Goal: Task Accomplishment & Management: Manage account settings

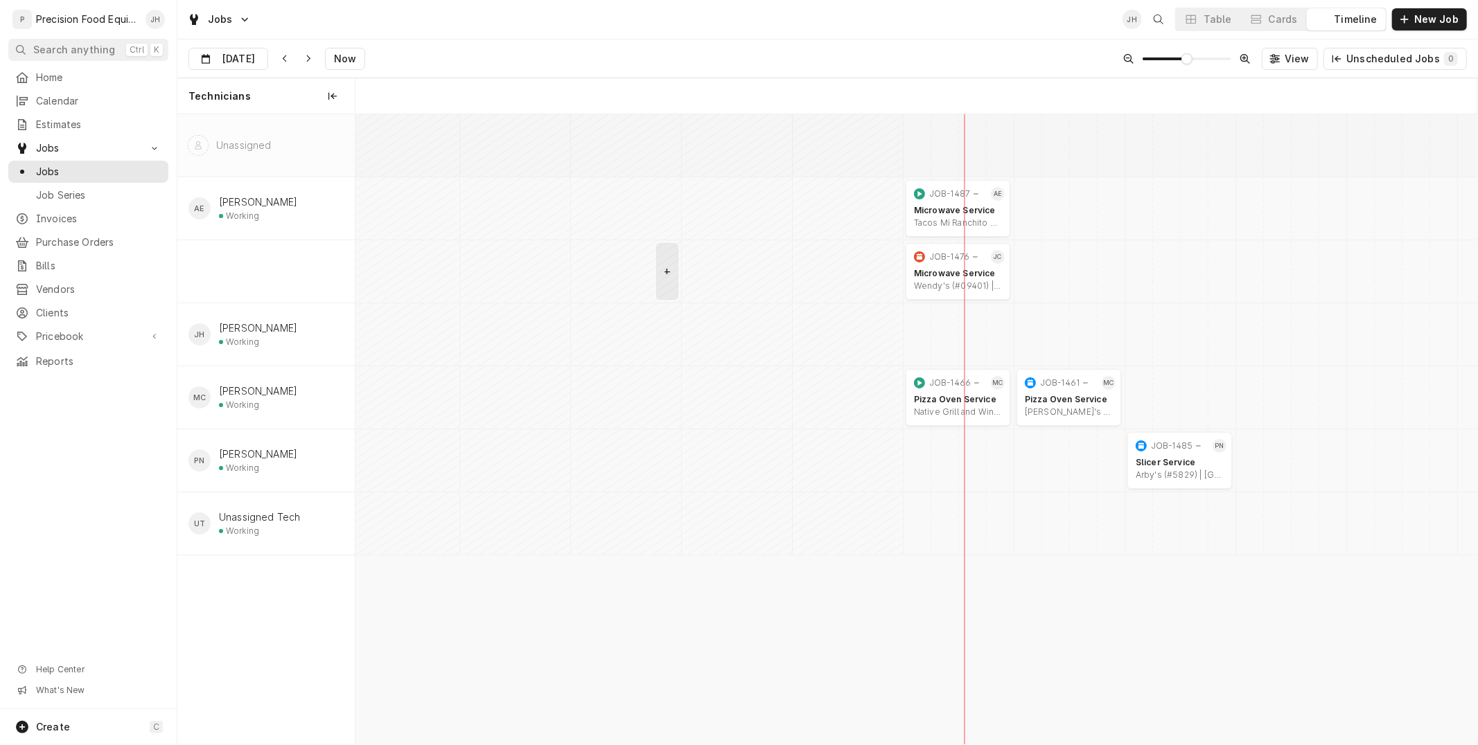
scroll to position [0, 22232]
click at [86, 306] on span "Clients" at bounding box center [98, 313] width 125 height 14
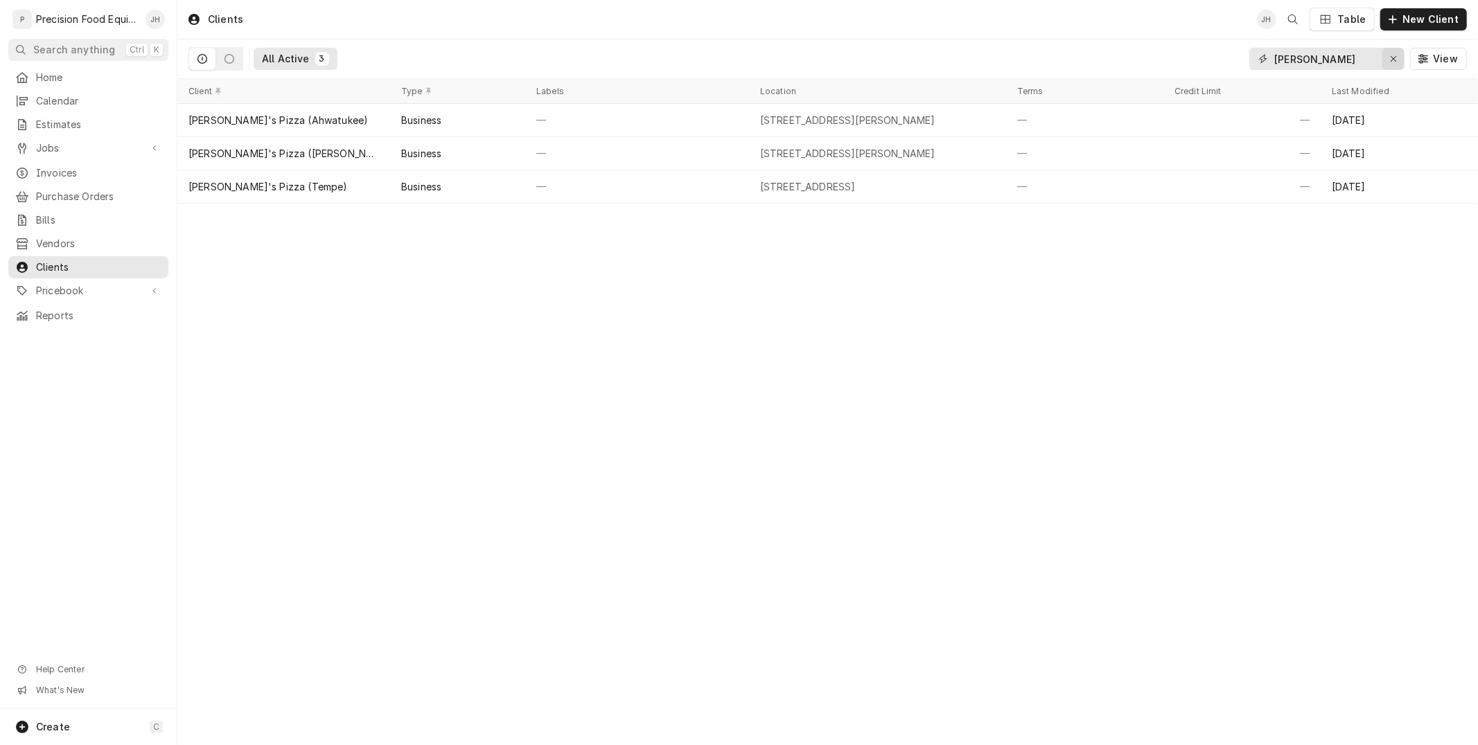
click at [1396, 63] on div "Erase input" at bounding box center [1393, 59] width 14 height 14
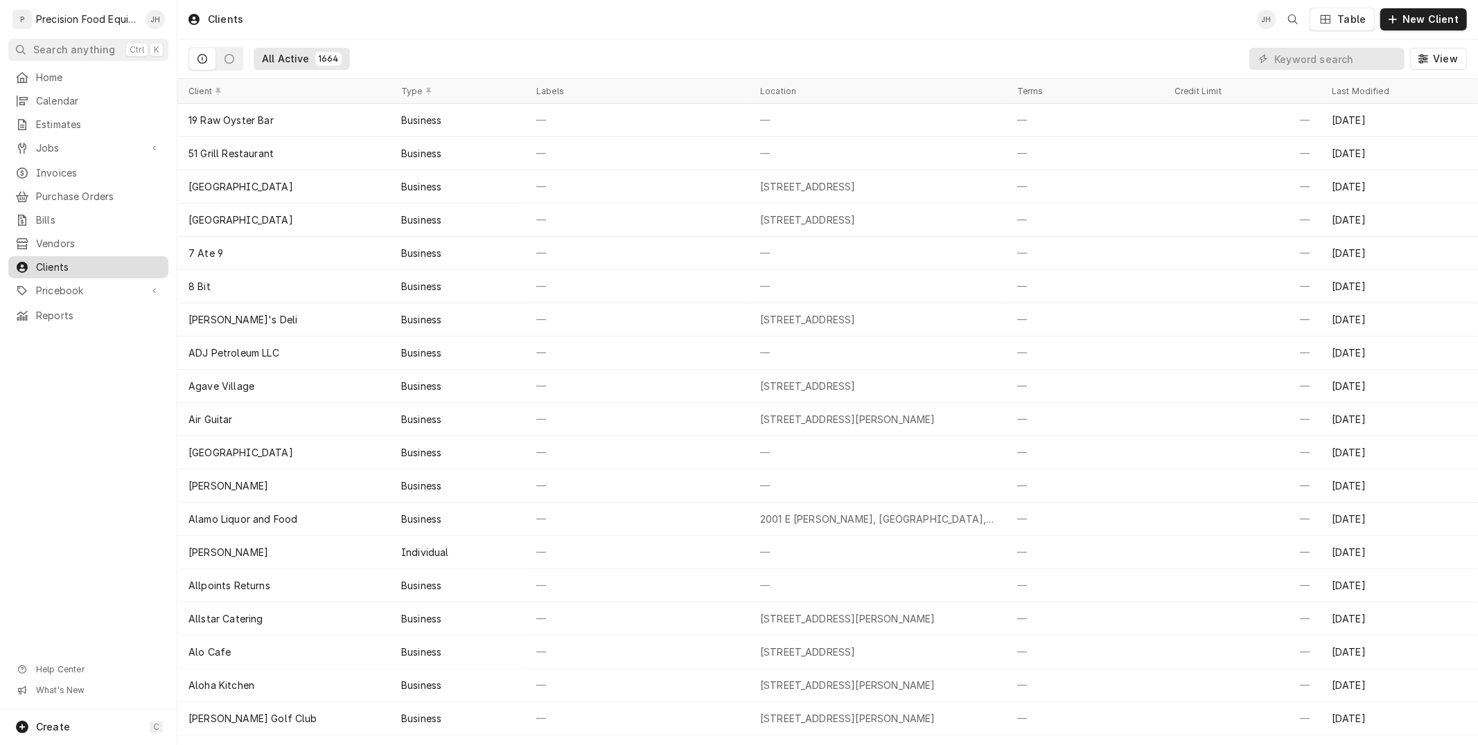
click at [76, 261] on span "Clients" at bounding box center [98, 267] width 125 height 14
click at [1431, 65] on span "View" at bounding box center [1445, 59] width 30 height 14
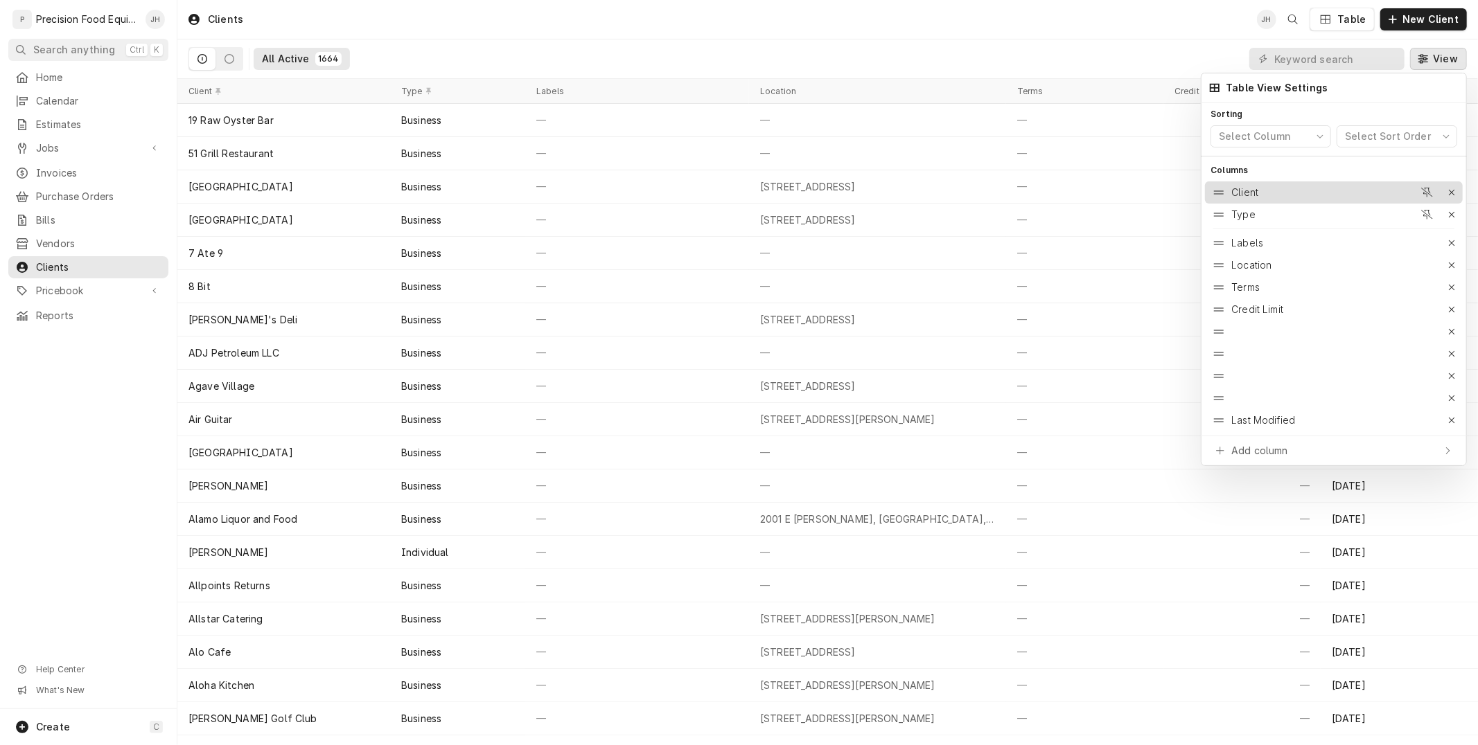
click at [1245, 188] on div "Client" at bounding box center [1244, 193] width 27 height 14
click at [1016, 731] on div at bounding box center [739, 372] width 1478 height 745
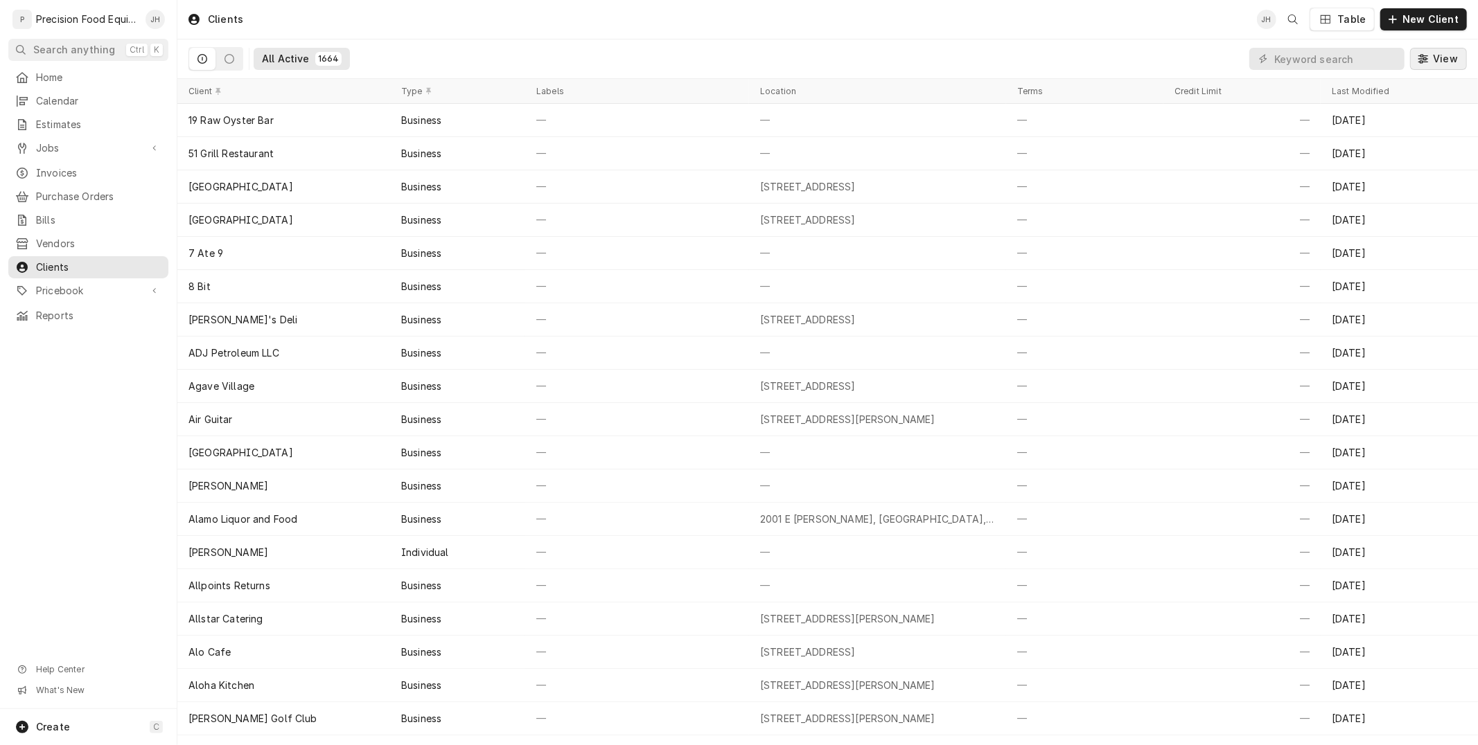
click at [1425, 59] on icon "Dynamic Content Wrapper" at bounding box center [1423, 58] width 10 height 9
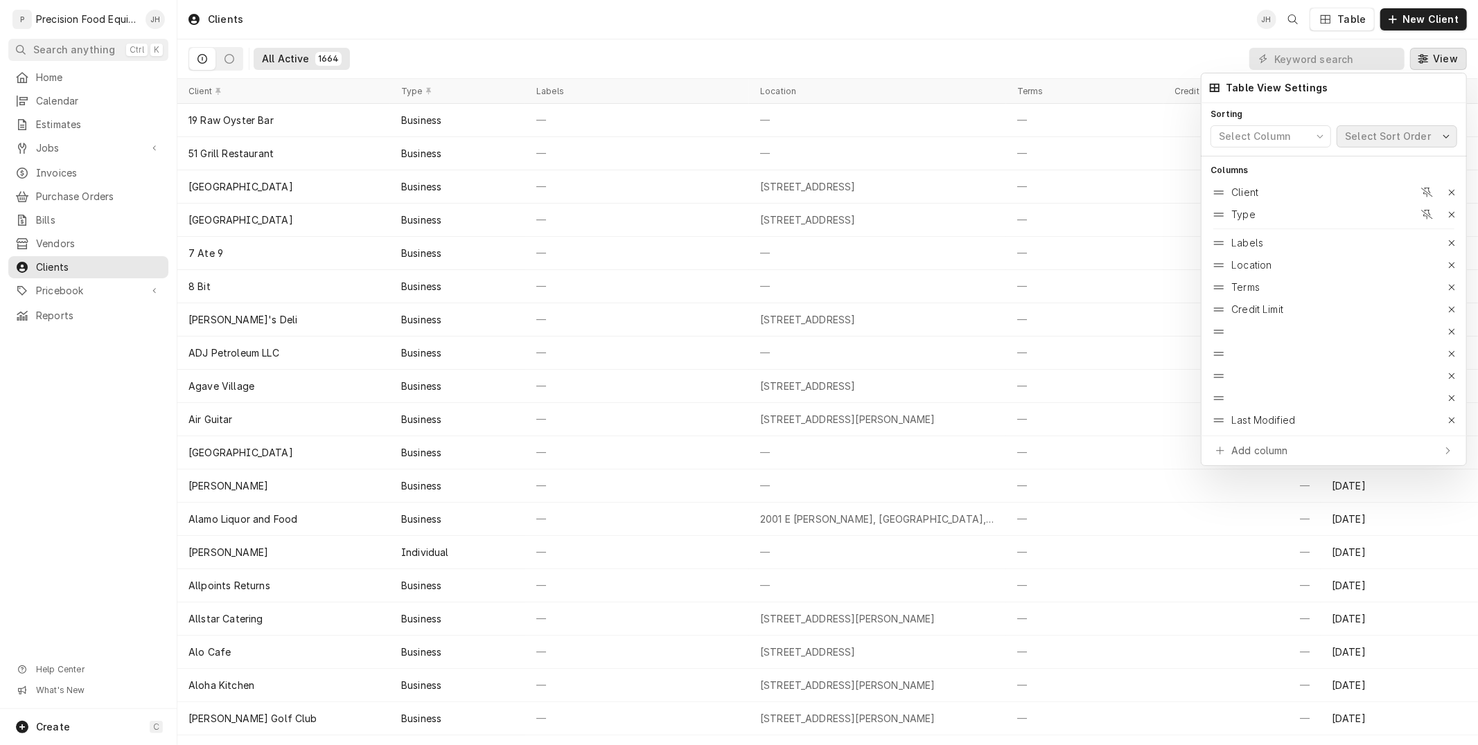
click at [1410, 137] on div "Select Sort Order" at bounding box center [1387, 137] width 91 height 14
click at [1323, 133] on icon "button" at bounding box center [1320, 136] width 8 height 8
click at [1218, 134] on div "Select Column" at bounding box center [1255, 137] width 78 height 14
click at [1332, 53] on div at bounding box center [739, 372] width 1478 height 745
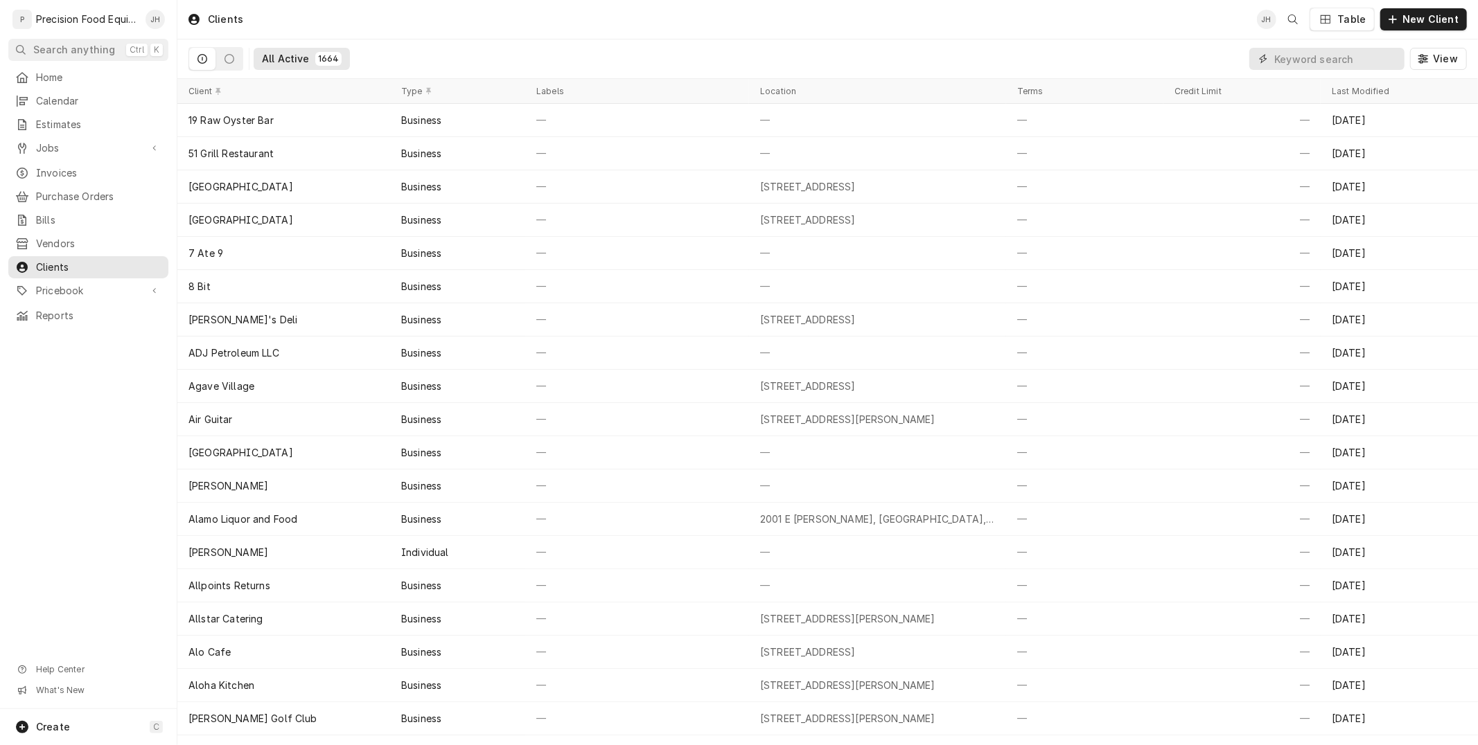
click at [1332, 53] on input "Dynamic Content Wrapper" at bounding box center [1335, 59] width 123 height 22
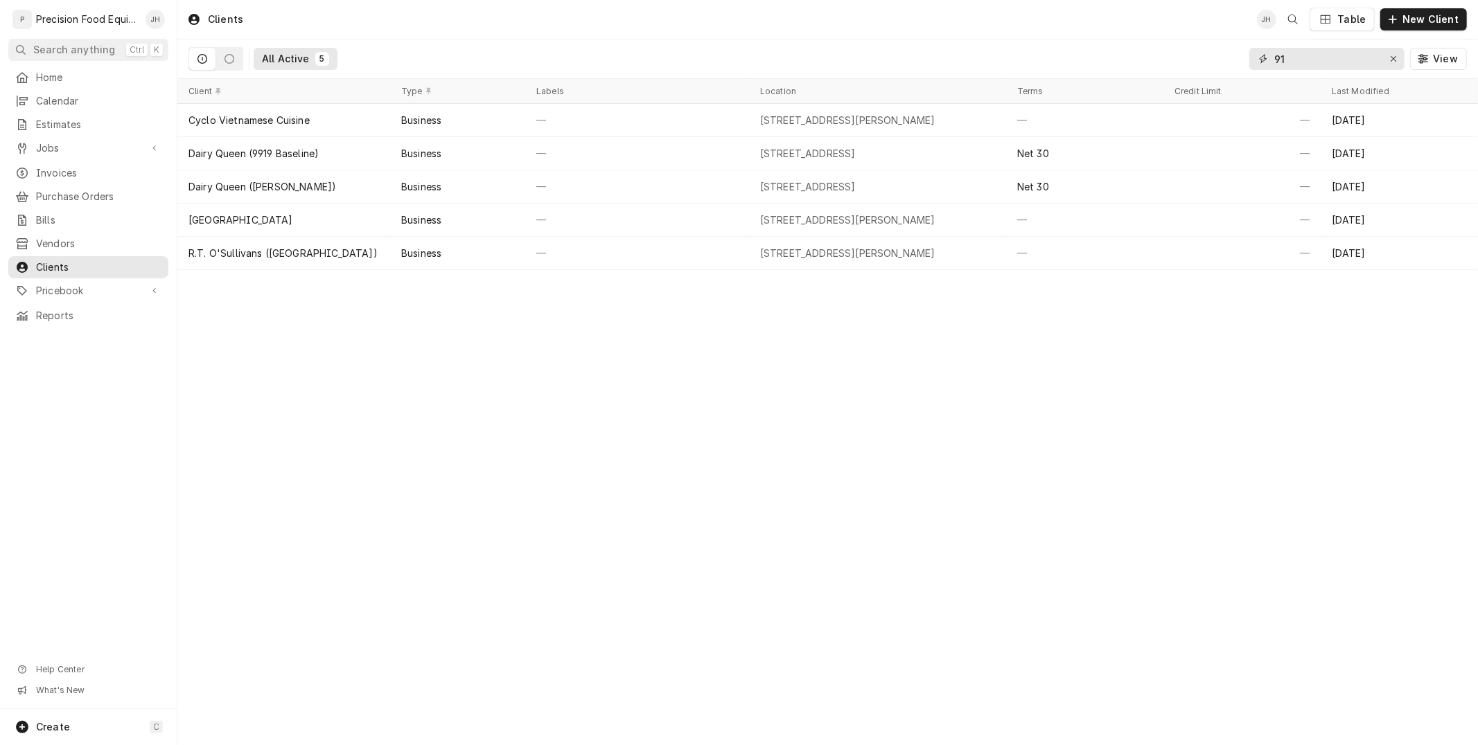
type input "9"
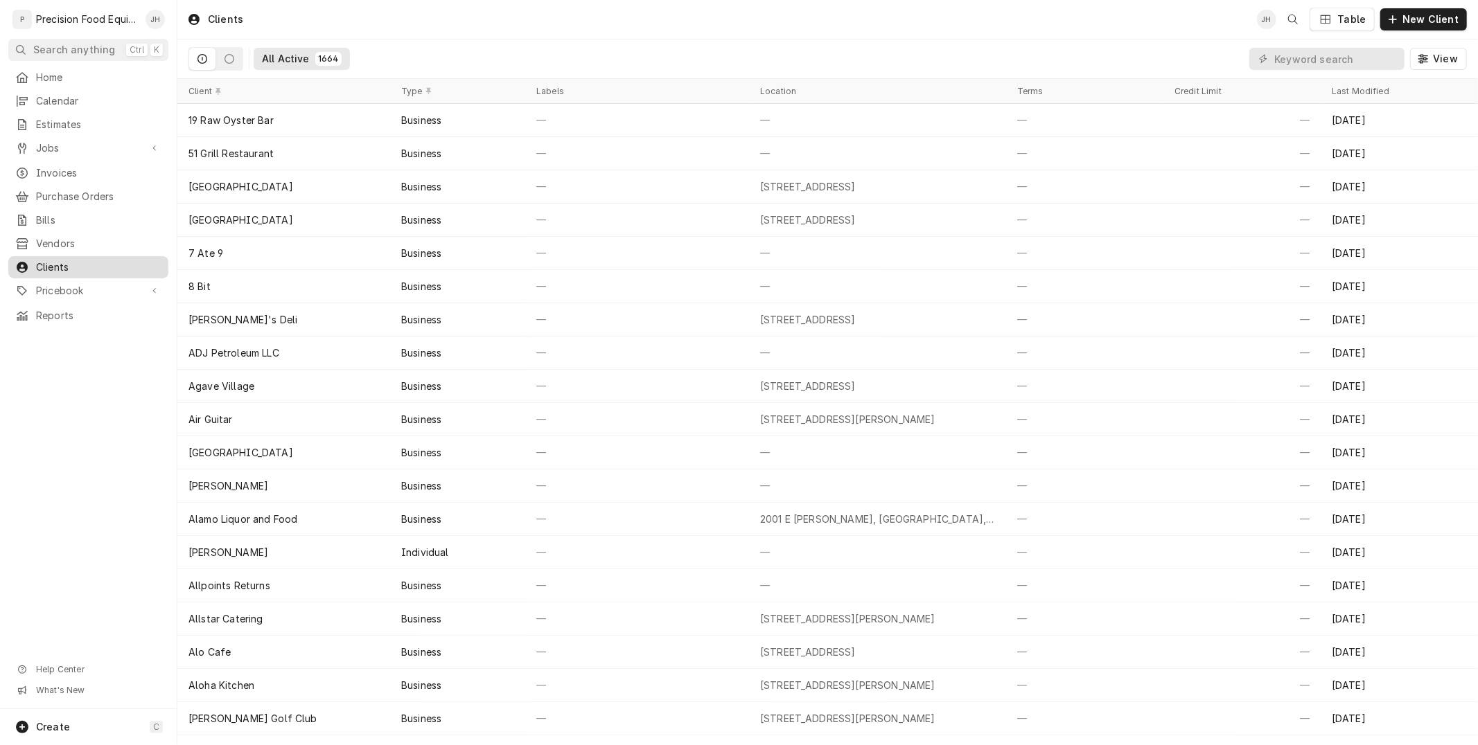
click at [51, 278] on link "Clients" at bounding box center [88, 267] width 160 height 22
click at [71, 273] on span "Clients" at bounding box center [98, 267] width 125 height 14
click at [49, 78] on span "Home" at bounding box center [98, 78] width 125 height 14
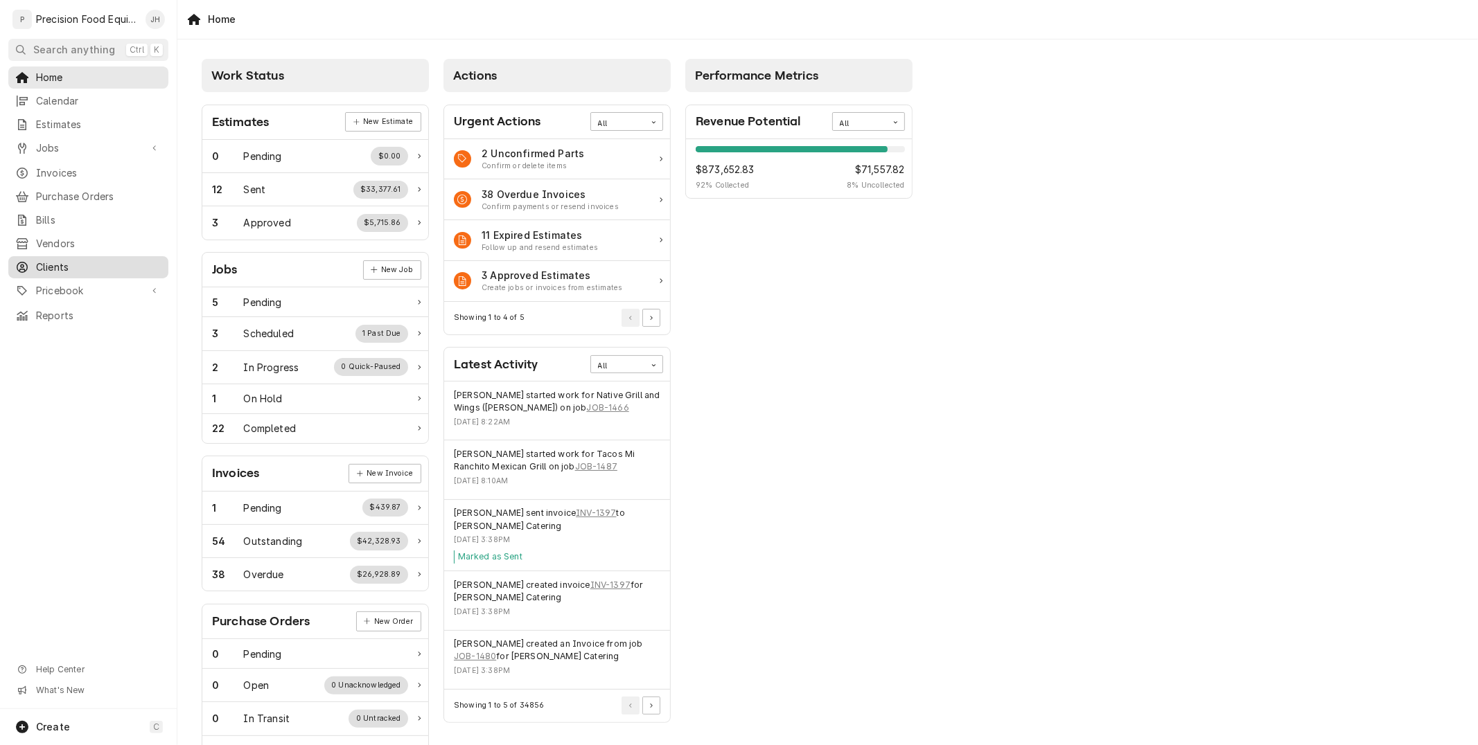
click at [76, 267] on span "Clients" at bounding box center [98, 267] width 125 height 14
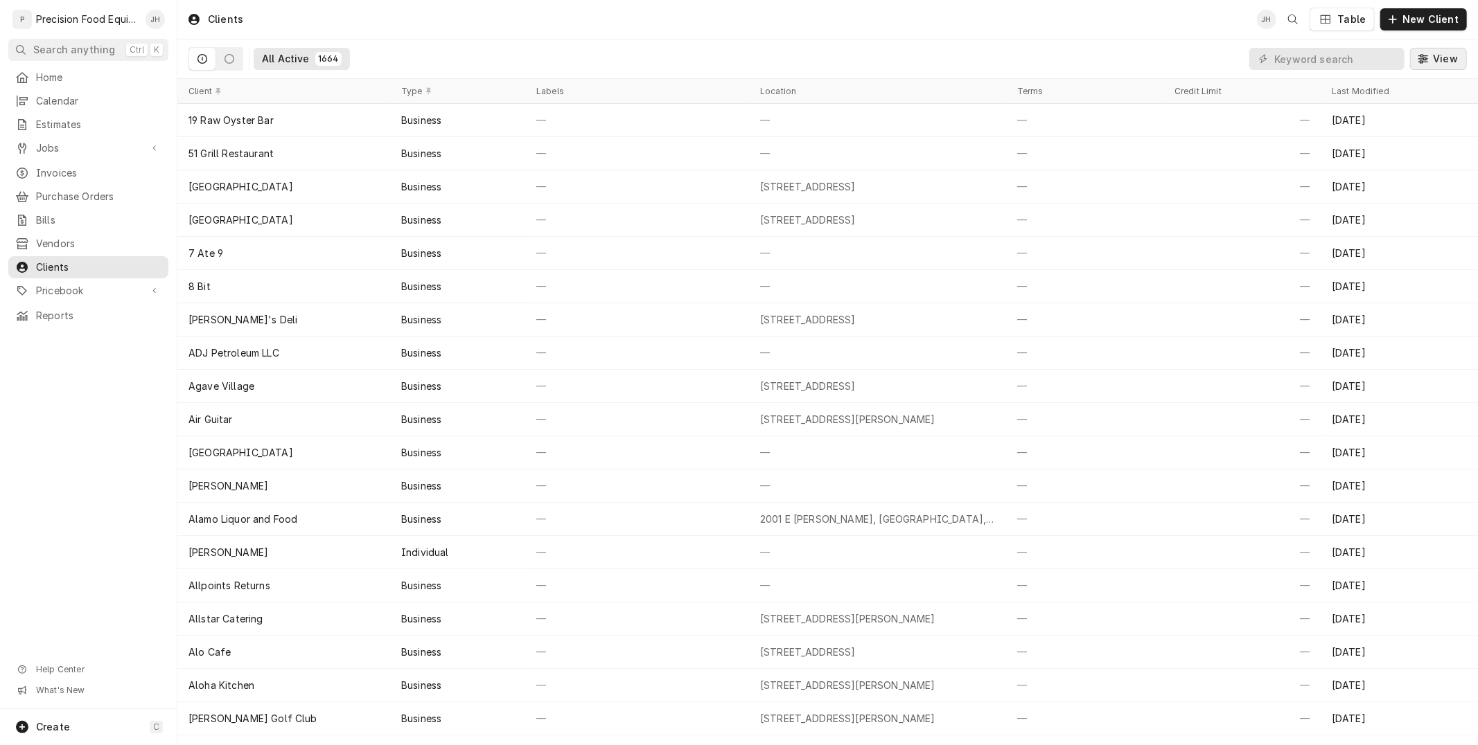
click at [1424, 60] on icon "Dynamic Content Wrapper" at bounding box center [1423, 59] width 10 height 10
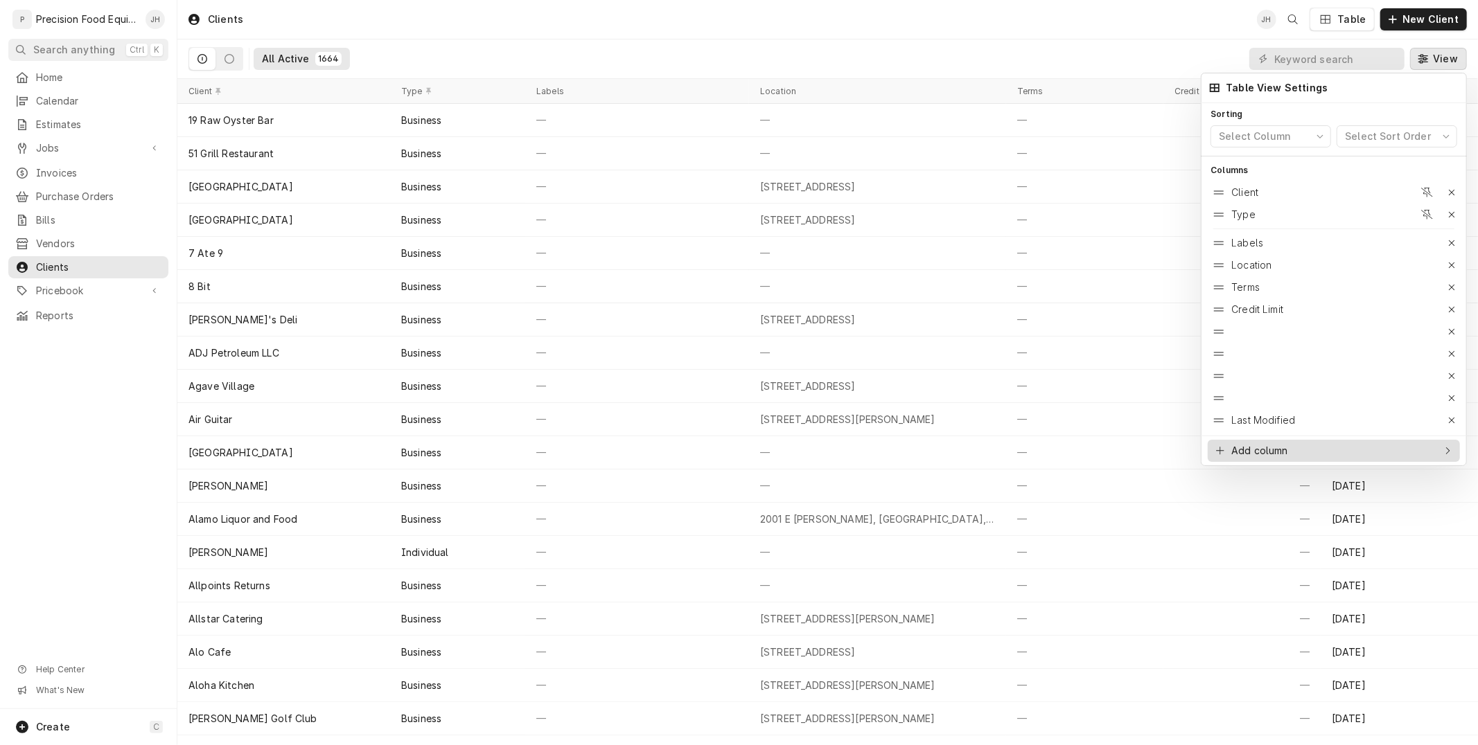
click at [1266, 452] on div "Add column" at bounding box center [1259, 451] width 57 height 14
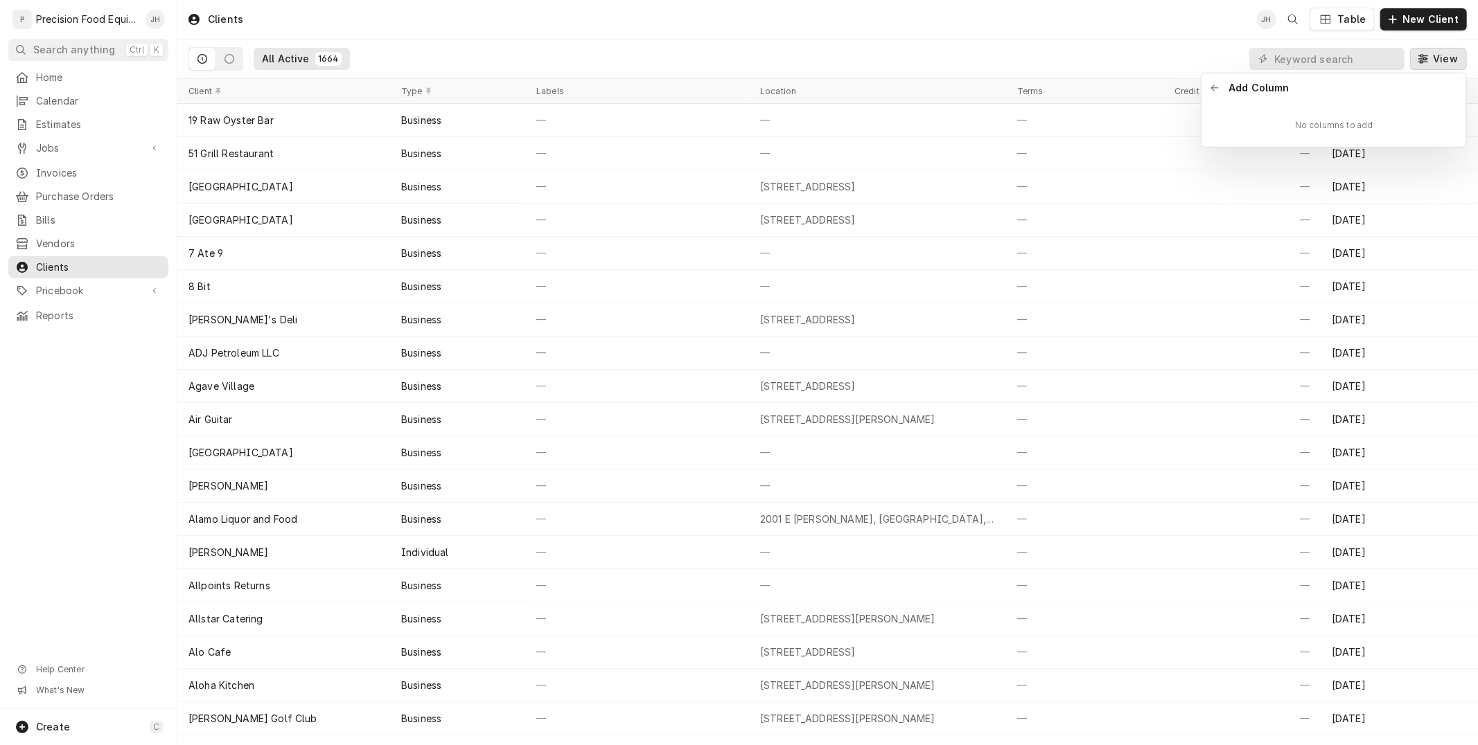
click at [1210, 80] on button "Back to previous items" at bounding box center [1214, 87] width 19 height 19
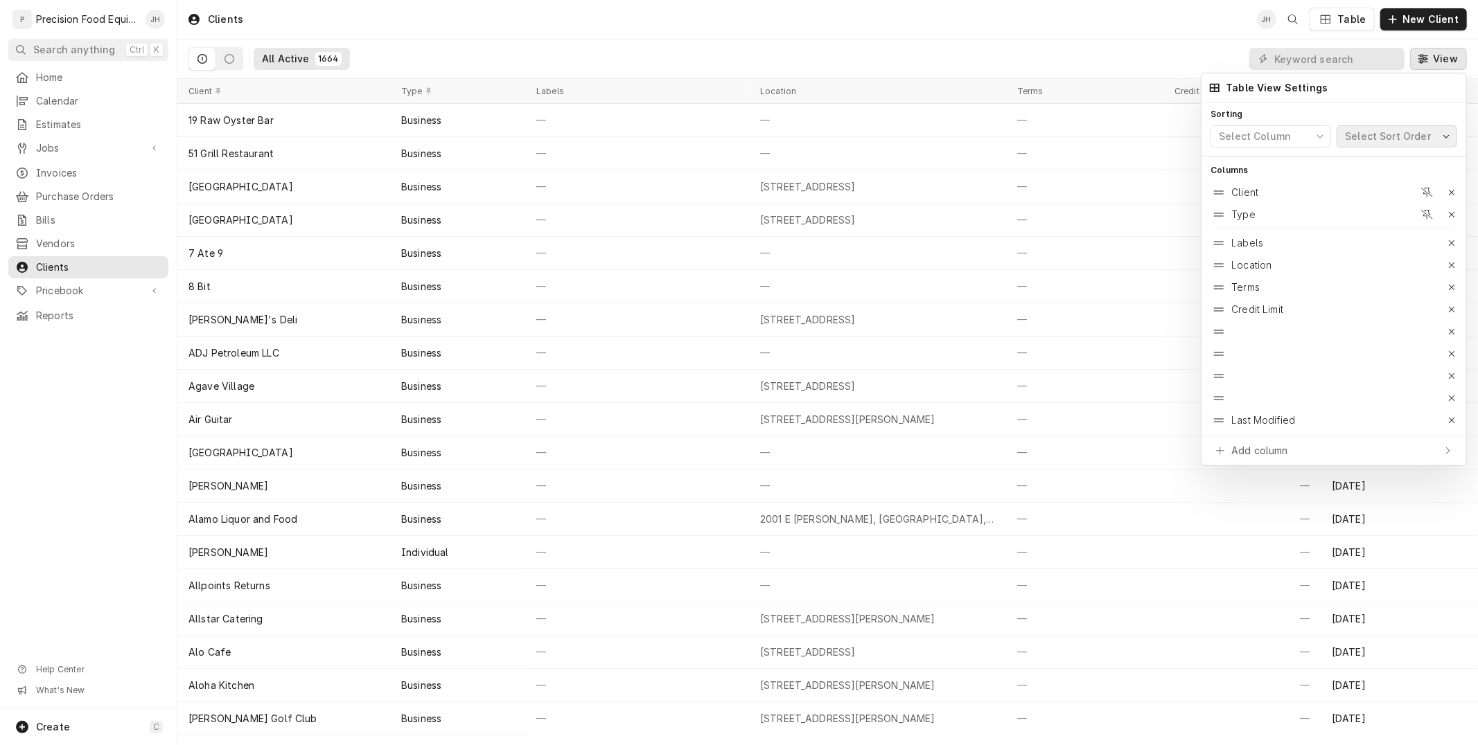
click at [1404, 141] on div "Select Sort Order" at bounding box center [1387, 137] width 91 height 14
click at [1317, 59] on div at bounding box center [739, 372] width 1478 height 745
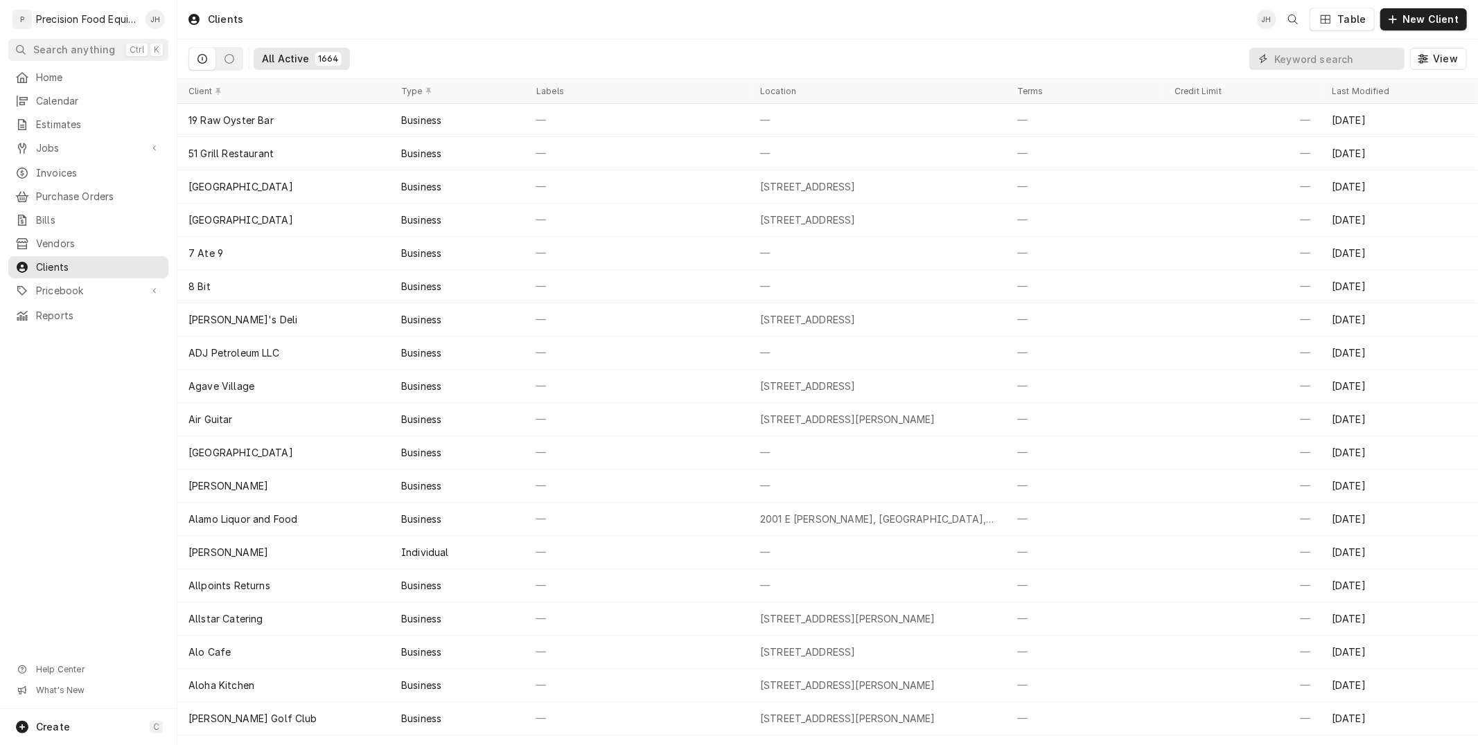
click at [1317, 59] on input "Dynamic Content Wrapper" at bounding box center [1335, 59] width 123 height 22
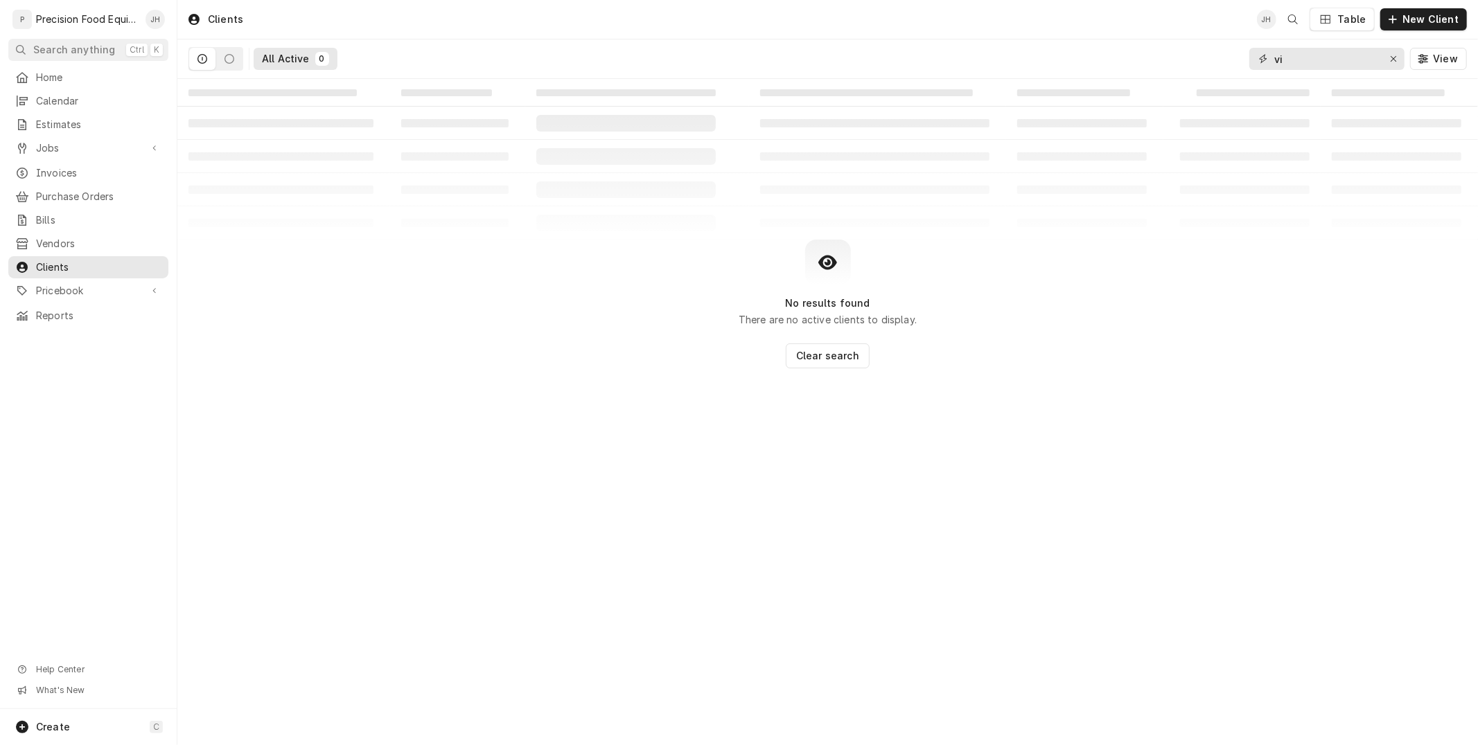
type input "v"
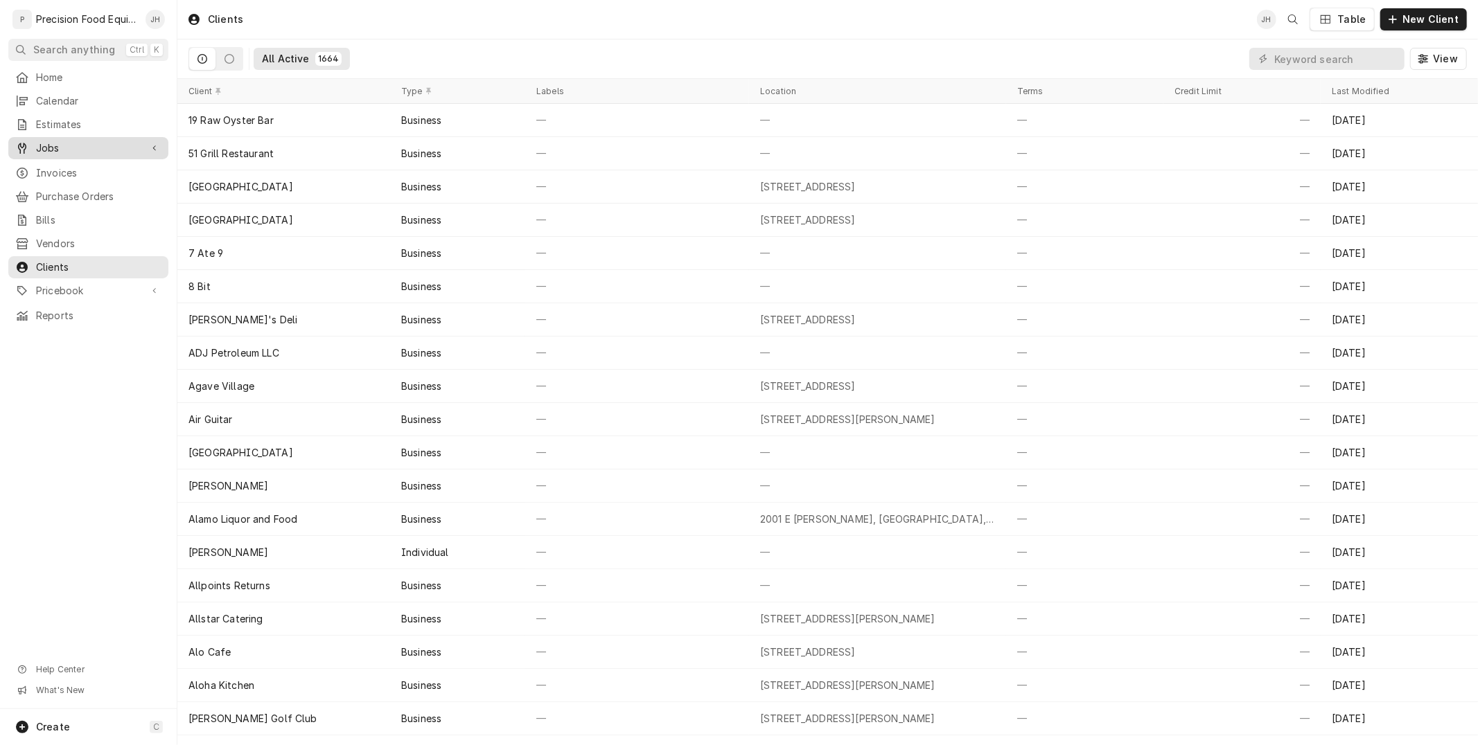
click at [97, 150] on span "Jobs" at bounding box center [88, 148] width 105 height 14
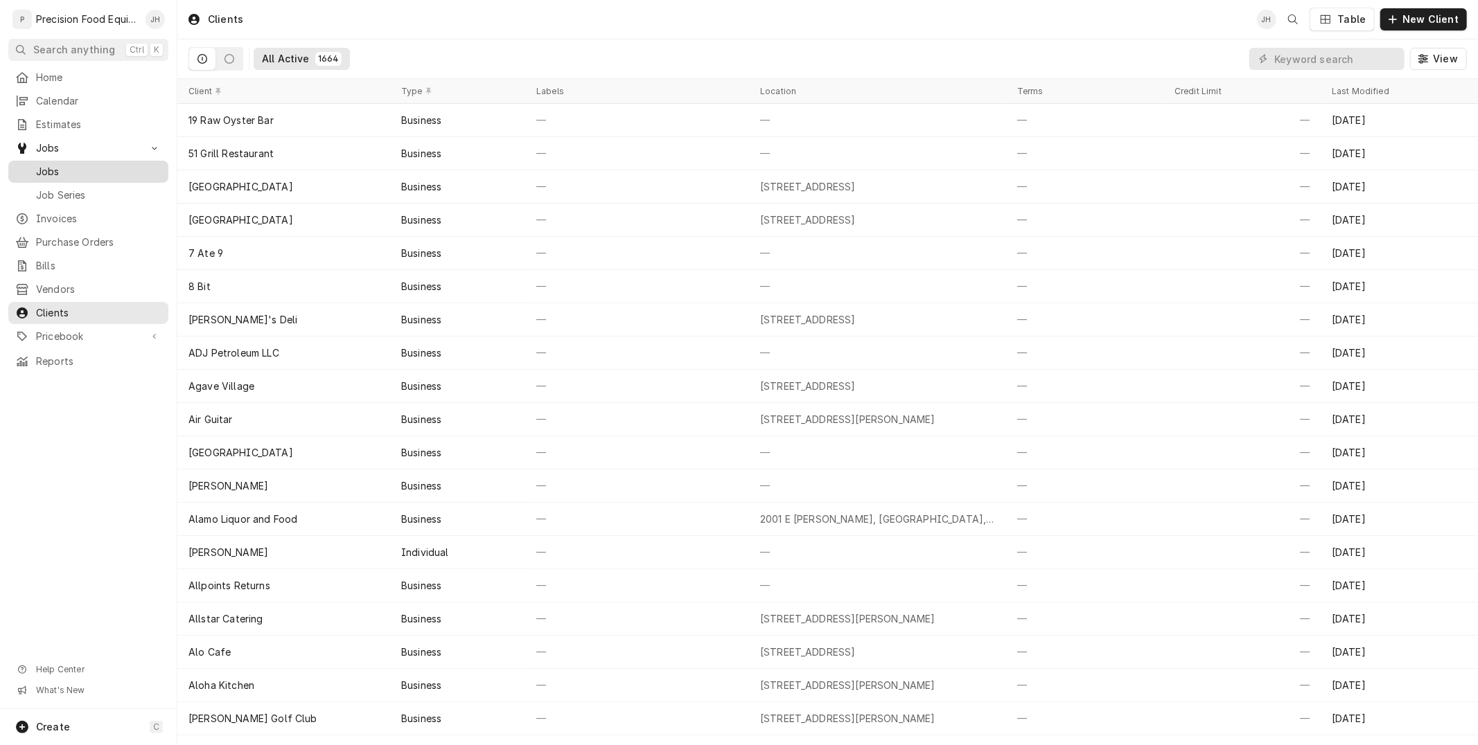
click at [91, 163] on div "Jobs" at bounding box center [88, 171] width 154 height 17
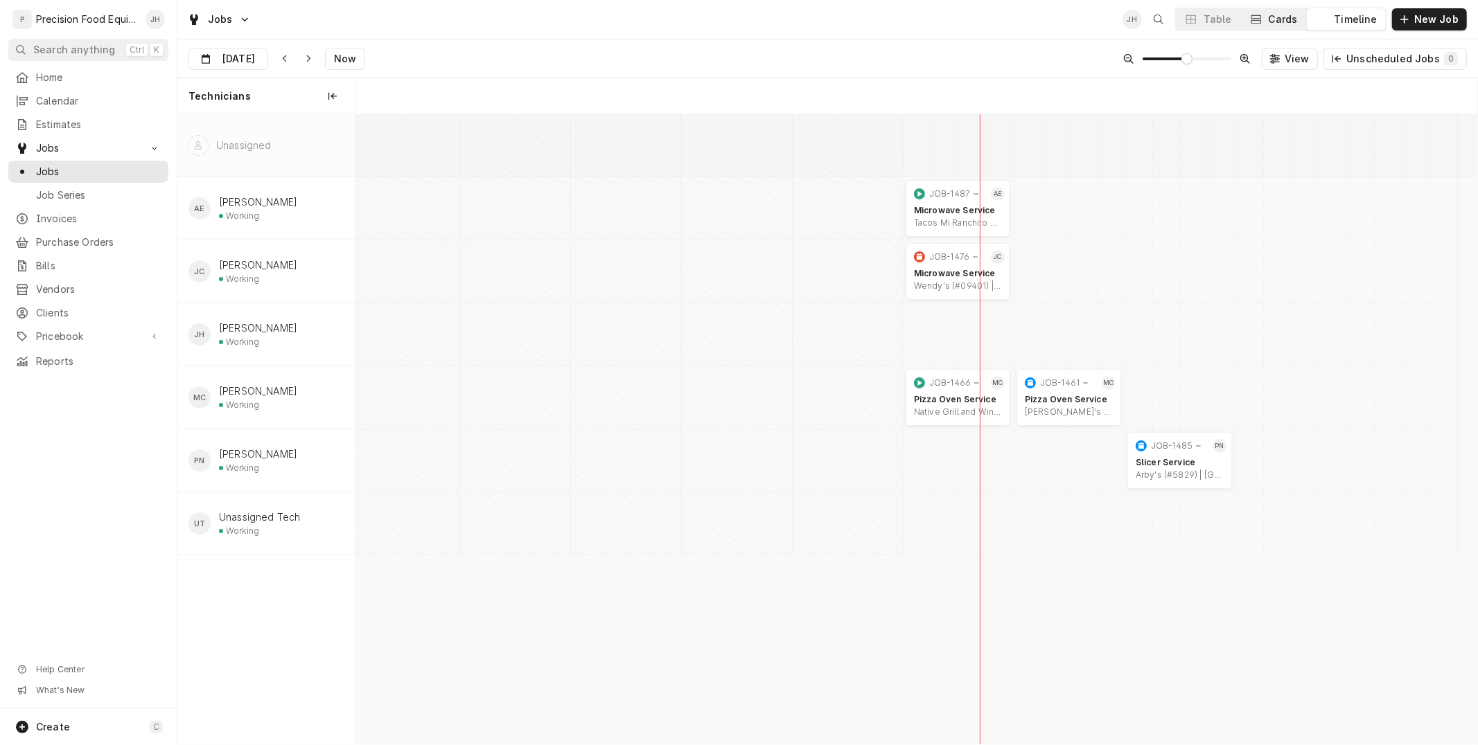
scroll to position [0, 22232]
click at [1293, 21] on div "Cards" at bounding box center [1282, 19] width 29 height 14
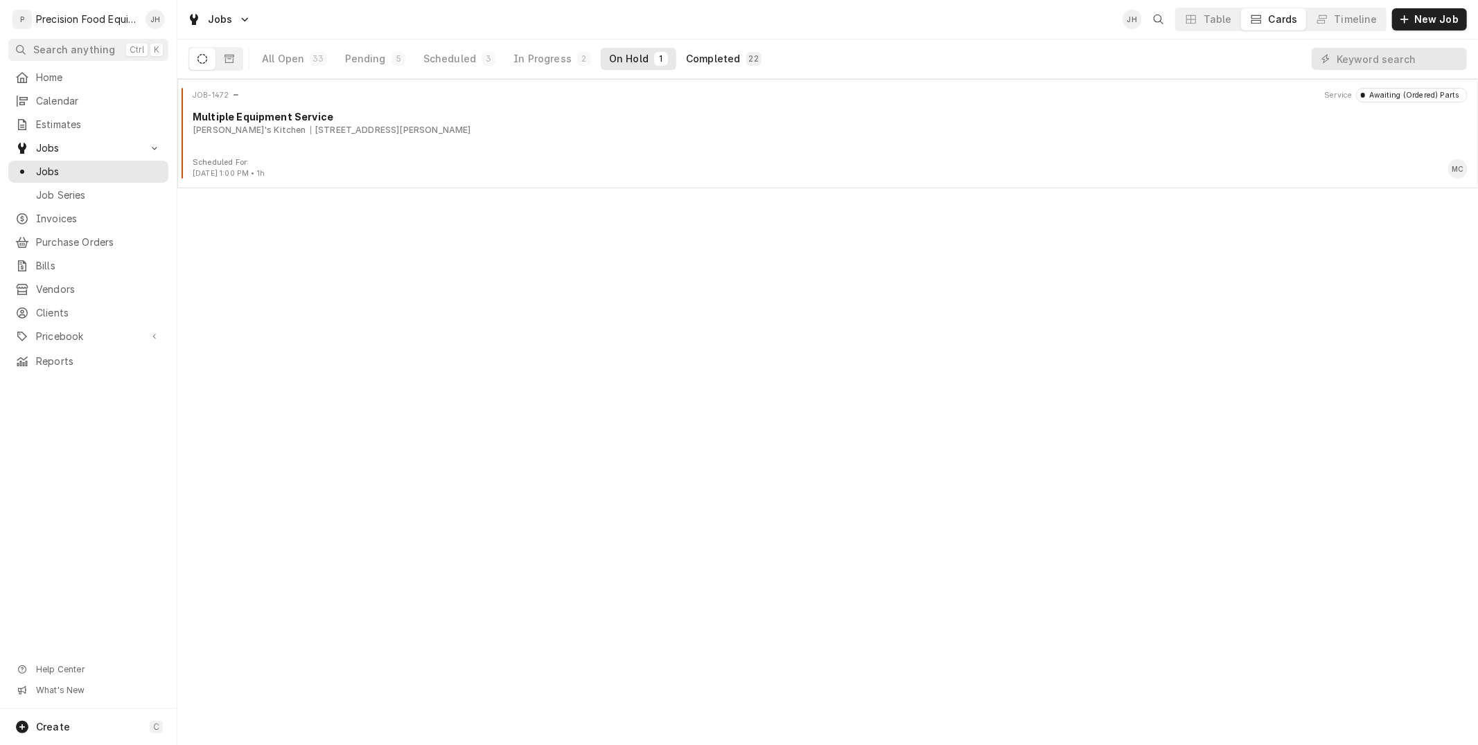
click at [690, 53] on div "Completed" at bounding box center [713, 59] width 54 height 14
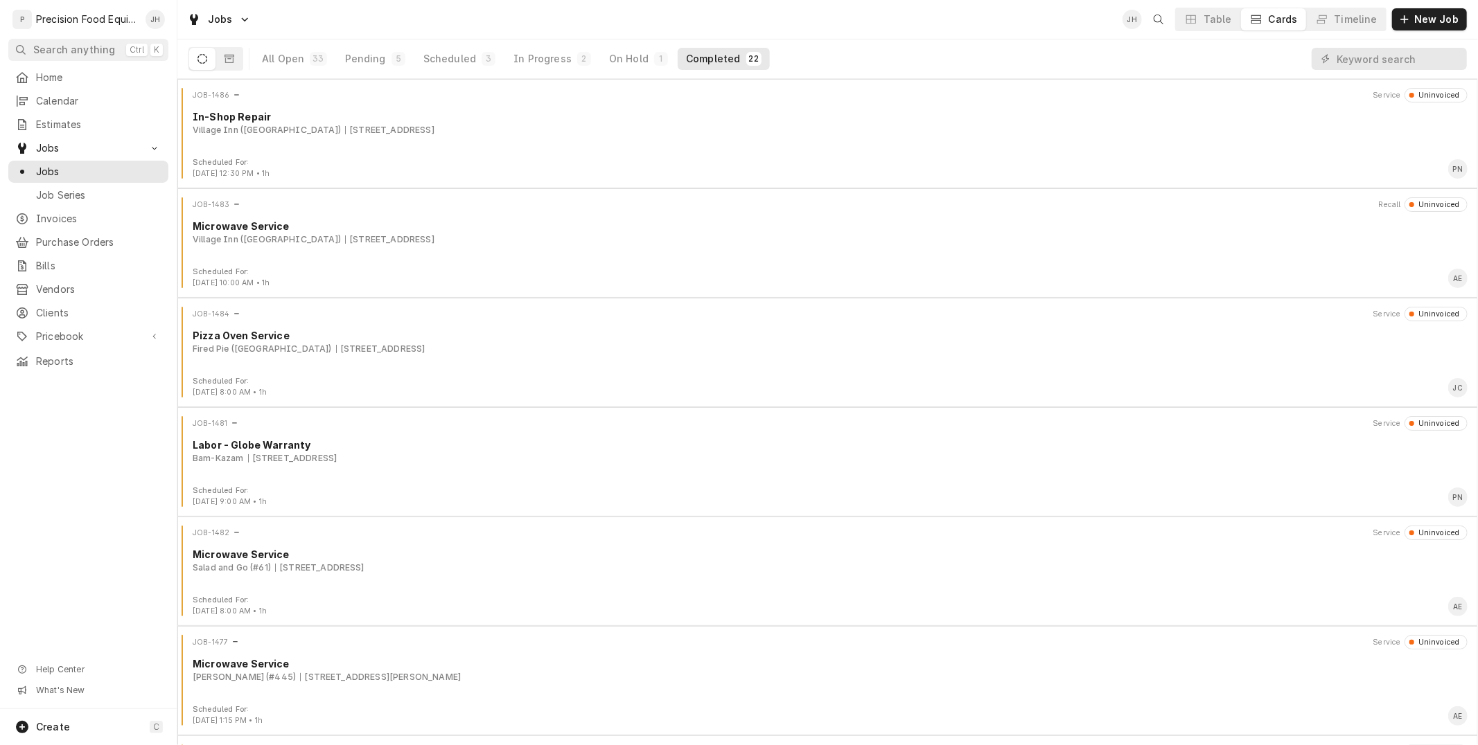
click at [630, 72] on div "All Open 33 Pending 5 Scheduled 3 In Progress 2 On Hold 1 Completed 22" at bounding box center [512, 58] width 516 height 39
click at [626, 57] on div "On Hold" at bounding box center [628, 59] width 39 height 14
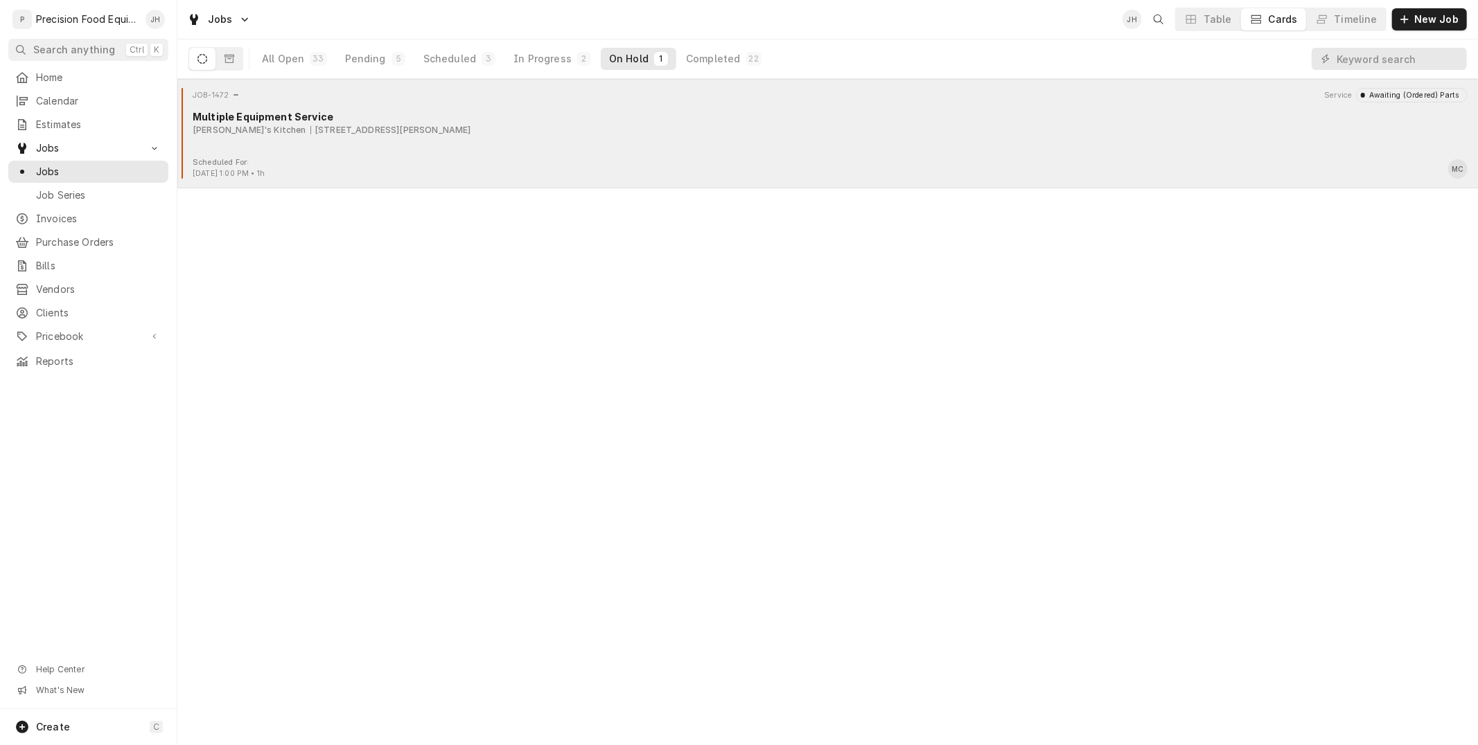
click at [438, 154] on div "JOB-1472 Service Awaiting (Ordered) Parts Multiple Equipment Service Sophia's K…" at bounding box center [827, 122] width 1289 height 69
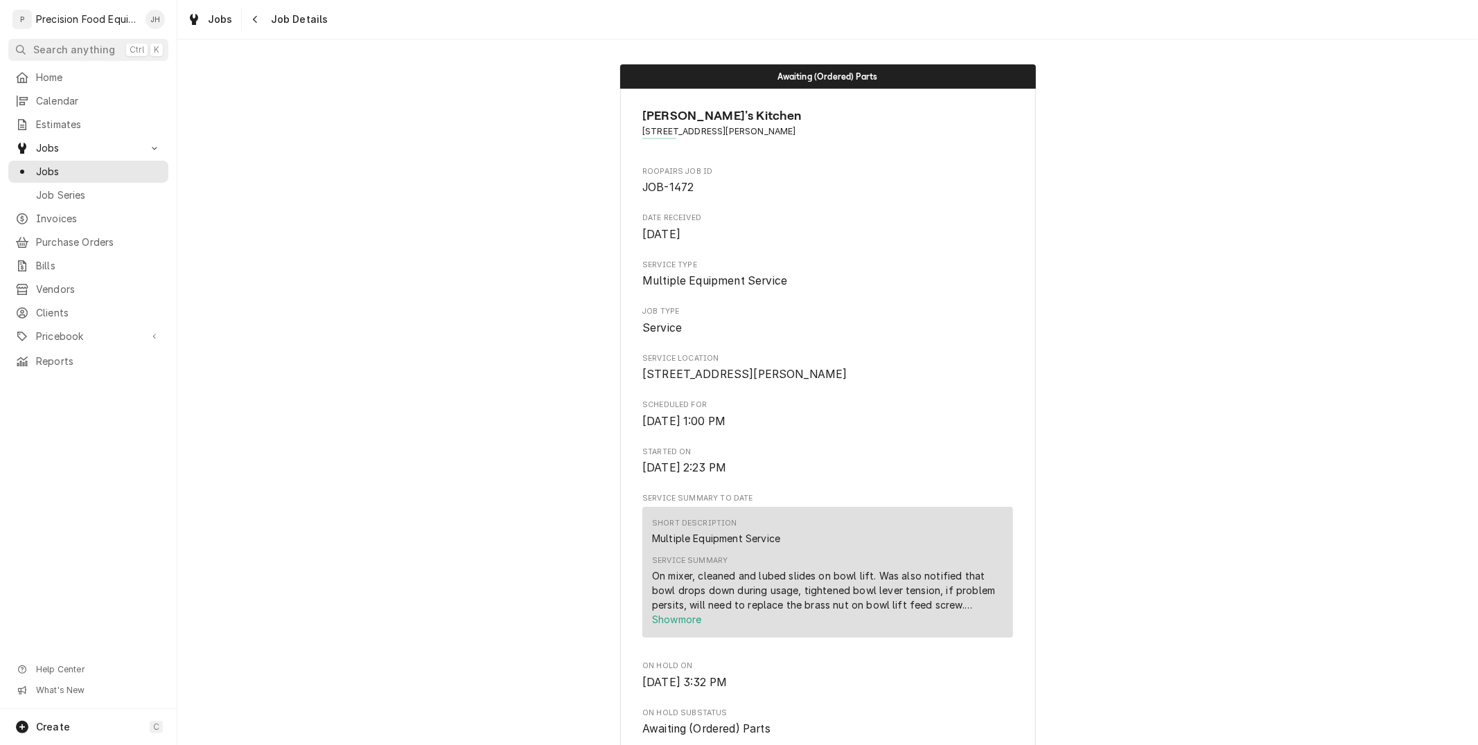
scroll to position [231, 0]
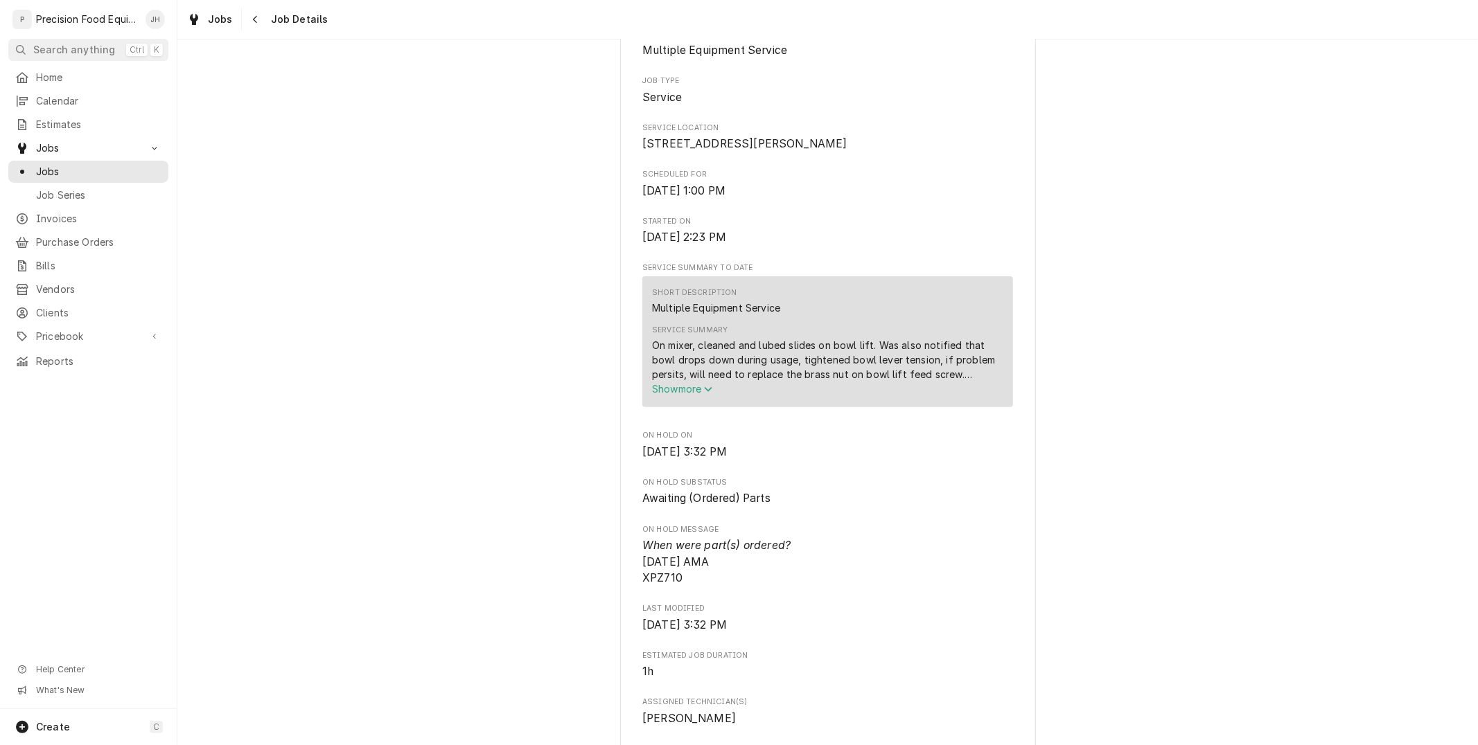
click at [659, 395] on span "Show more" at bounding box center [682, 389] width 61 height 12
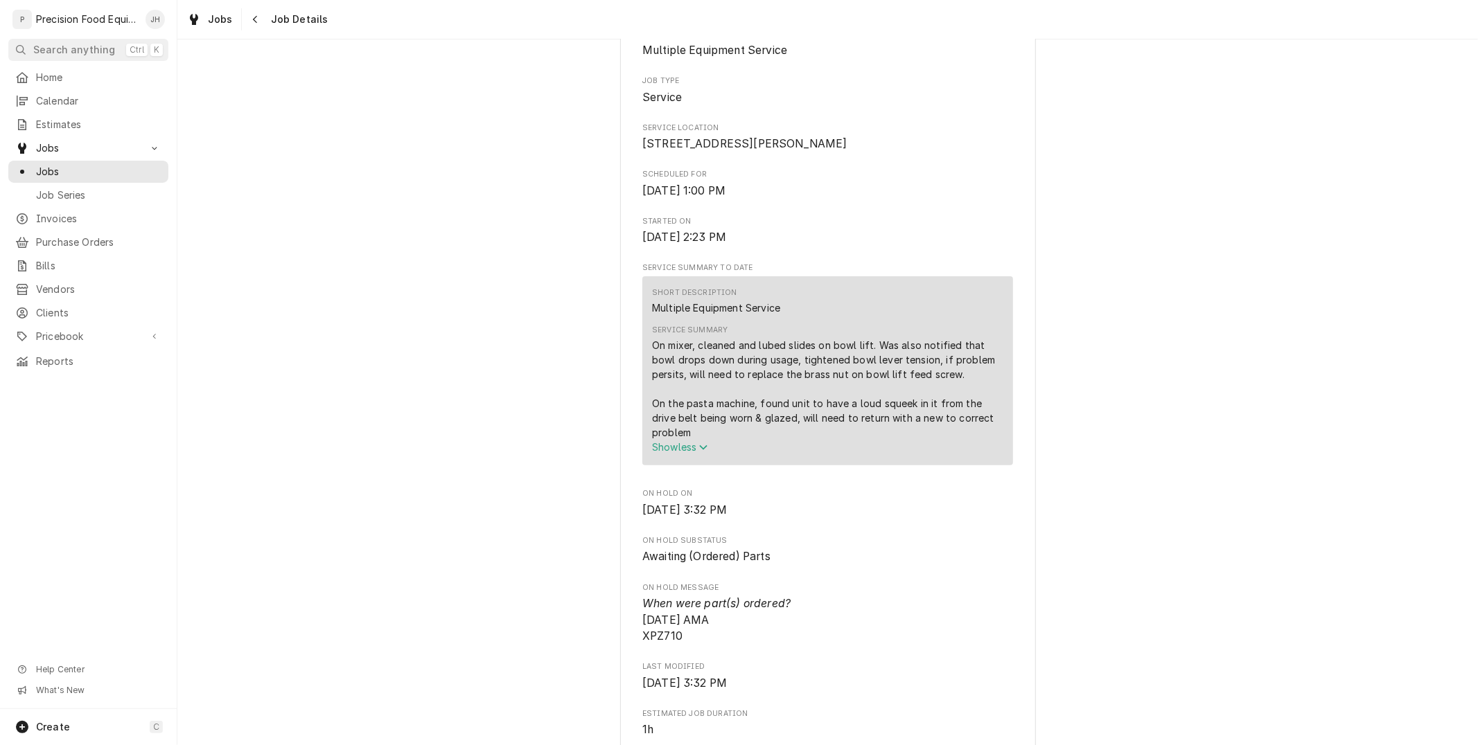
click at [688, 461] on div "Short Description Multiple Equipment Service Service Summary On mixer, cleaned …" at bounding box center [827, 370] width 371 height 189
click at [688, 454] on button "Show less" at bounding box center [827, 447] width 351 height 15
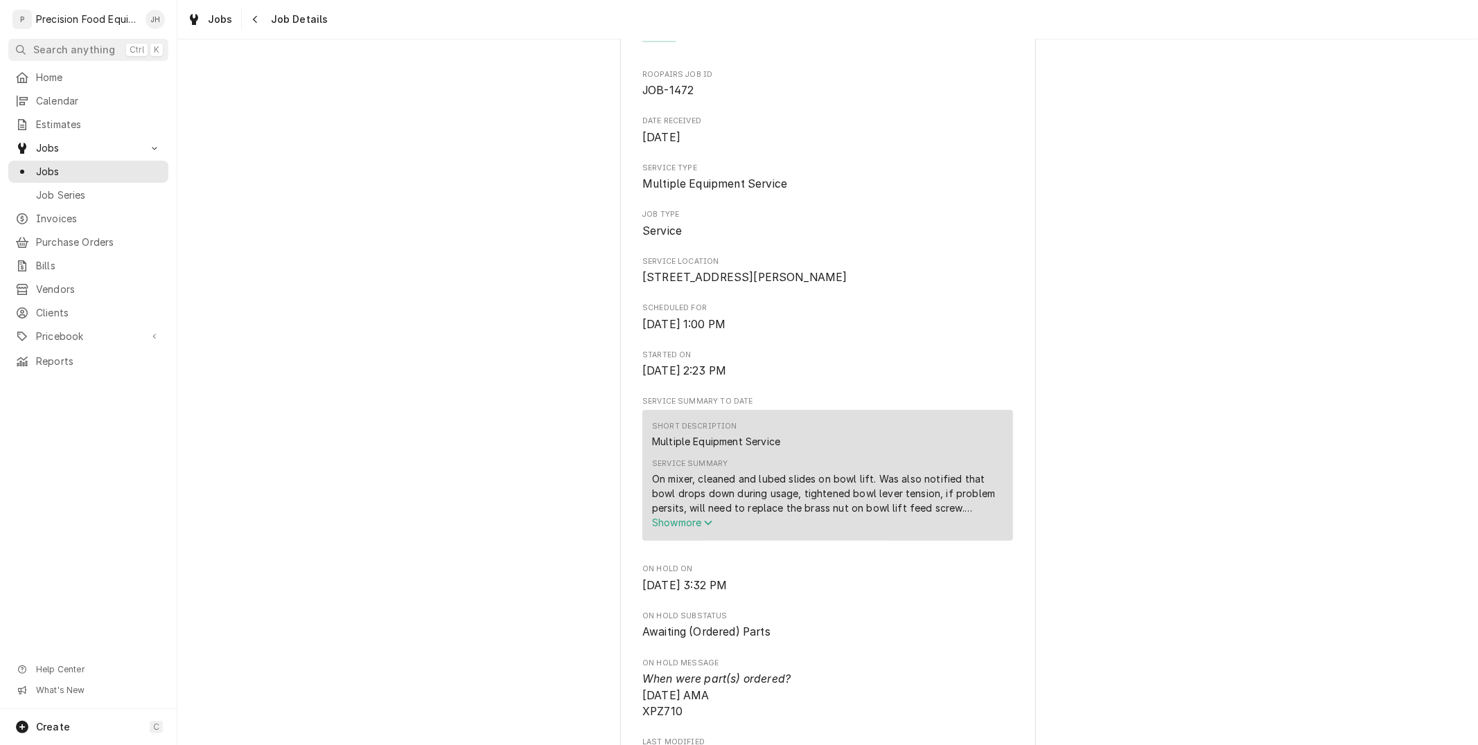
scroll to position [0, 0]
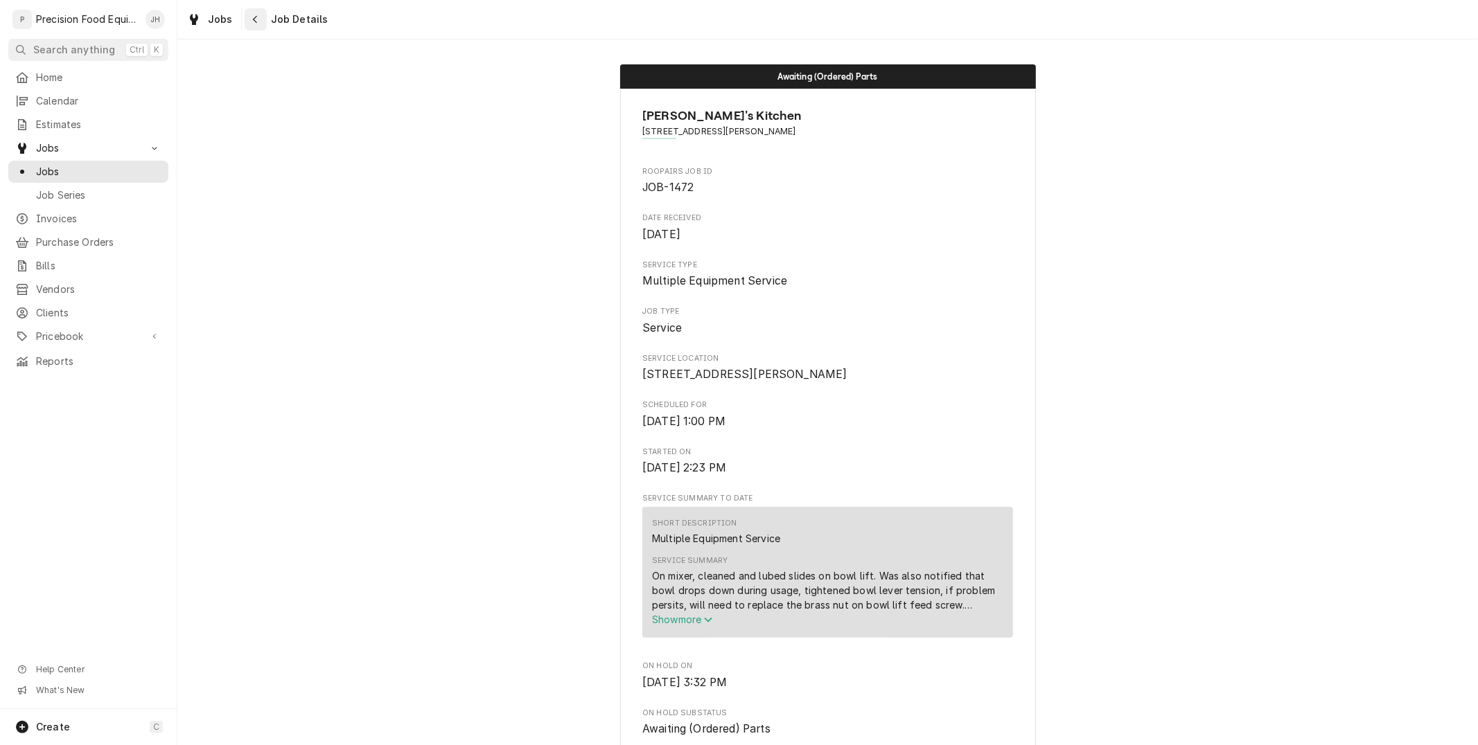
click at [249, 18] on div "Navigate back" at bounding box center [256, 19] width 14 height 14
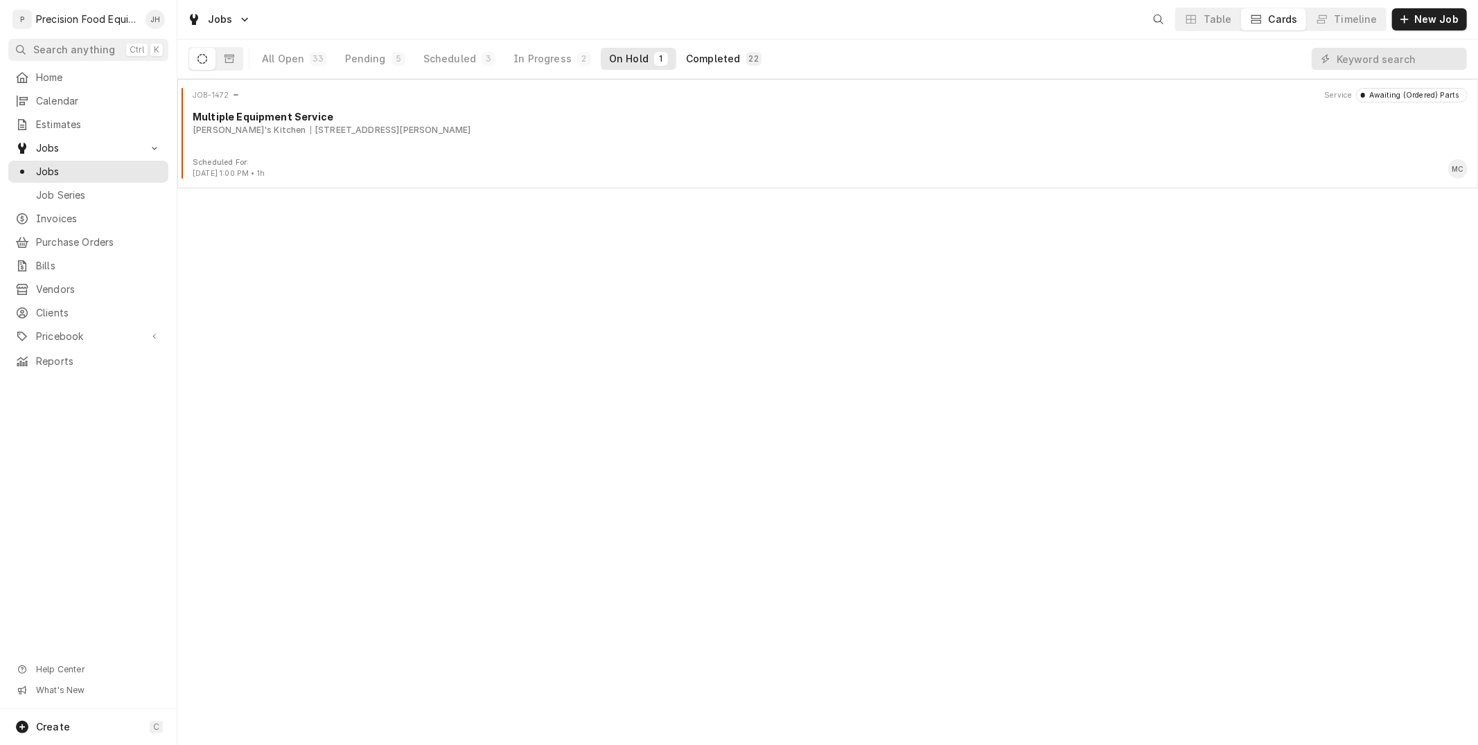
click at [709, 53] on div "Completed" at bounding box center [713, 59] width 54 height 14
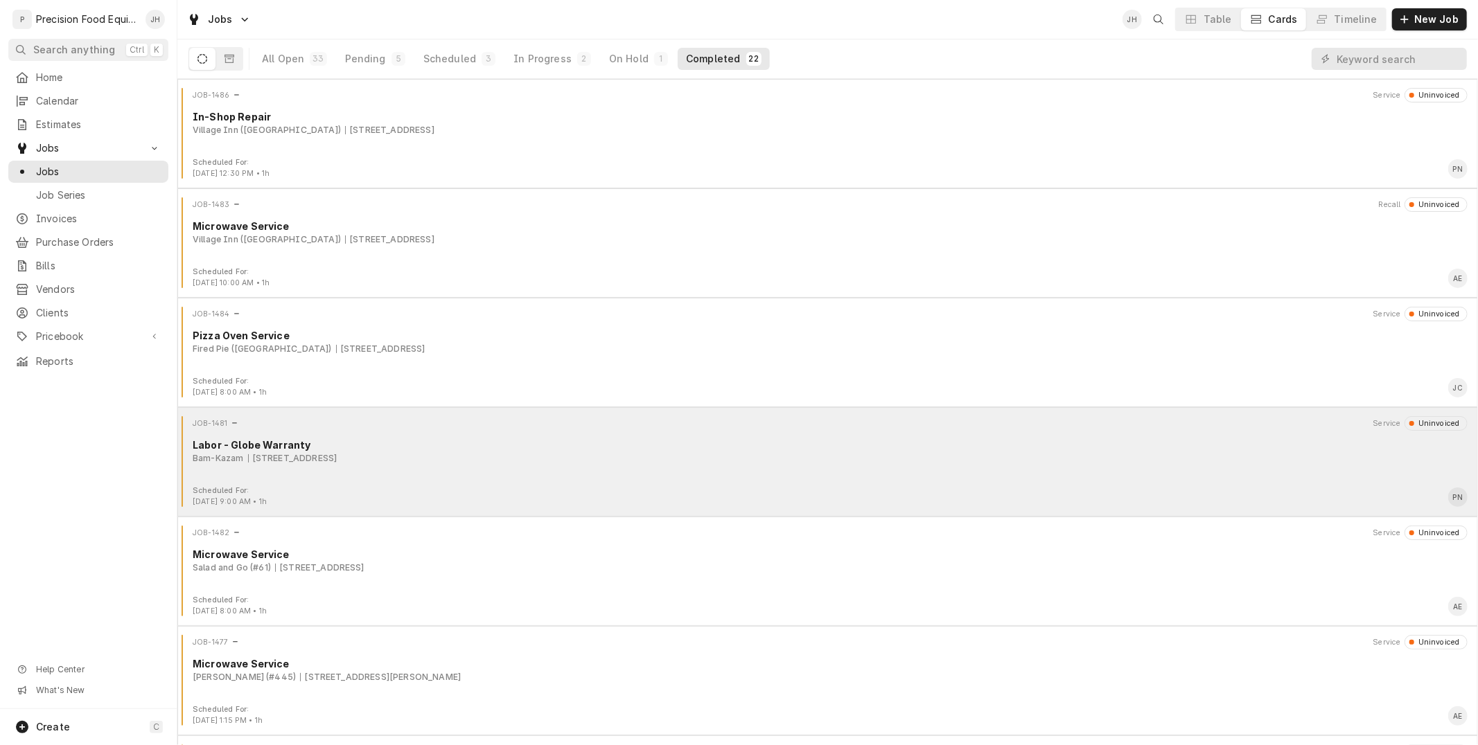
click at [683, 464] on div "Bam-Kazam [STREET_ADDRESS]" at bounding box center [830, 458] width 1275 height 12
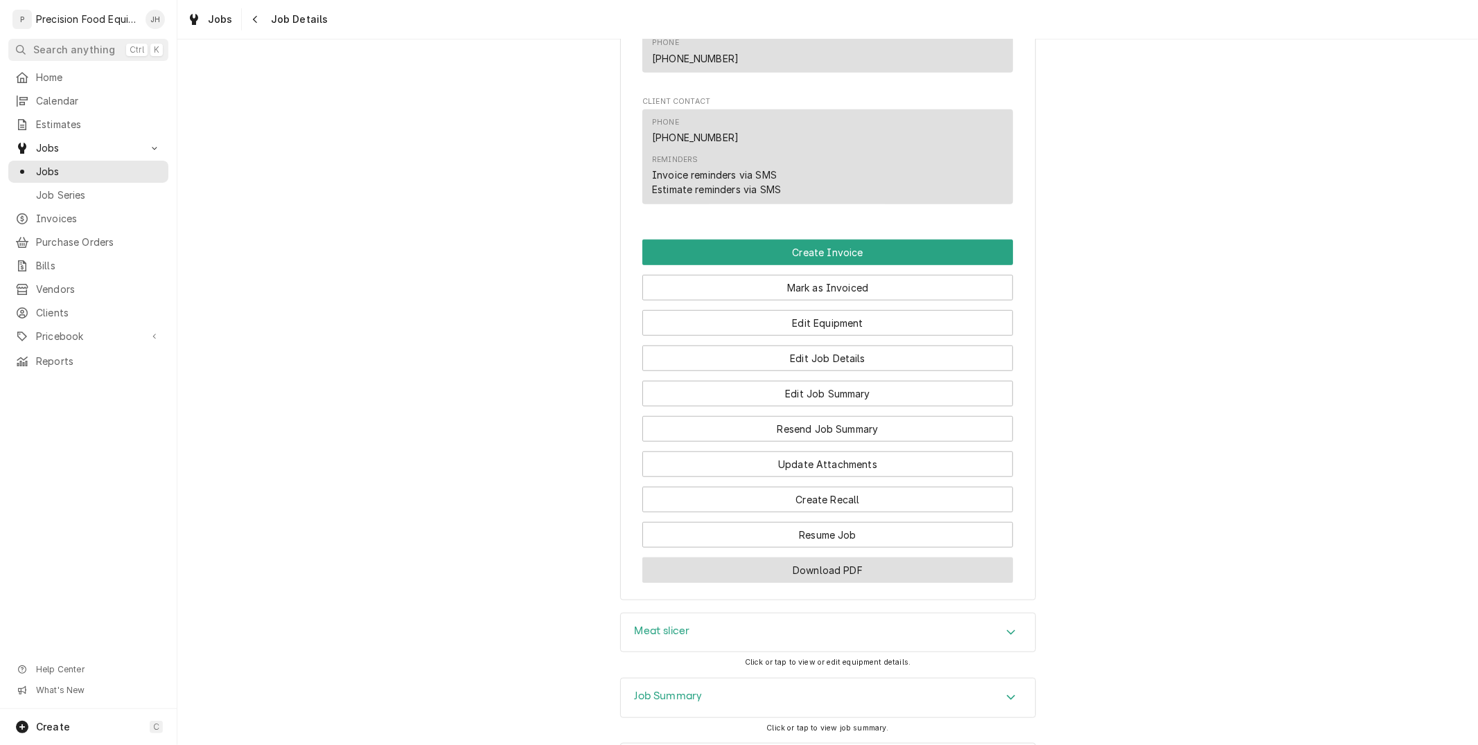
scroll to position [836, 0]
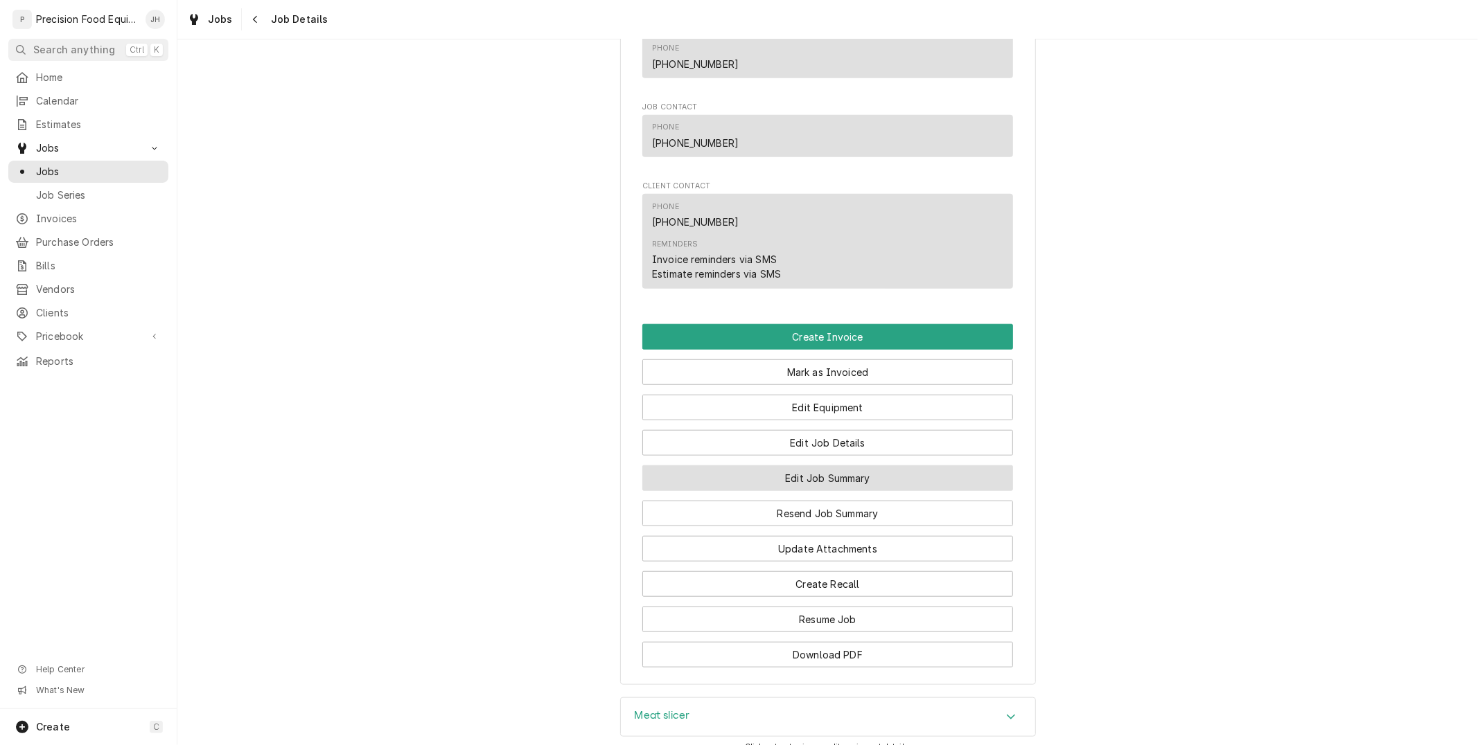
click at [823, 491] on button "Edit Job Summary" at bounding box center [827, 479] width 371 height 26
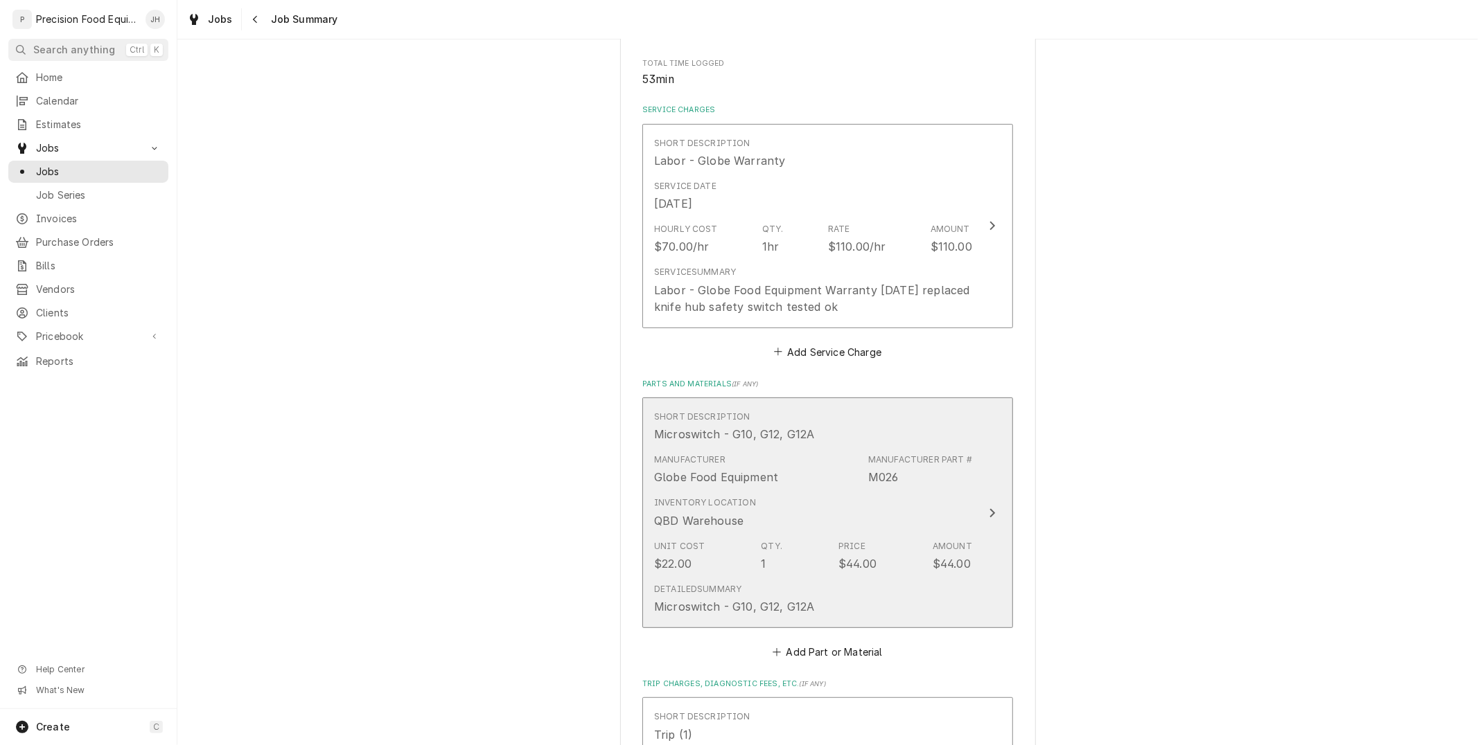
scroll to position [195, 0]
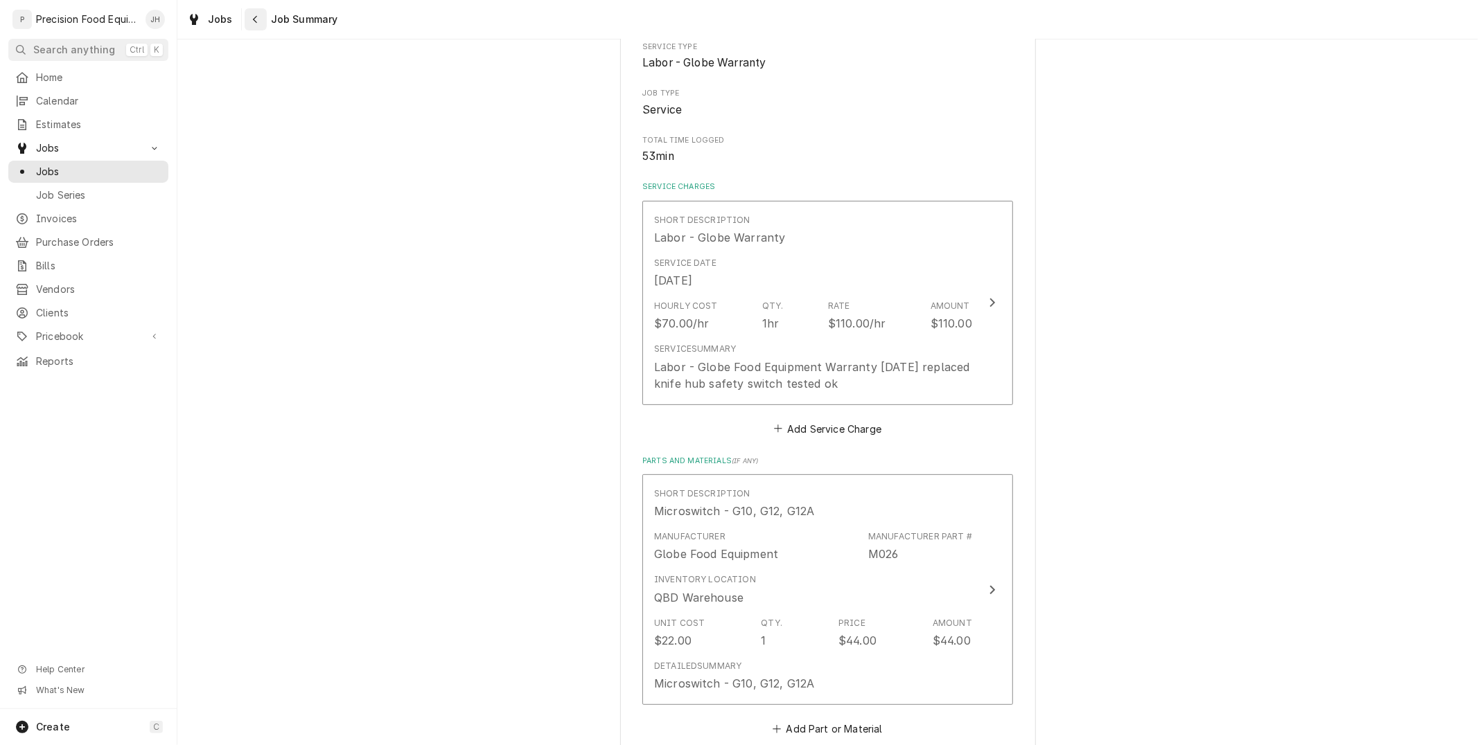
click at [249, 24] on div "Navigate back" at bounding box center [256, 19] width 14 height 14
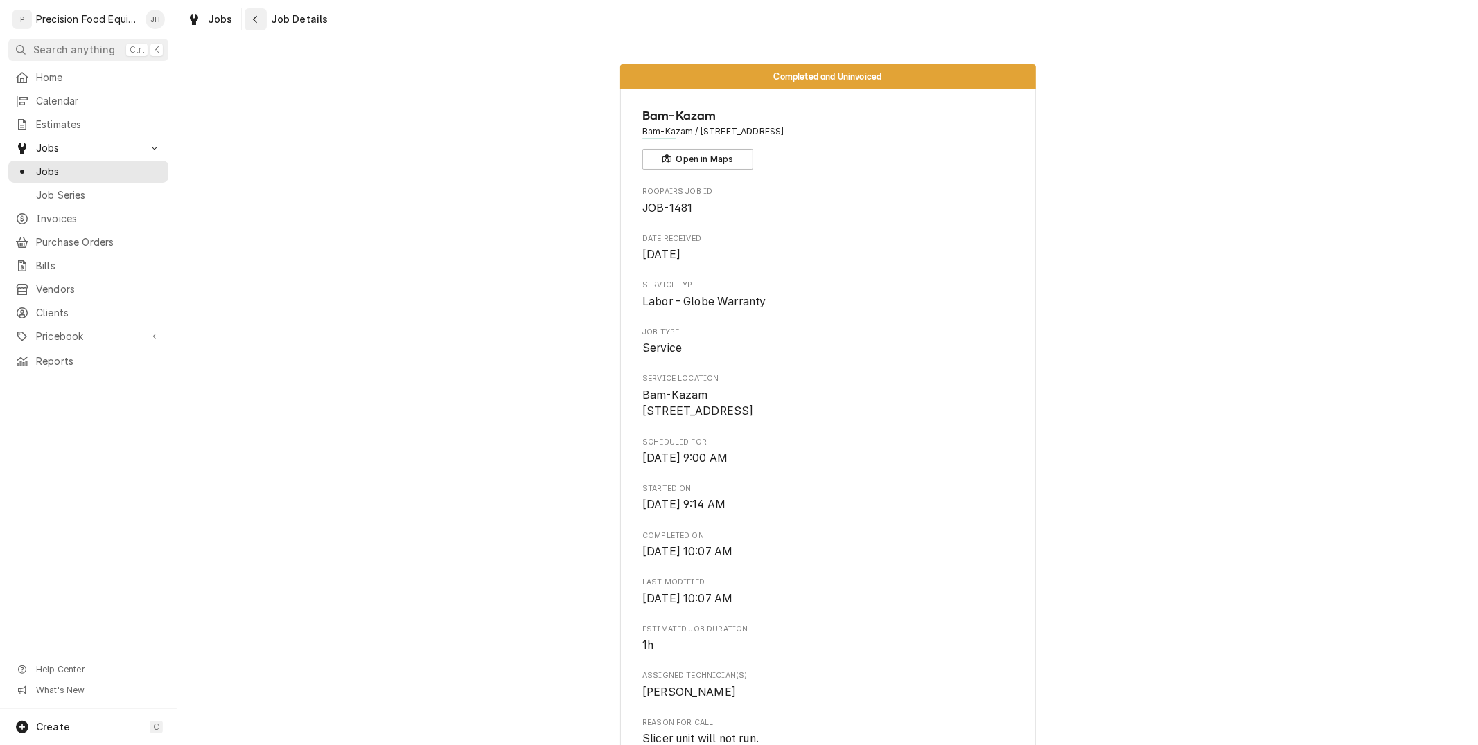
click at [252, 21] on icon "Navigate back" at bounding box center [255, 20] width 6 height 10
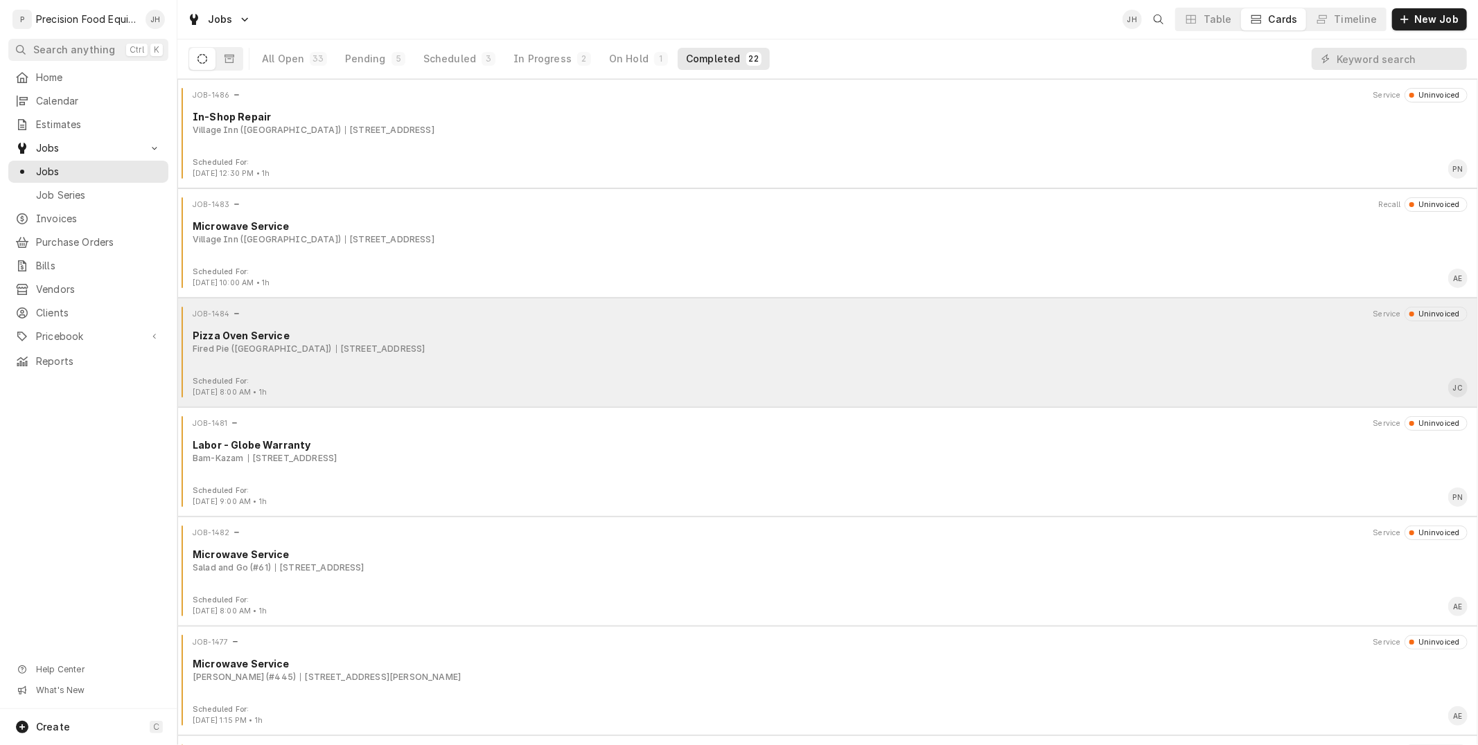
click at [477, 359] on div "JOB-1484 Service Uninvoiced Pizza Oven Service Fired Pie (Avondale) 13070 W. Ra…" at bounding box center [827, 341] width 1289 height 69
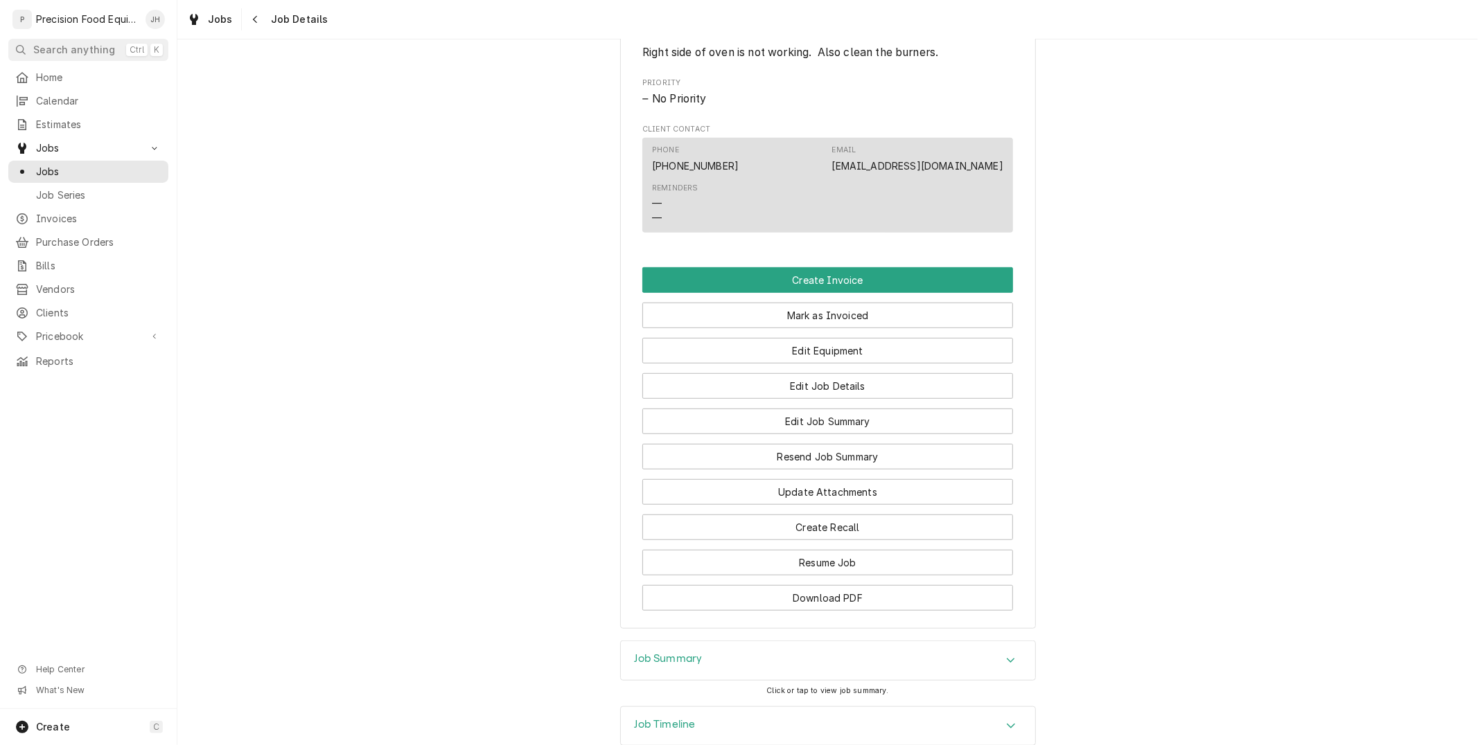
scroll to position [693, 0]
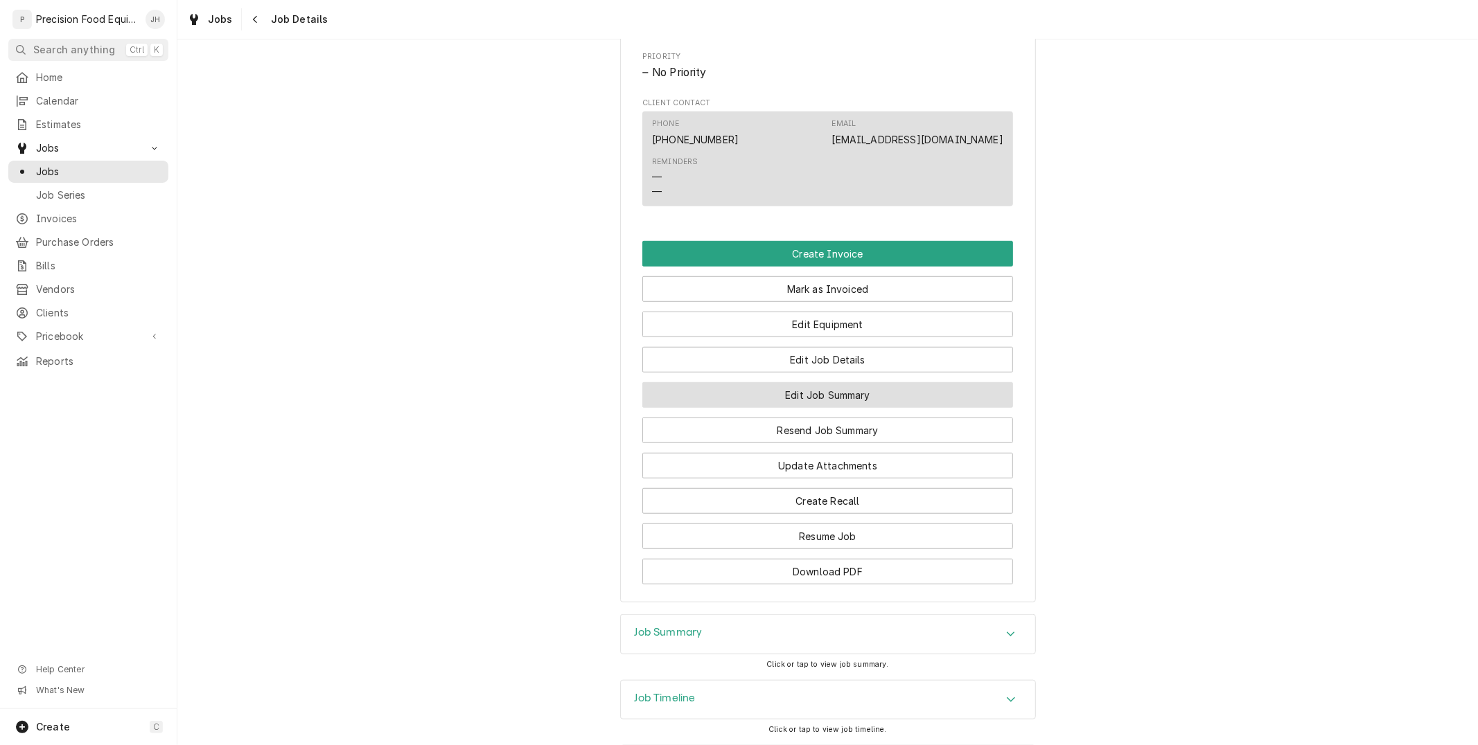
click at [772, 408] on button "Edit Job Summary" at bounding box center [827, 395] width 371 height 26
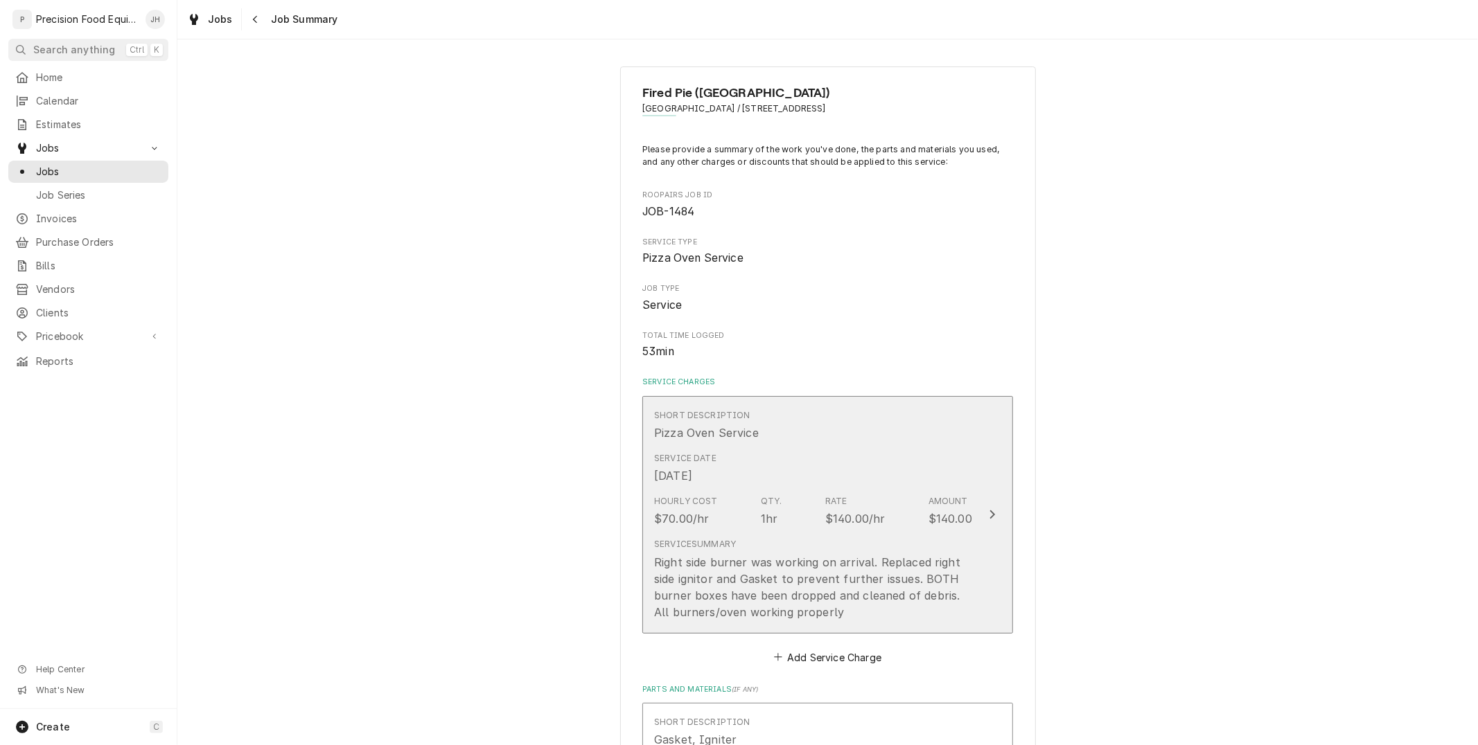
click at [763, 487] on div "Service Date Sep 18, 2025" at bounding box center [813, 468] width 318 height 43
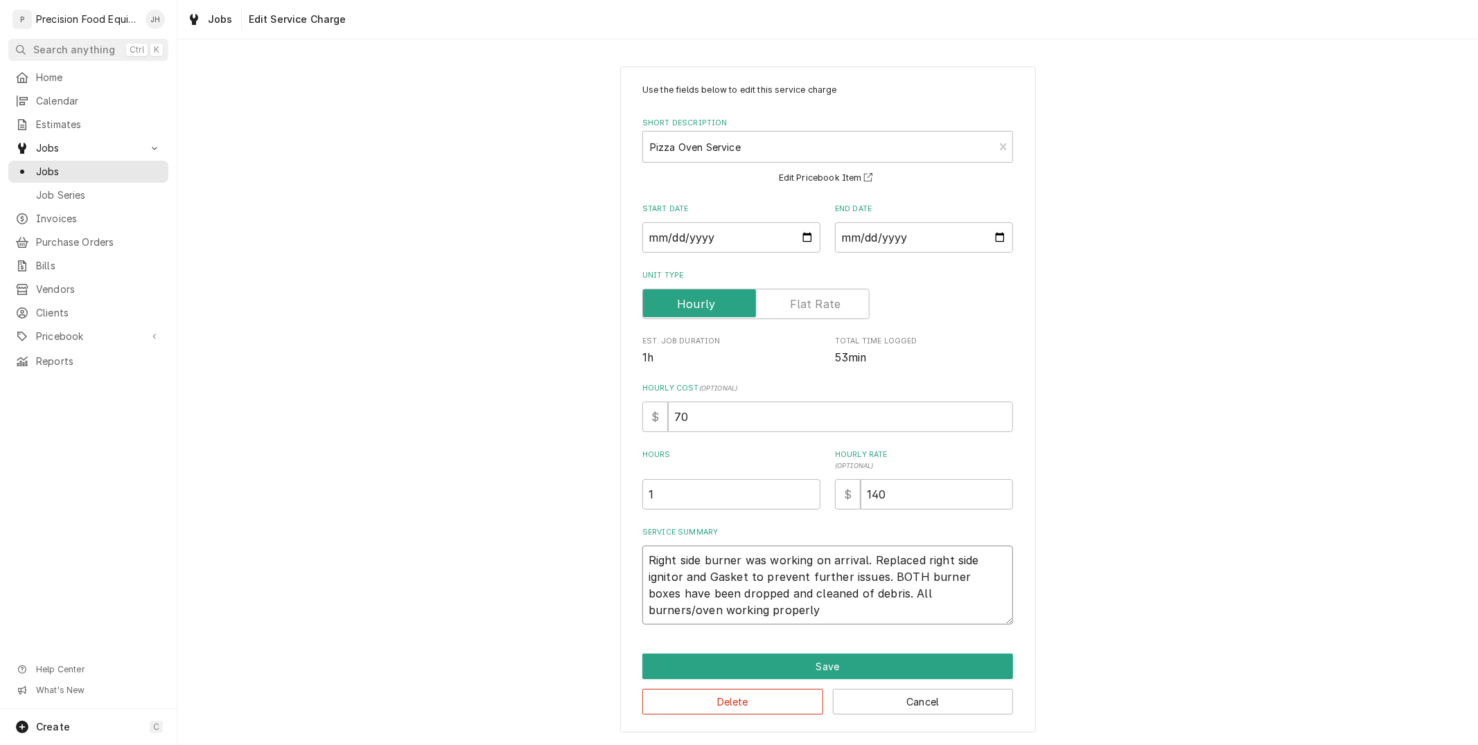
click at [765, 611] on textarea "Right side burner was working on arrival. Replaced right side ignitor and Gaske…" at bounding box center [827, 585] width 371 height 79
type textarea "x"
type textarea "Right side burner was working on arrival. Replaced right side igniter and Gaske…"
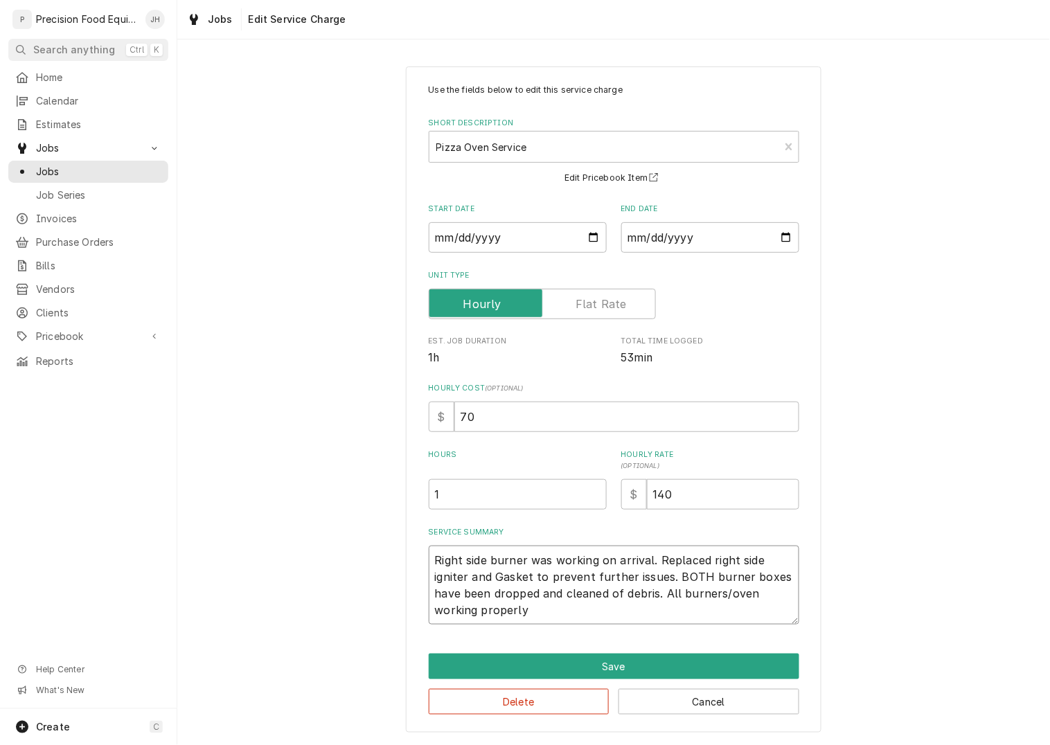
click at [506, 573] on textarea "Right side burner was working on arrival. Replaced right side igniter and Gaske…" at bounding box center [614, 585] width 371 height 79
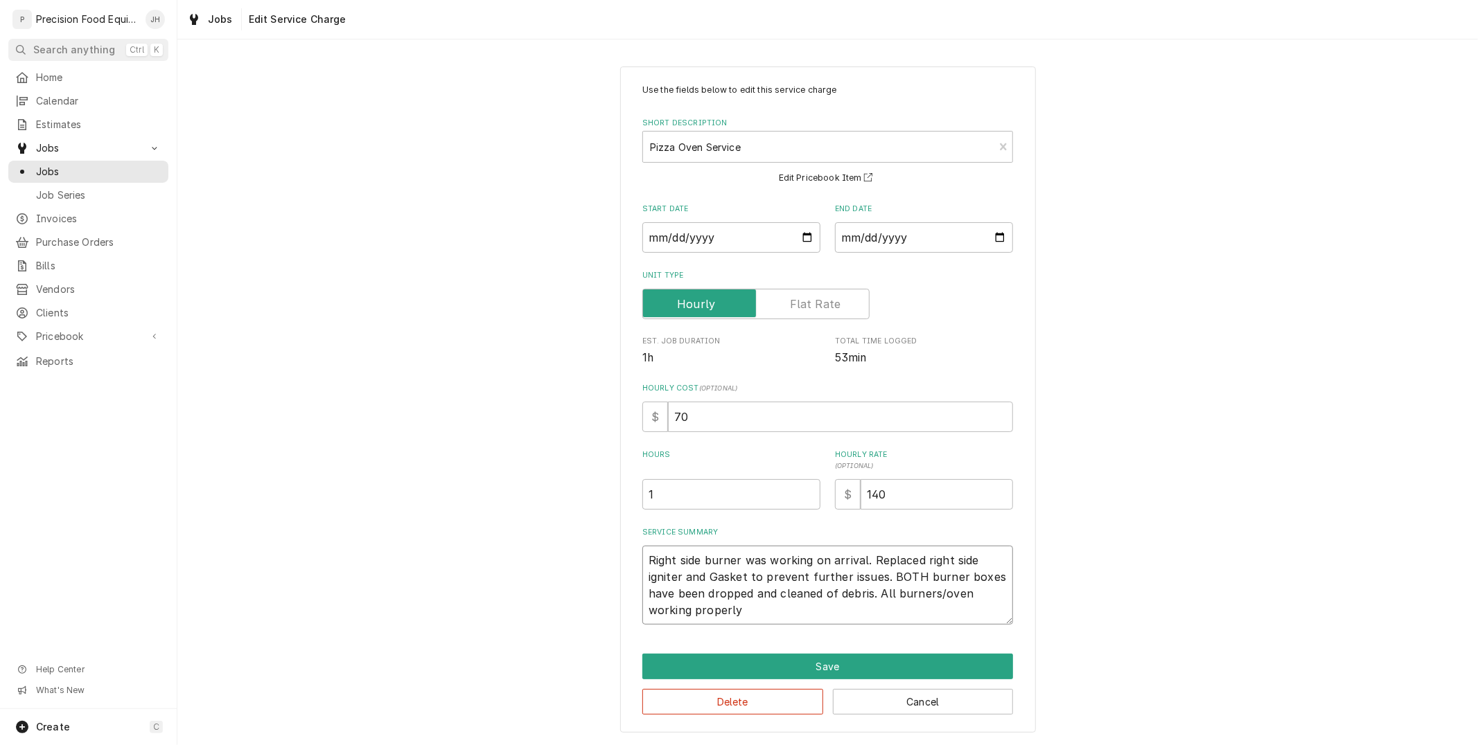
type textarea "x"
type textarea "Right side burner was working on arrival. Replaced right side igniter and asket…"
type textarea "x"
click at [766, 611] on textarea "Right side burner was working on arrival. Replaced right side igniter and gaske…" at bounding box center [827, 585] width 371 height 79
type textarea "Right side burner was working on arrival. Replaced right side igniter and gaske…"
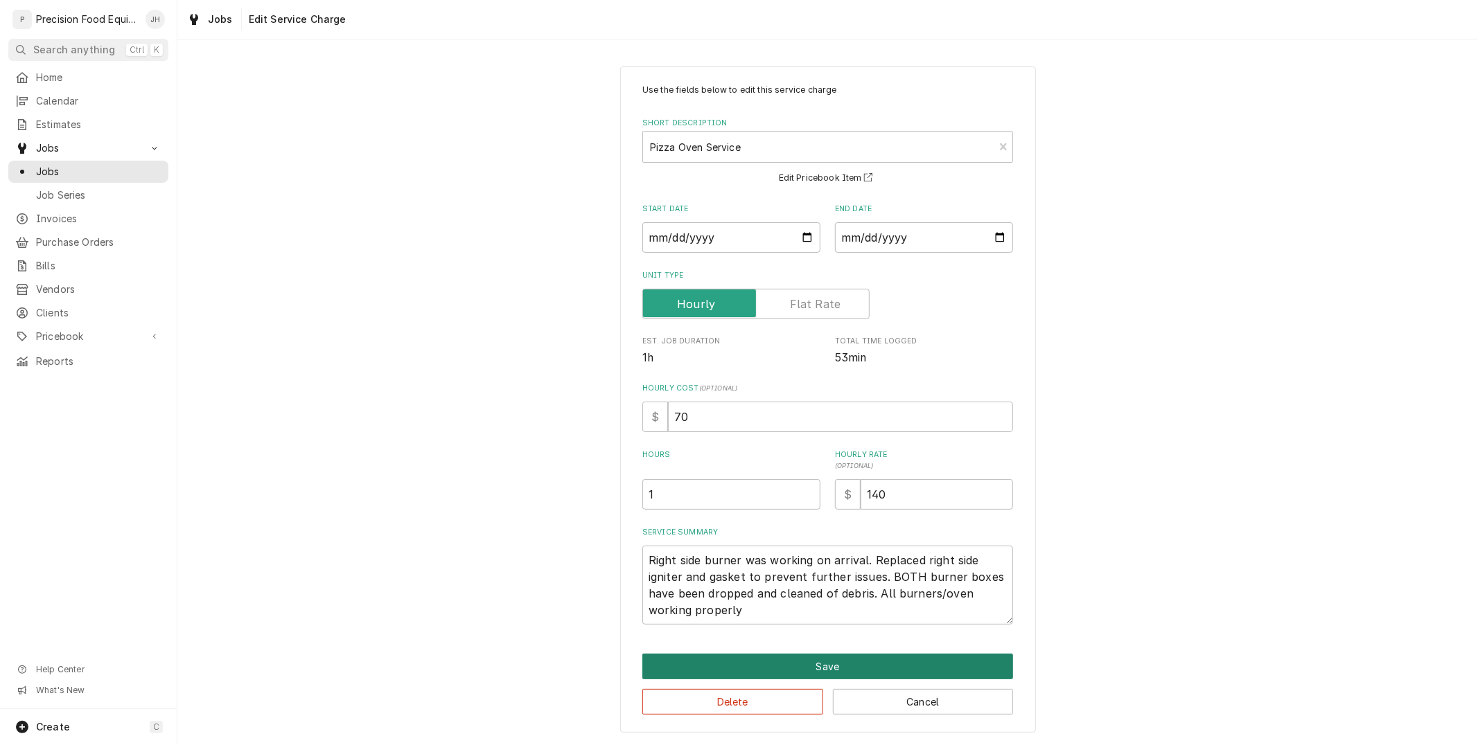
click at [804, 668] on button "Save" at bounding box center [827, 667] width 371 height 26
type textarea "x"
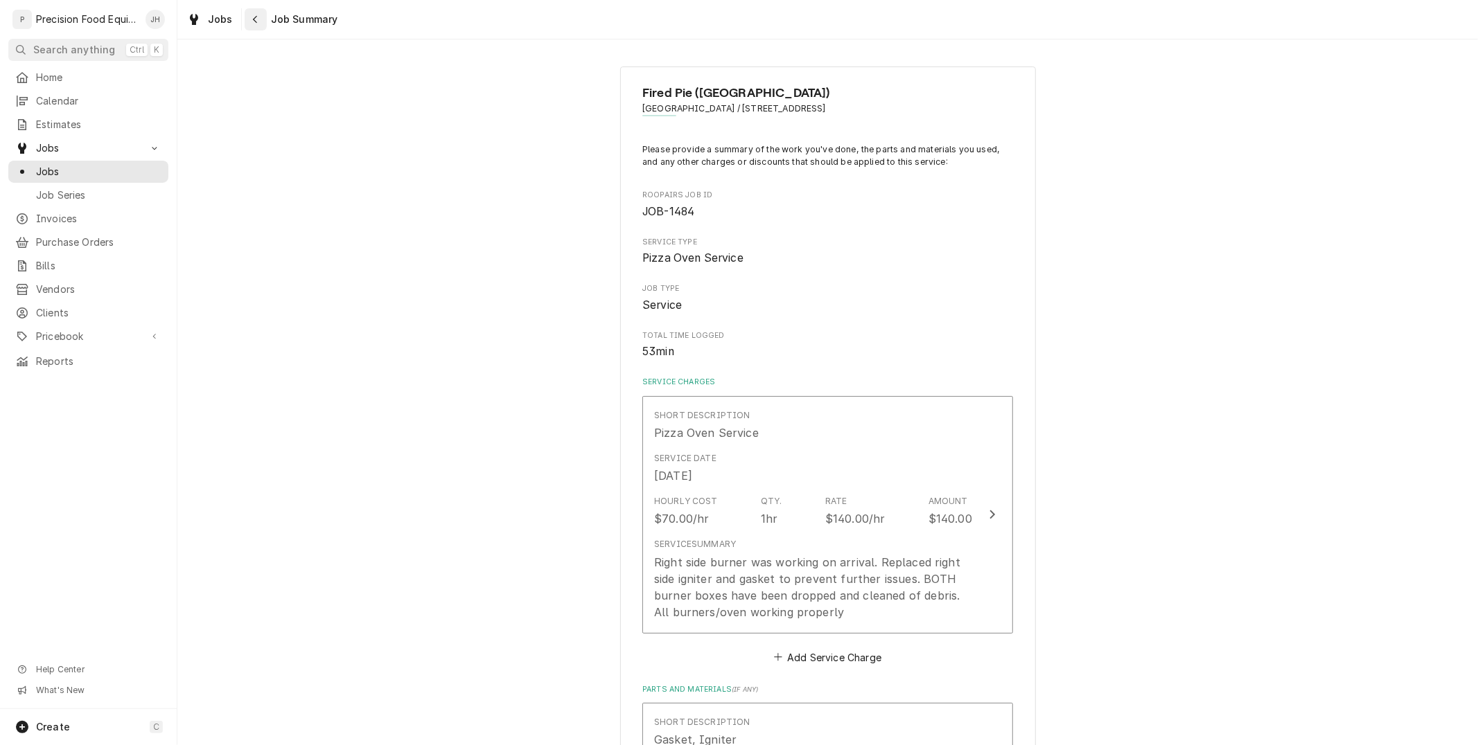
click at [252, 21] on icon "Navigate back" at bounding box center [255, 20] width 6 height 10
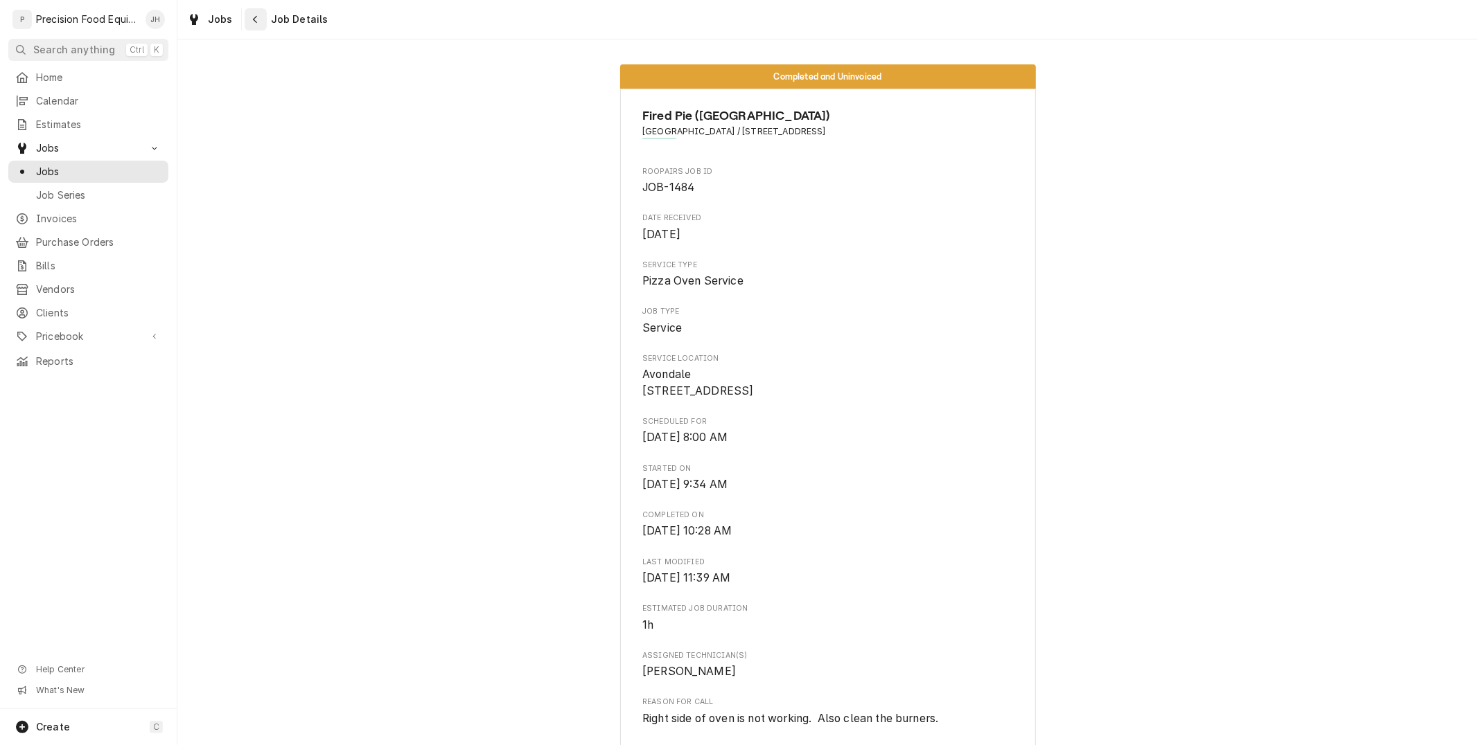
click at [260, 14] on div "Navigate back" at bounding box center [256, 19] width 14 height 14
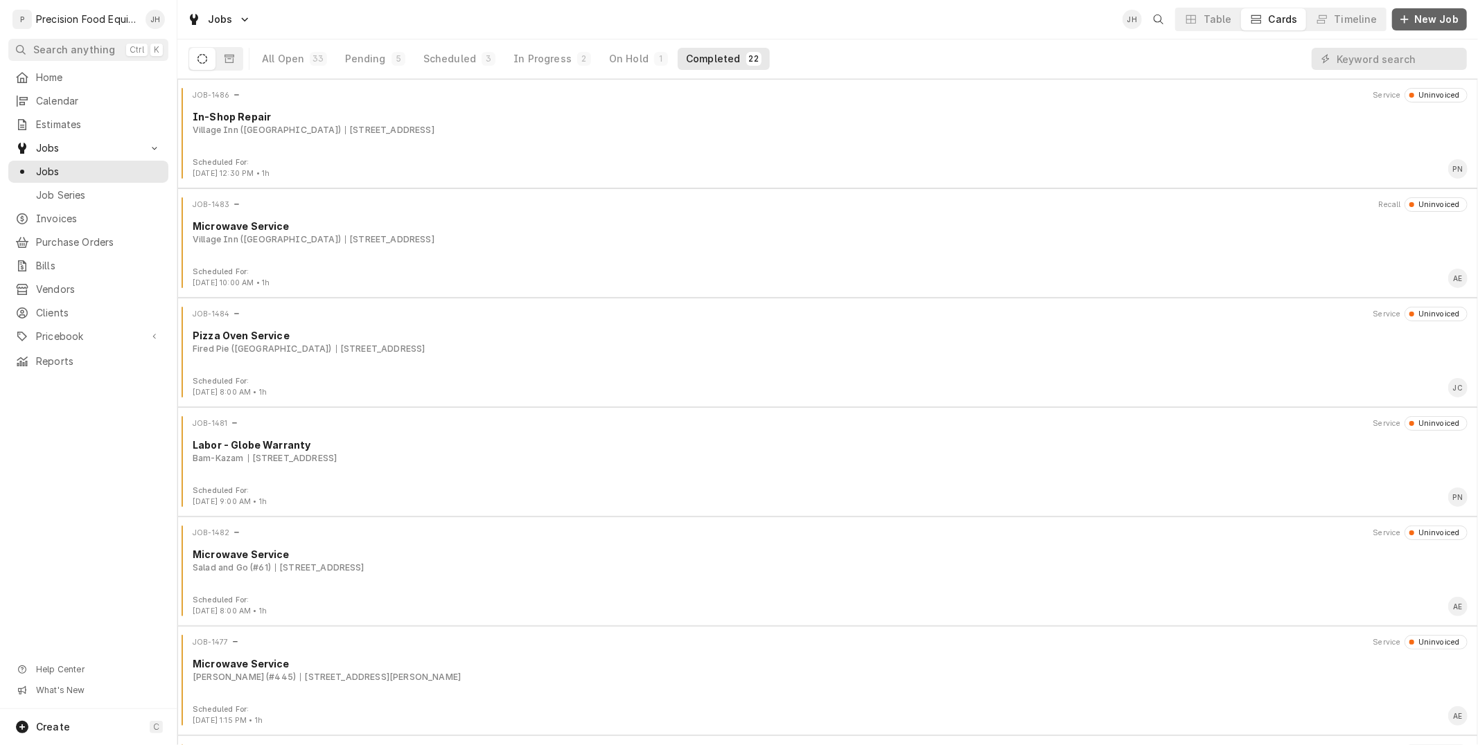
click at [1422, 12] on span "New Job" at bounding box center [1436, 19] width 50 height 14
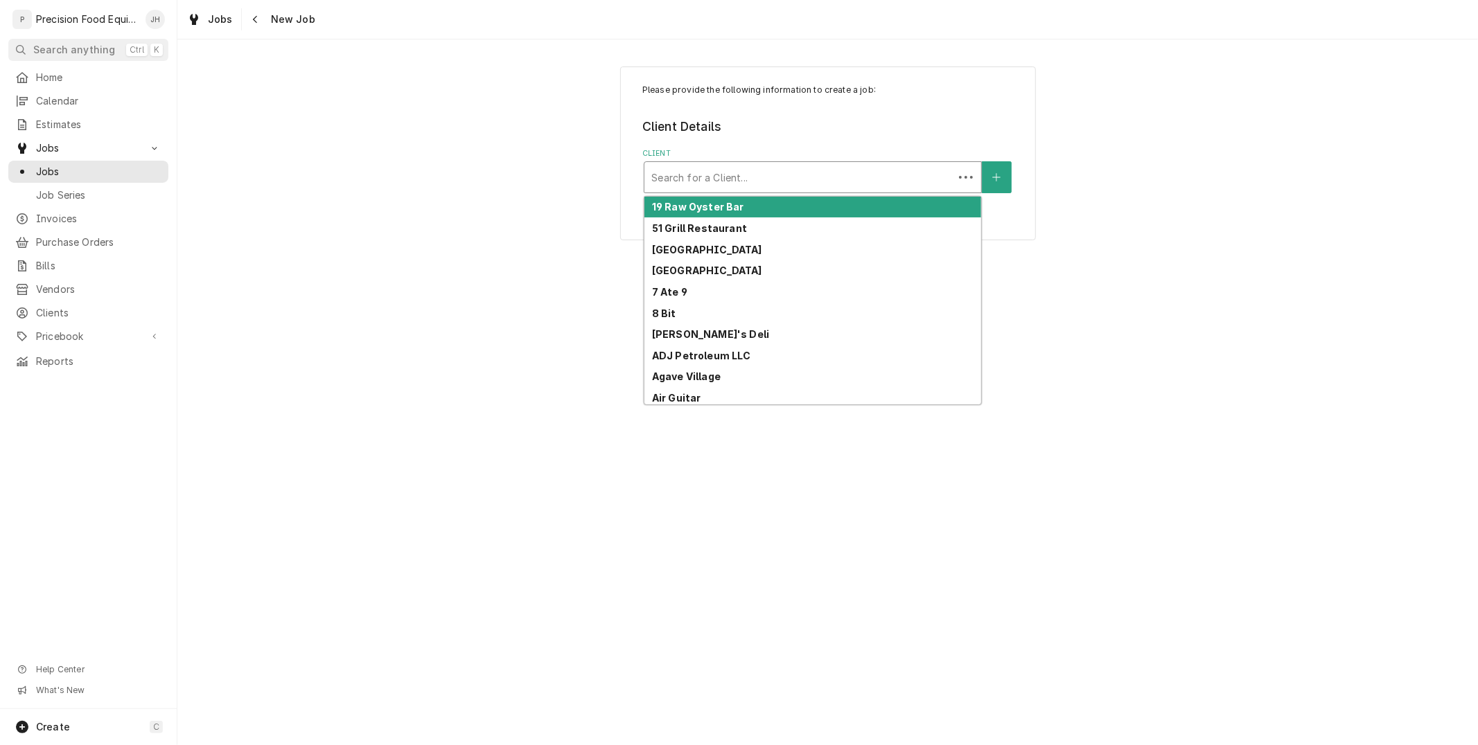
click at [868, 184] on div "Client" at bounding box center [798, 177] width 295 height 25
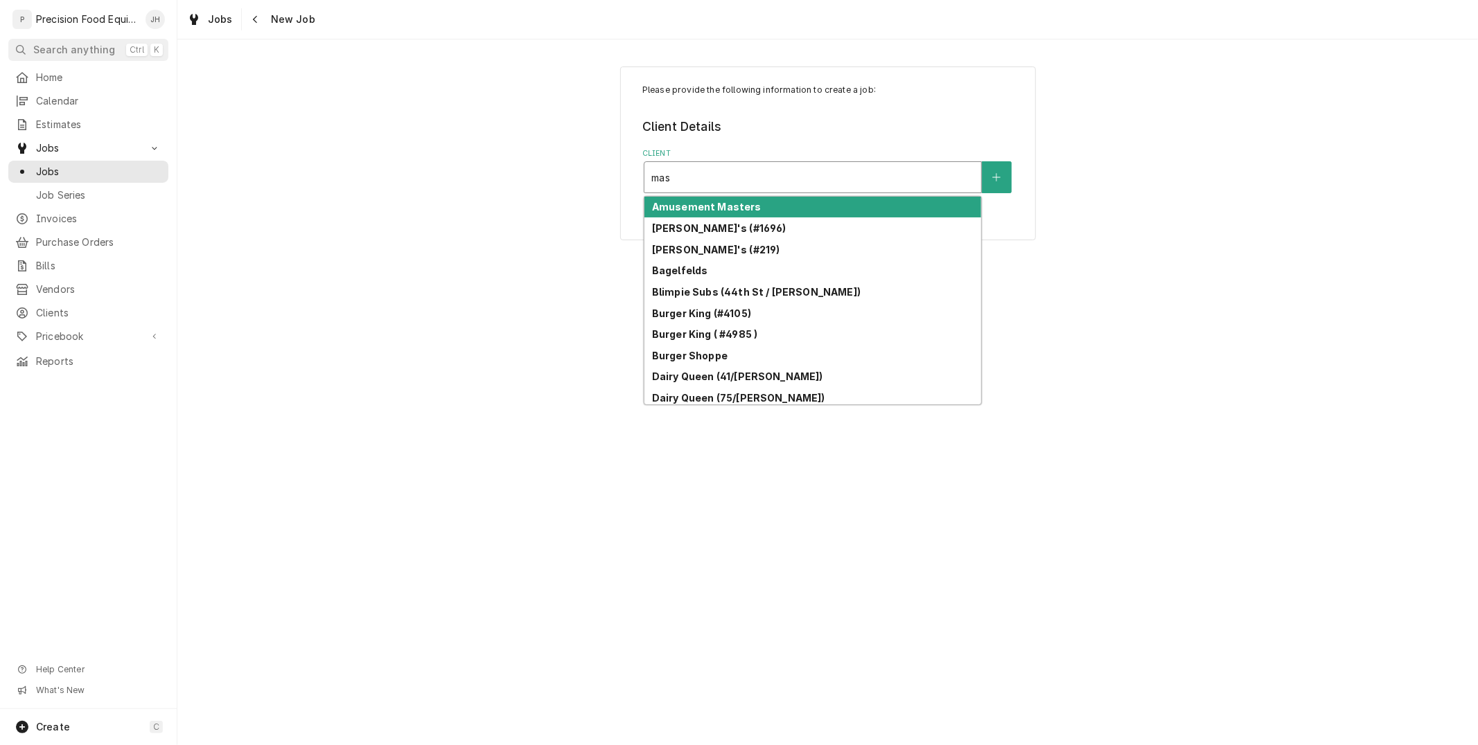
type input "mast"
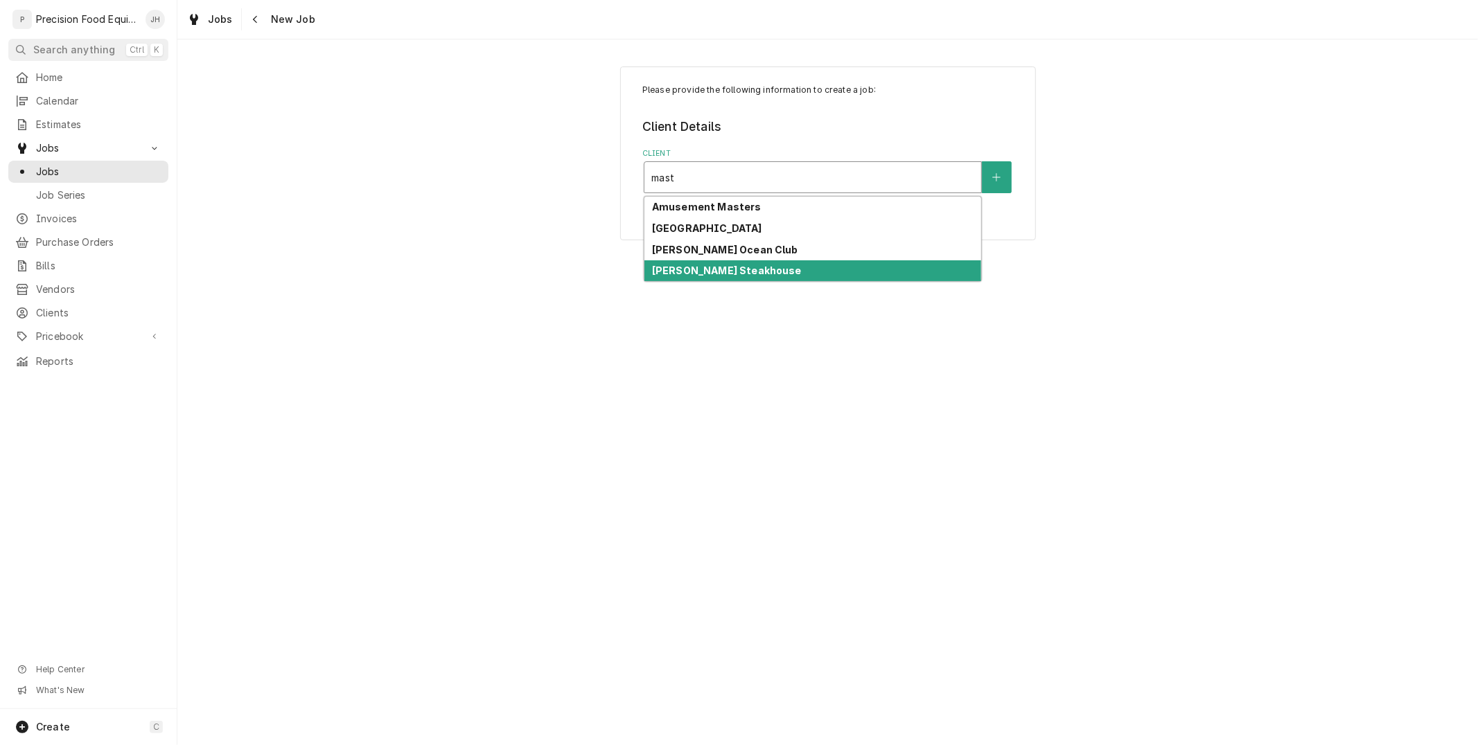
click at [849, 273] on div "Mastro's Steakhouse" at bounding box center [812, 270] width 337 height 21
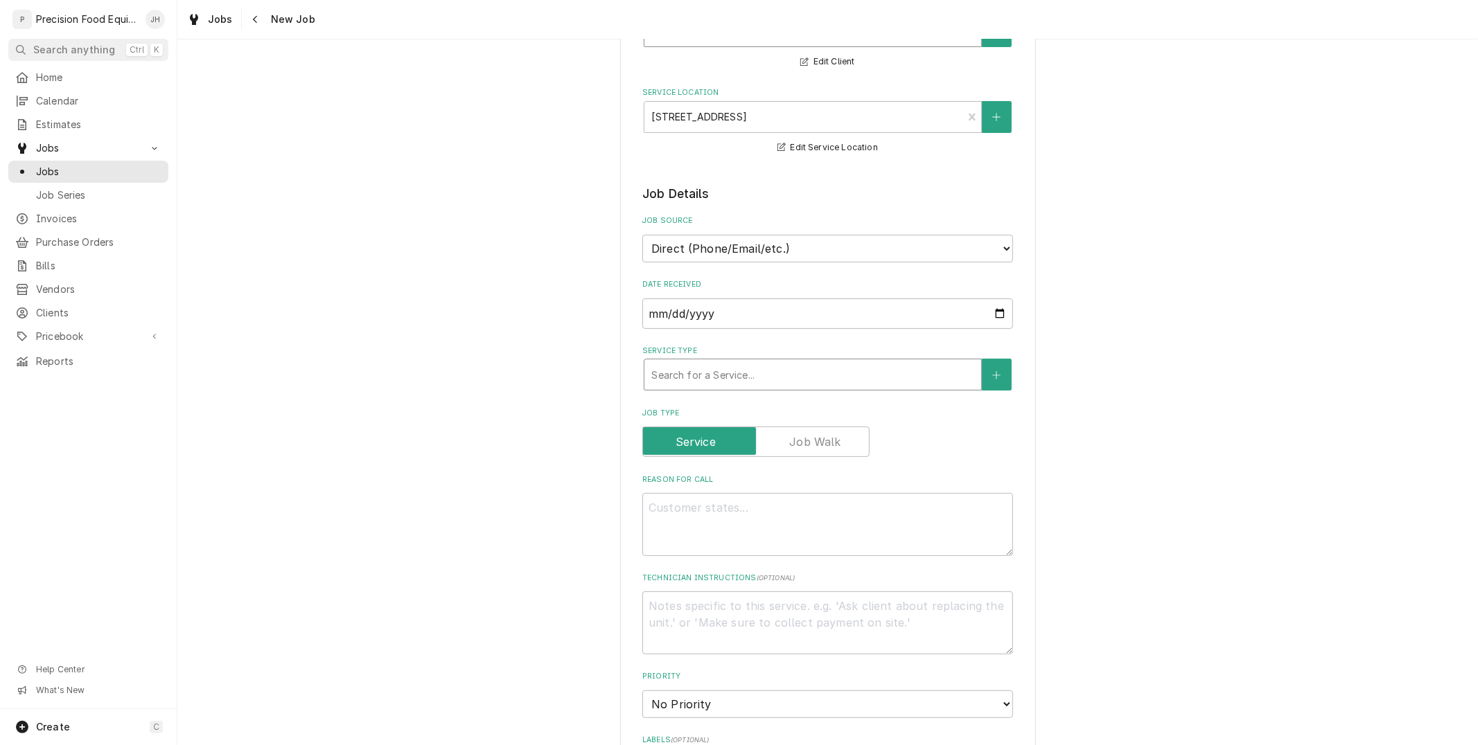
scroll to position [154, 0]
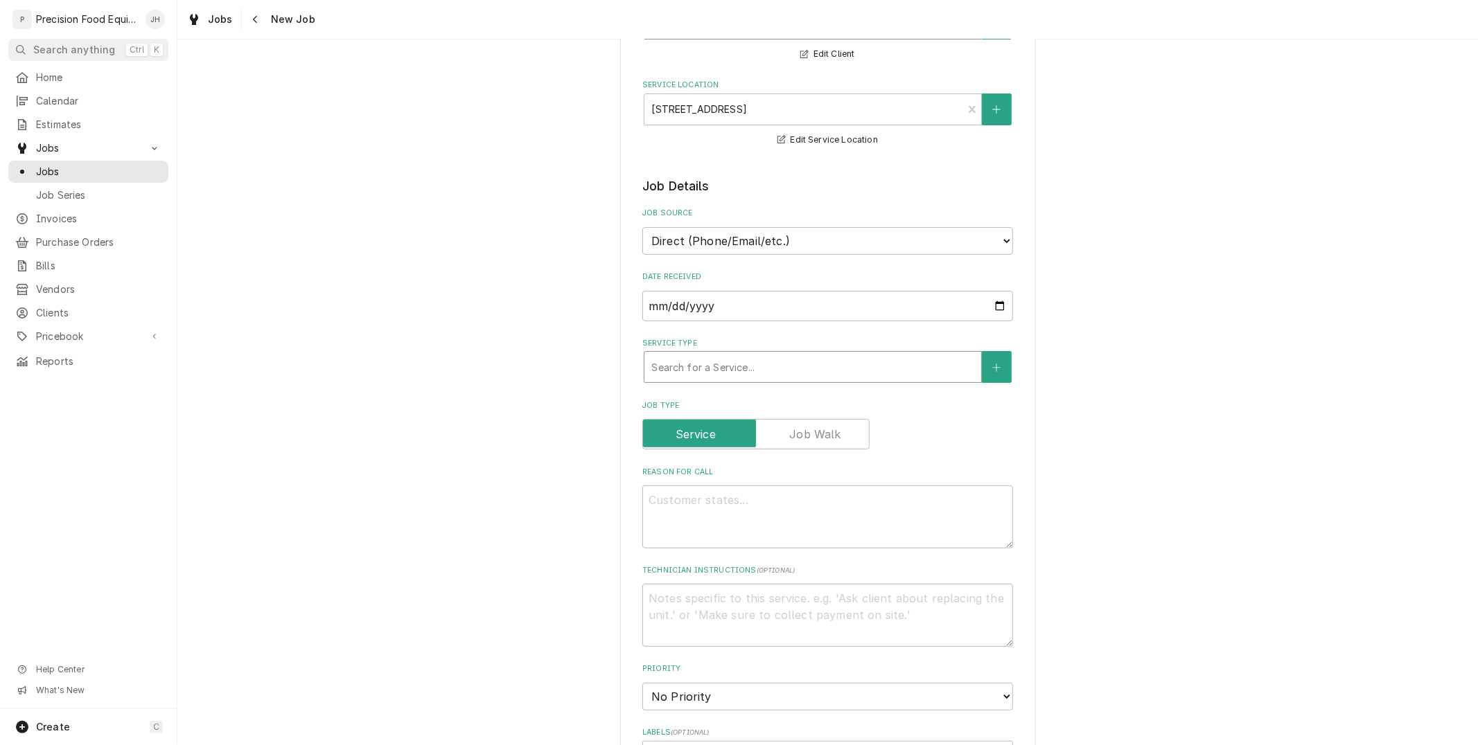
click at [888, 364] on div "Service Type" at bounding box center [812, 367] width 323 height 25
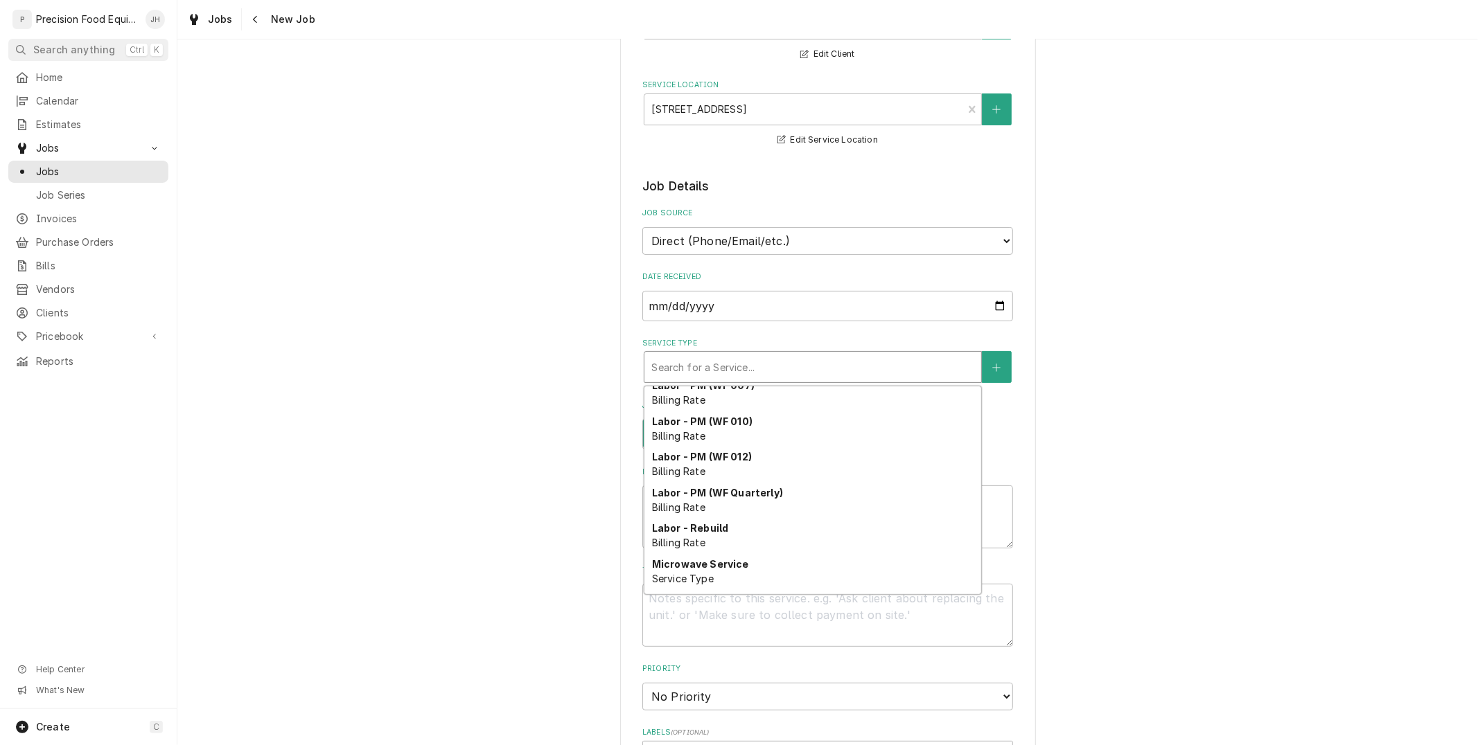
scroll to position [478, 0]
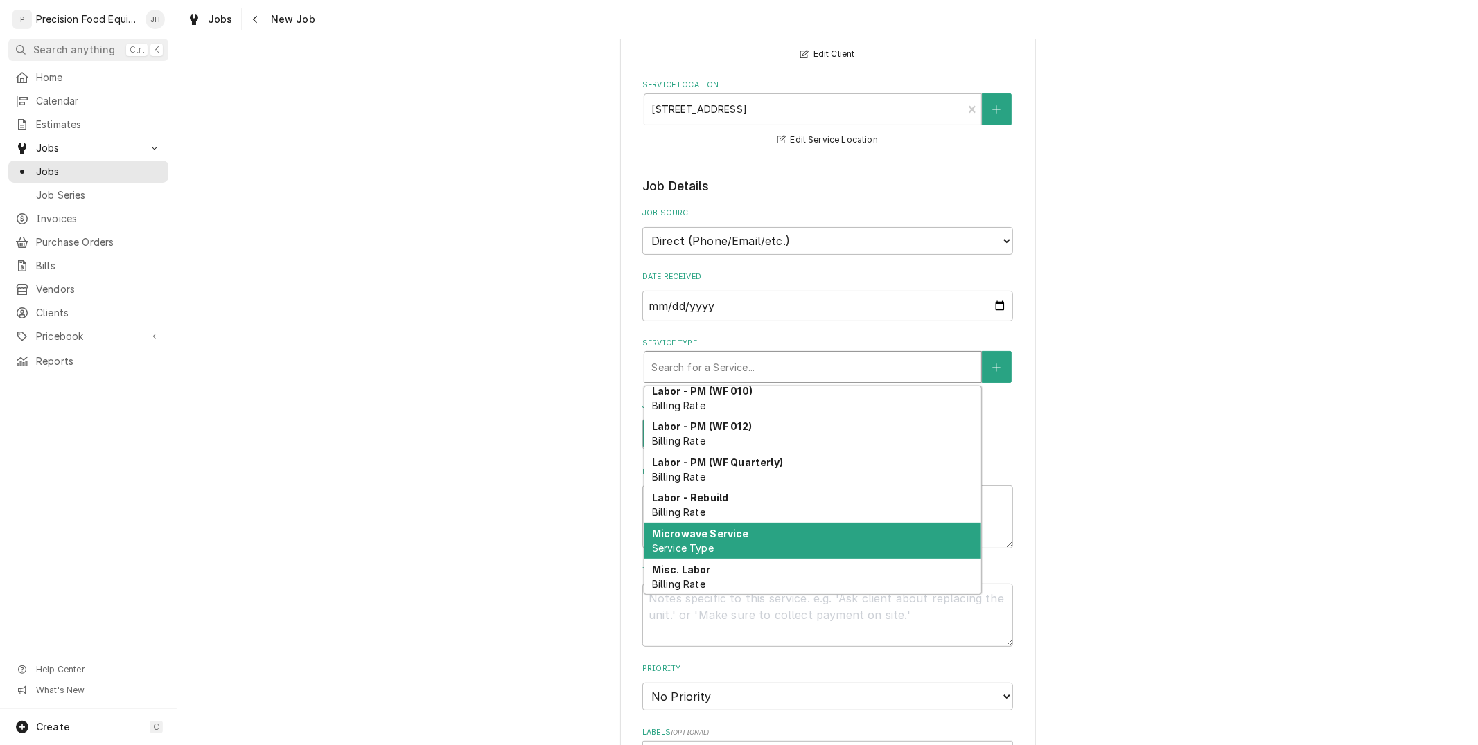
click at [808, 530] on div "Microwave Service Service Type" at bounding box center [812, 541] width 337 height 36
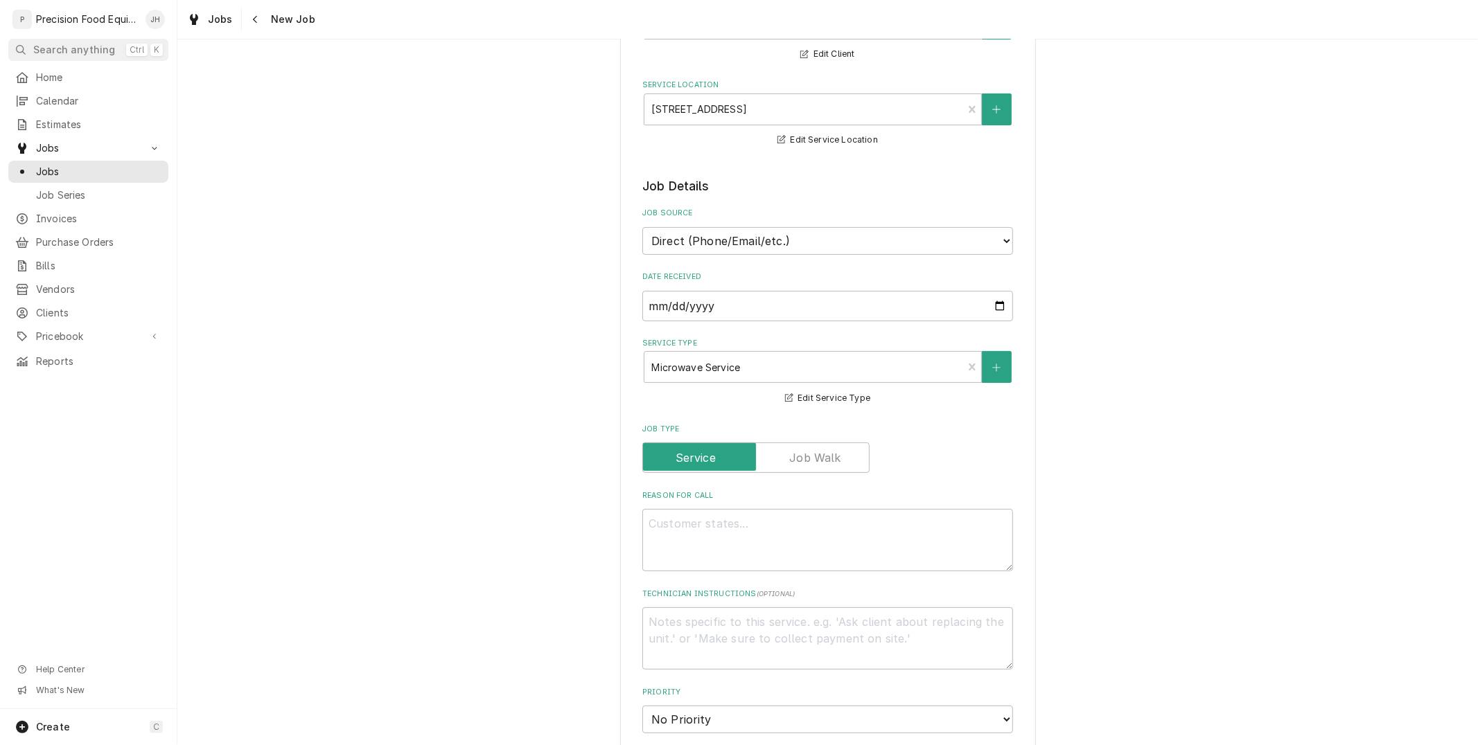
click at [822, 482] on fieldset "Job Details Job Source Direct (Phone/Email/etc.) Service Channel Corrigo Ecotra…" at bounding box center [827, 704] width 371 height 1054
click at [812, 517] on textarea "Reason For Call" at bounding box center [827, 540] width 371 height 62
type textarea "x"
type textarea "N"
type textarea "x"
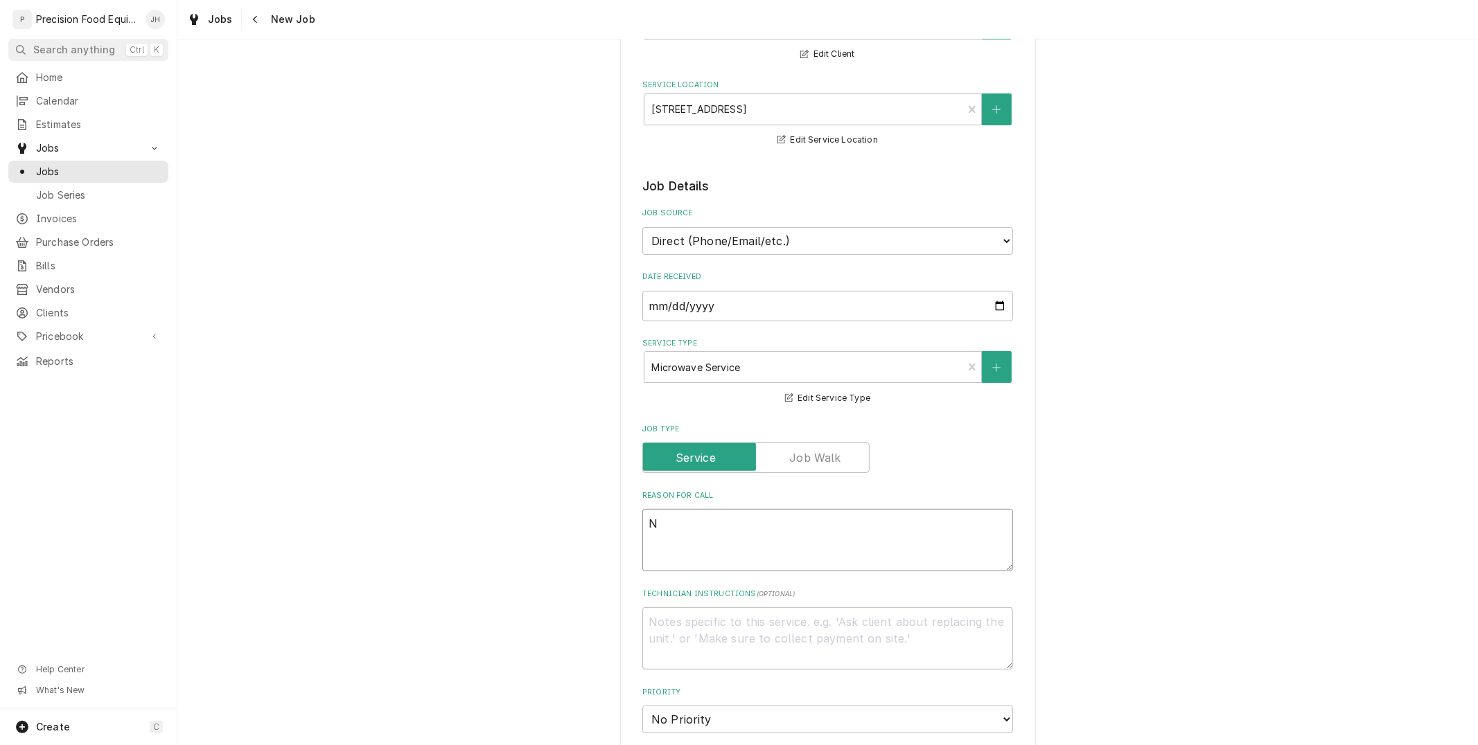
type textarea "No"
type textarea "x"
type textarea "Not"
type textarea "x"
type textarea "Not"
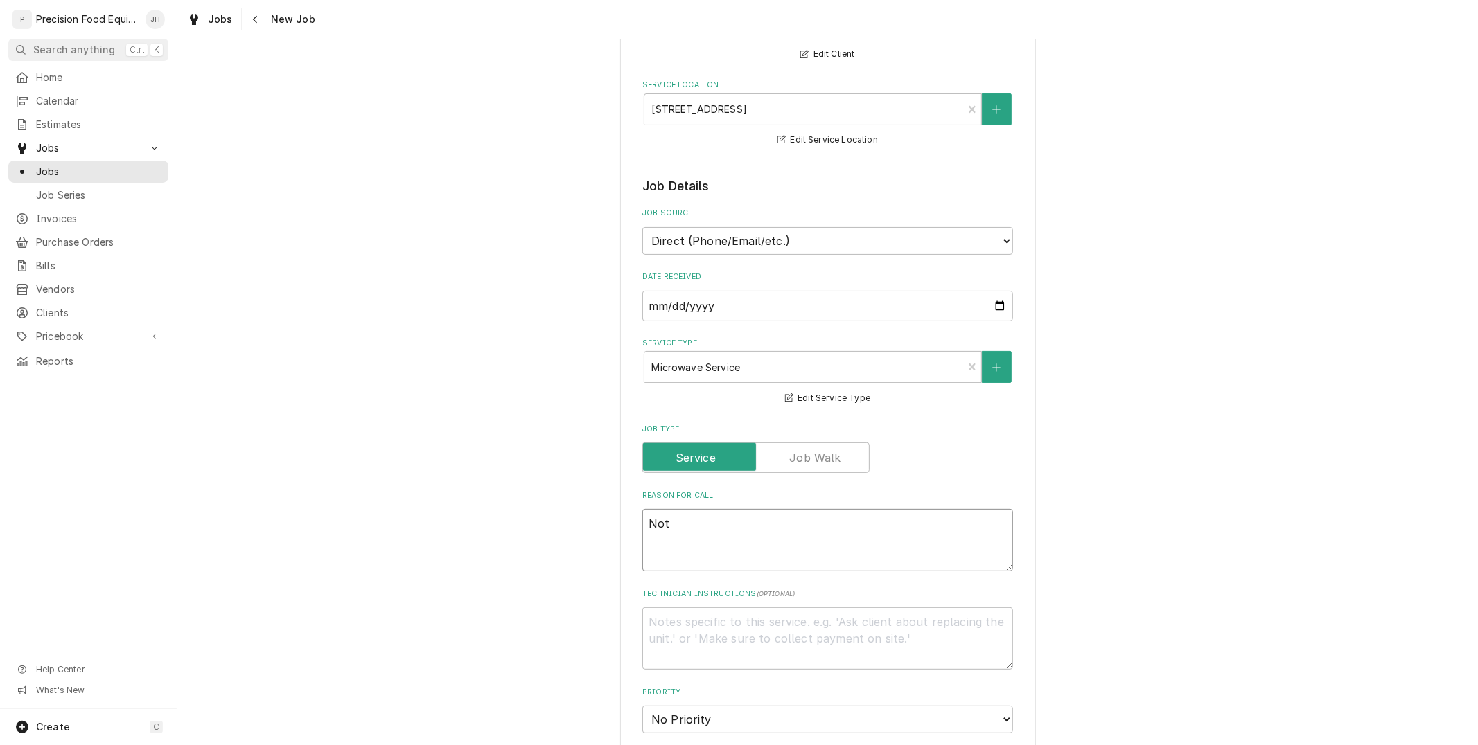
type textarea "x"
type textarea "Not h"
type textarea "x"
type textarea "Not he"
type textarea "x"
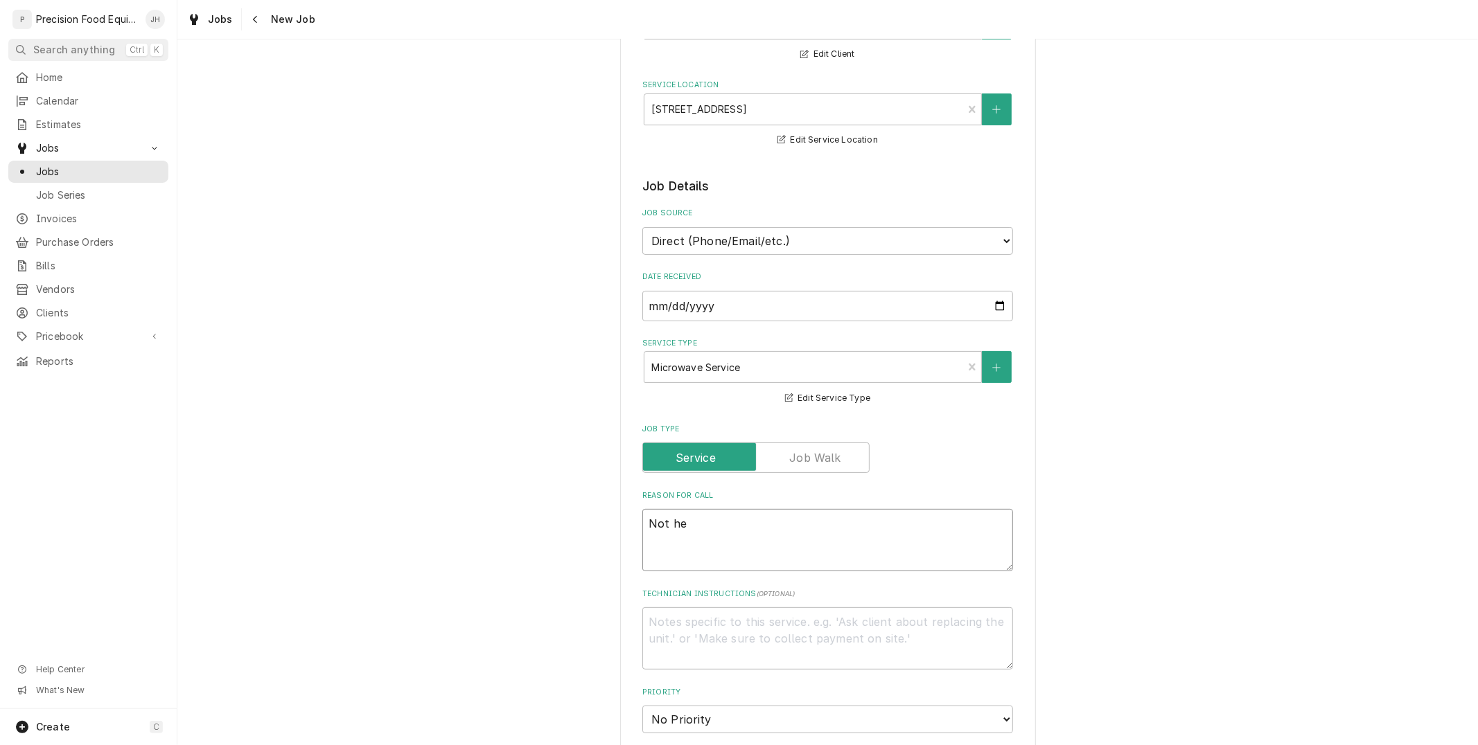
type textarea "Not hea"
type textarea "x"
type textarea "Not heat"
type textarea "x"
type textarea "Not heati"
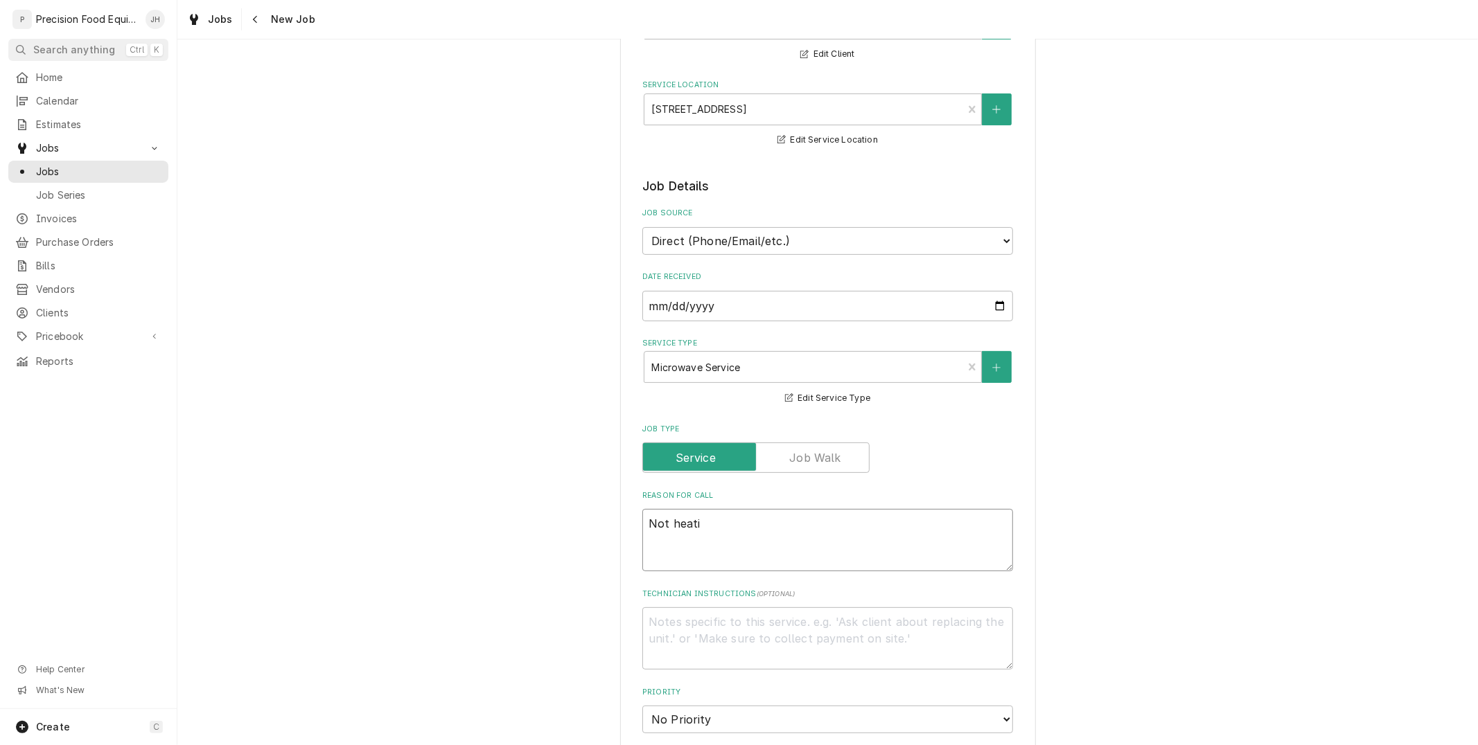
type textarea "x"
type textarea "Not heatin"
type textarea "x"
type textarea "Not heating"
type textarea "x"
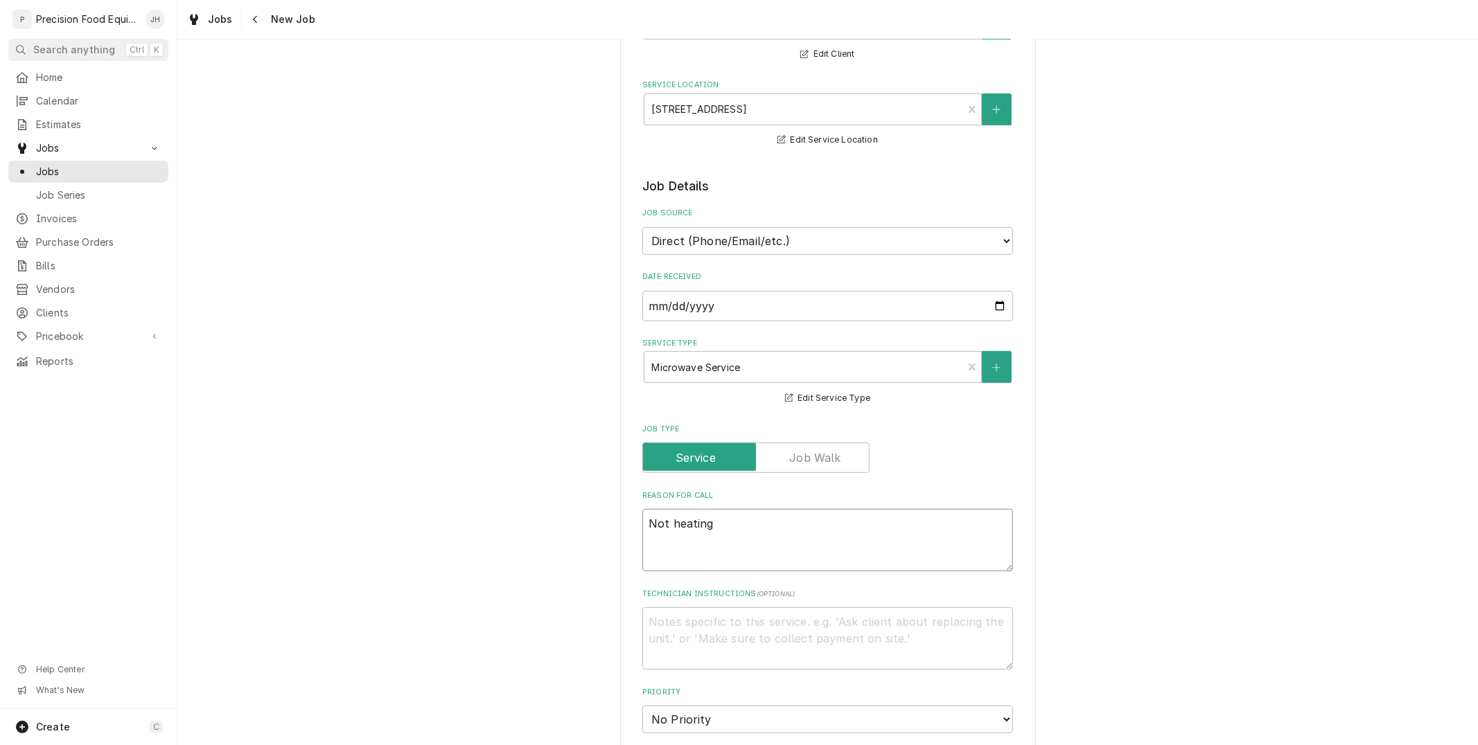
type textarea "Not heating"
type textarea "x"
type textarea "Not heating u"
type textarea "x"
type textarea "Not heating up"
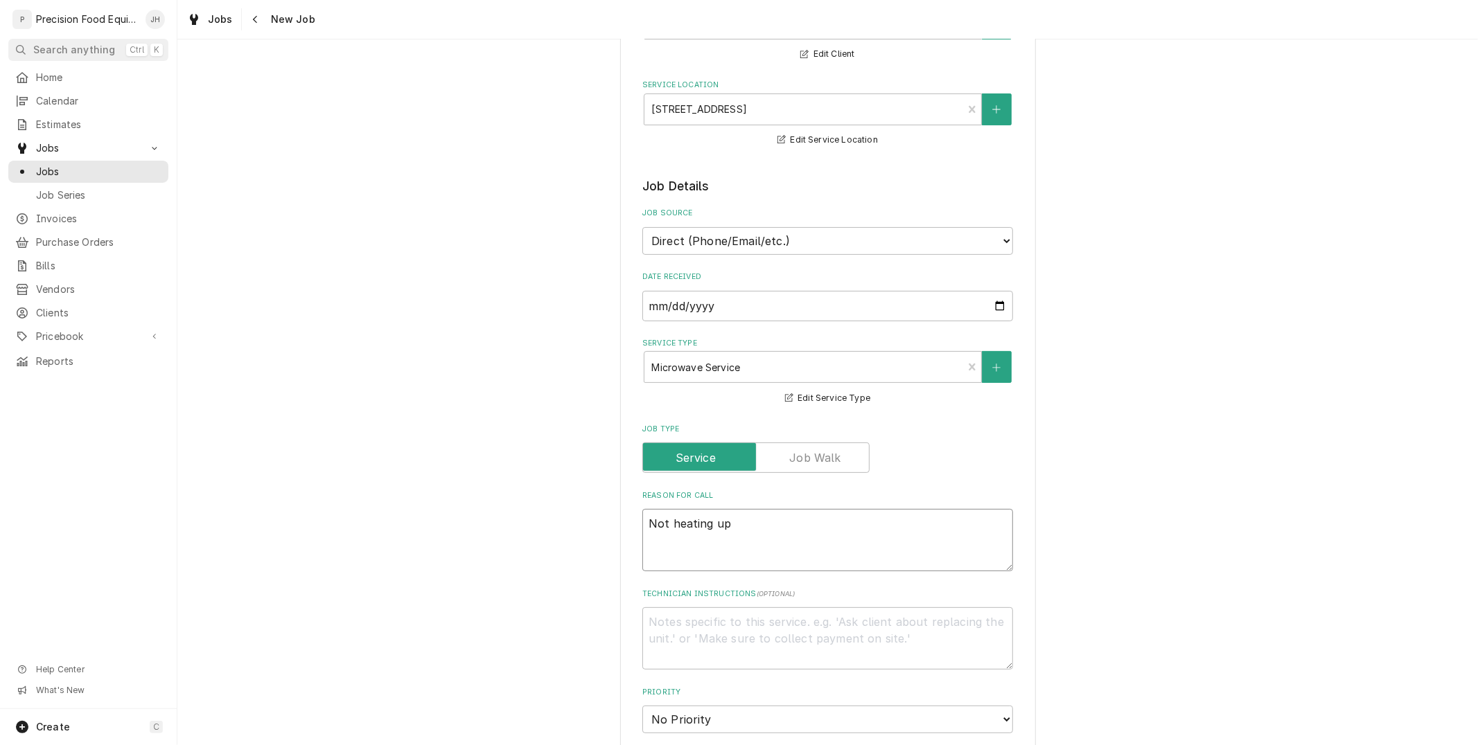
type textarea "x"
type textarea "Not heating up an"
type textarea "x"
type textarea "Not heating up and"
type textarea "x"
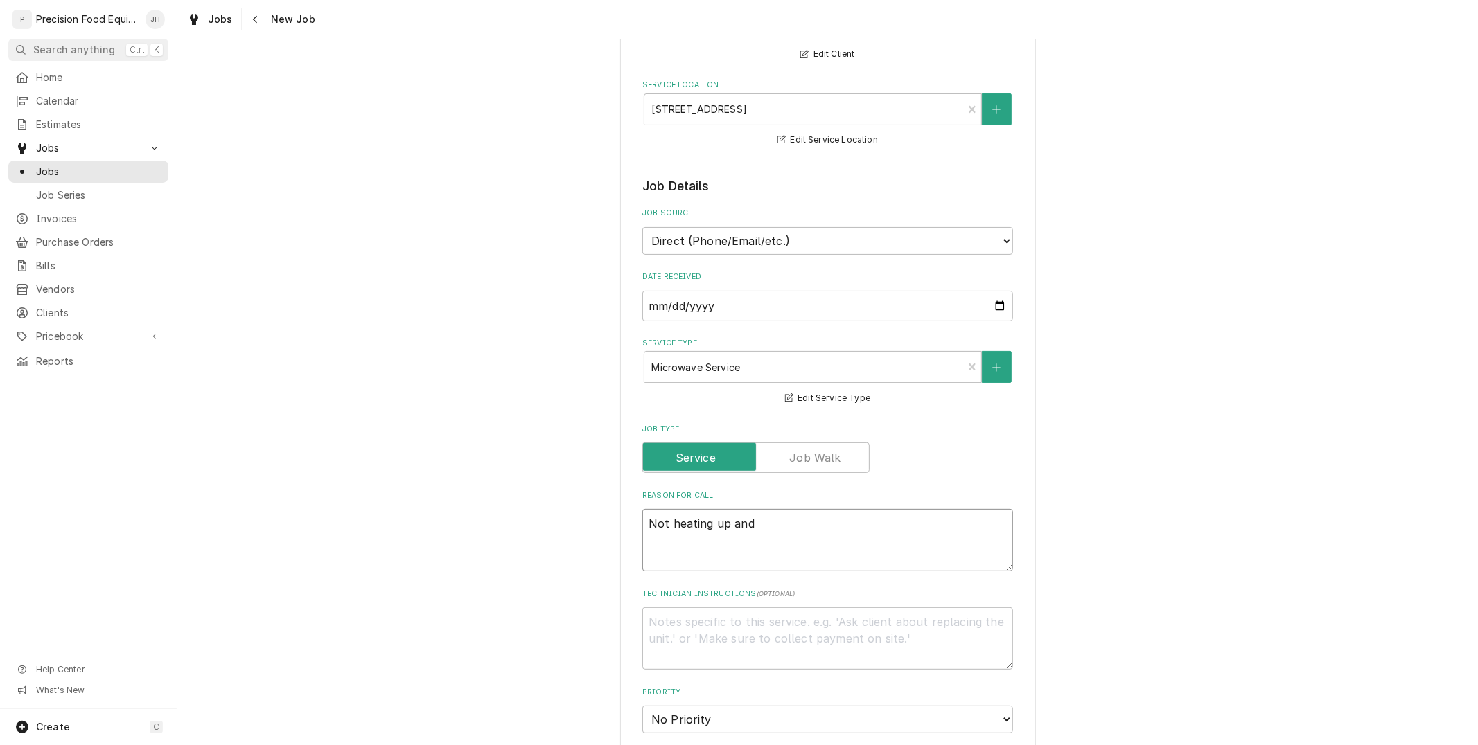
type textarea "Not heating up and i"
type textarea "x"
type textarea "Not heating up and it"
type textarea "x"
type textarea "Not heating up and it"
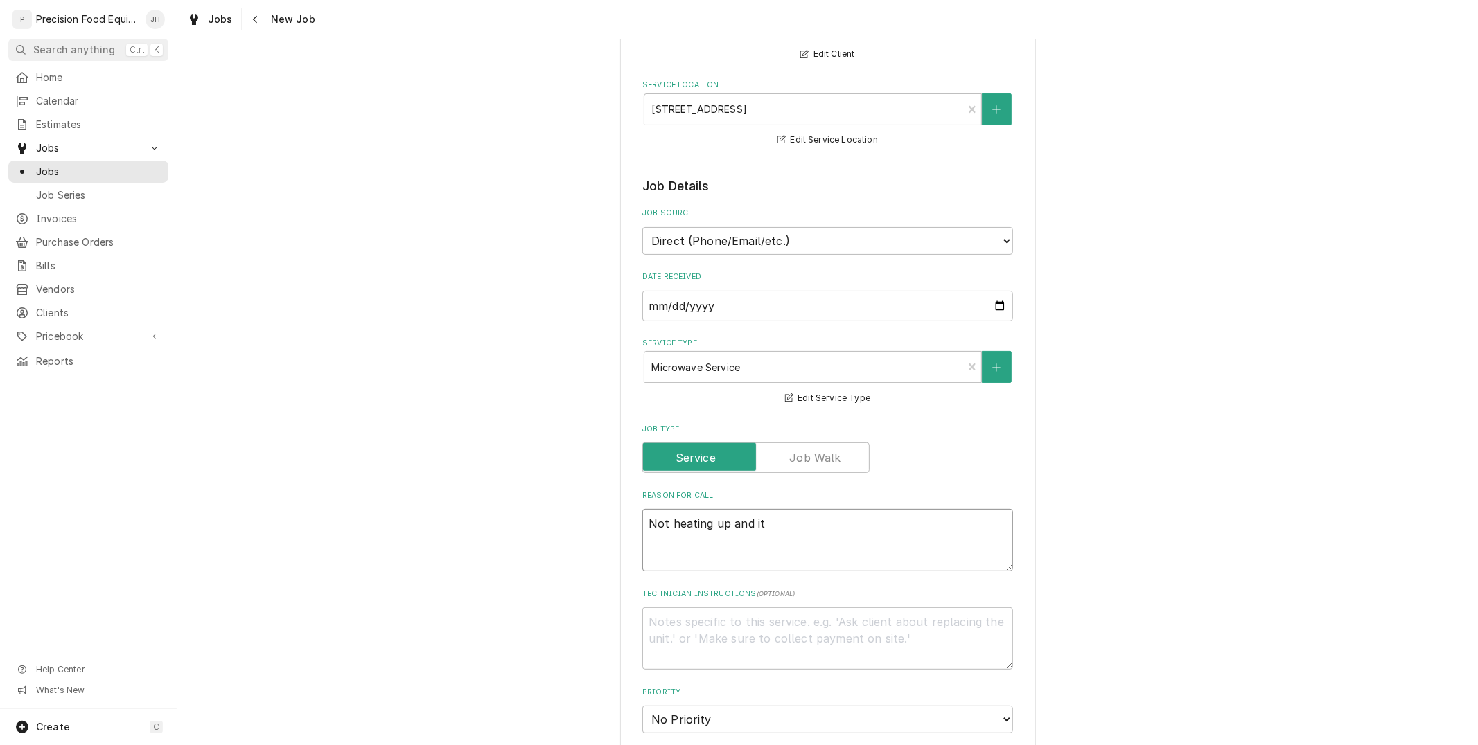
type textarea "x"
type textarea "Not heating up and it is"
type textarea "x"
type textarea "Not heating up and it is"
type textarea "x"
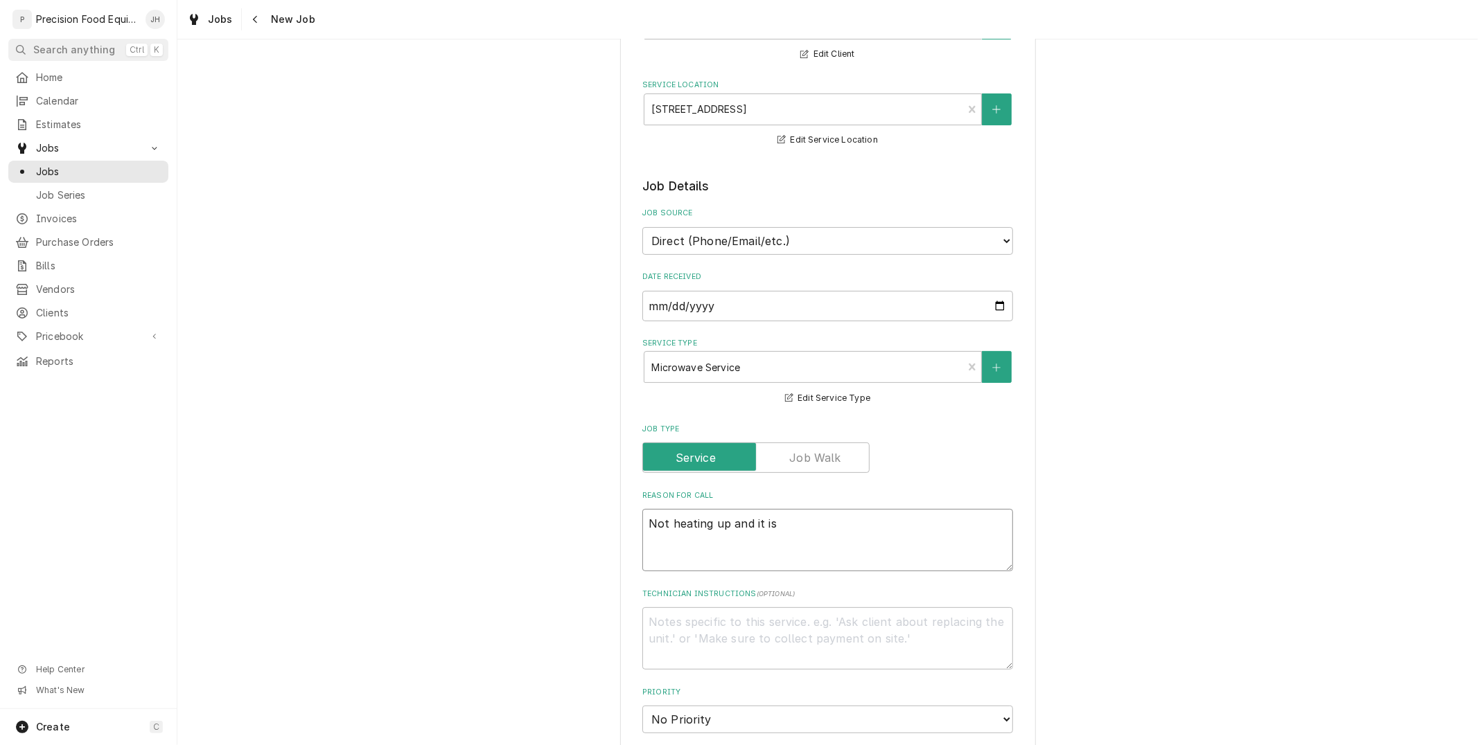
type textarea "Not heating up and it is i"
type textarea "x"
type textarea "Not heating up and it is in"
type textarea "x"
type textarea "Not heating up and it is in"
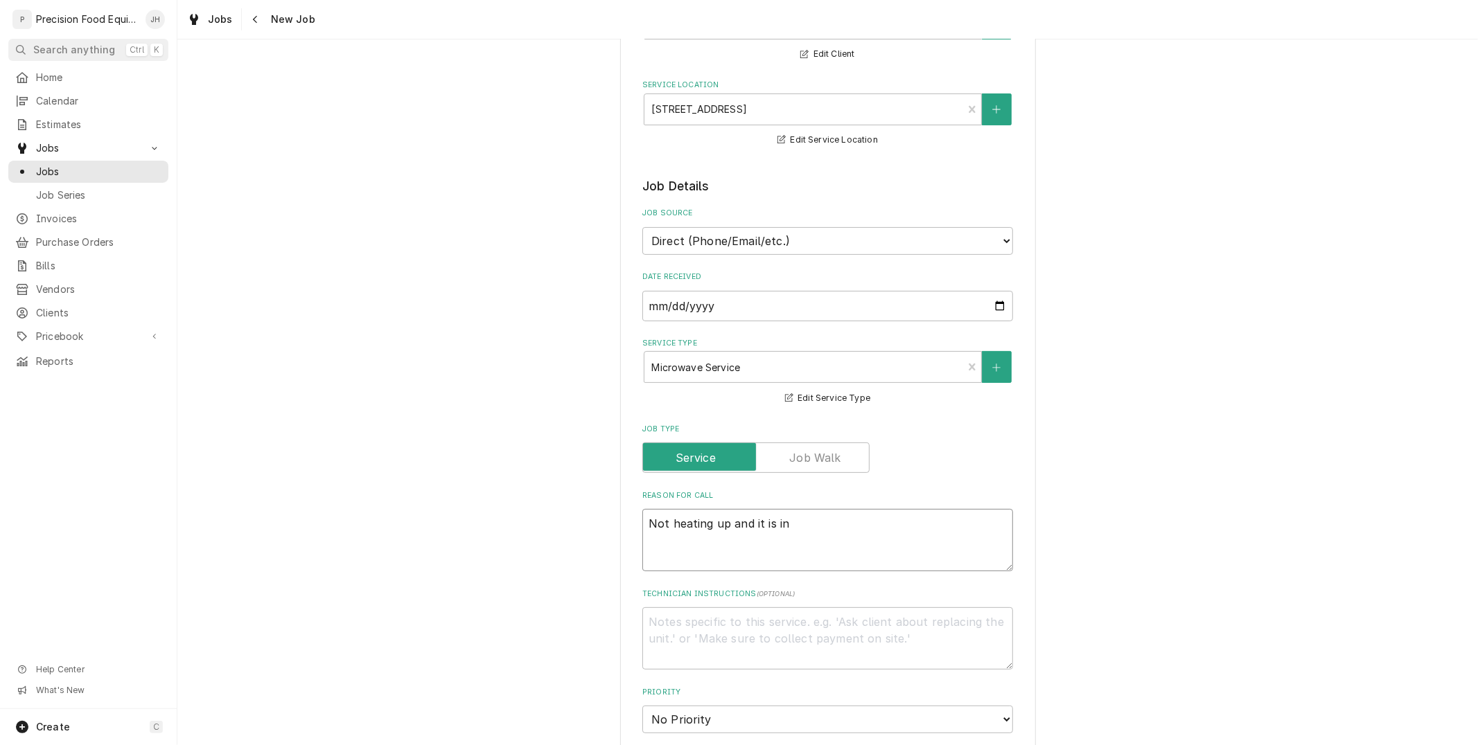
type textarea "x"
type textarea "Not heating up and it is in t"
type textarea "x"
type textarea "Not heating up and it is in the"
type textarea "x"
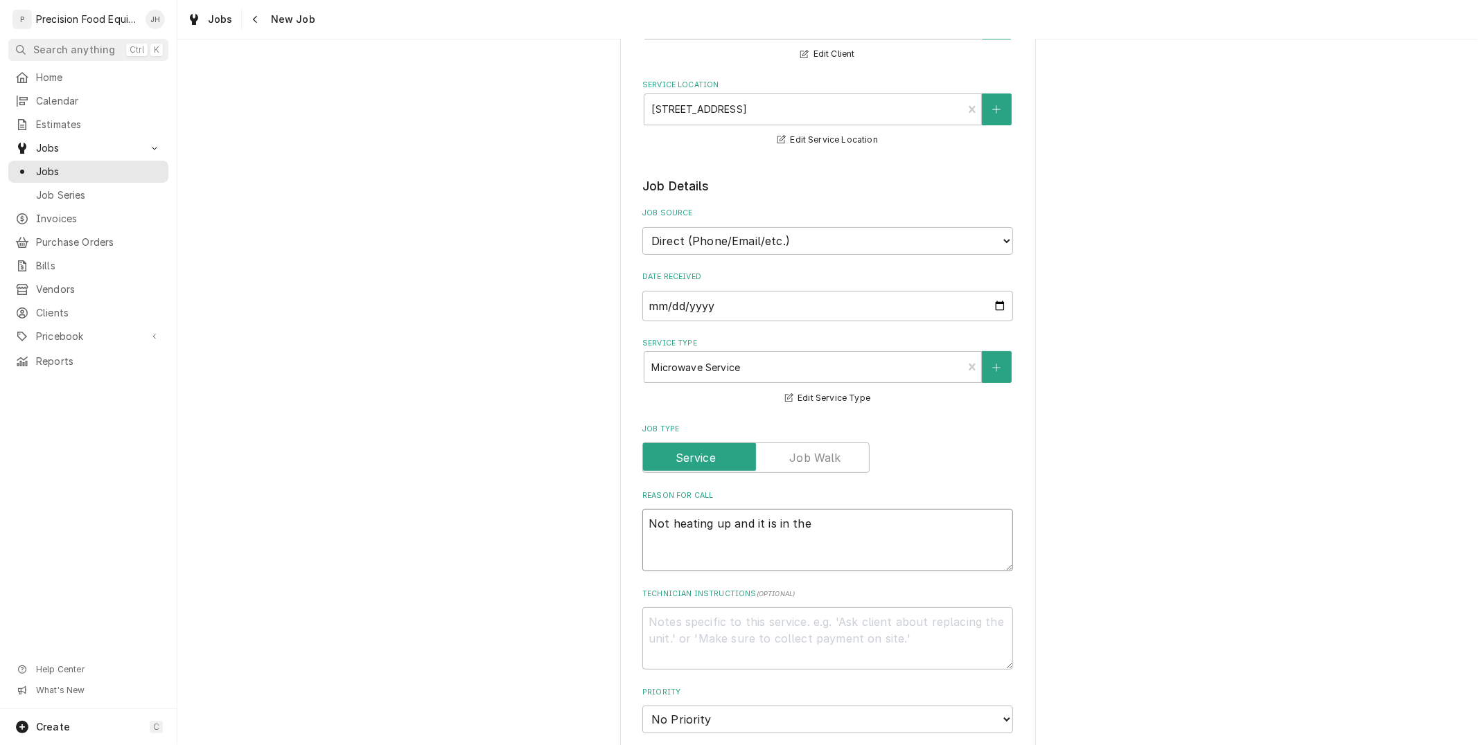
type textarea "Not heating up and it is in the"
type textarea "x"
type textarea "Not heating up and it is in the s"
type textarea "x"
type textarea "Not heating up and it is in the sa"
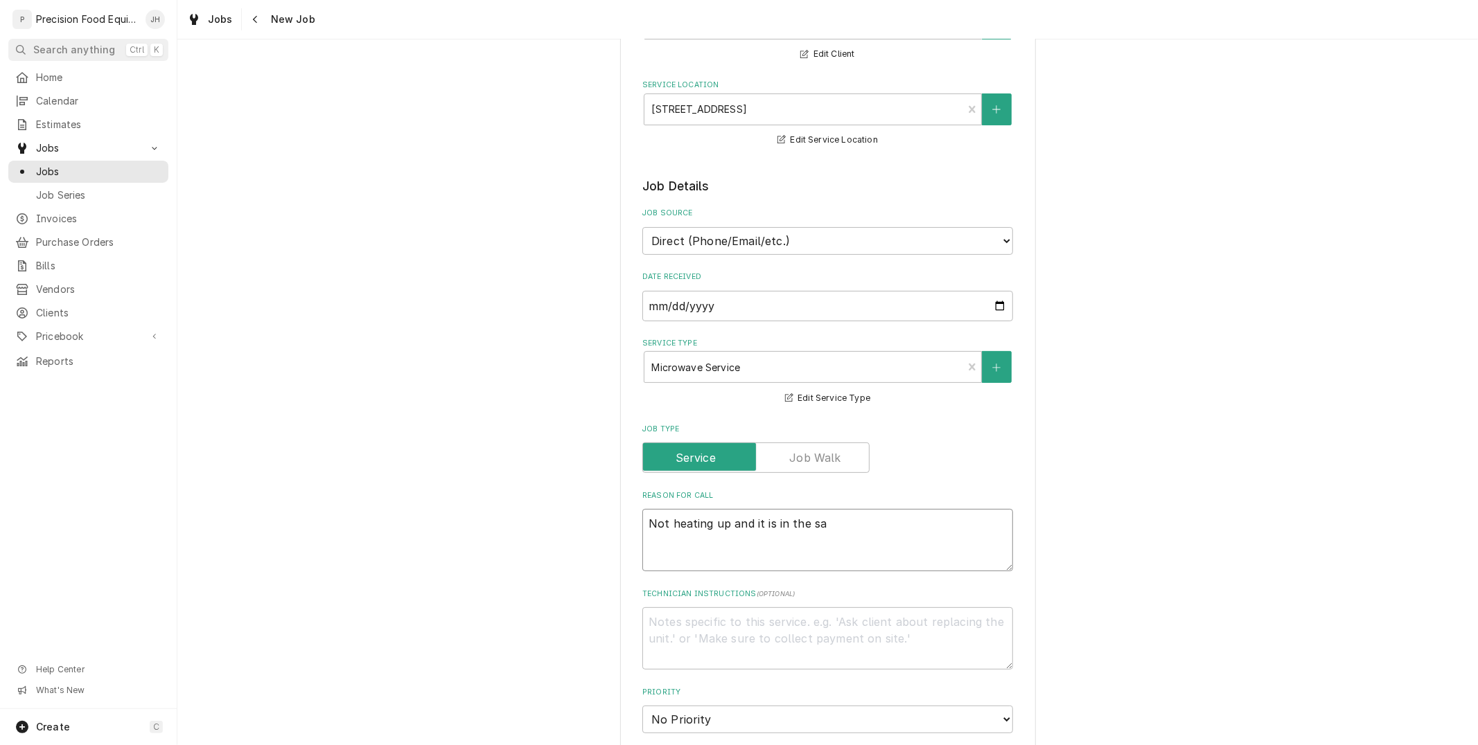
type textarea "x"
type textarea "Not heating up and it is in the sau"
type textarea "x"
type textarea "Not heating up and it is in the saut"
type textarea "x"
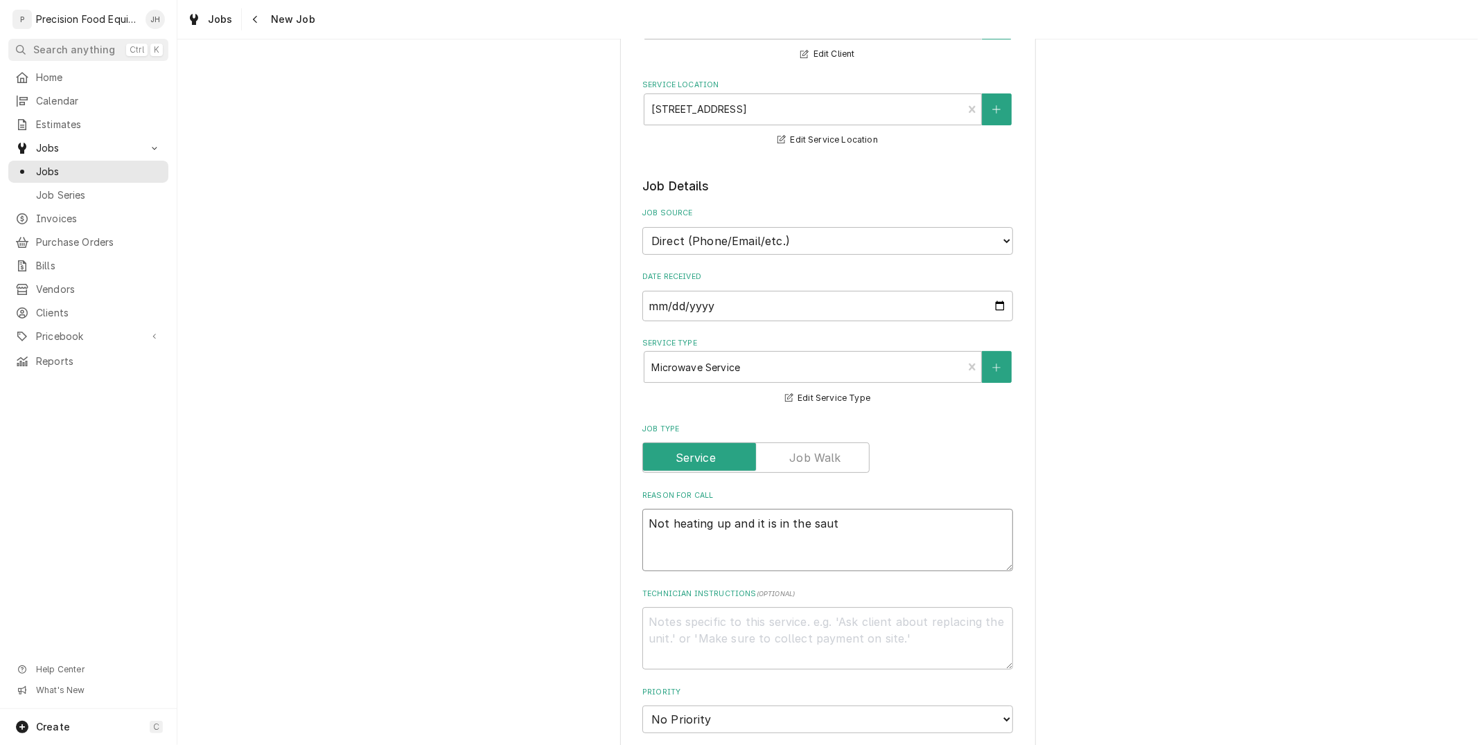
type textarea "Not heating up and it is in the saute"
type textarea "x"
type textarea "Not heating up and it is in the saute"
type textarea "x"
type textarea "Not heating up and it is in the saute s"
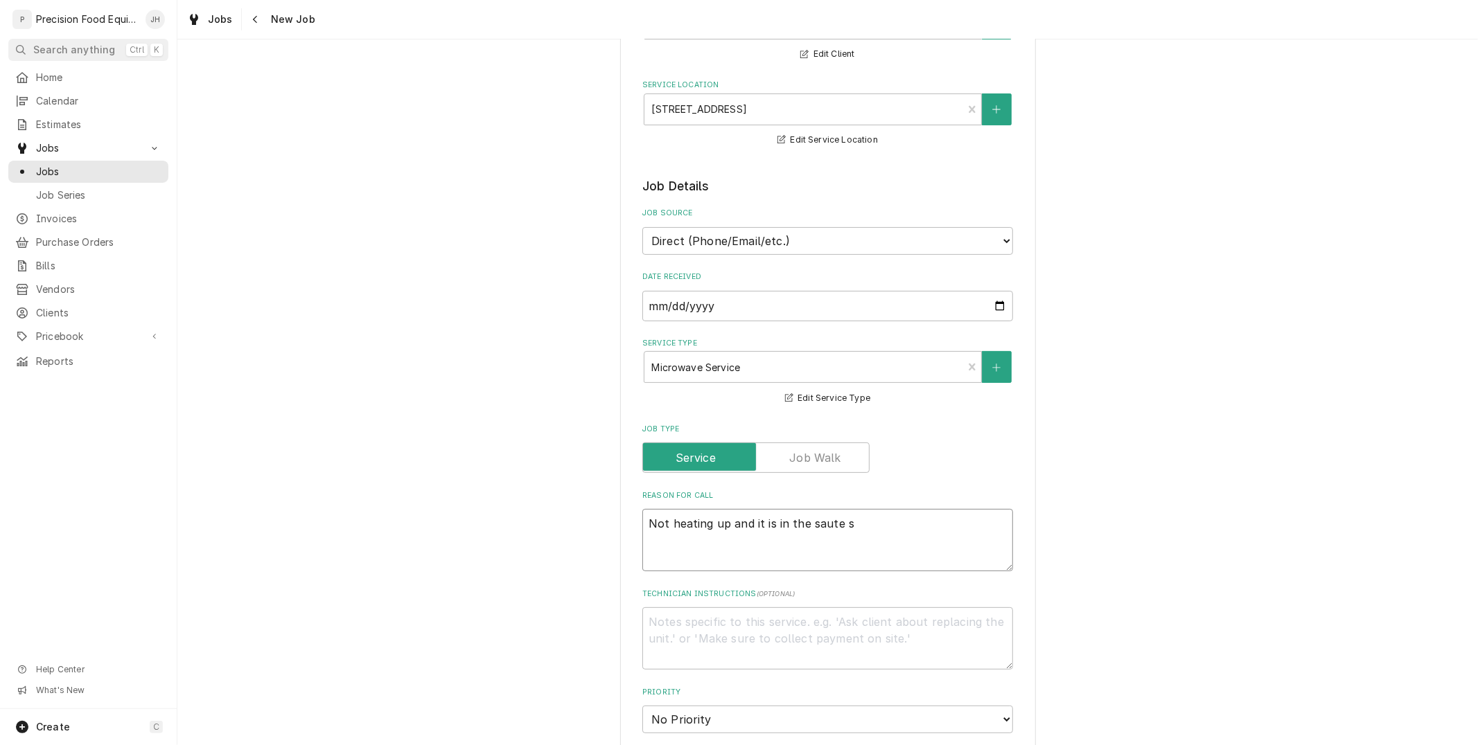
type textarea "x"
type textarea "Not heating up and it is in the saute sa"
type textarea "x"
type textarea "Not heating up and it is in the saute sat"
type textarea "x"
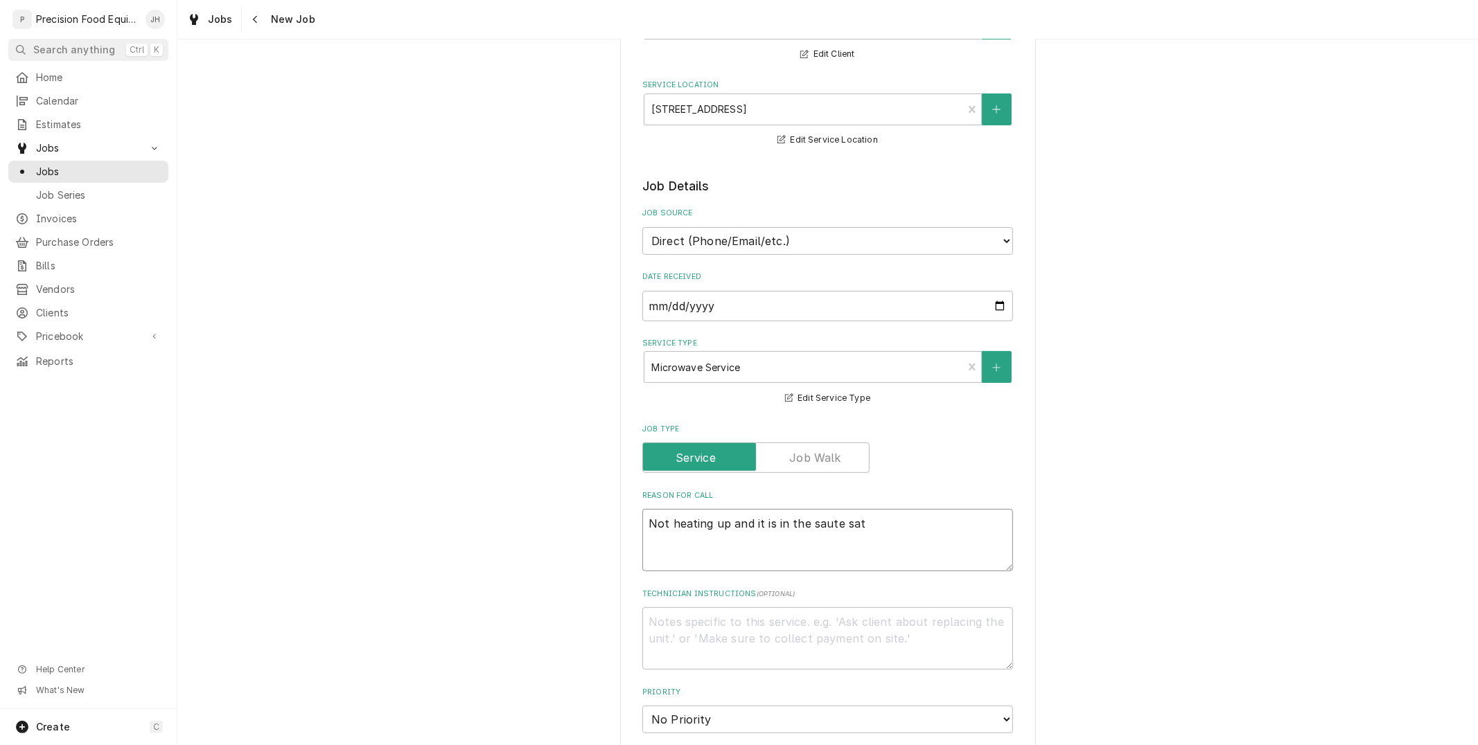
type textarea "Not heating up and it is in the saute sati"
type textarea "x"
type textarea "Not heating up and it is in the saute satio"
type textarea "x"
type textarea "Not heating up and it is in the saute sation"
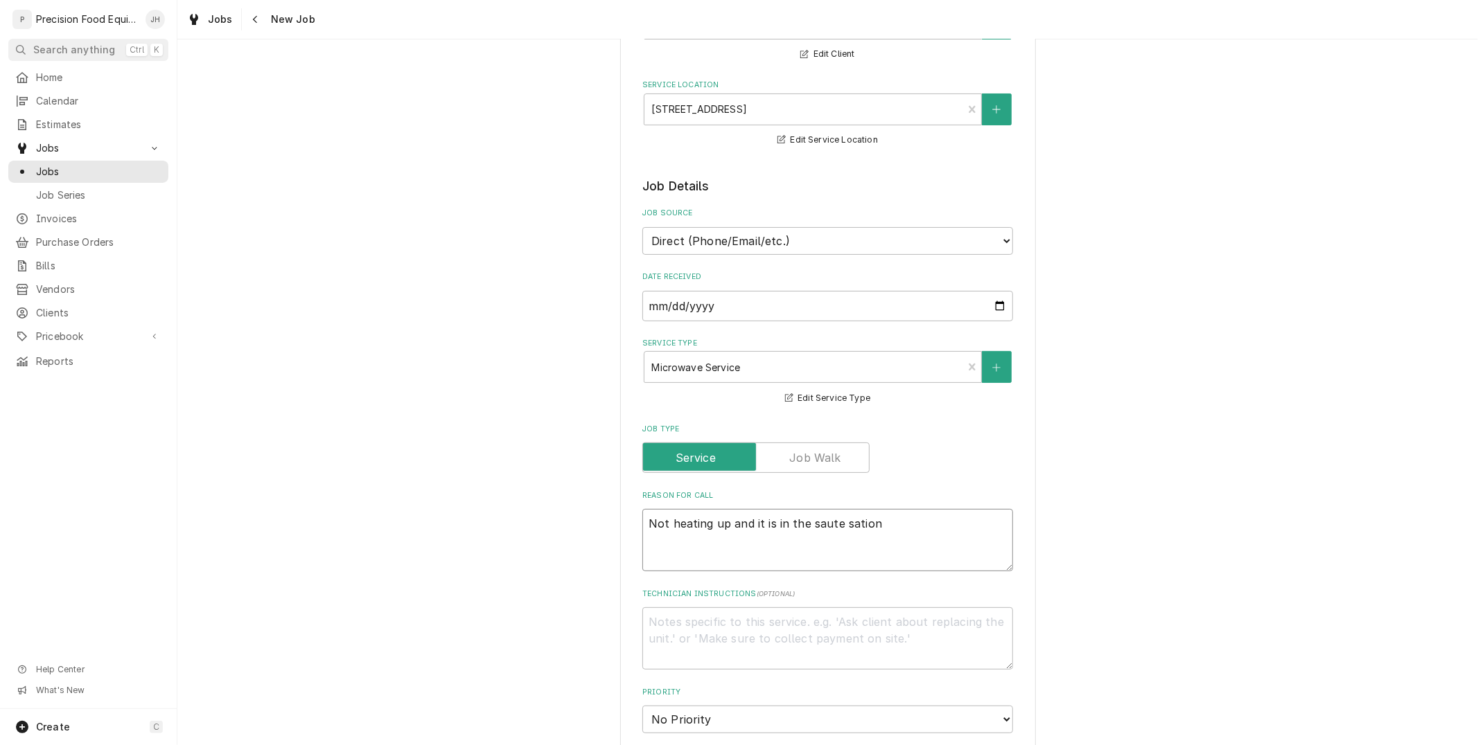
type textarea "x"
type textarea "Not heating up and it is in the saute satio"
type textarea "x"
type textarea "Not heating up and it is in the saute sati"
type textarea "x"
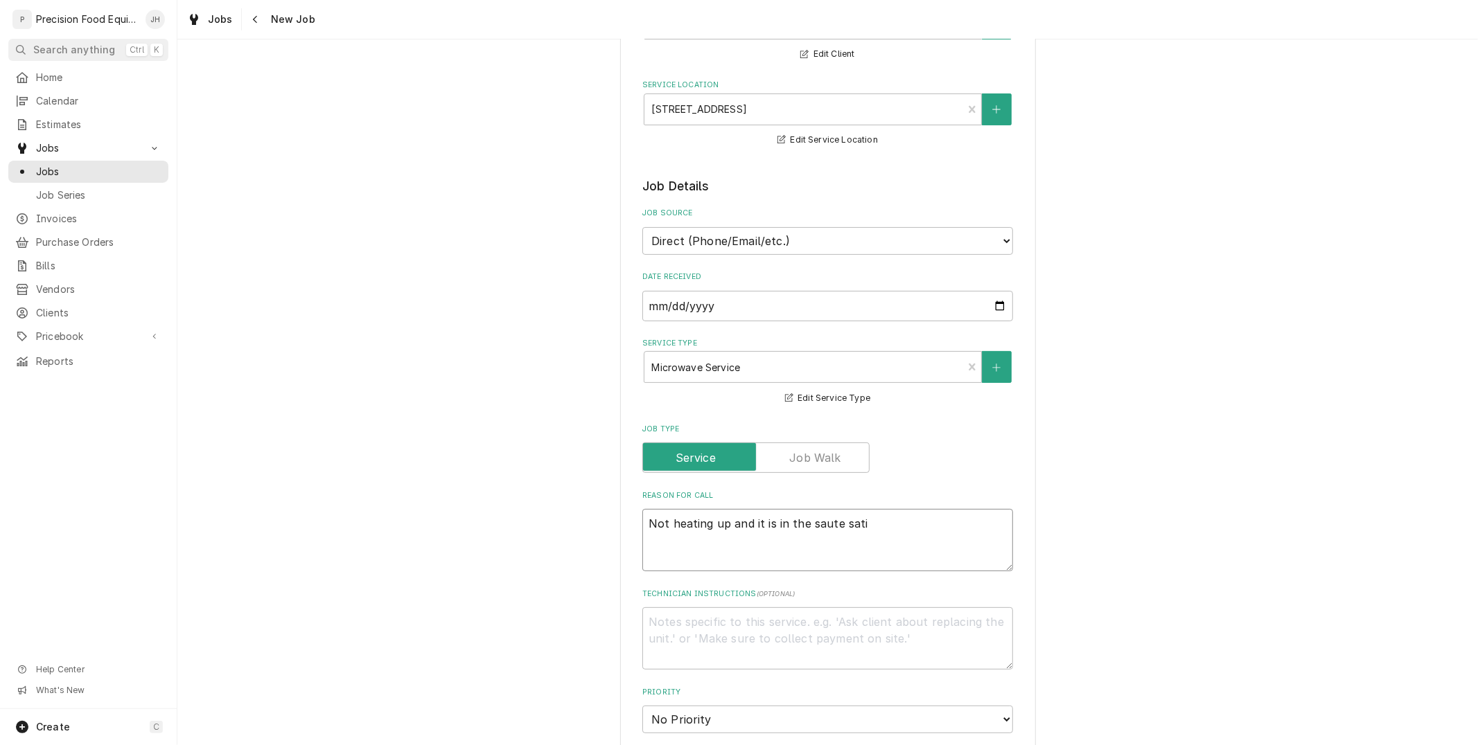
type textarea "Not heating up and it is in the saute sat"
type textarea "x"
type textarea "Not heating up and it is in the saute sa"
type textarea "x"
type textarea "Not heating up and it is in the saute s"
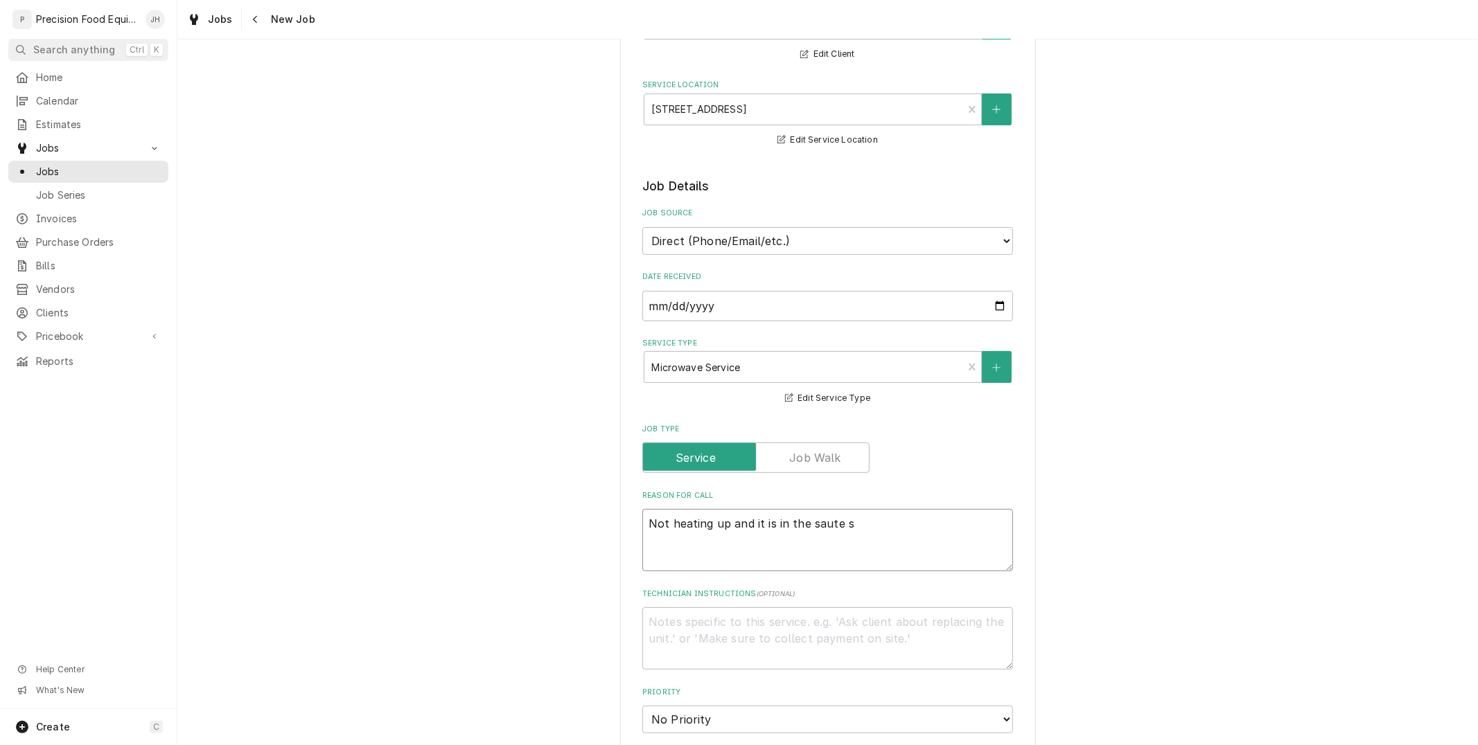
type textarea "x"
type textarea "Not heating up and it is in the saute st"
type textarea "x"
type textarea "Not heating up and it is in the saute sta"
type textarea "x"
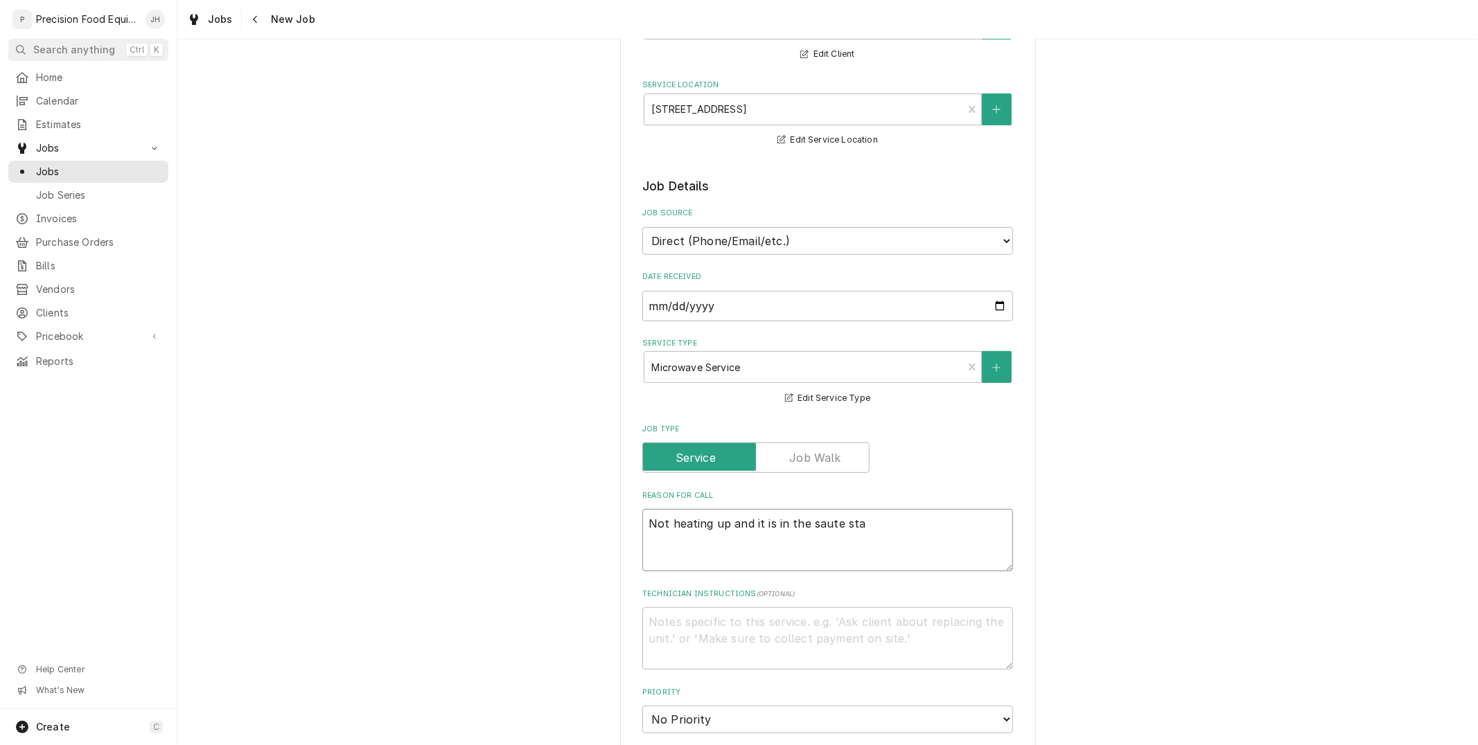
type textarea "Not heating up and it is in the saute stat"
type textarea "x"
type textarea "Not heating up and it is in the saute stati"
type textarea "x"
type textarea "Not heating up and it is in the saute statio"
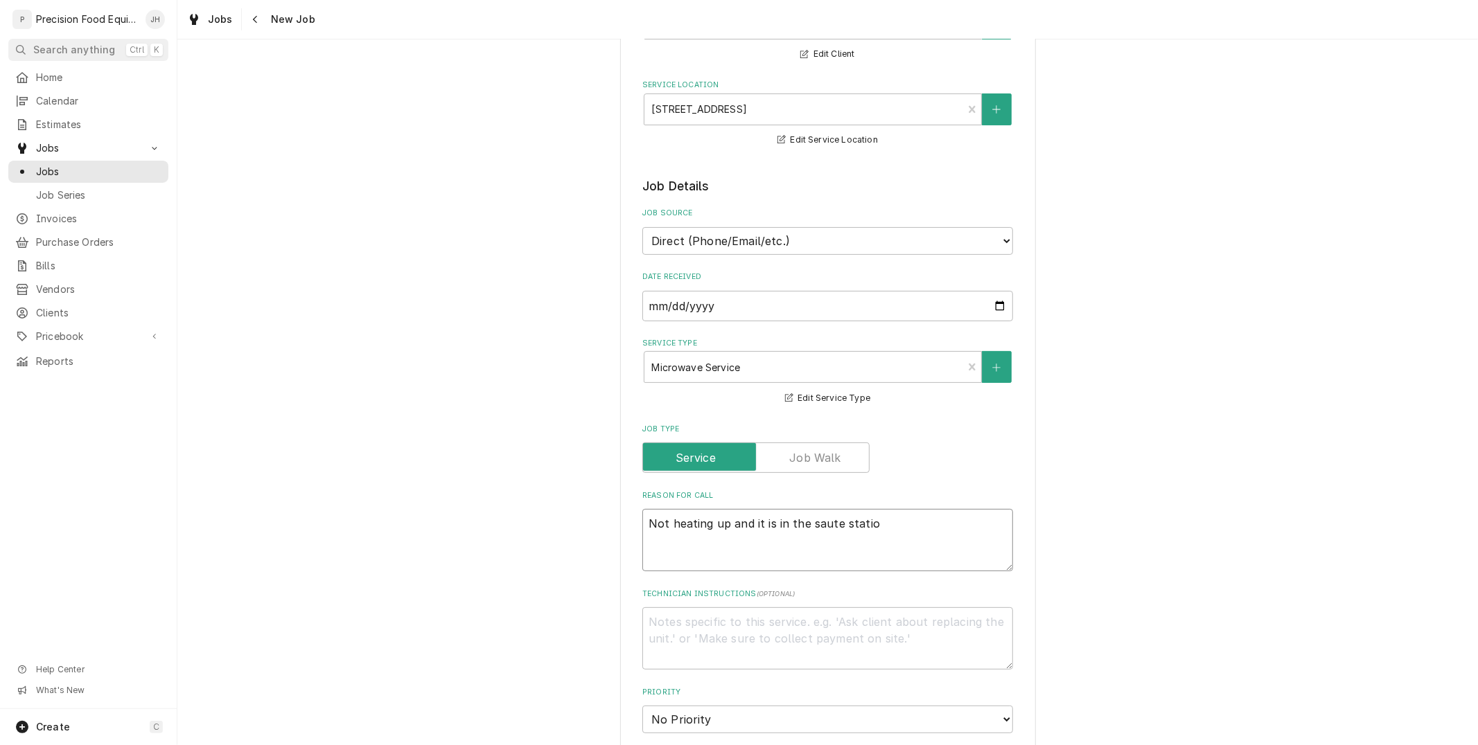
type textarea "x"
type textarea "Not heating up and it is in the saute station"
type textarea "x"
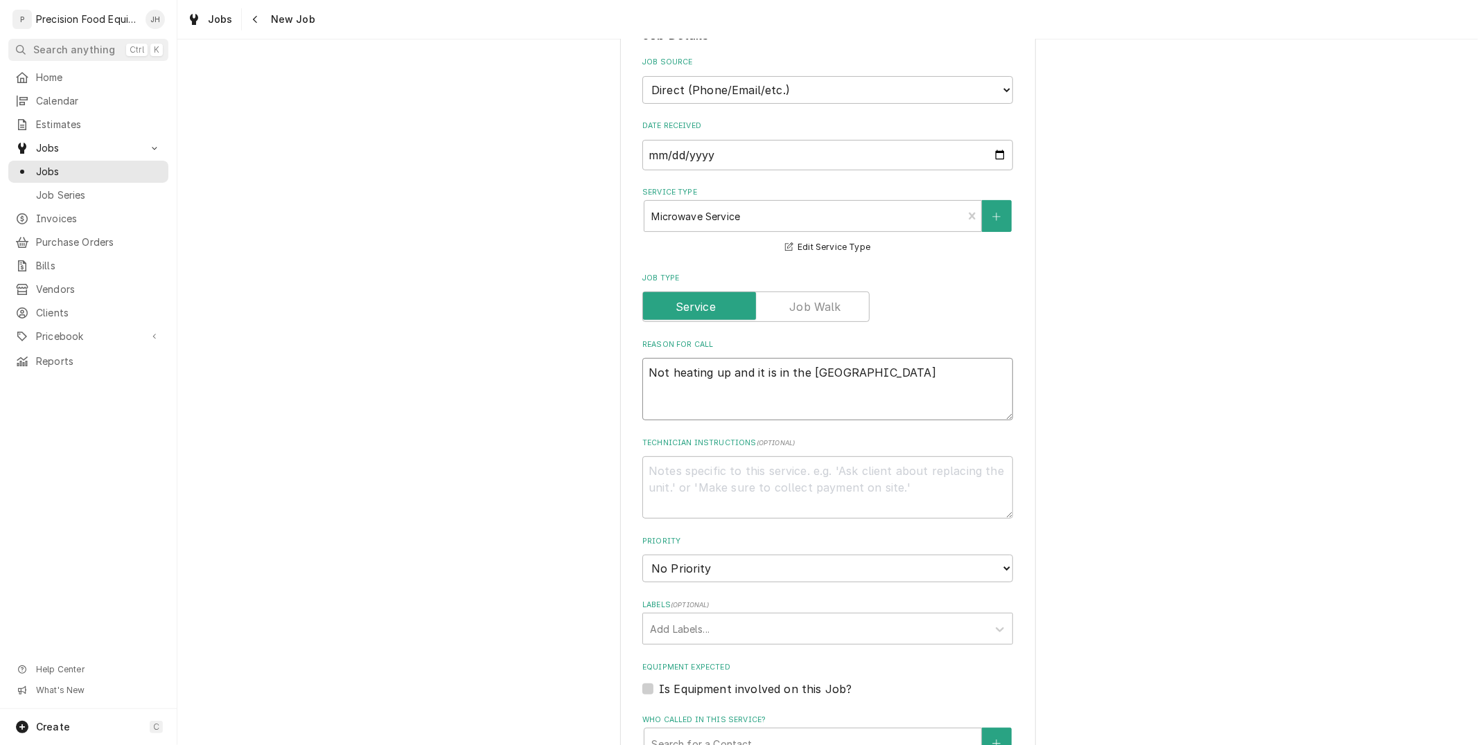
scroll to position [756, 0]
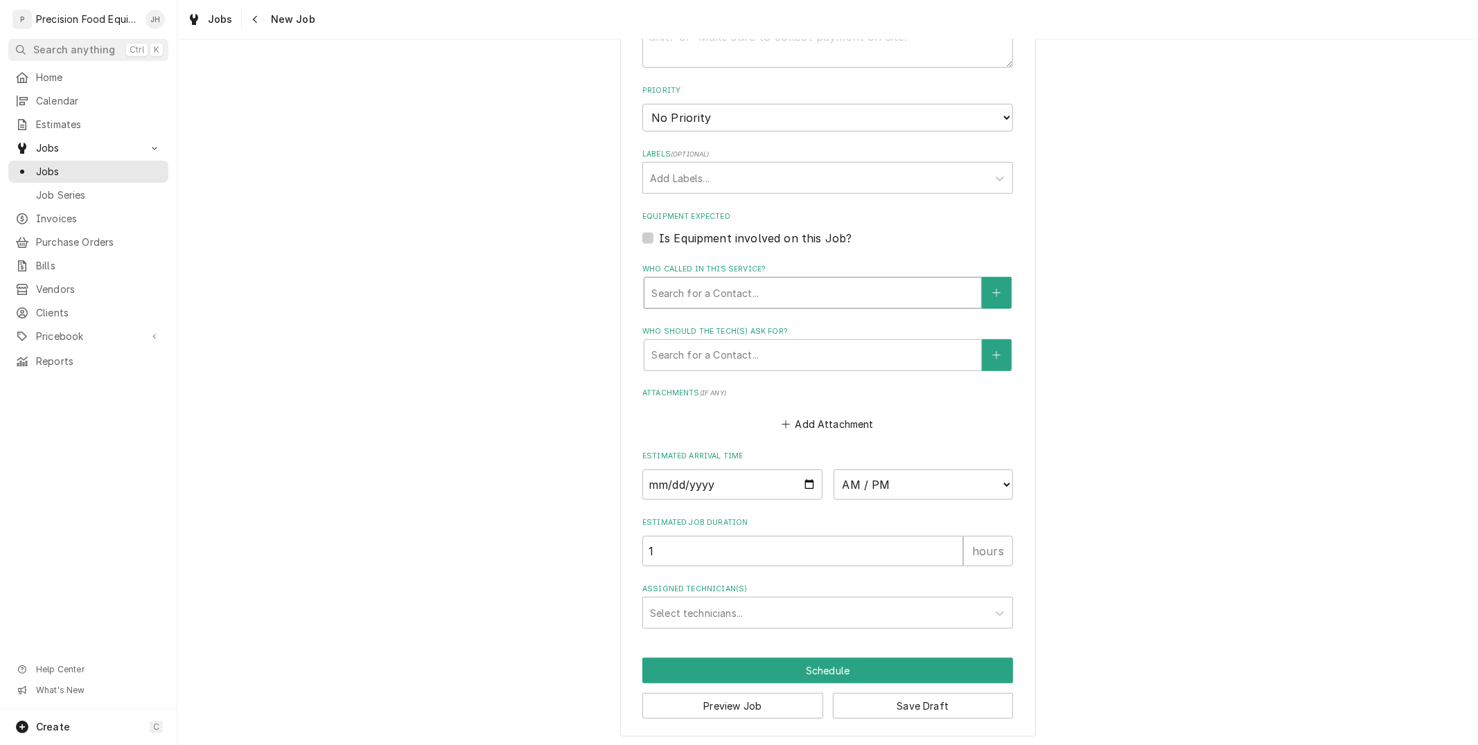
type textarea "Not heating up and it is in the saute station"
click at [697, 288] on div "Who called in this service?" at bounding box center [812, 293] width 323 height 25
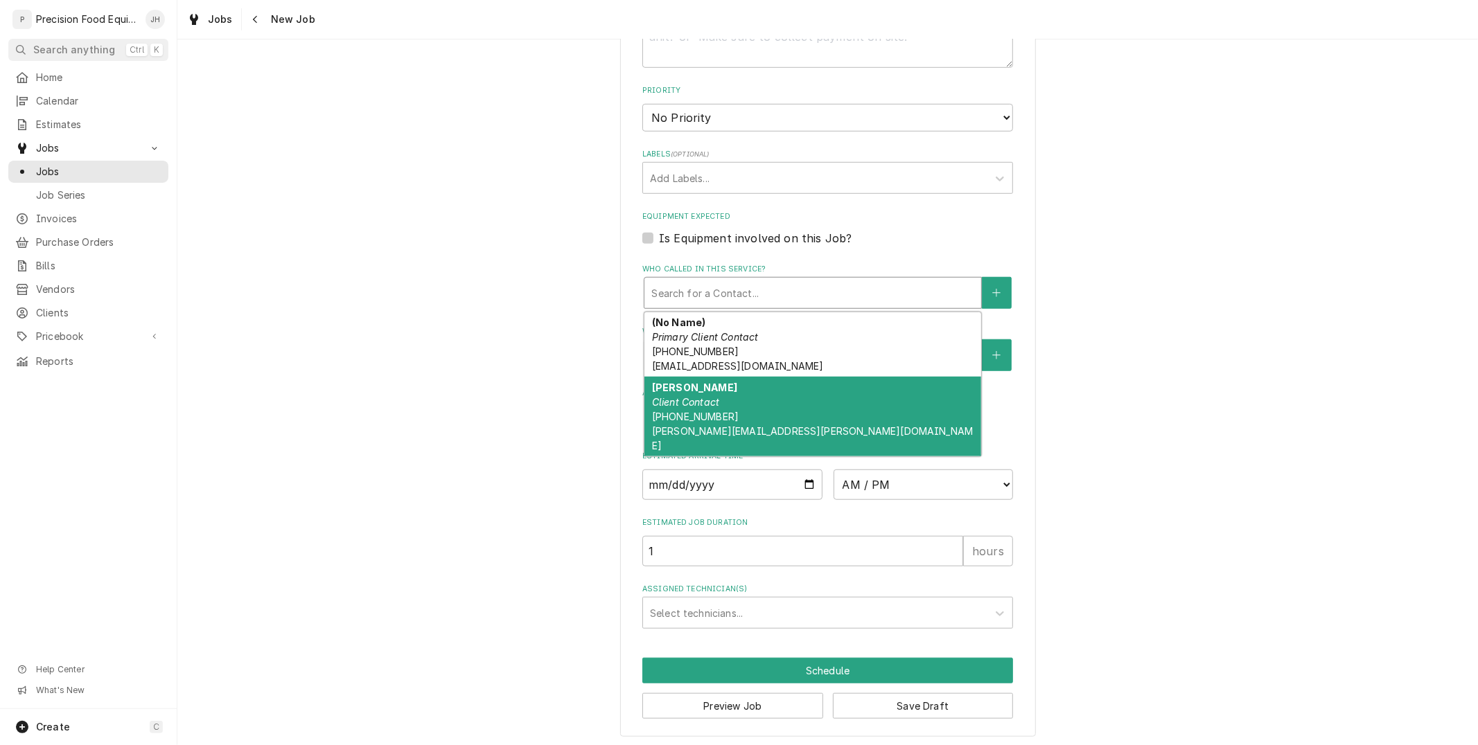
click at [703, 404] on div "Michael Goldsmith Client Contact (248) 921-7880 michael.goldsmith@ldry.com" at bounding box center [812, 417] width 337 height 80
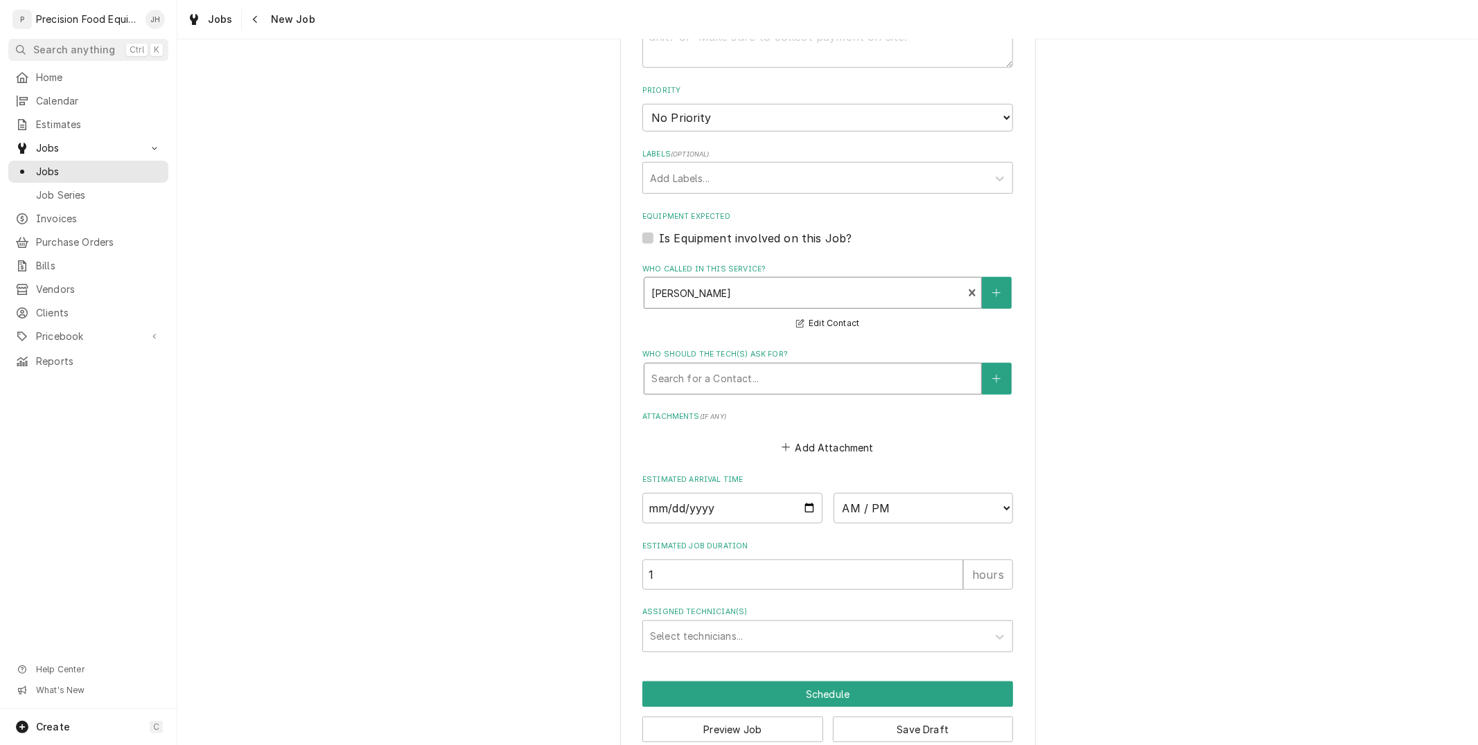
click at [714, 368] on div "Who should the tech(s) ask for?" at bounding box center [812, 378] width 323 height 25
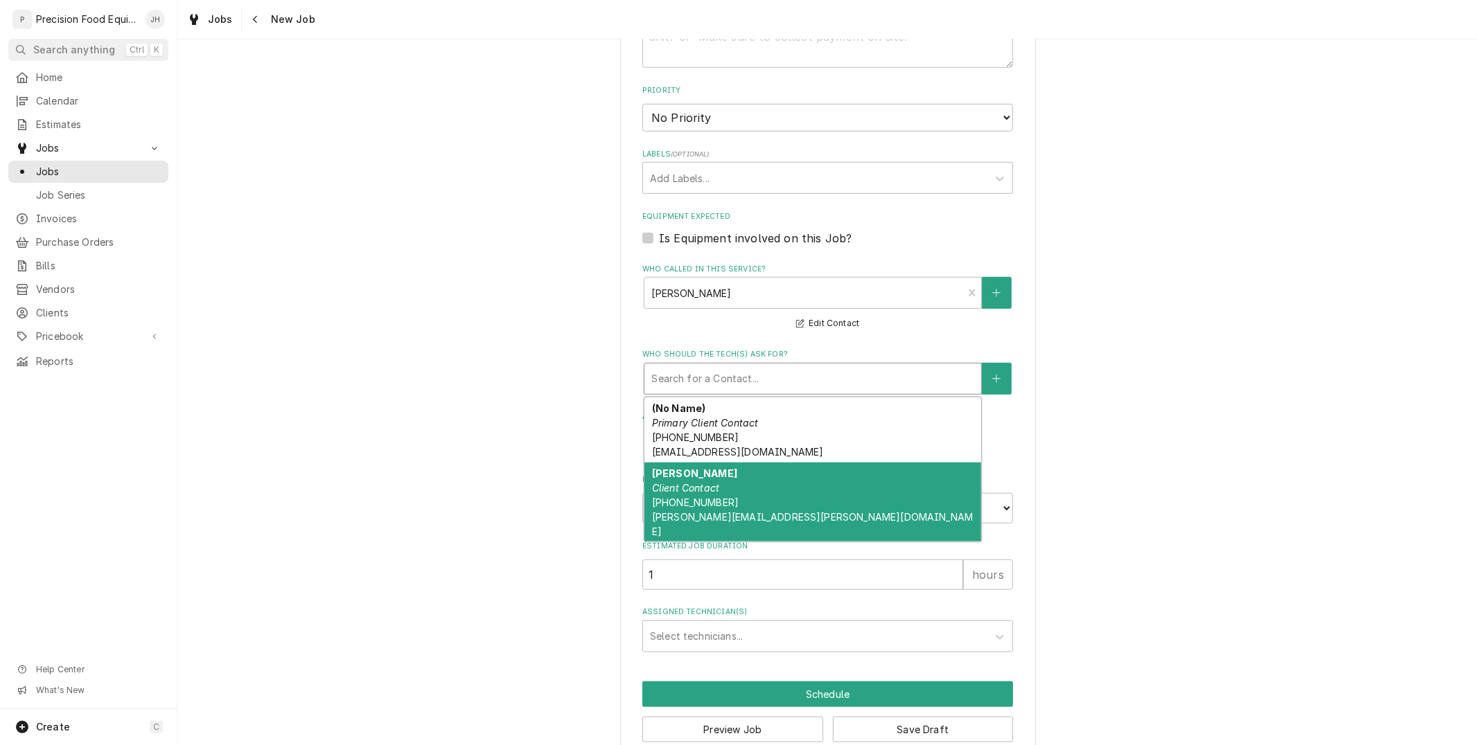
click at [709, 502] on span "(248) 921-7880 michael.goldsmith@ldry.com" at bounding box center [812, 517] width 321 height 41
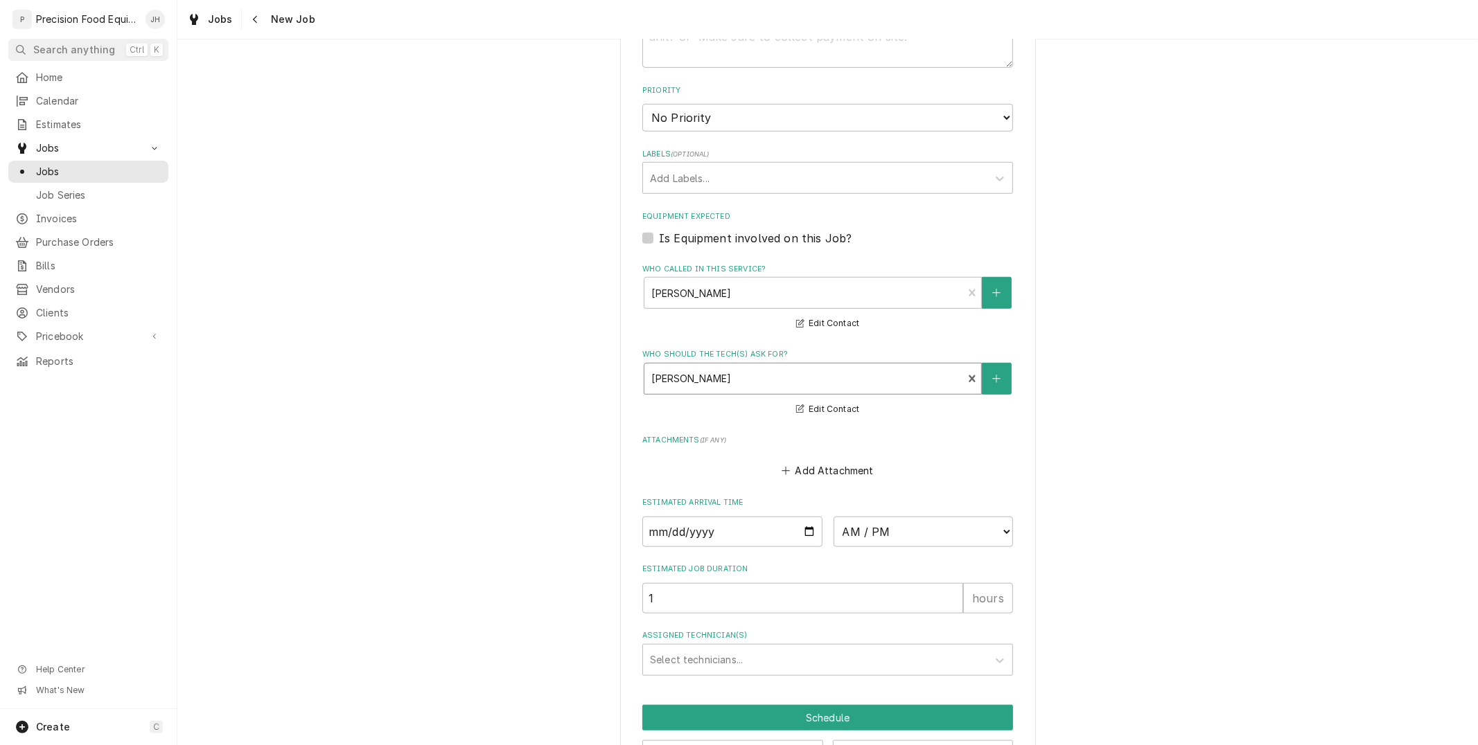
scroll to position [802, 0]
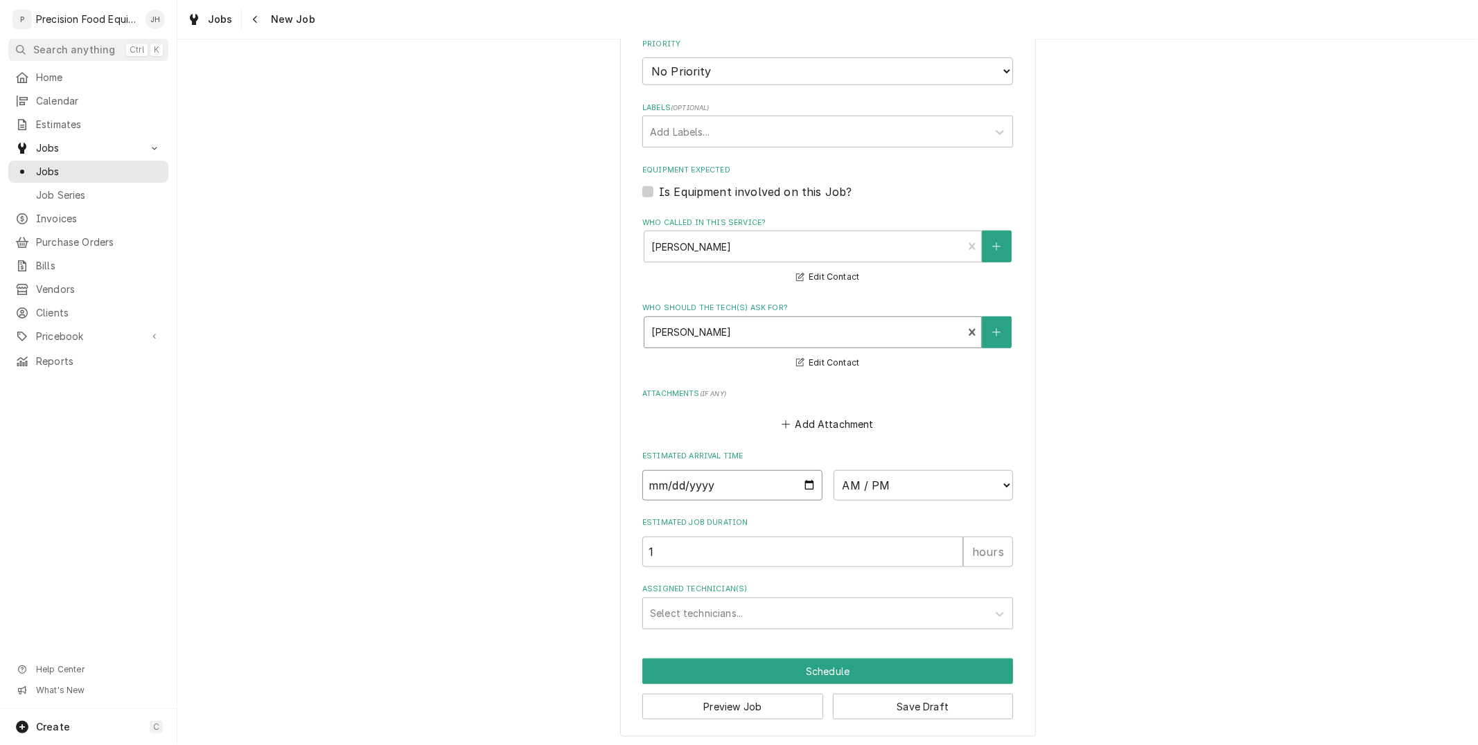
click at [805, 475] on input "Date" at bounding box center [732, 485] width 180 height 30
type textarea "x"
type input "2025-09-19"
type textarea "x"
click at [972, 484] on select "AM / PM 6:00 AM 6:15 AM 6:30 AM 6:45 AM 7:00 AM 7:15 AM 7:30 AM 7:45 AM 8:00 AM…" at bounding box center [923, 485] width 180 height 30
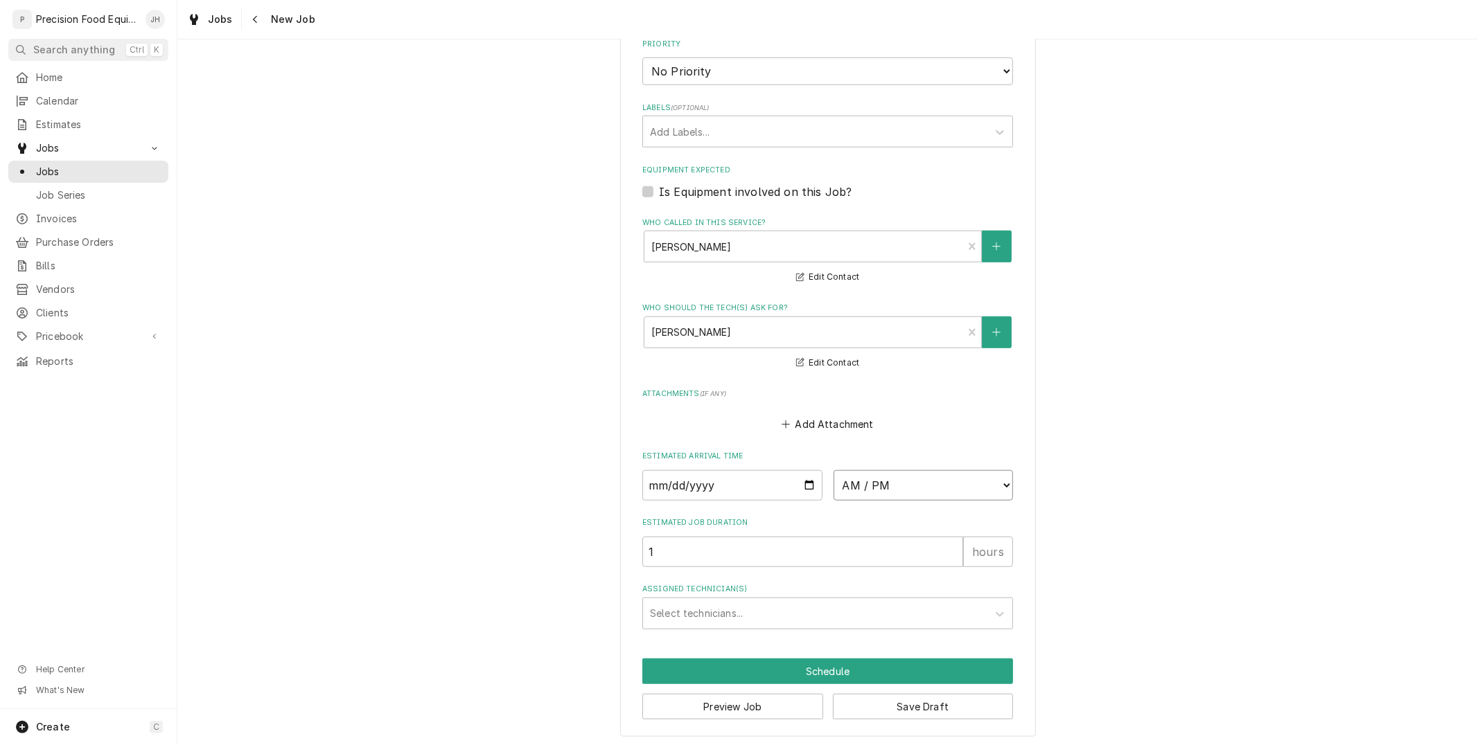
select select "10:00:00"
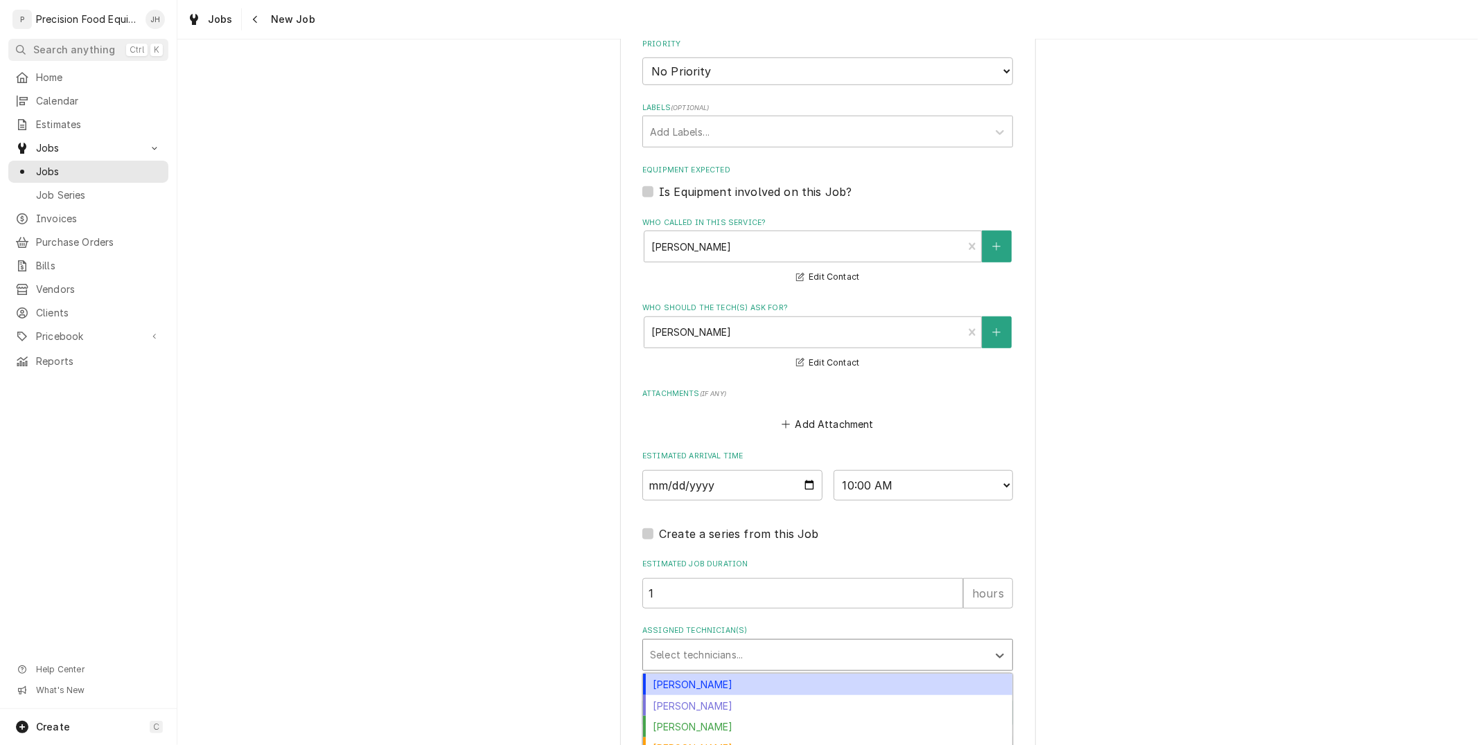
click at [836, 643] on div "Assigned Technician(s)" at bounding box center [815, 655] width 330 height 25
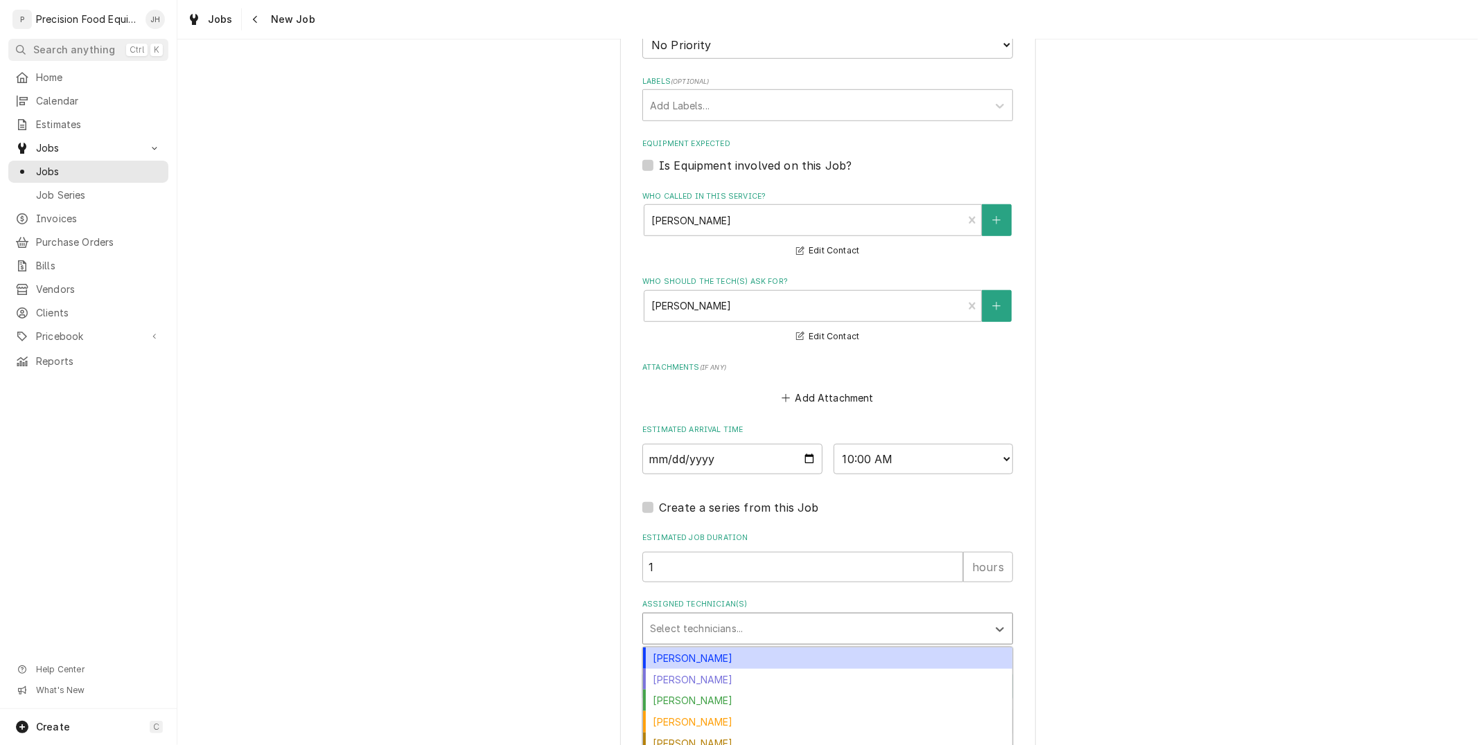
scroll to position [855, 0]
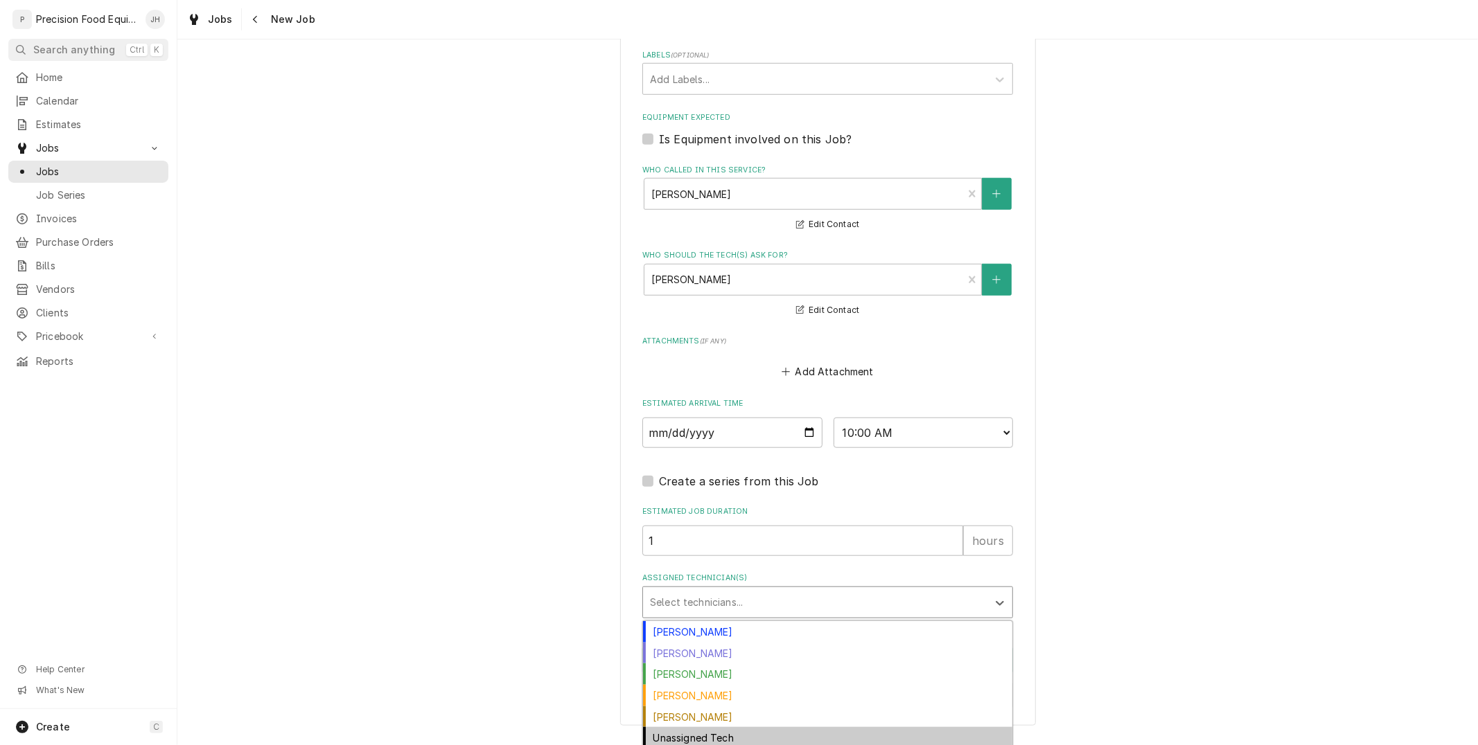
click at [739, 736] on div "Unassigned Tech" at bounding box center [827, 737] width 369 height 21
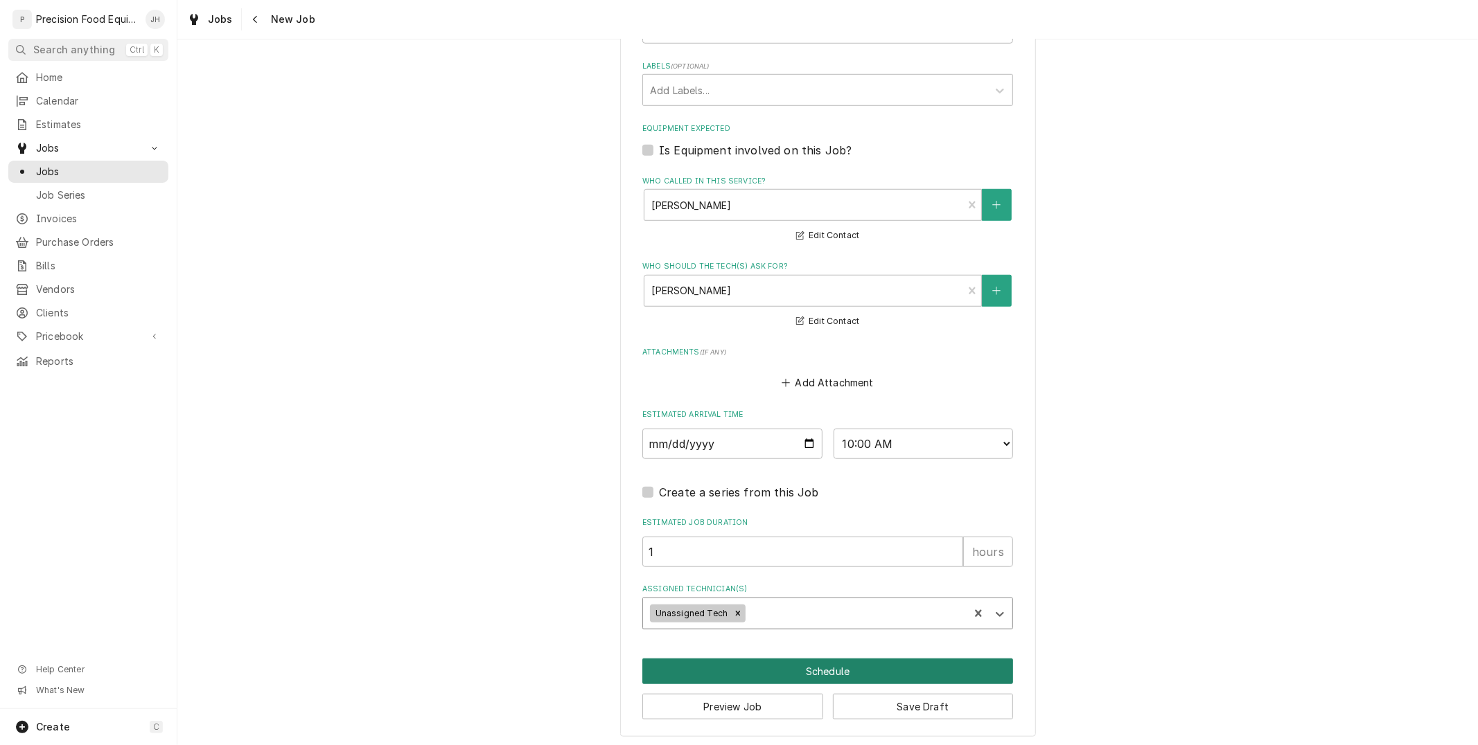
click at [835, 662] on button "Schedule" at bounding box center [827, 672] width 371 height 26
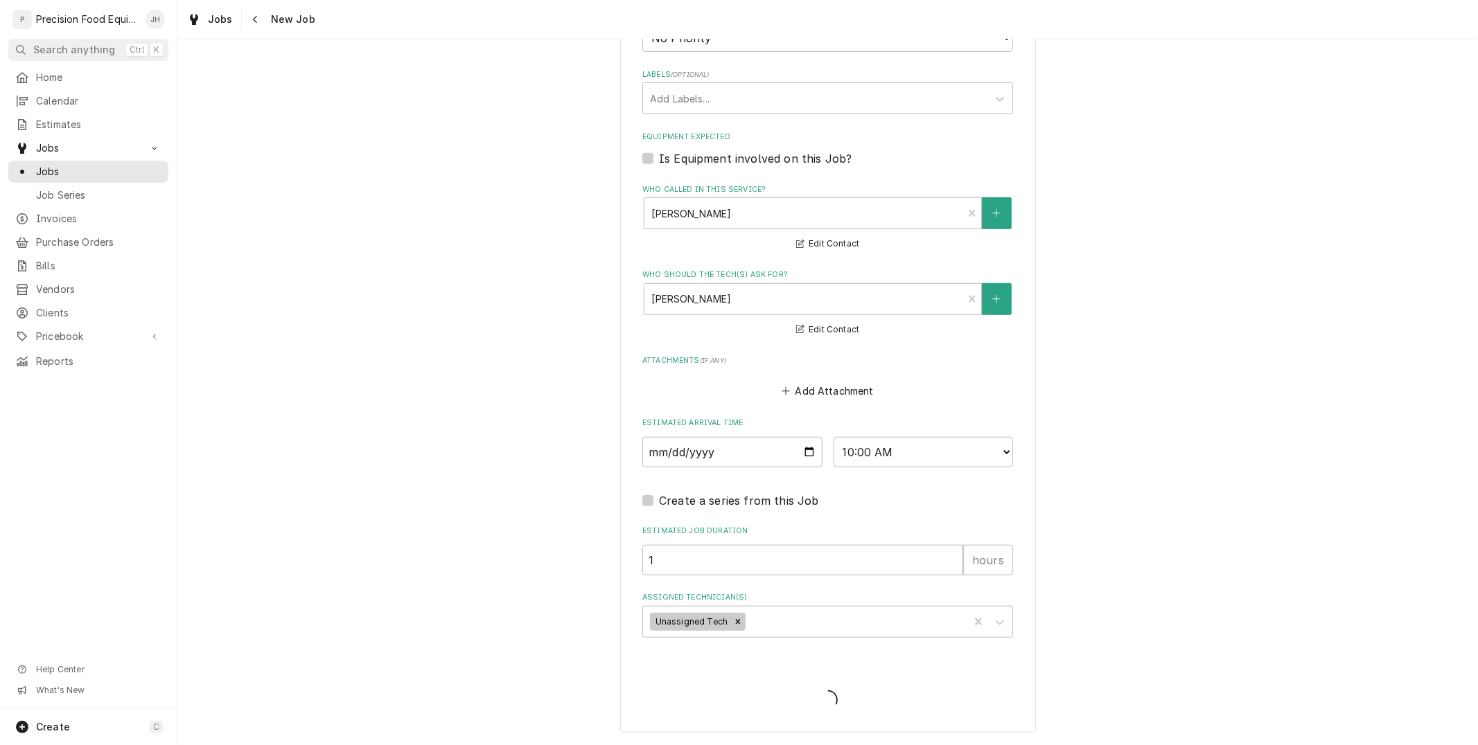
scroll to position [831, 0]
type textarea "x"
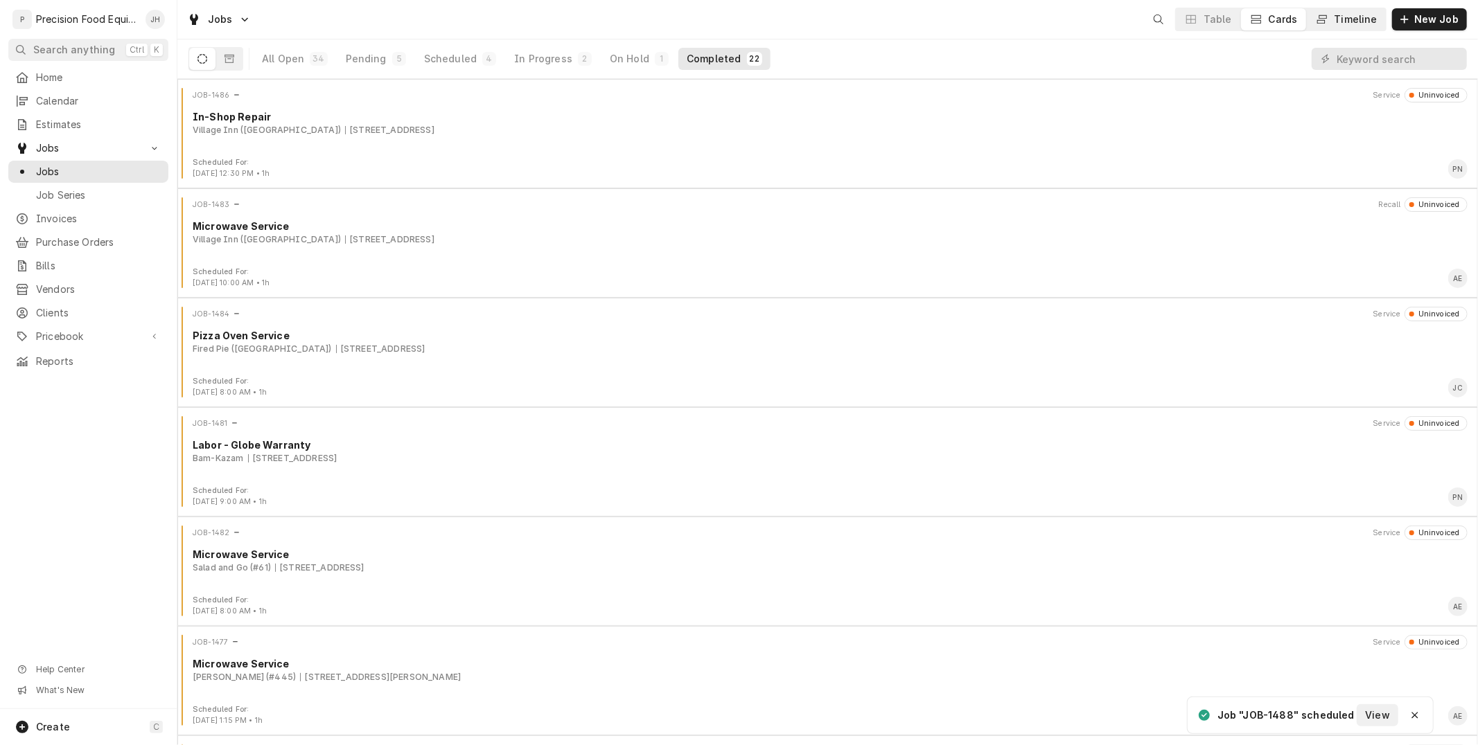
click at [1366, 17] on div "Timeline" at bounding box center [1355, 19] width 43 height 14
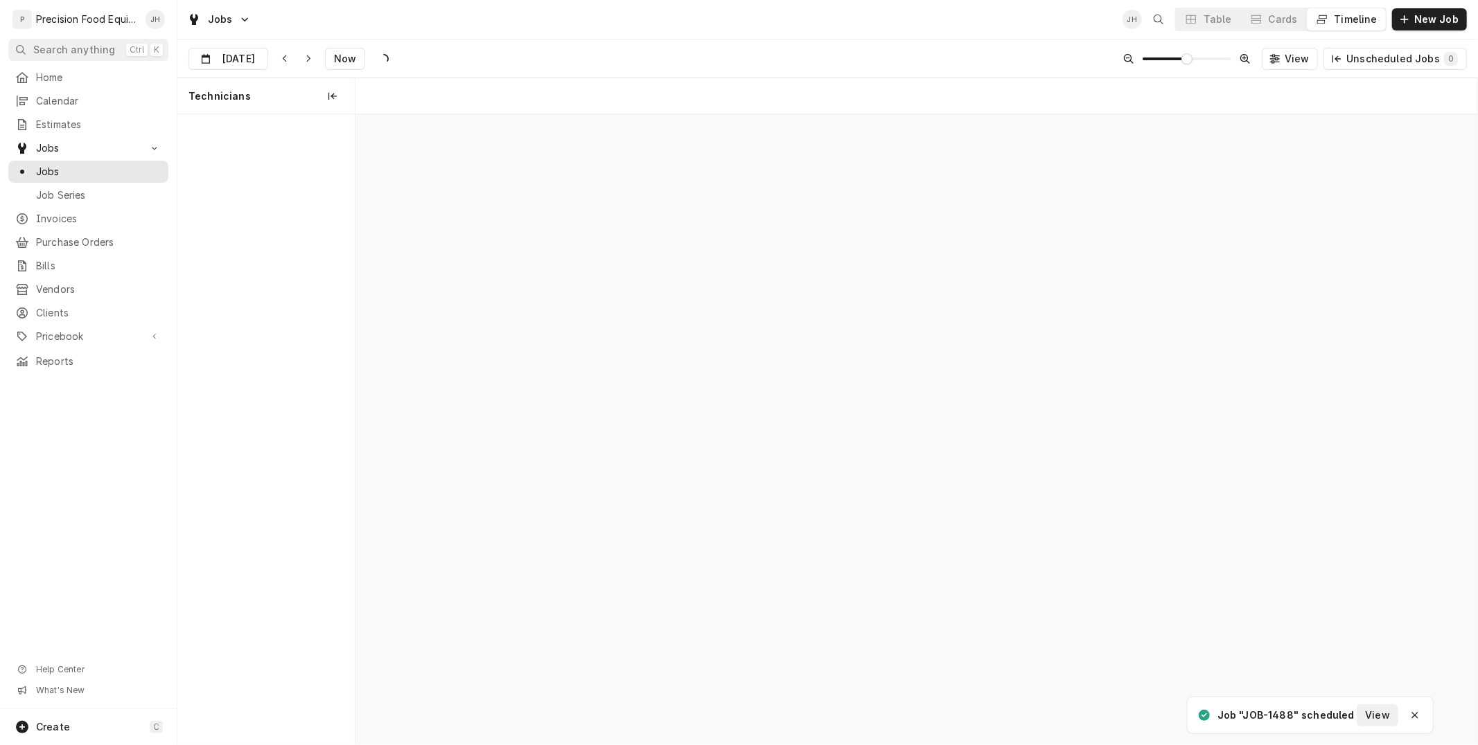
scroll to position [0, 22232]
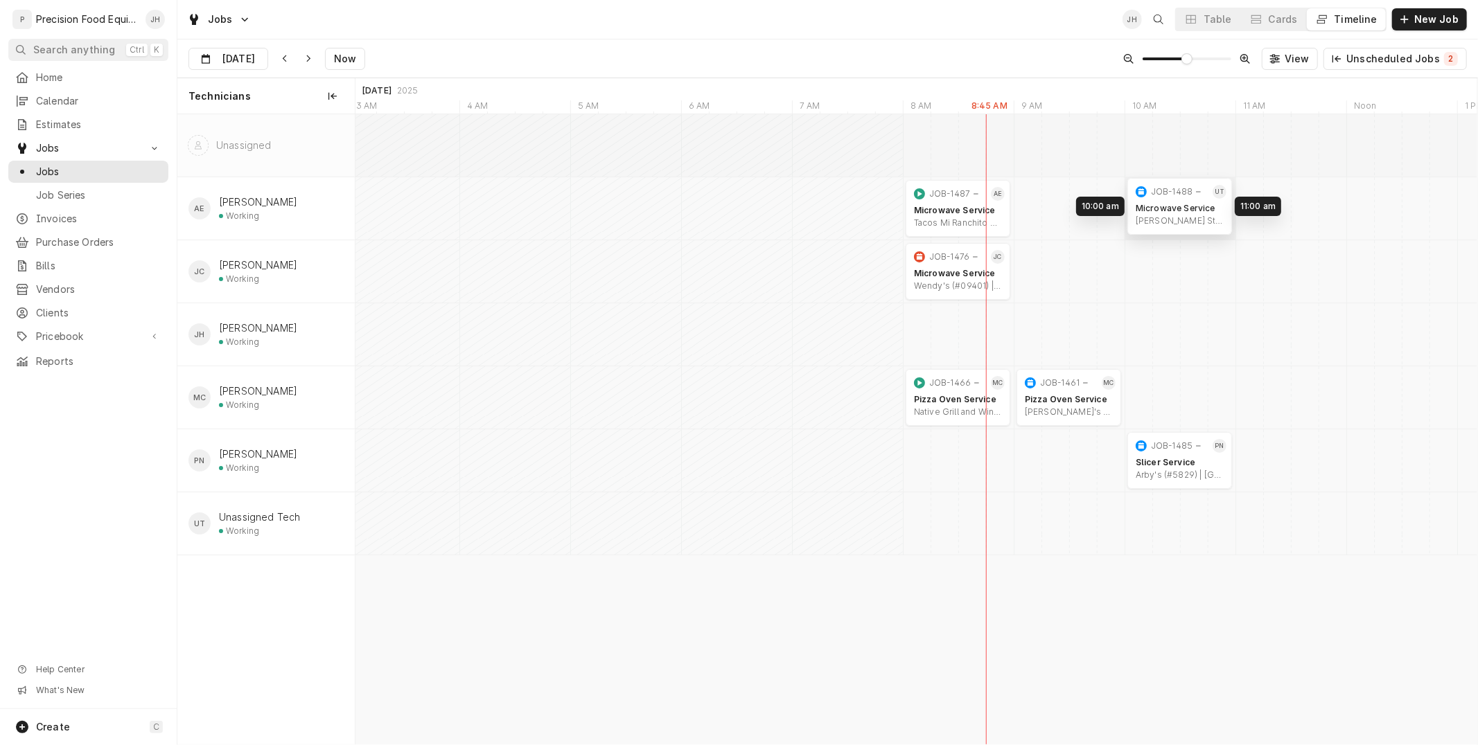
drag, startPoint x: 1178, startPoint y: 529, endPoint x: 1172, endPoint y: 211, distance: 317.3
click at [1172, 211] on div "8:00 AM 9:00 AM JOB-1487 AE Microwave Service Tacos Mi Ranchito Mexican Grill |…" at bounding box center [916, 429] width 1122 height 630
click at [1292, 8] on div "Table Cards Timeline" at bounding box center [1280, 20] width 211 height 24
click at [1285, 21] on div "Cards" at bounding box center [1282, 19] width 29 height 14
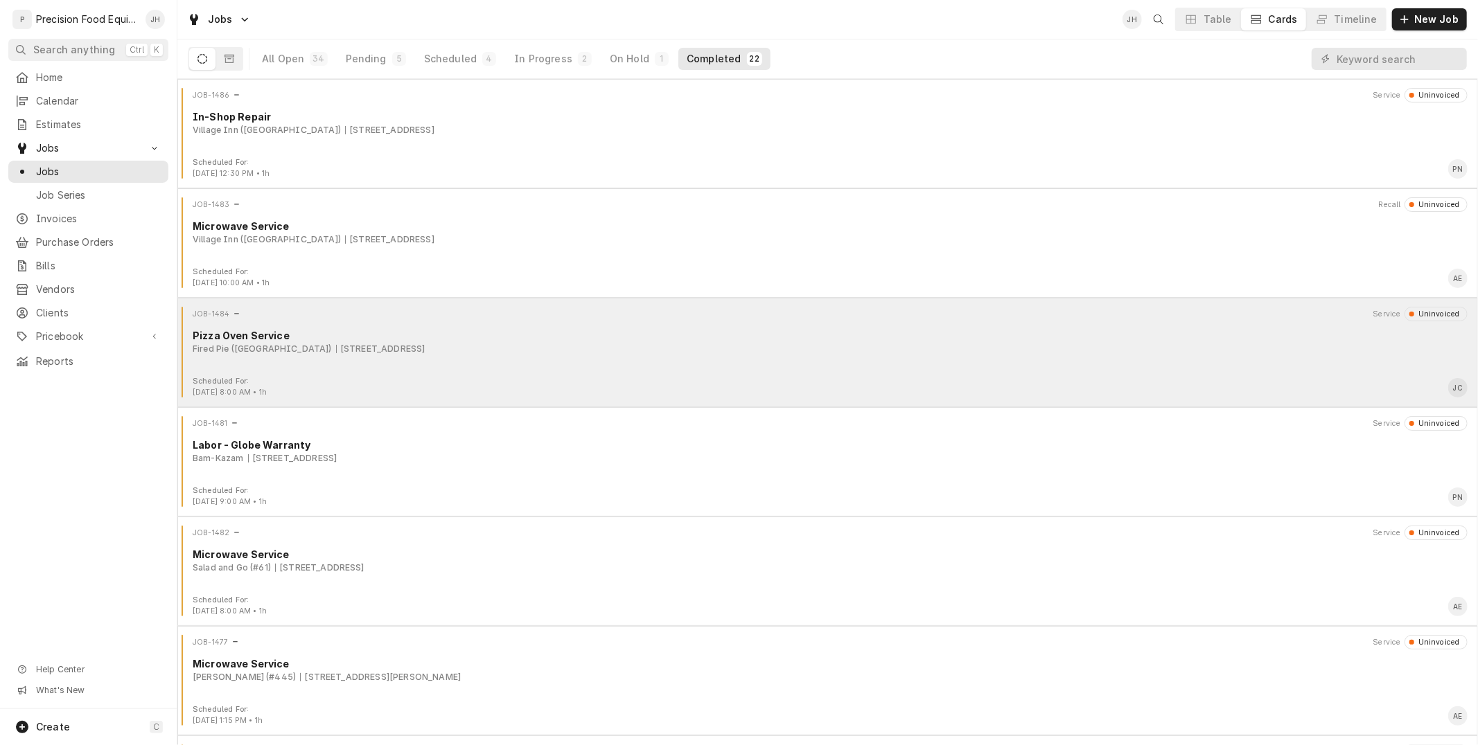
click at [597, 363] on div "JOB-1484 Service Uninvoiced Pizza Oven Service Fired Pie (Avondale) 13070 W. Ra…" at bounding box center [827, 341] width 1289 height 69
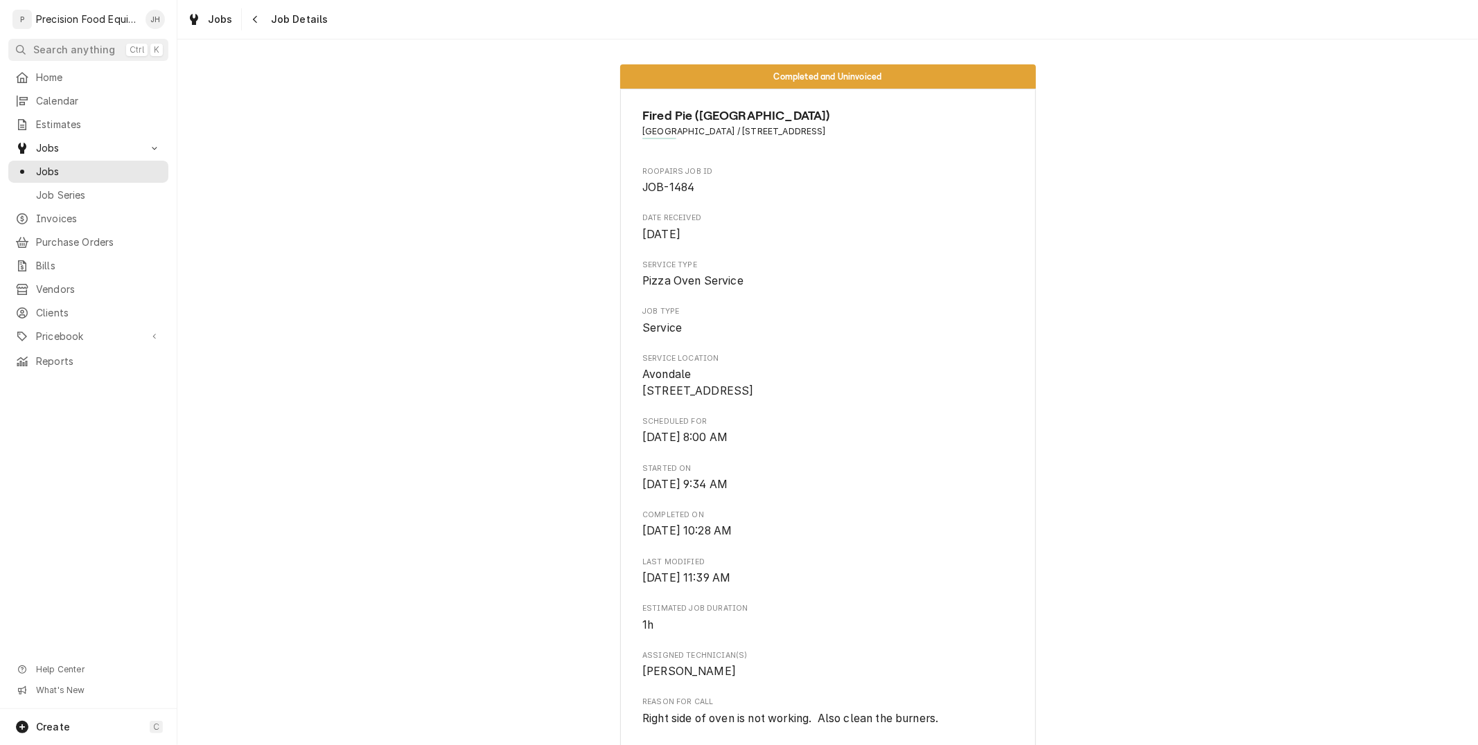
scroll to position [776, 0]
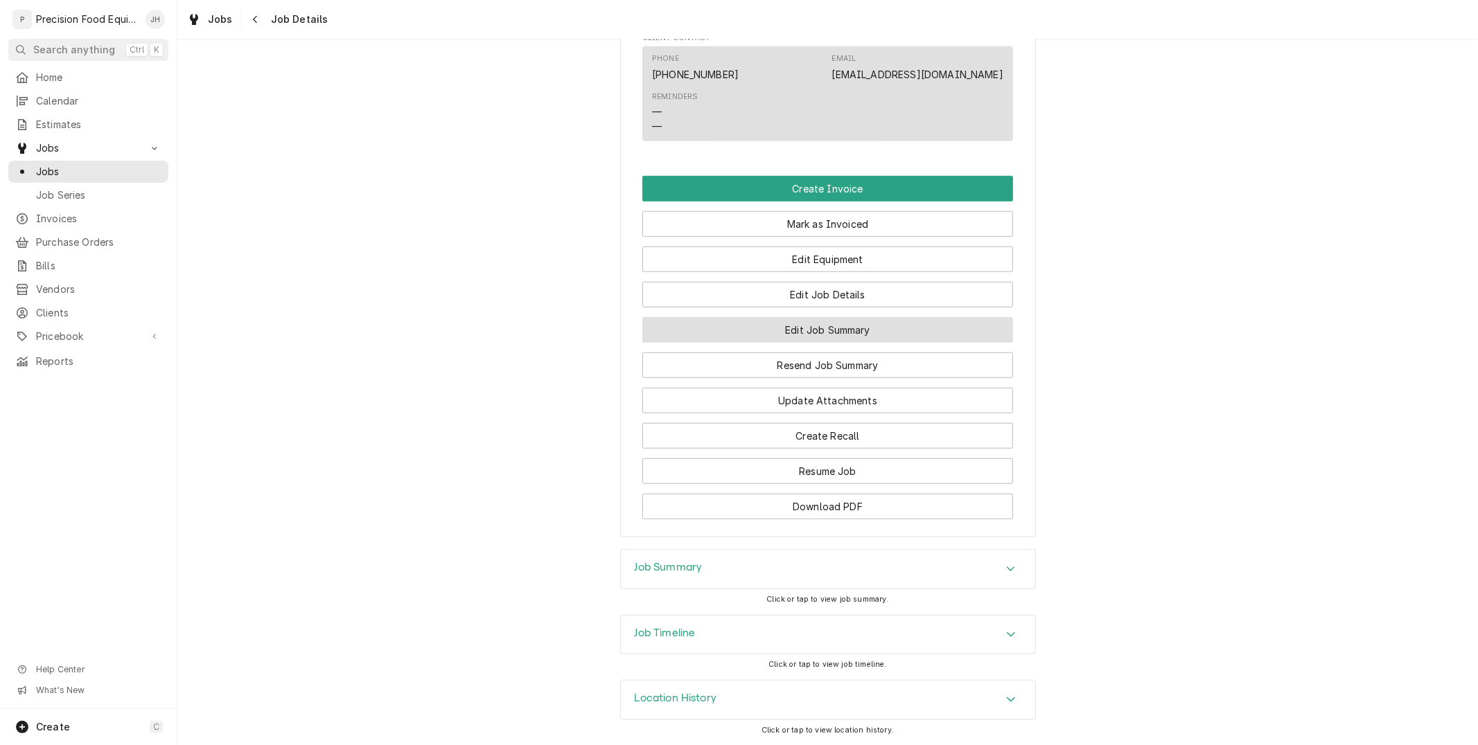
click at [827, 331] on button "Edit Job Summary" at bounding box center [827, 330] width 371 height 26
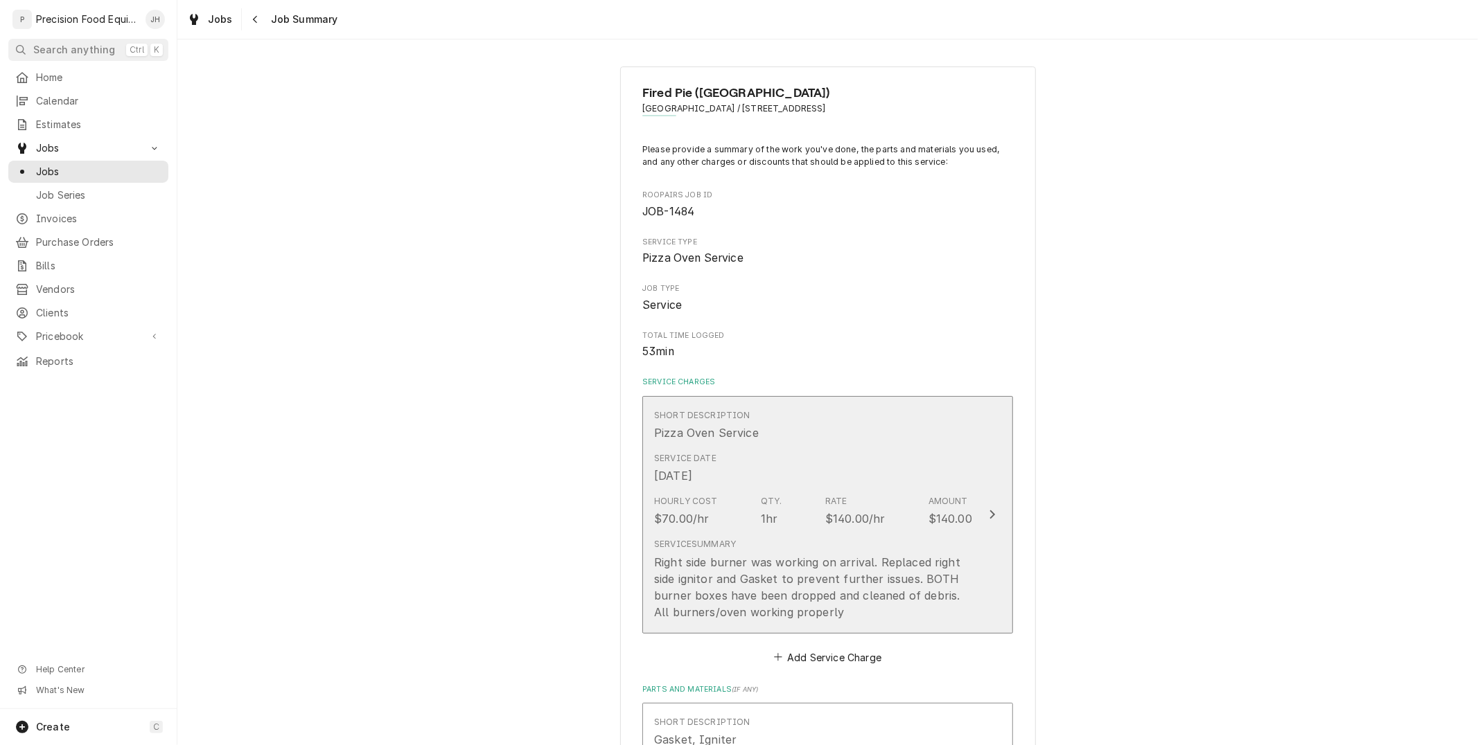
scroll to position [77, 0]
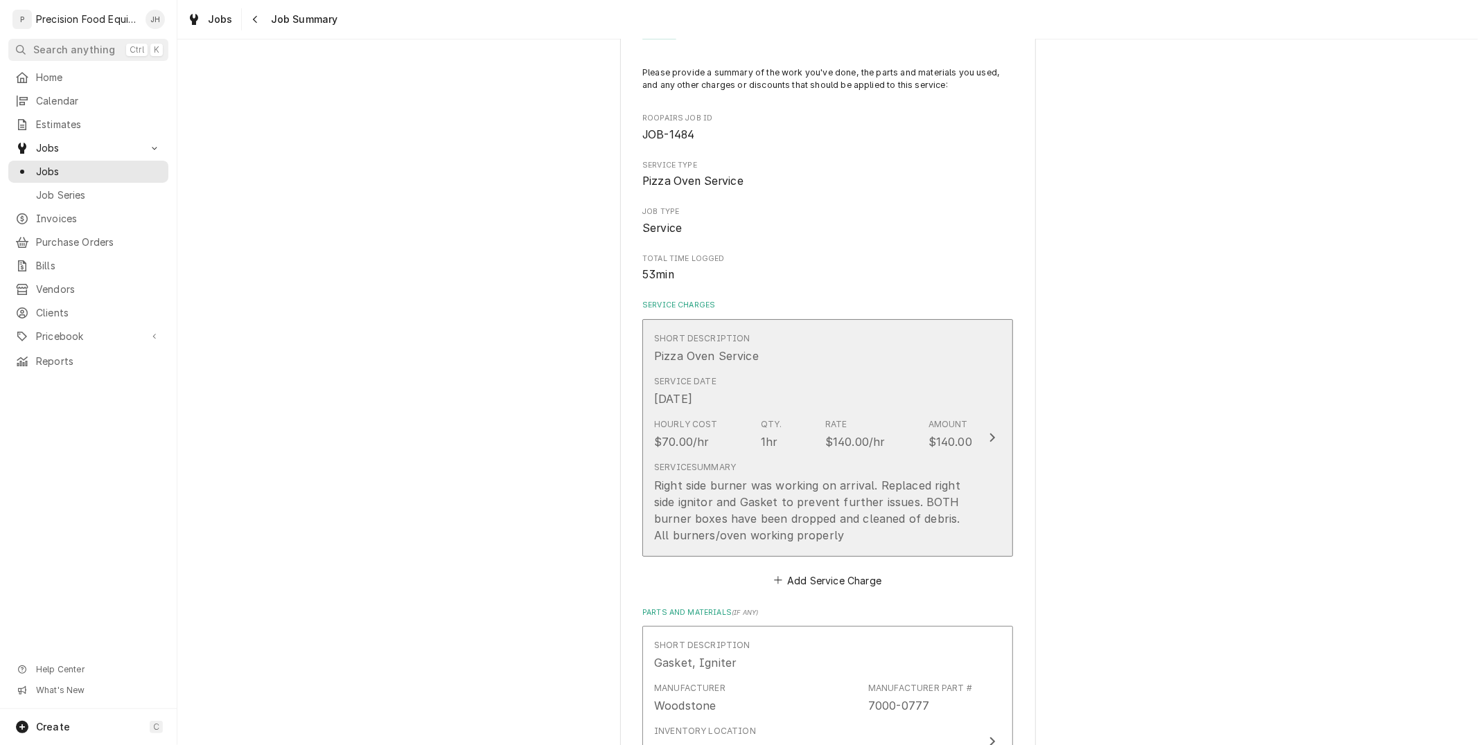
click at [750, 483] on div "Right side burner was working on arrival. Replaced right side ignitor and Gaske…" at bounding box center [813, 510] width 318 height 67
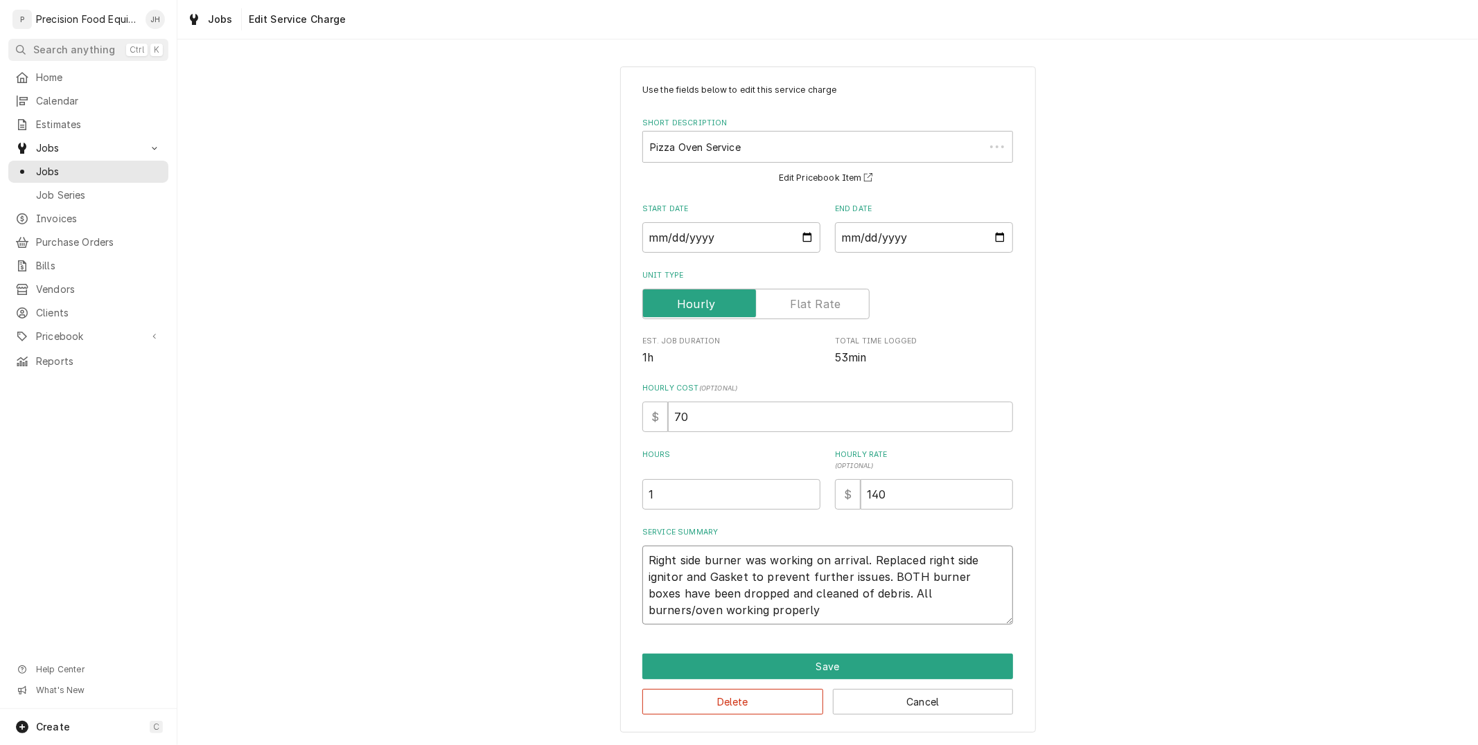
click at [826, 592] on textarea "Right side burner was working on arrival. Replaced right side ignitor and Gaske…" at bounding box center [827, 585] width 371 height 79
click at [828, 605] on textarea "Right side burner was working on arrival. Replaced right side ignitor and Gaske…" at bounding box center [827, 585] width 371 height 79
type textarea "x"
type textarea "Right side burner was working on arrival. Replaced right side igniter and Gaske…"
click at [719, 576] on textarea "Right side burner was working on arrival. Replaced right side igniter and Gaske…" at bounding box center [827, 585] width 371 height 79
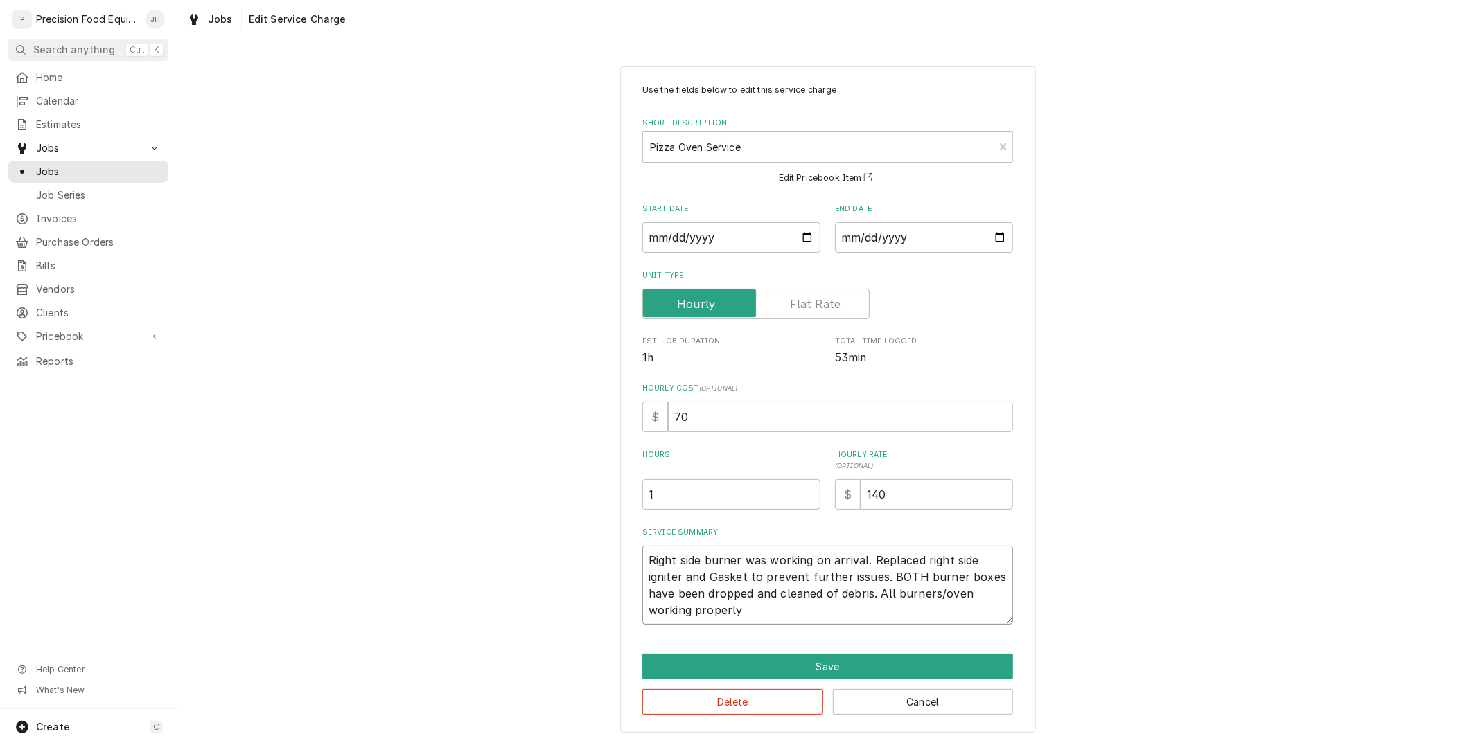
type textarea "x"
type textarea "Right side burner was working on arrival. Replaced right side igniter and asket…"
type textarea "x"
click at [795, 608] on textarea "Right side burner was working on arrival. Replaced right side igniter and gaske…" at bounding box center [827, 585] width 371 height 79
click at [933, 605] on textarea "Right side burner was working on arrival. Replaced right side igniter and gaske…" at bounding box center [827, 585] width 371 height 79
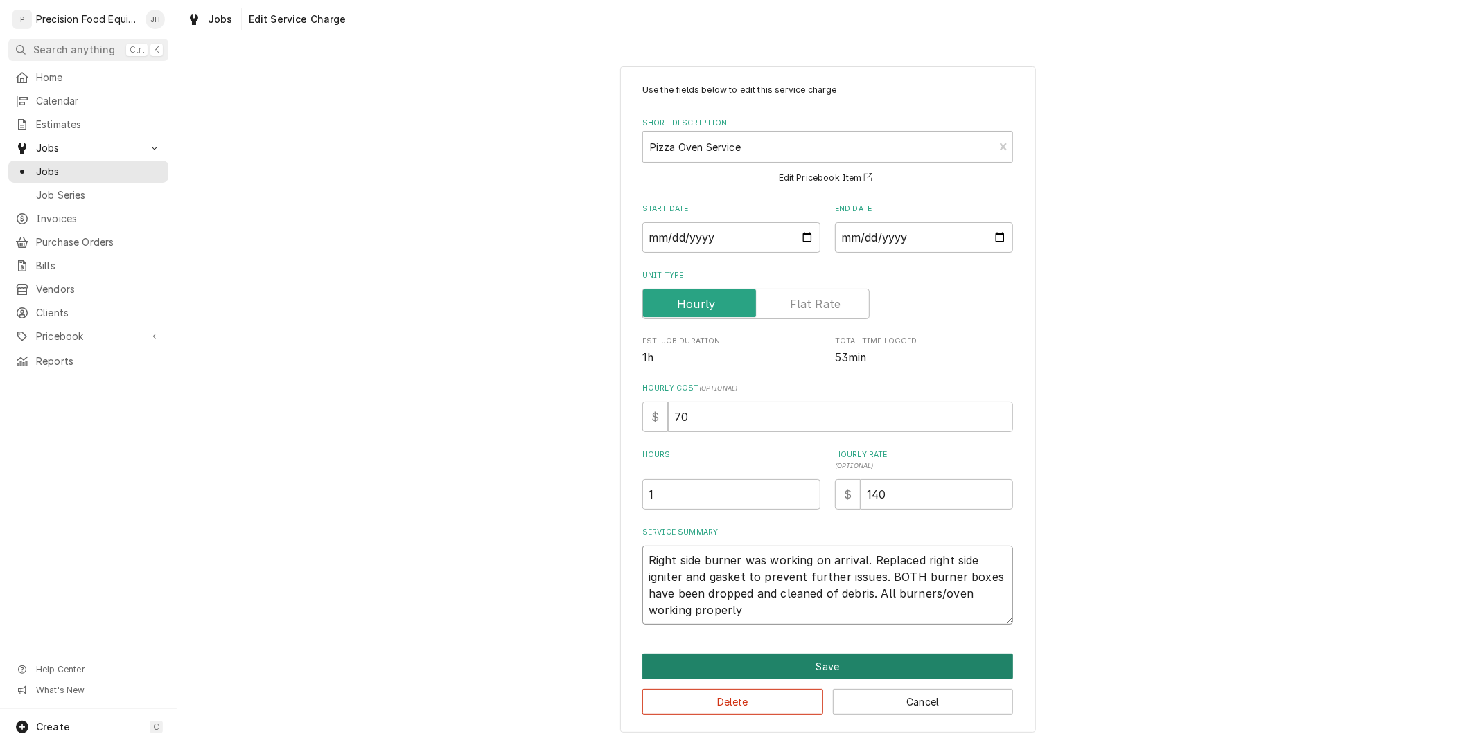
type textarea "Right side burner was working on arrival. Replaced right side igniter and gaske…"
click at [885, 666] on button "Save" at bounding box center [827, 667] width 371 height 26
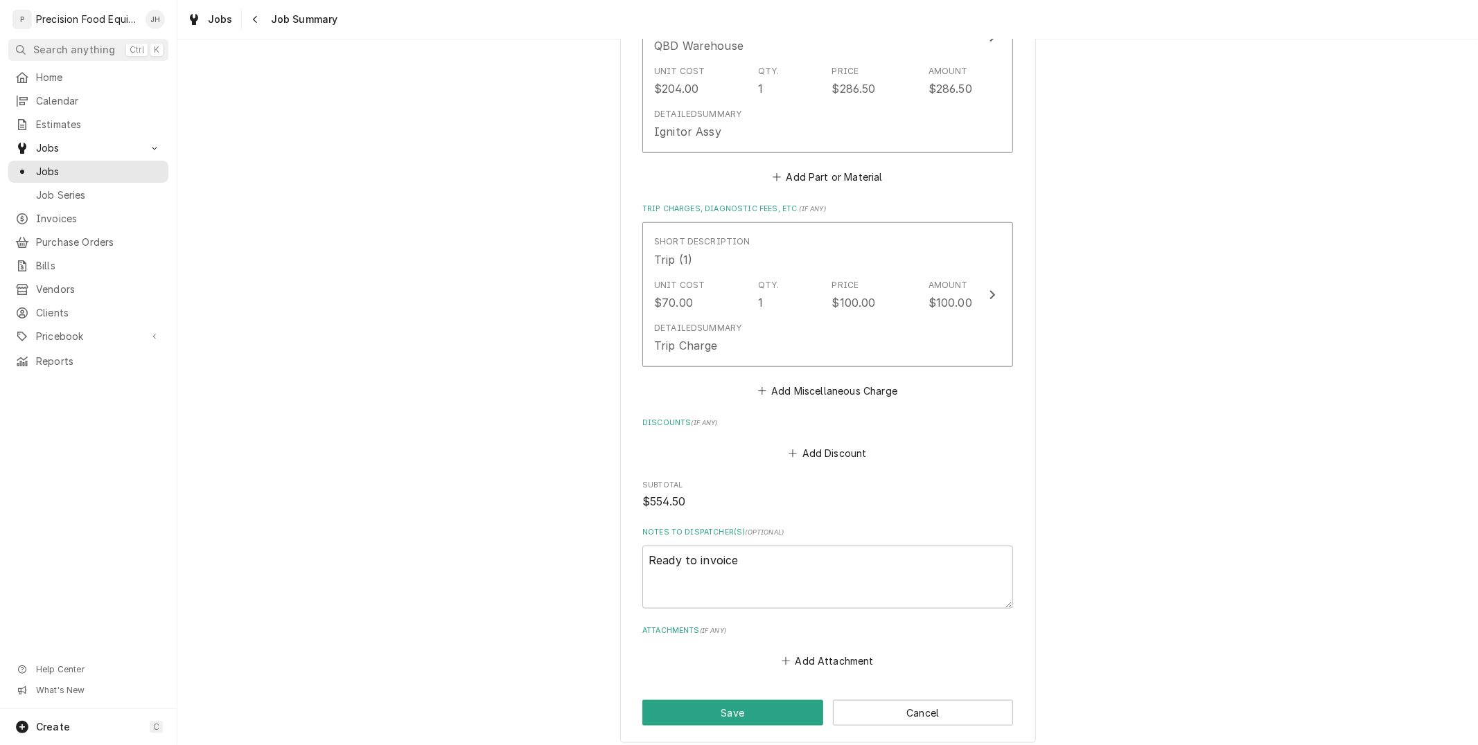
scroll to position [1093, 0]
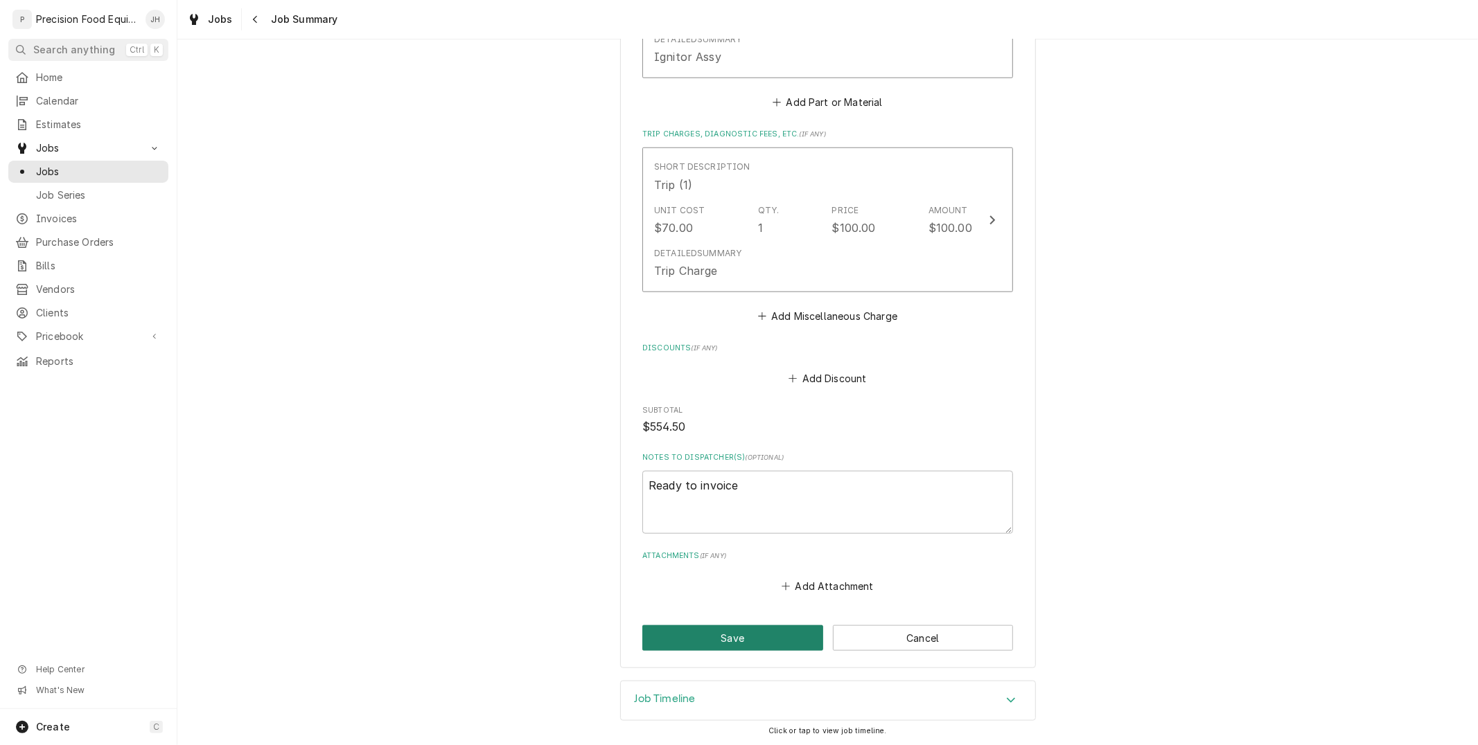
click at [779, 647] on button "Save" at bounding box center [732, 639] width 181 height 26
type textarea "x"
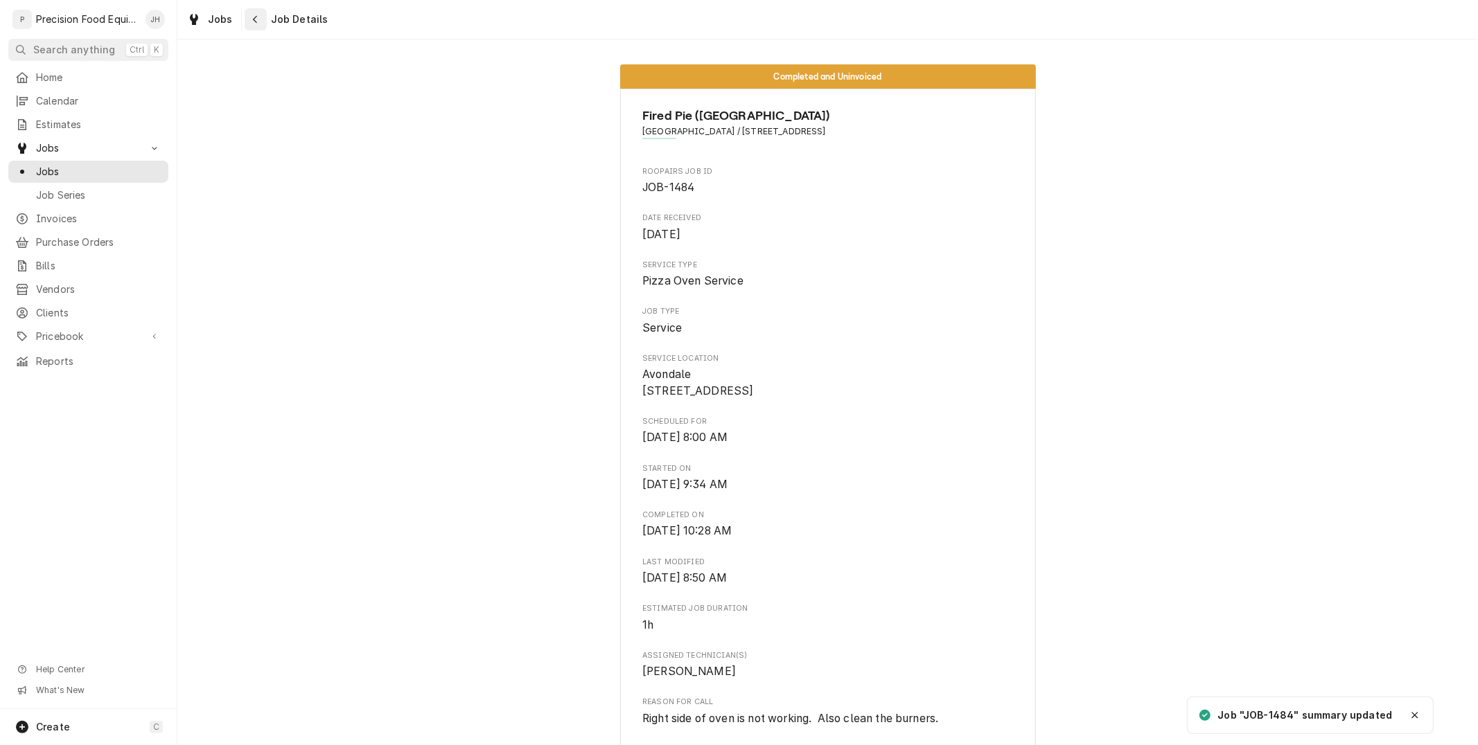
click at [255, 19] on icon "Navigate back" at bounding box center [255, 20] width 6 height 10
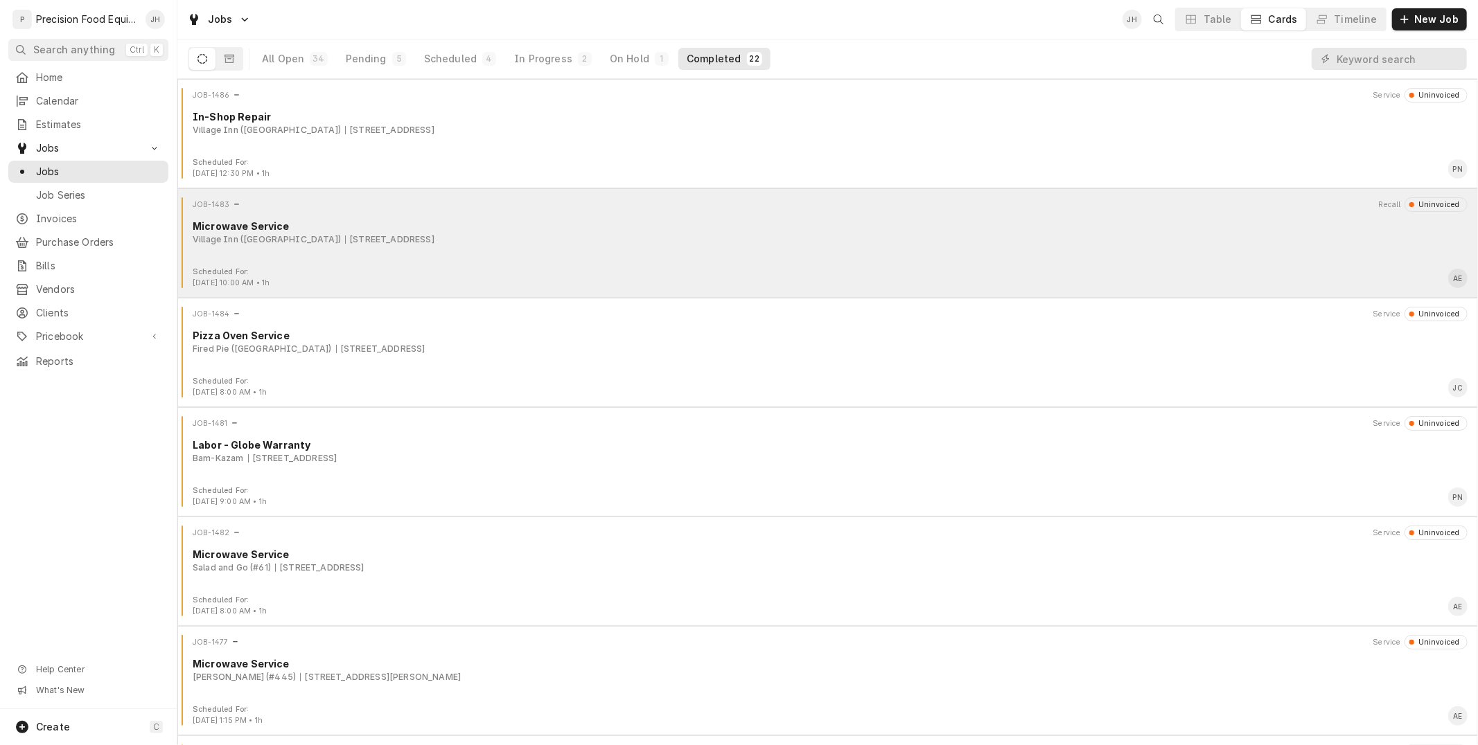
click at [403, 238] on div "[STREET_ADDRESS]" at bounding box center [389, 239] width 89 height 12
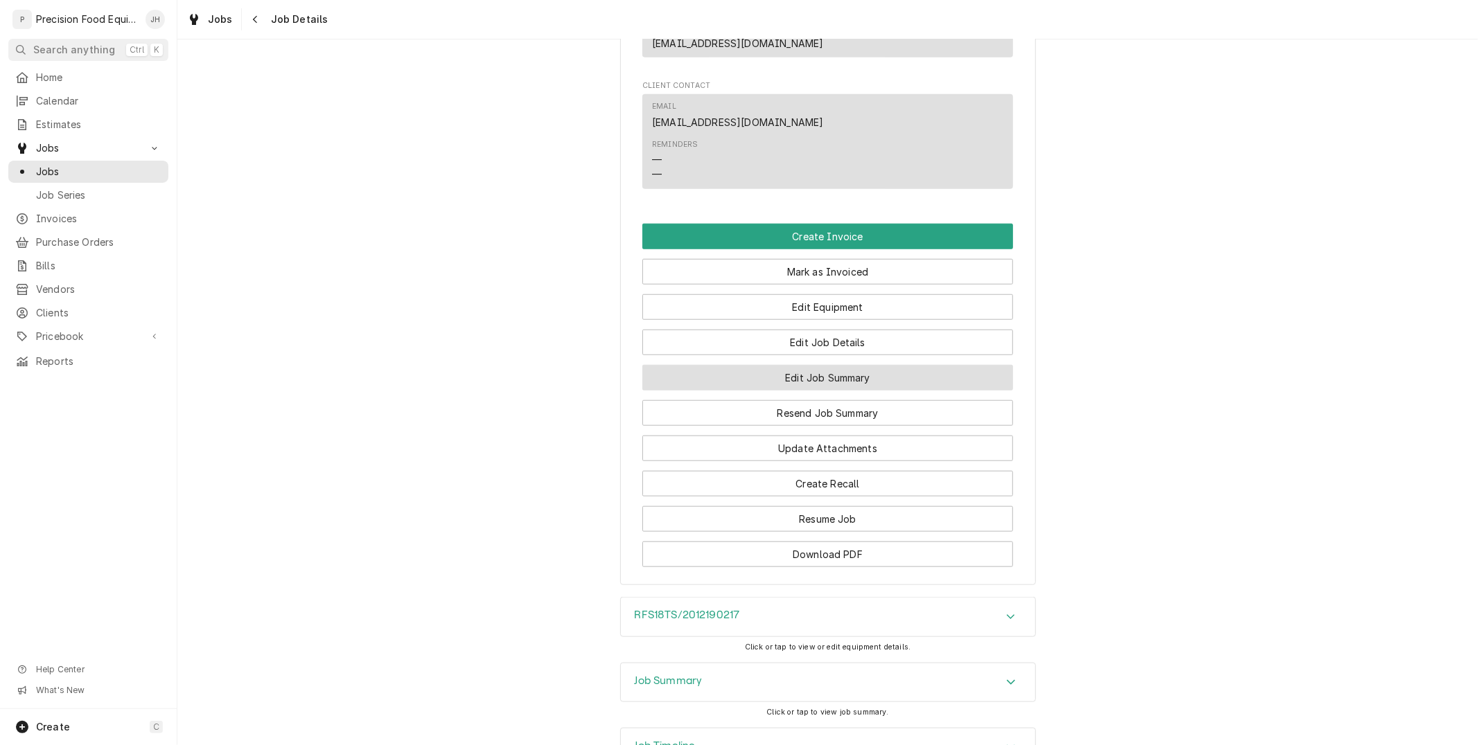
scroll to position [1109, 0]
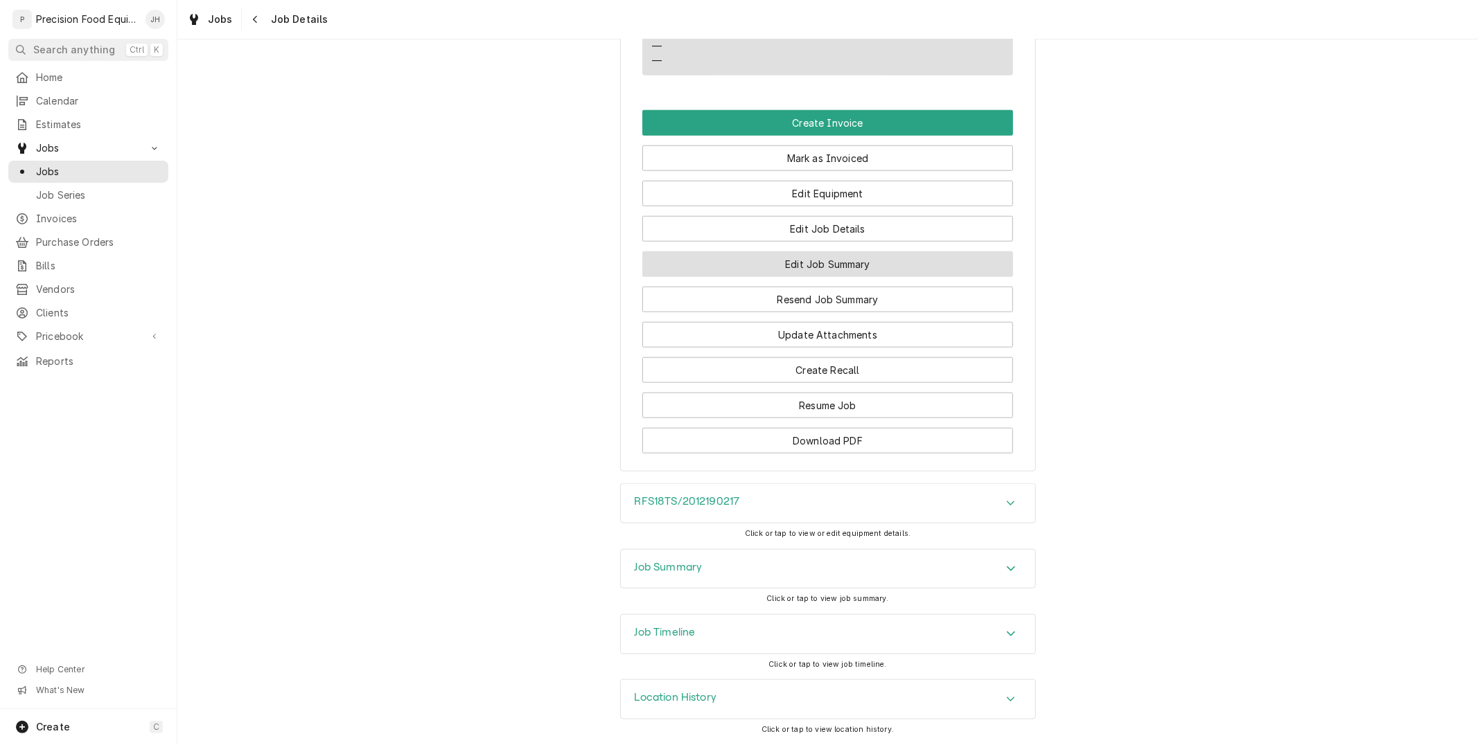
click at [798, 266] on button "Edit Job Summary" at bounding box center [827, 264] width 371 height 26
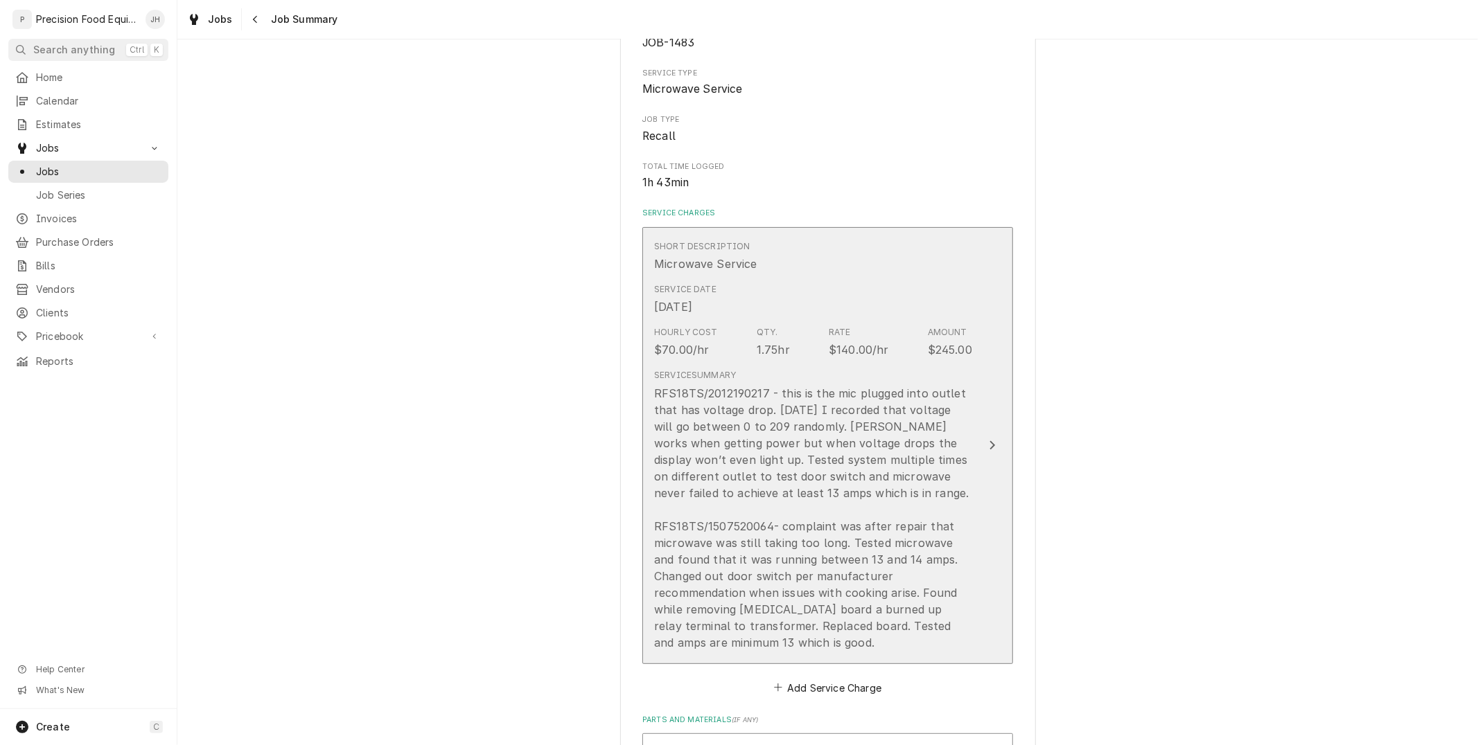
scroll to position [308, 0]
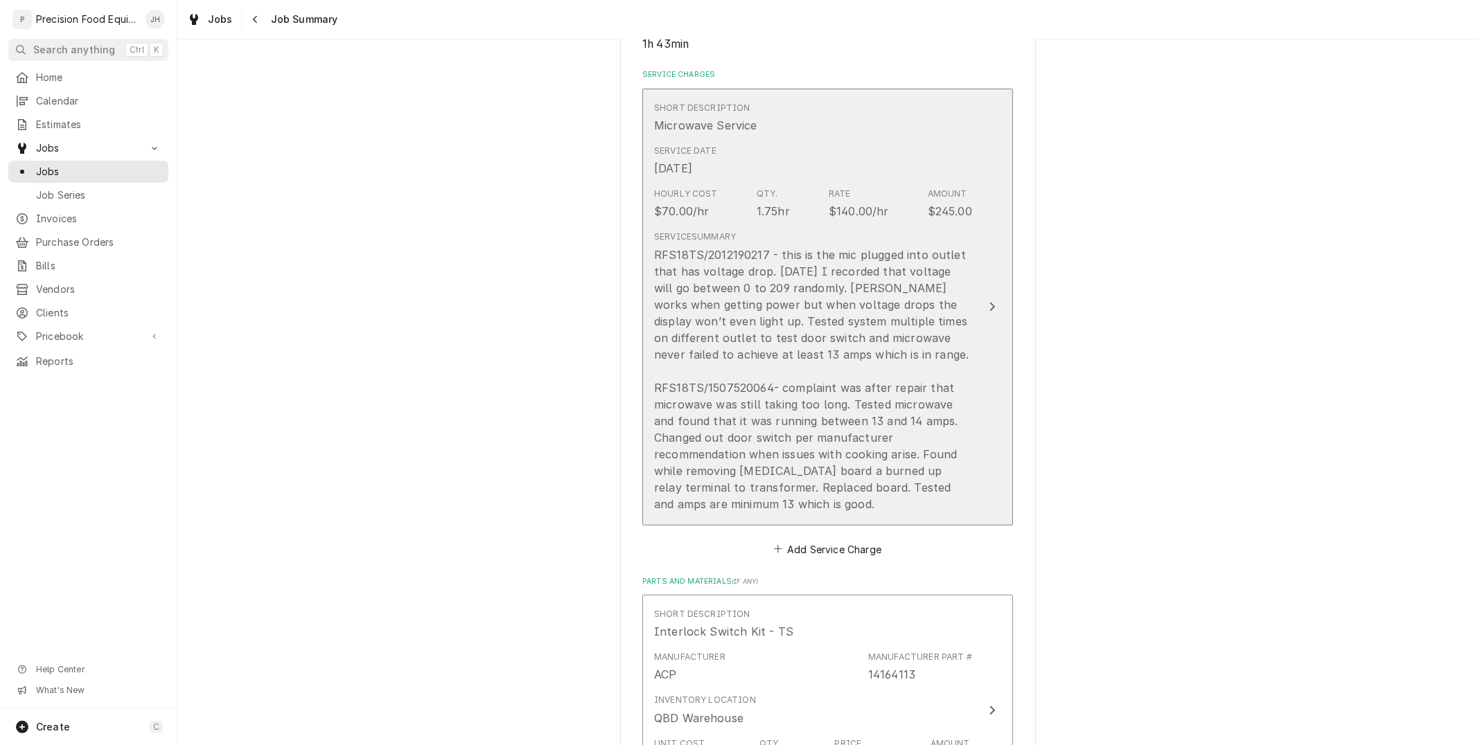
click at [822, 468] on div "RFS18TS/2012190217 - this is the mic plugged into outlet that has voltage drop.…" at bounding box center [813, 380] width 318 height 266
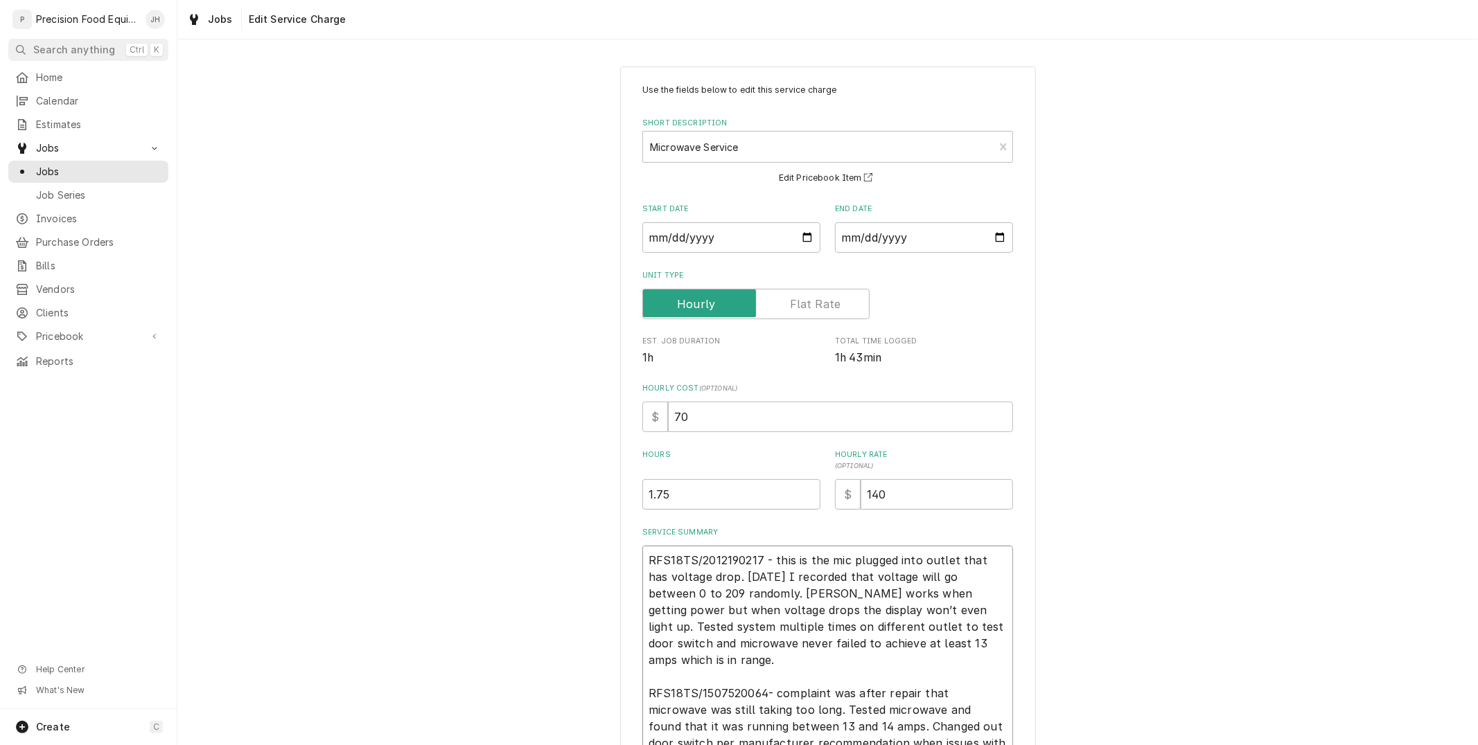
click at [842, 617] on textarea "RFS18TS/2012190217 - this is the mic plugged into outlet that has voltage drop.…" at bounding box center [827, 668] width 371 height 245
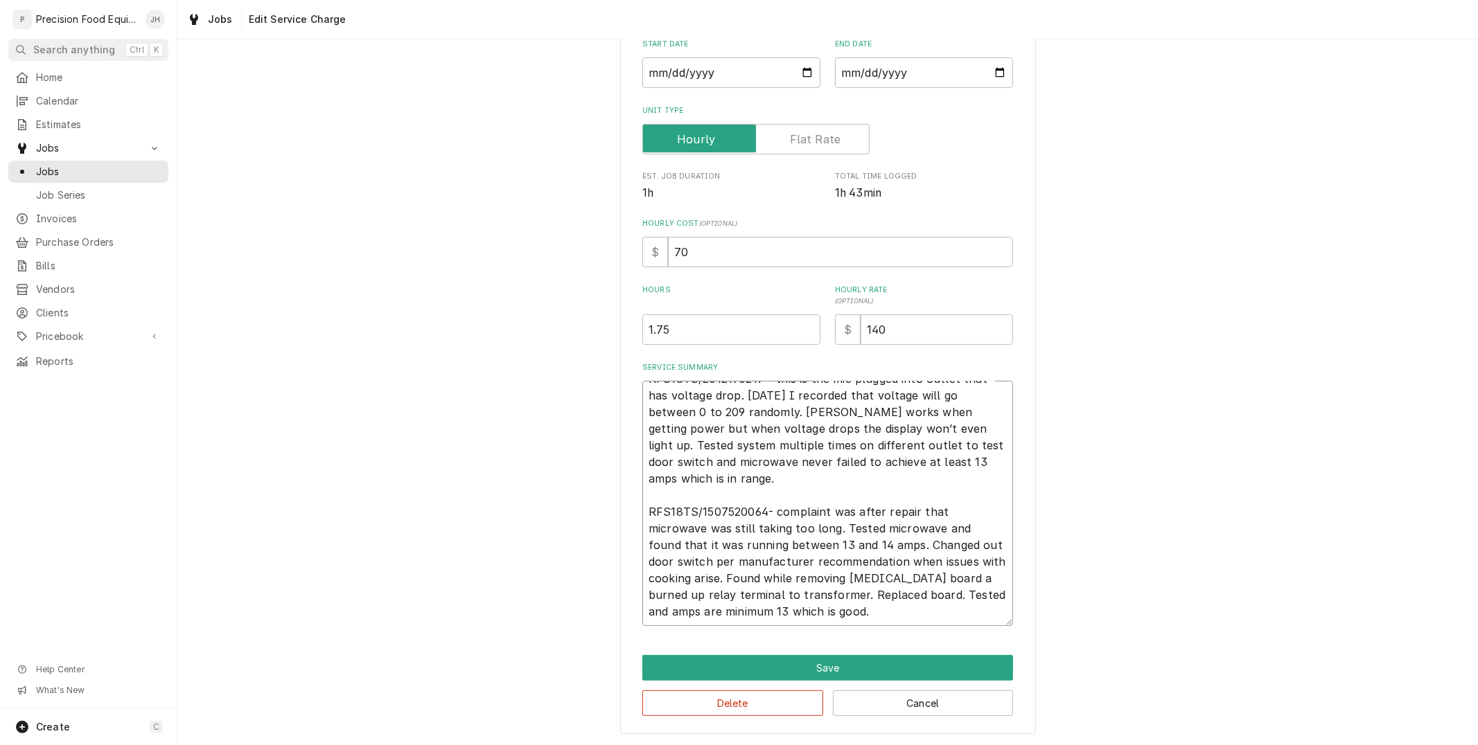
click at [866, 576] on textarea "RFS18TS/2012190217 - this is the mic plugged into outlet that has voltage drop.…" at bounding box center [827, 503] width 371 height 245
click at [921, 657] on button "Save" at bounding box center [827, 668] width 371 height 26
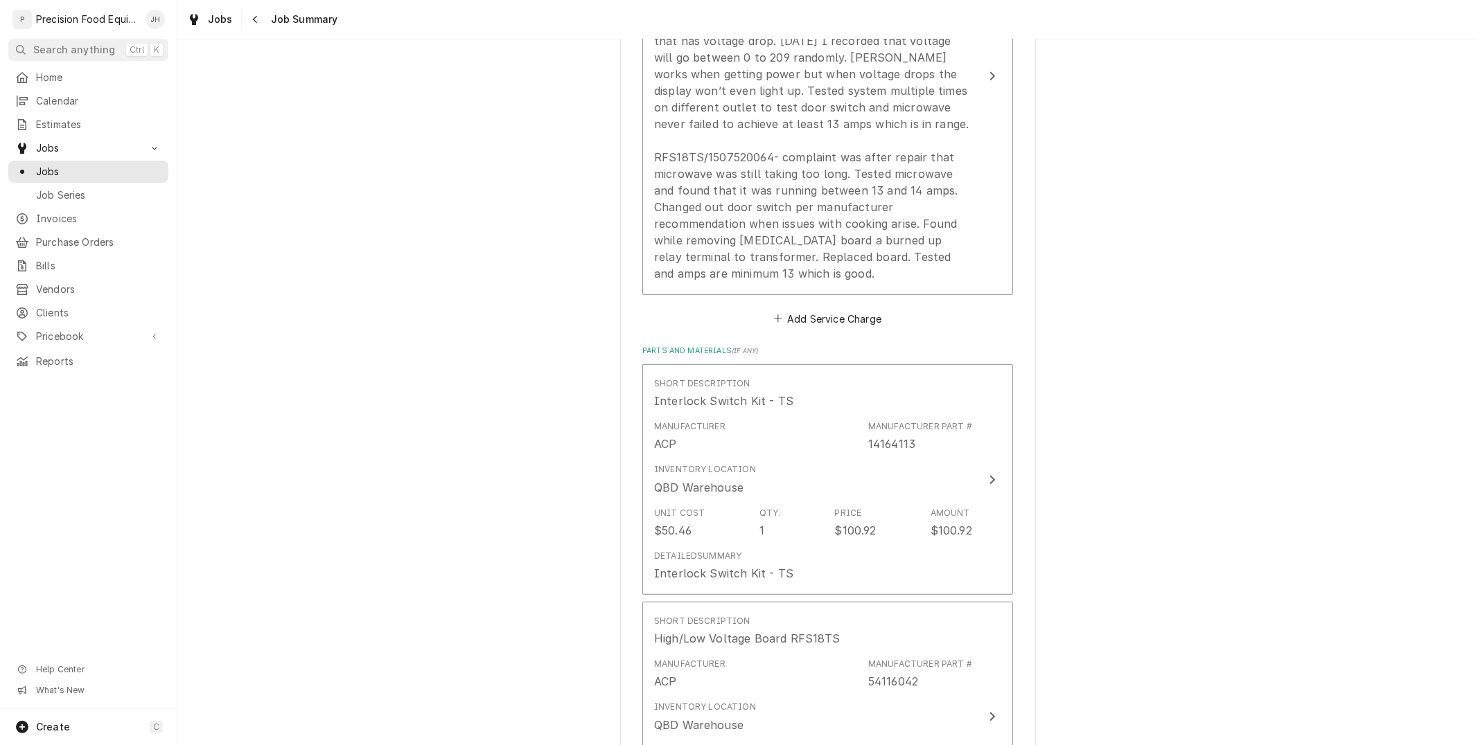
scroll to position [1359, 0]
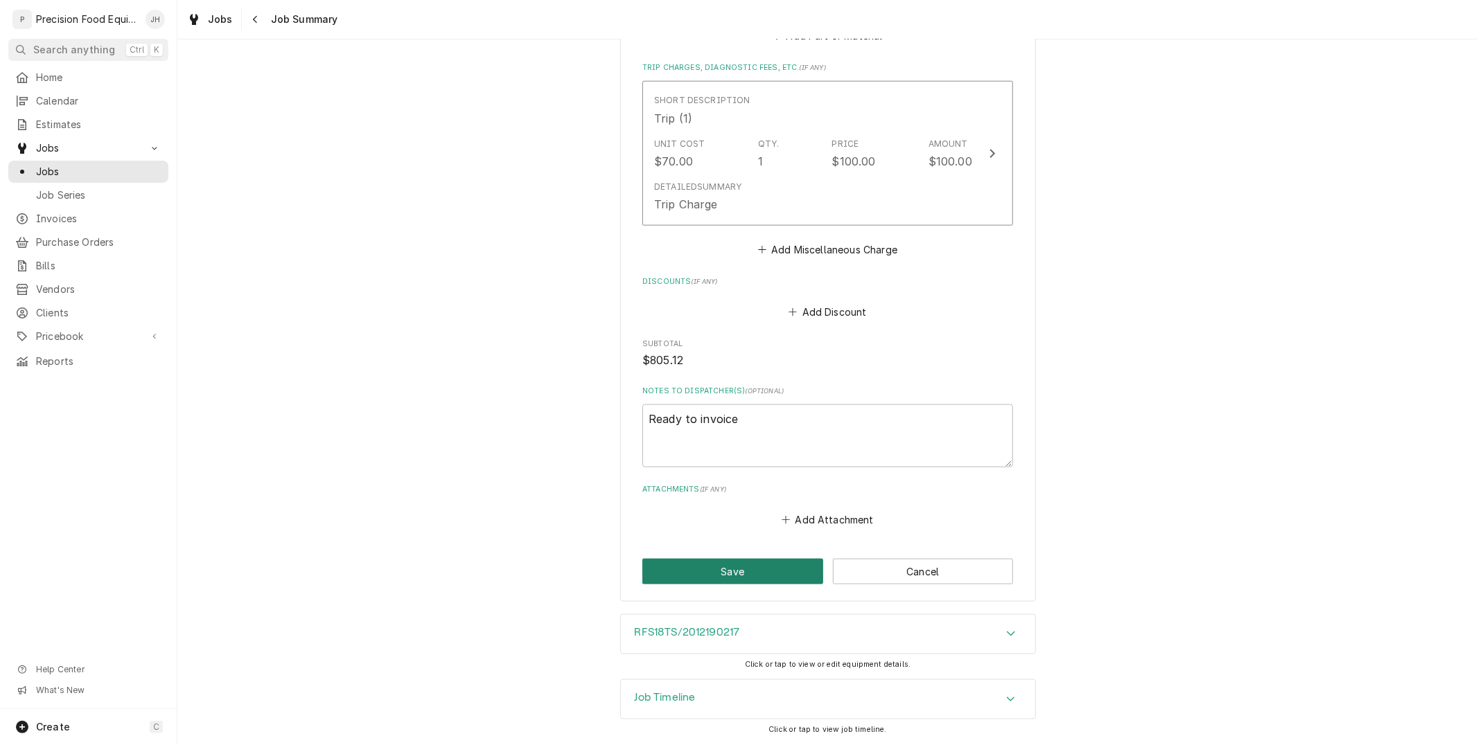
click at [757, 567] on button "Save" at bounding box center [732, 572] width 181 height 26
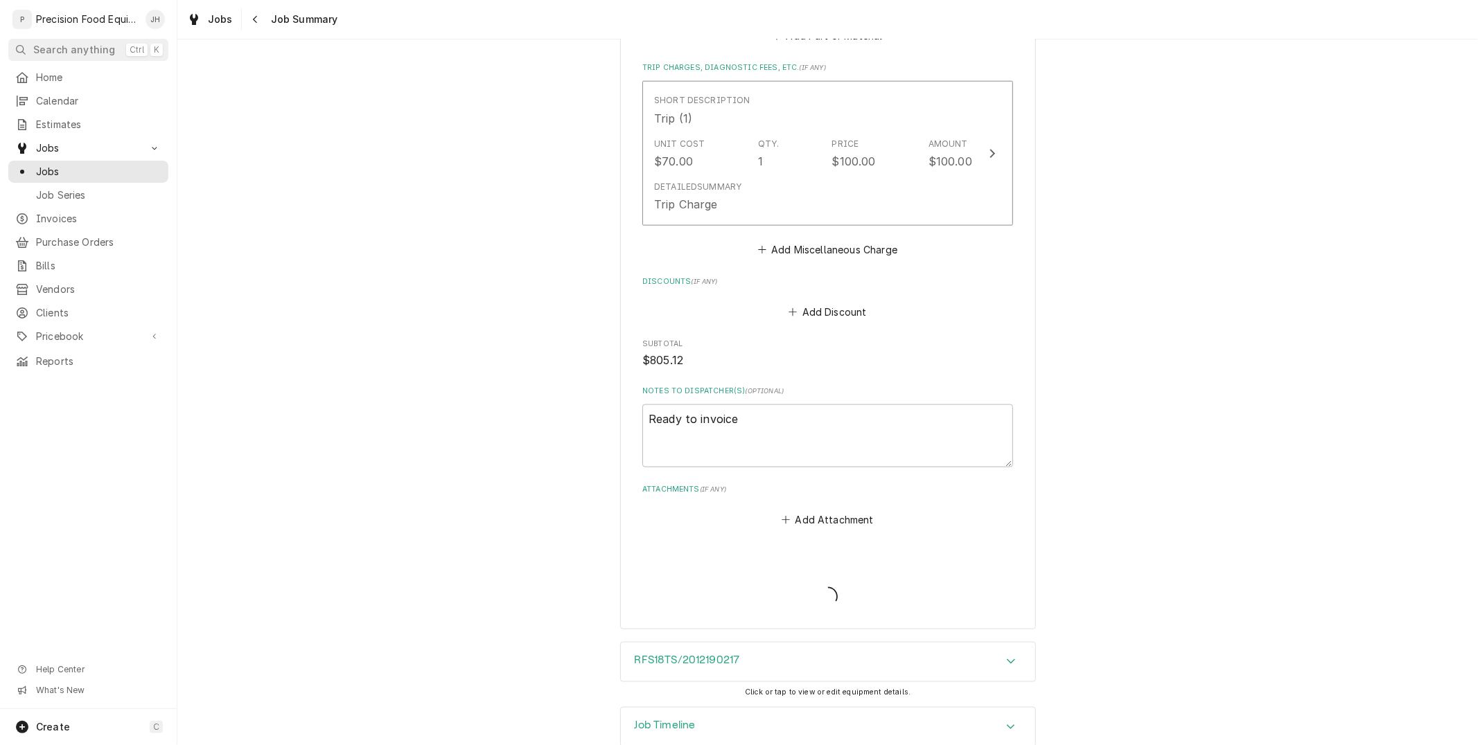
type textarea "x"
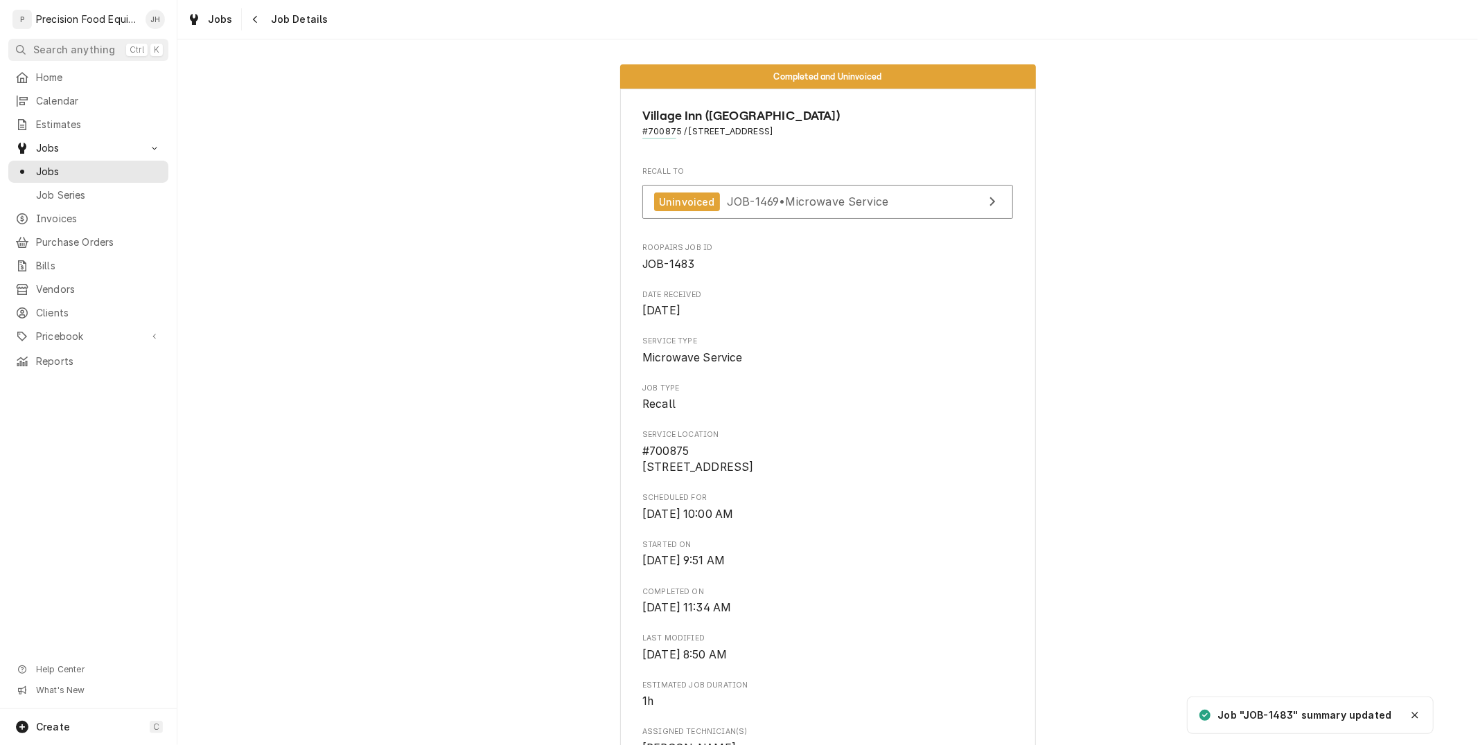
click at [253, 17] on icon "Navigate back" at bounding box center [255, 20] width 6 height 10
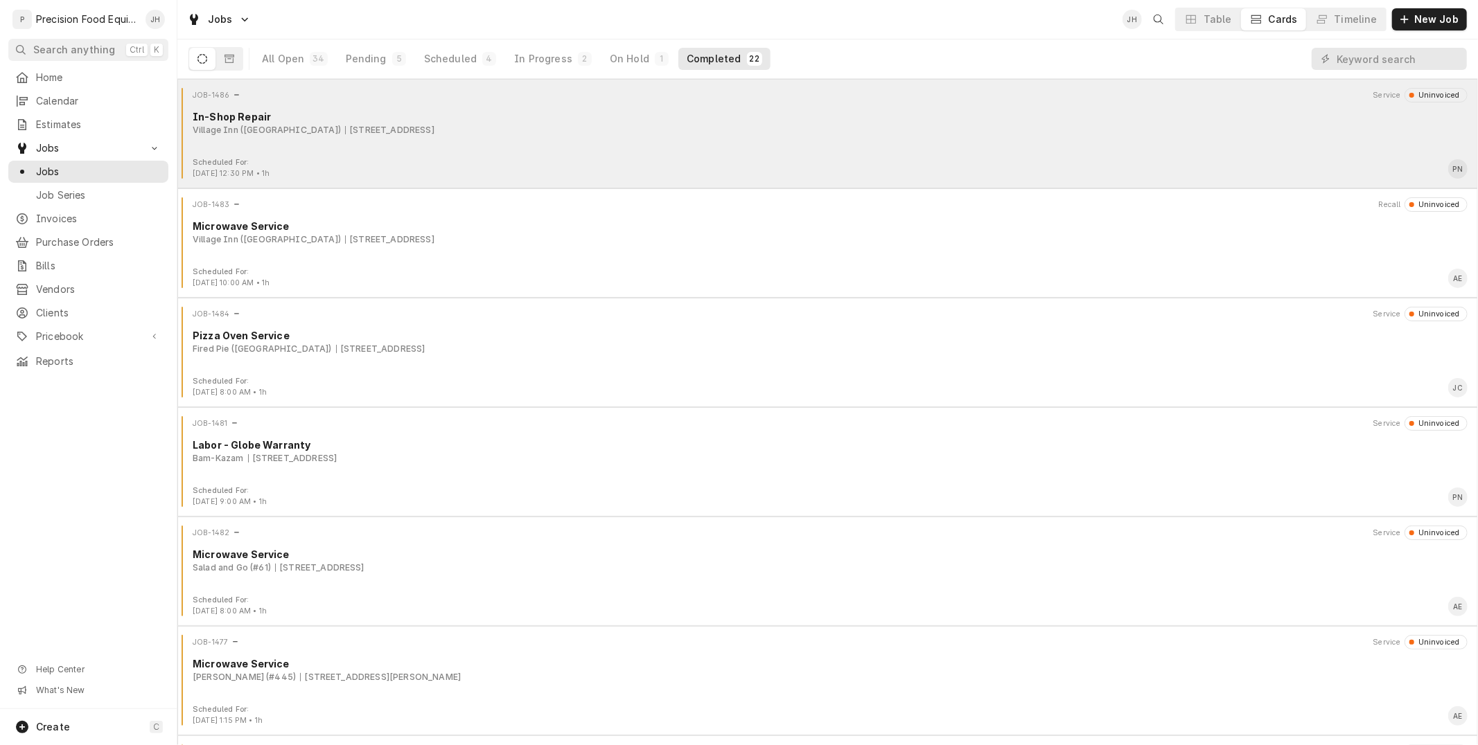
click at [537, 160] on div "Scheduled For: [DATE] 12:30 PM • 1h PN" at bounding box center [827, 168] width 1289 height 22
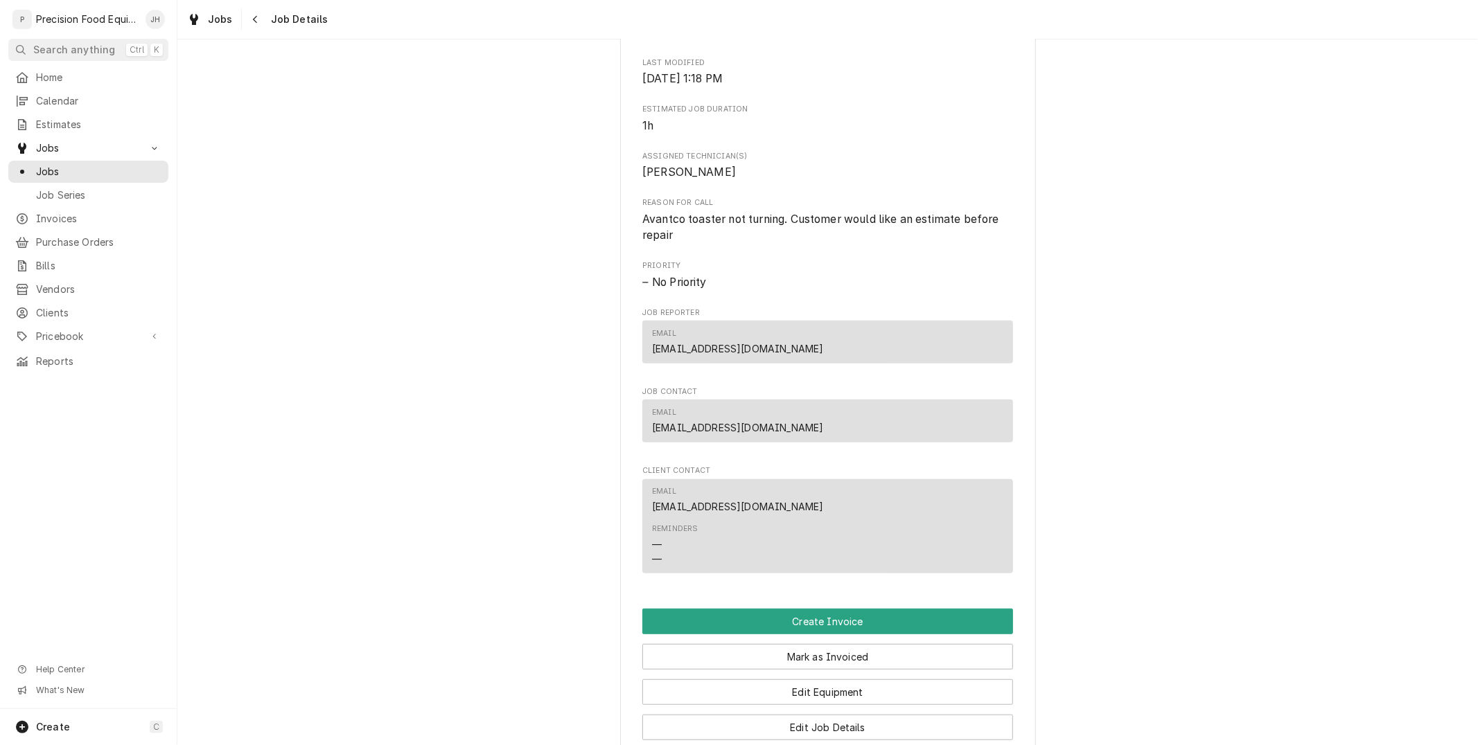
scroll to position [1015, 0]
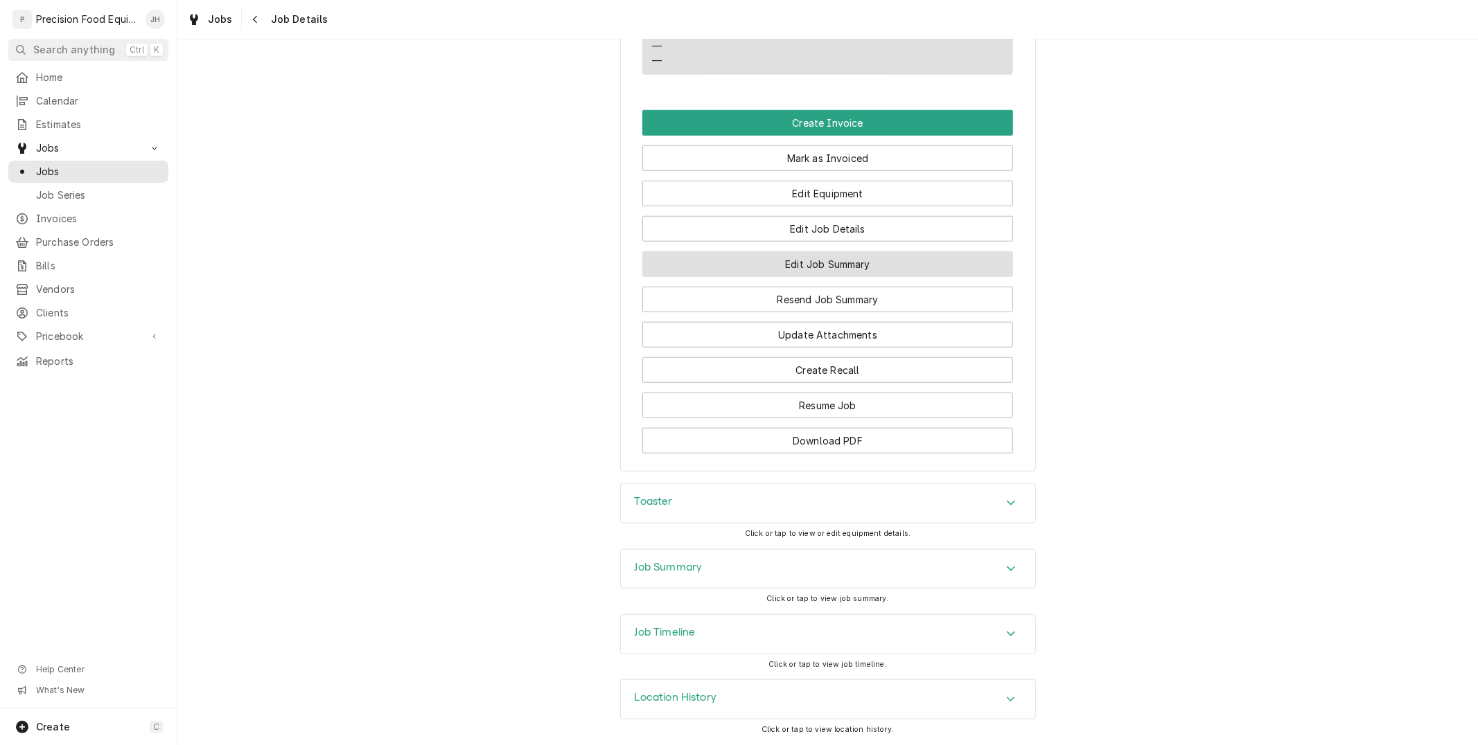
click at [827, 265] on button "Edit Job Summary" at bounding box center [827, 264] width 371 height 26
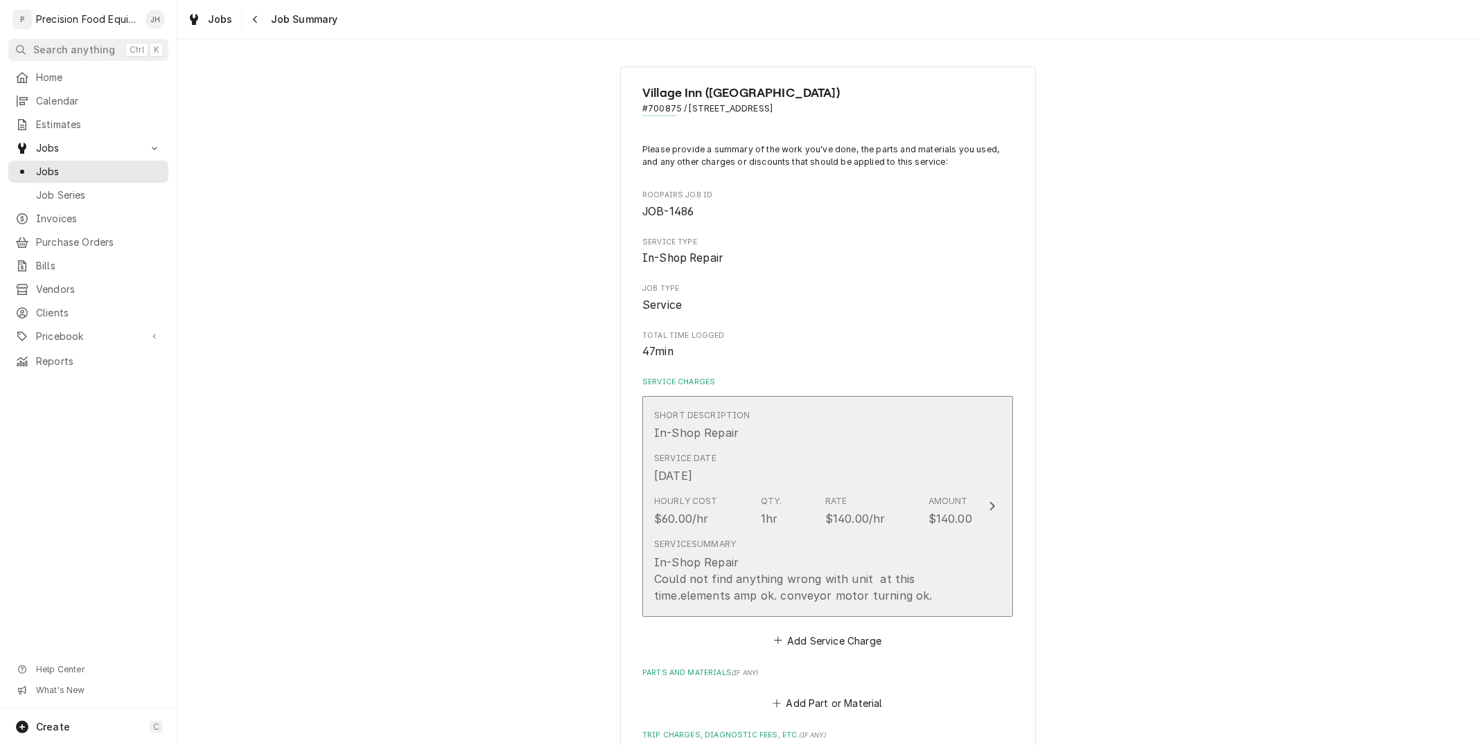
click at [836, 511] on div "$140.00/hr" at bounding box center [855, 519] width 60 height 17
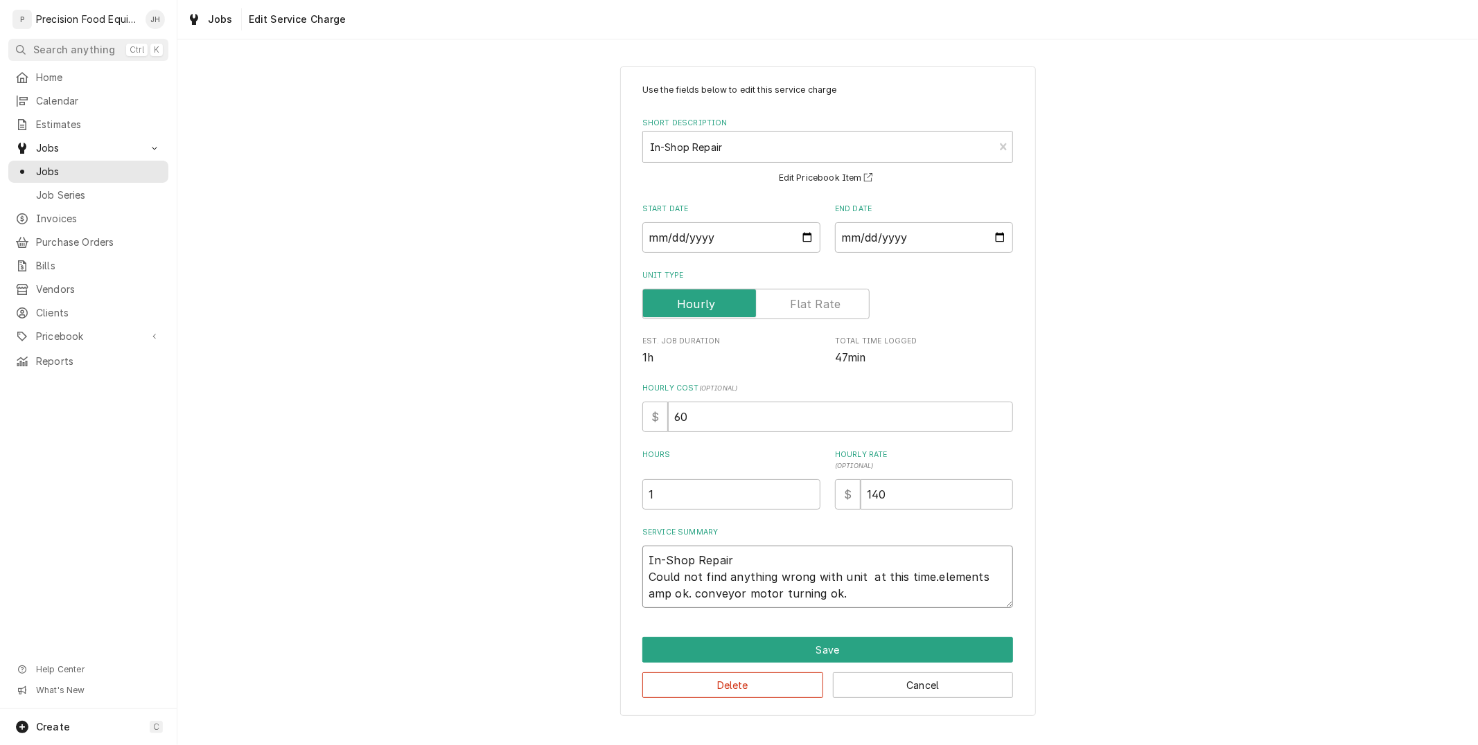
click at [927, 578] on textarea "In-Shop Repair Could not find anything wrong with unit at this time.elements am…" at bounding box center [827, 577] width 371 height 62
type textarea "x"
type textarea "In-Shop Repair Could not find anything wrong with unit at this time. elements a…"
click at [938, 581] on textarea "In-Shop Repair Could not find anything wrong with unit at this time. elements a…" at bounding box center [827, 577] width 371 height 62
type textarea "x"
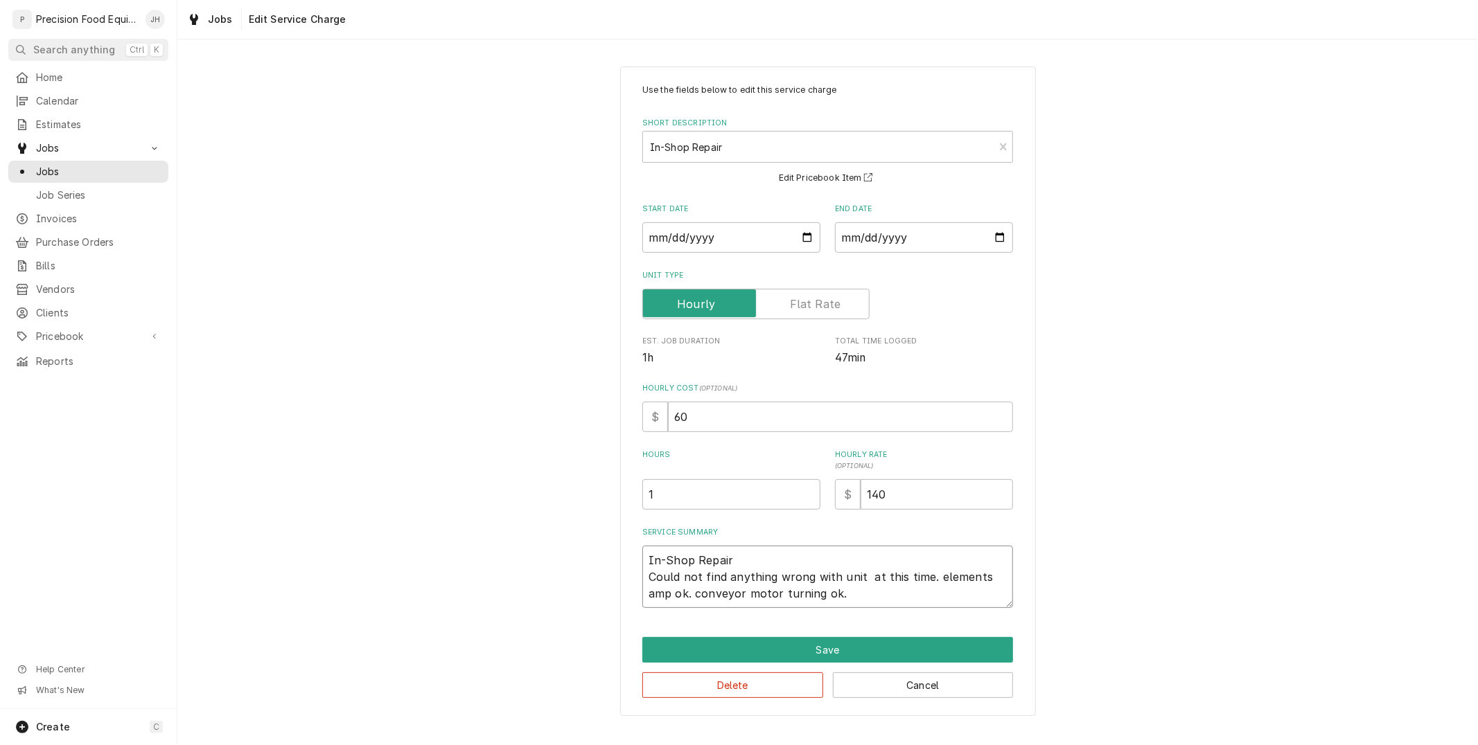
type textarea "In-Shop Repair Could not find anything wrong with unit at this time. lements am…"
type textarea "x"
type textarea "In-Shop Repair Could not find anything wrong with unit at this time. Elements a…"
click at [859, 604] on textarea "In-Shop Repair Could not find anything wrong with unit at this time. Elements a…" at bounding box center [827, 577] width 371 height 62
click at [675, 594] on textarea "In-Shop Repair Could not find anything wrong with unit at this time. Elements a…" at bounding box center [827, 577] width 371 height 62
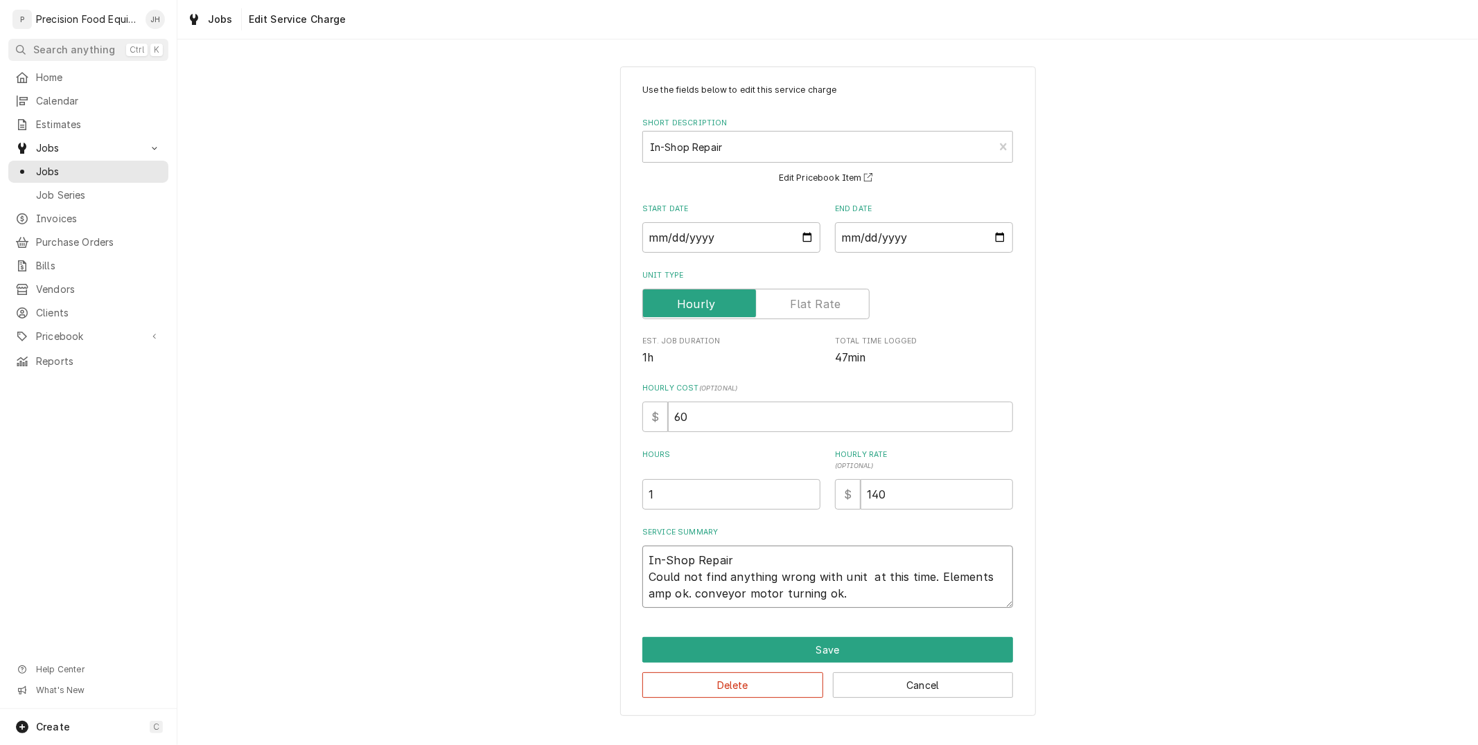
type textarea "x"
type textarea "In-Shop Repair Could not find anything wrong with unit at this time. Elements a…"
type textarea "x"
type textarea "In-Shop Repair Could not find anything wrong with unit at this time. Elements a…"
type textarea "x"
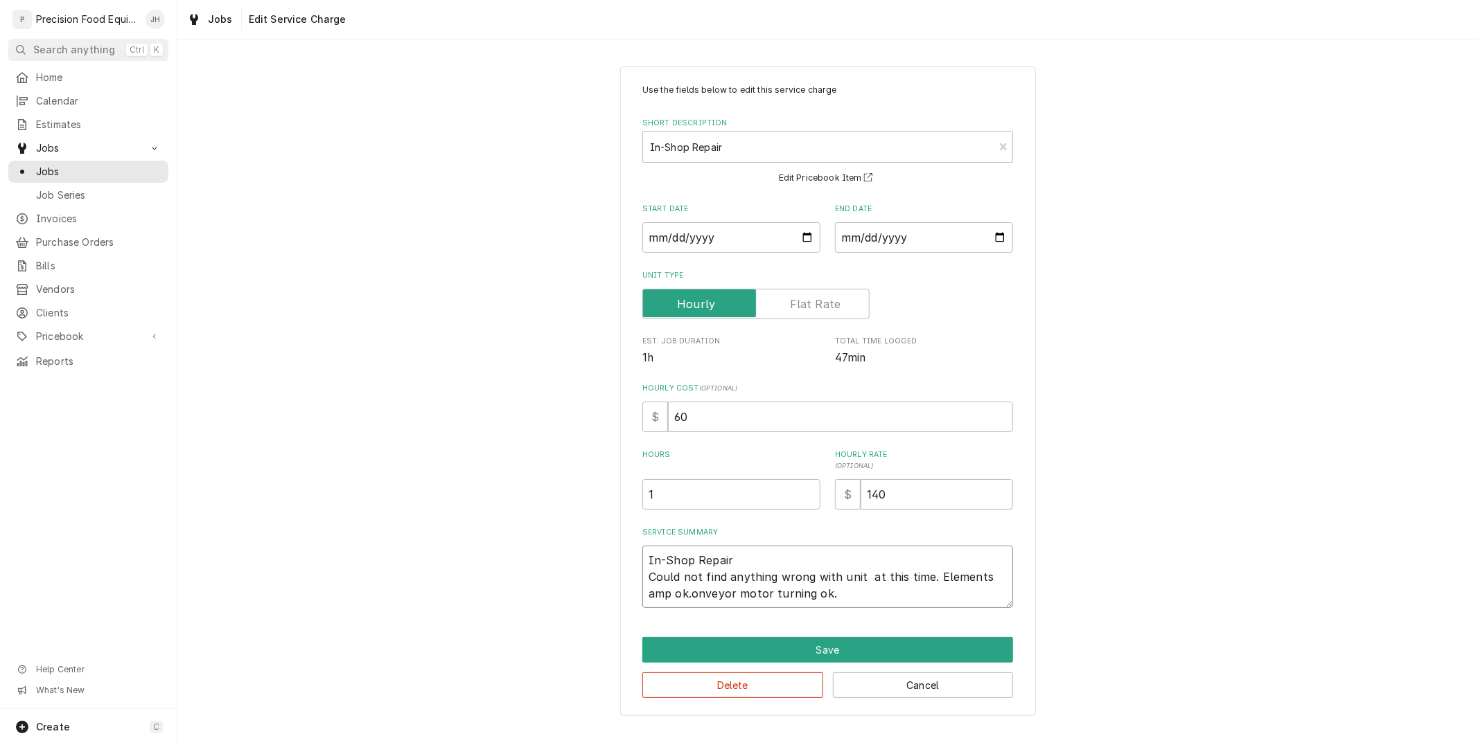
type textarea "In-Shop Repair Could not find anything wrong with unit at this time. Elements a…"
type textarea "x"
type textarea "In-Shop Repair Could not find anything wrong with unit at this time. Elements a…"
click at [815, 598] on textarea "In-Shop Repair Could not find anything wrong with unit at this time. Elements a…" at bounding box center [827, 577] width 371 height 62
type textarea "x"
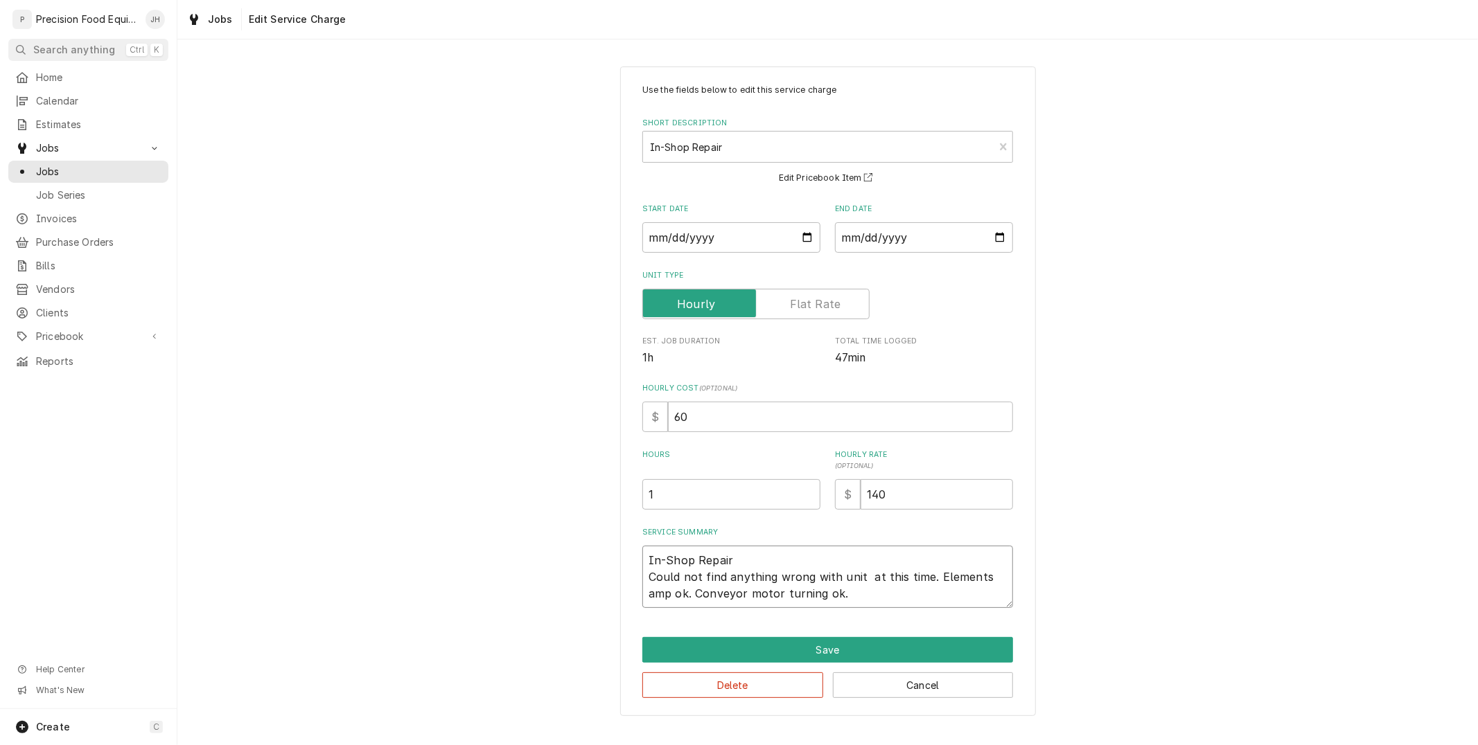
type textarea "In-Shop Repair Could not find anything wrong with unit at this time. Elements a…"
drag, startPoint x: 811, startPoint y: 593, endPoint x: 824, endPoint y: 599, distance: 14.9
click at [824, 599] on textarea "In-Shop Repair Could not find anything wrong with unit at this time. Elements a…" at bounding box center [827, 577] width 371 height 62
drag, startPoint x: 662, startPoint y: 594, endPoint x: 645, endPoint y: 593, distance: 17.3
click at [645, 593] on textarea "In-Shop Repair Could not find anything wrong with unit at this time. Elements a…" at bounding box center [827, 577] width 371 height 62
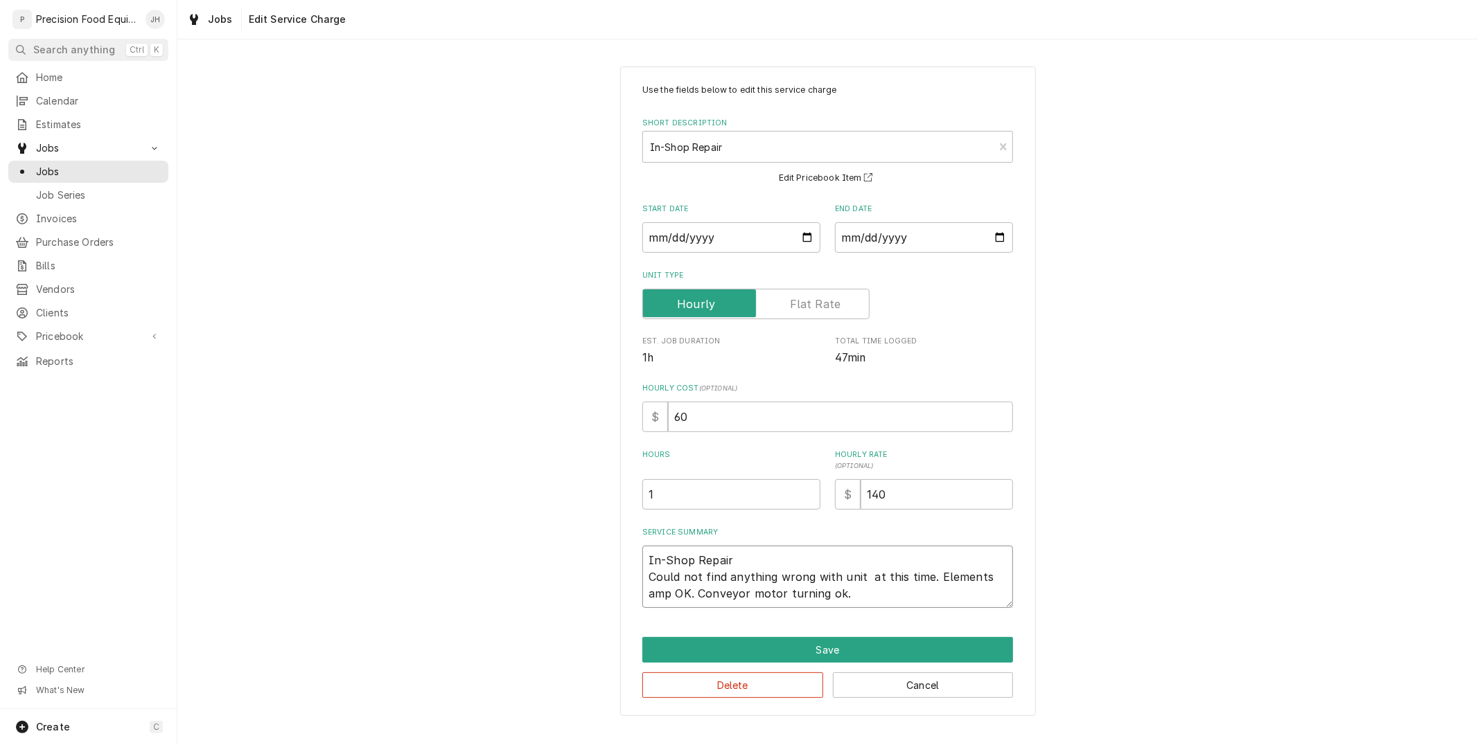
type textarea "x"
type textarea "In-Shop Repair Could not find anything wrong with unit at this time. Elements a…"
type textarea "x"
type textarea "In-Shop Repair Could not find anything wrong with unit at this time. Elements a…"
type textarea "x"
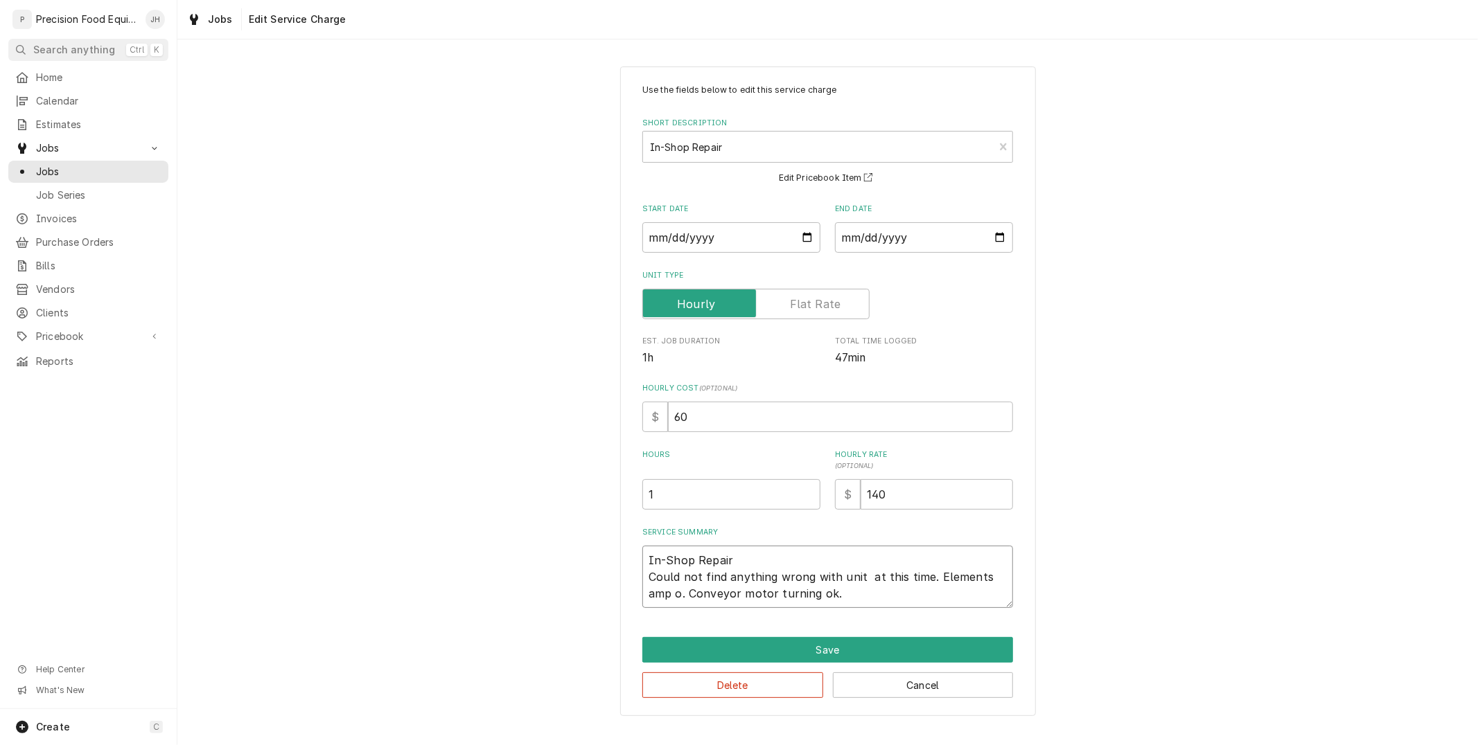
type textarea "In-Shop Repair Could not find anything wrong with unit at this time. Elements a…"
click at [901, 607] on textarea "In-Shop Repair Could not find anything wrong with unit at this time. Elements a…" at bounding box center [827, 577] width 371 height 62
drag, startPoint x: 1006, startPoint y: 578, endPoint x: 982, endPoint y: 580, distance: 23.6
click at [982, 580] on textarea "In-Shop Repair Could not find anything wrong with unit at this time. Elements a…" at bounding box center [827, 577] width 371 height 62
type textarea "x"
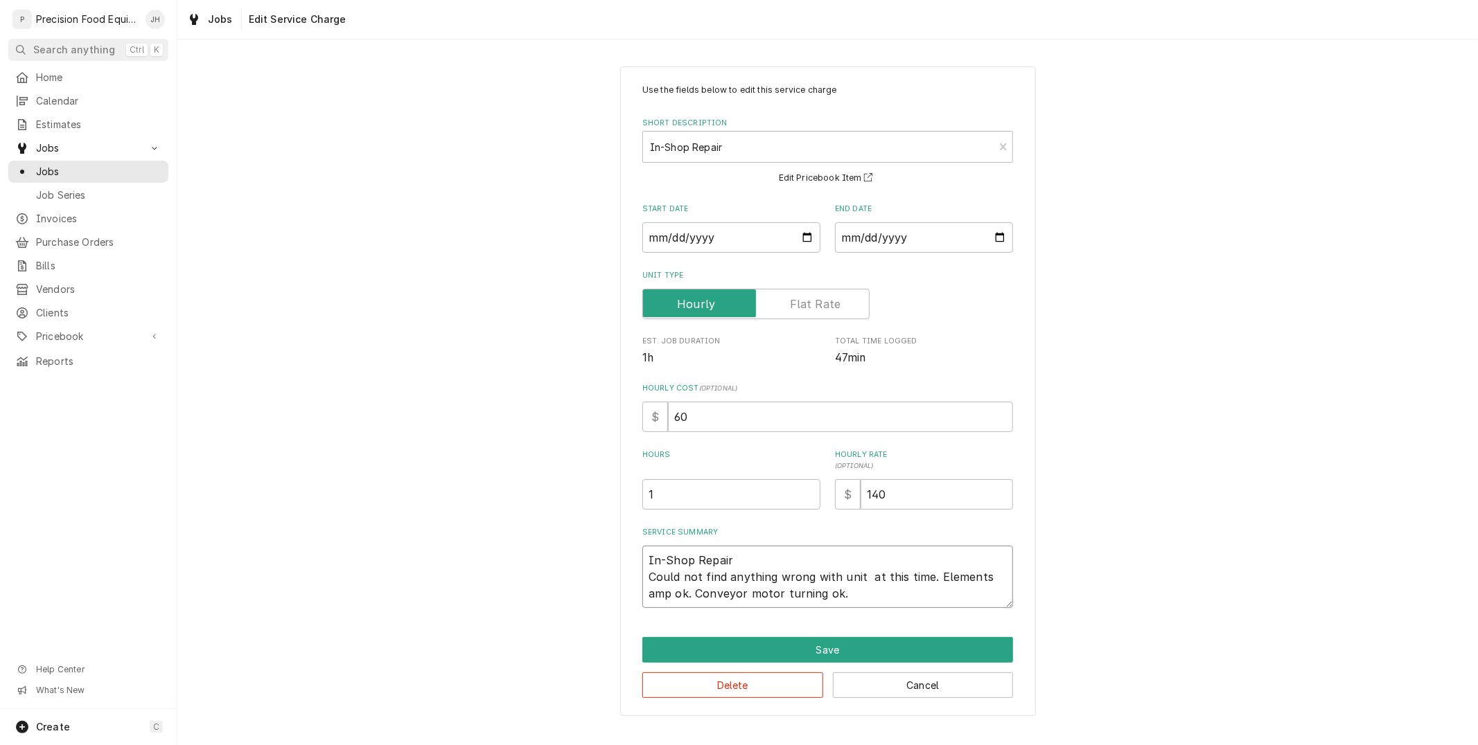
type textarea "In-Shop Repair Could not find anything wrong with unit at this time. Elements A…"
type textarea "x"
type textarea "In-Shop Repair Could not find anything wrong with unit at this time. Elements A…"
type textarea "x"
click at [905, 596] on textarea "In-Shop Repair Could not find anything wrong with unit at this time. Elements A…" at bounding box center [827, 577] width 371 height 62
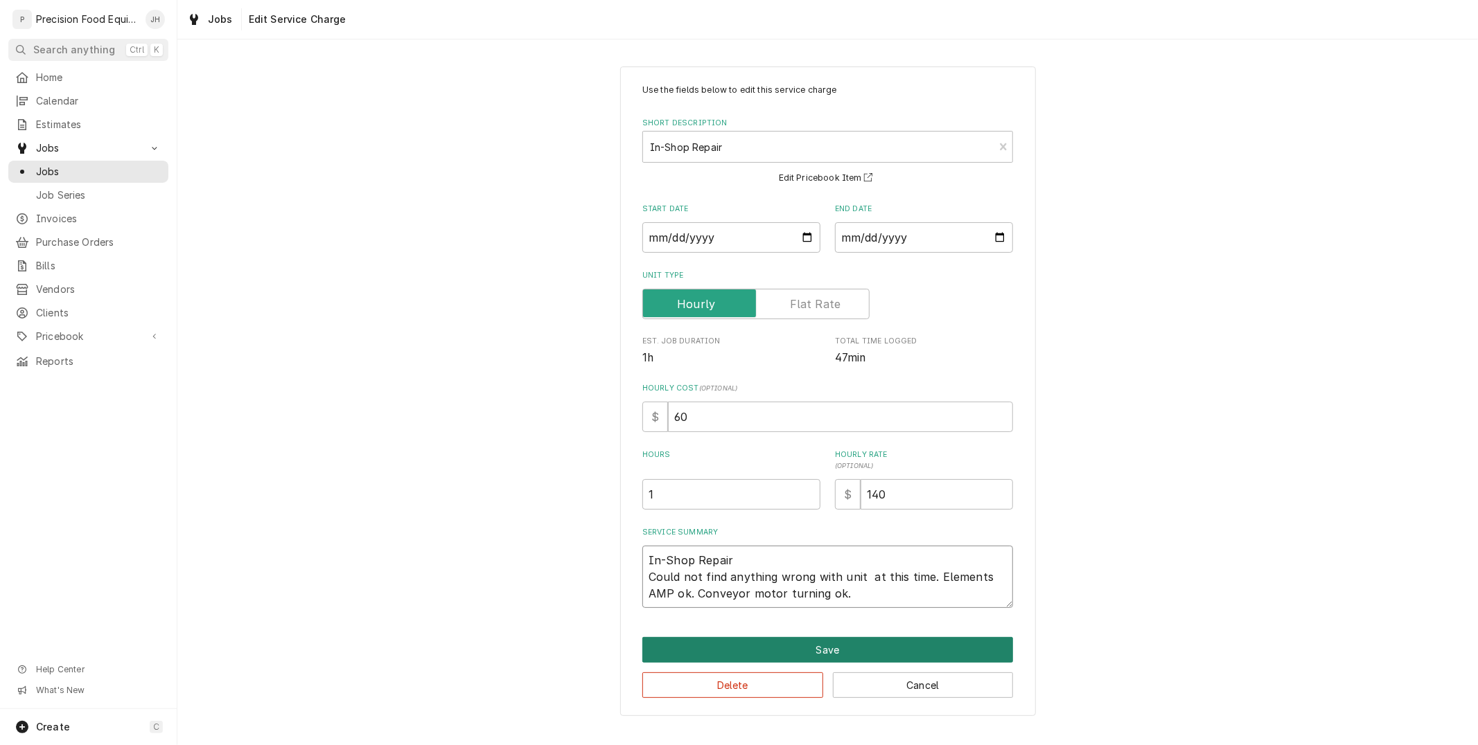
type textarea "In-Shop Repair Could not find anything wrong with unit at this time. Elements A…"
click at [876, 651] on button "Save" at bounding box center [827, 650] width 371 height 26
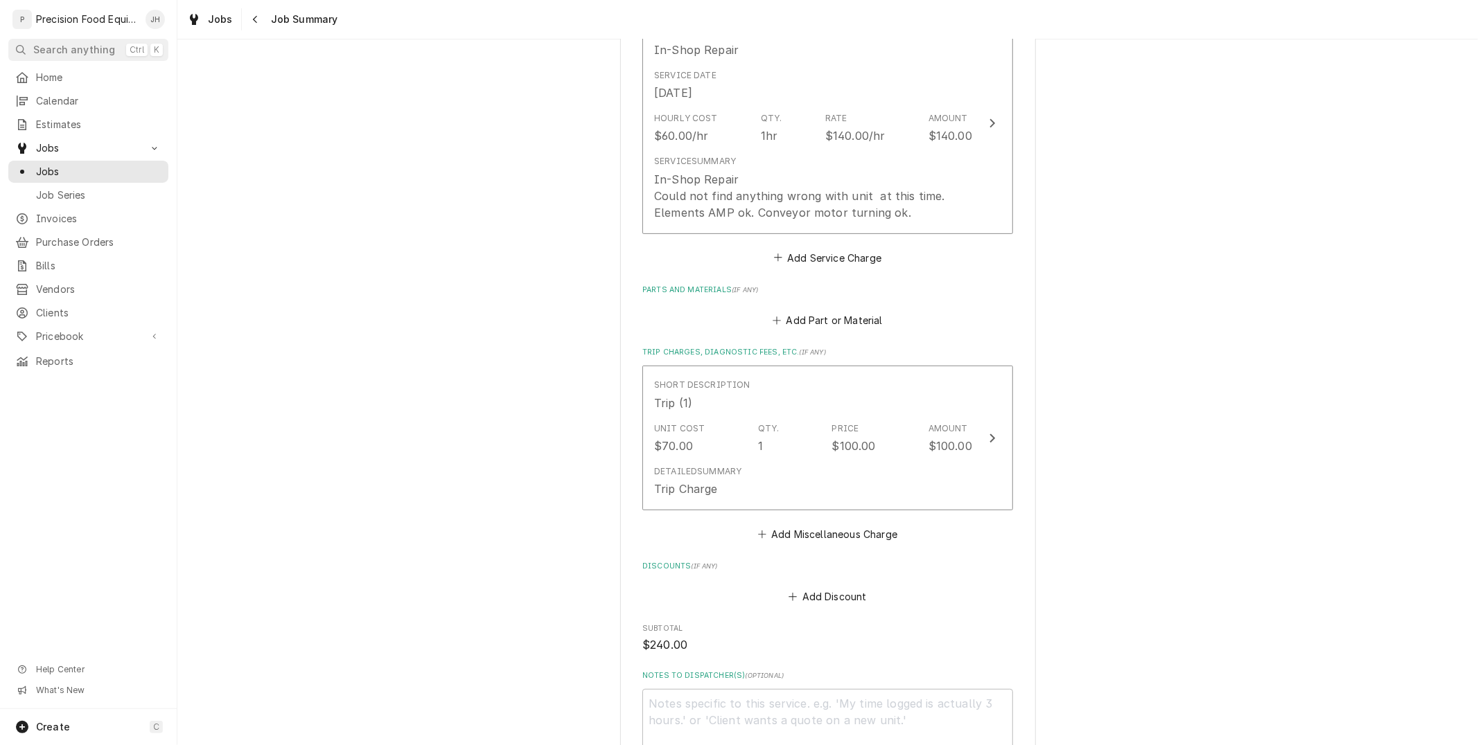
scroll to position [384, 0]
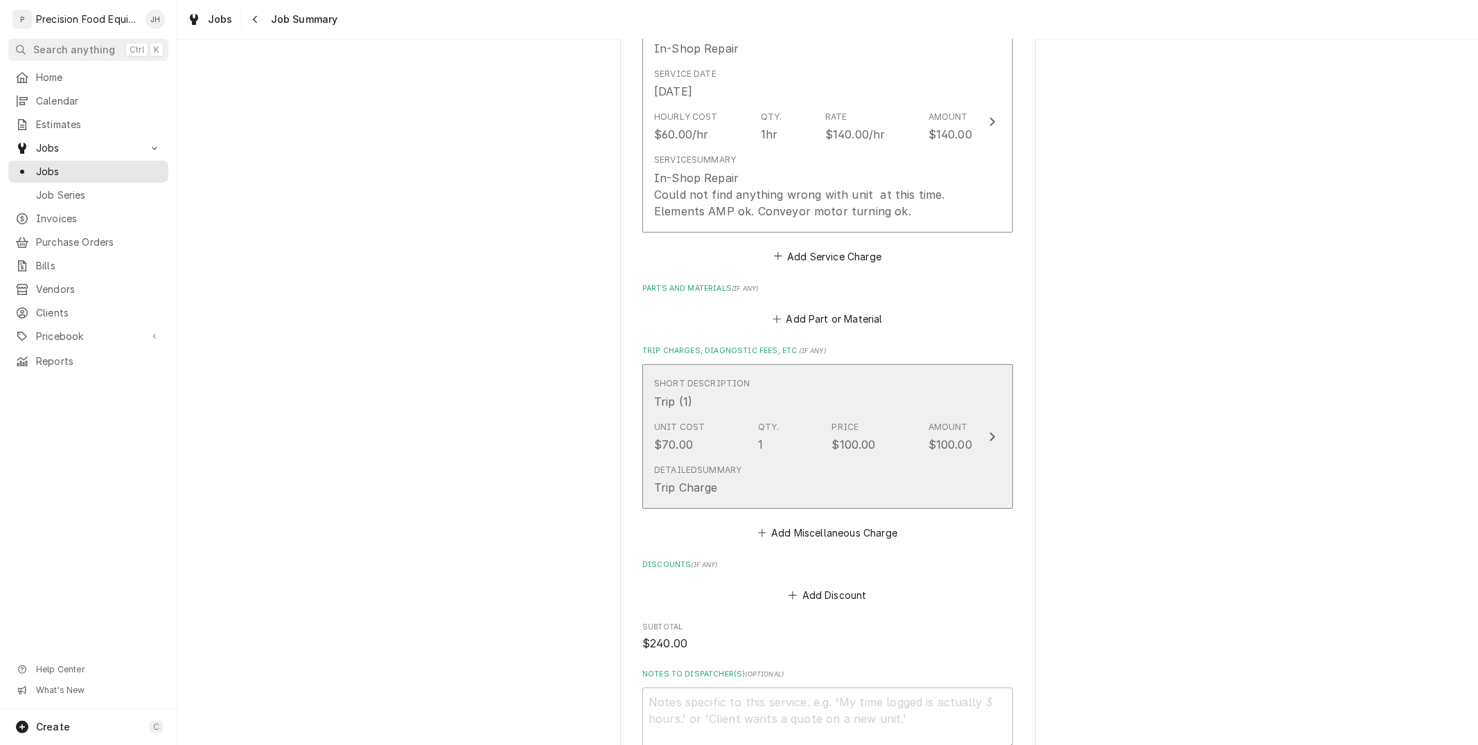
click at [793, 454] on div "Unit Cost $70.00 Qty. 1 Price $100.00 Amount $100.00" at bounding box center [813, 437] width 318 height 43
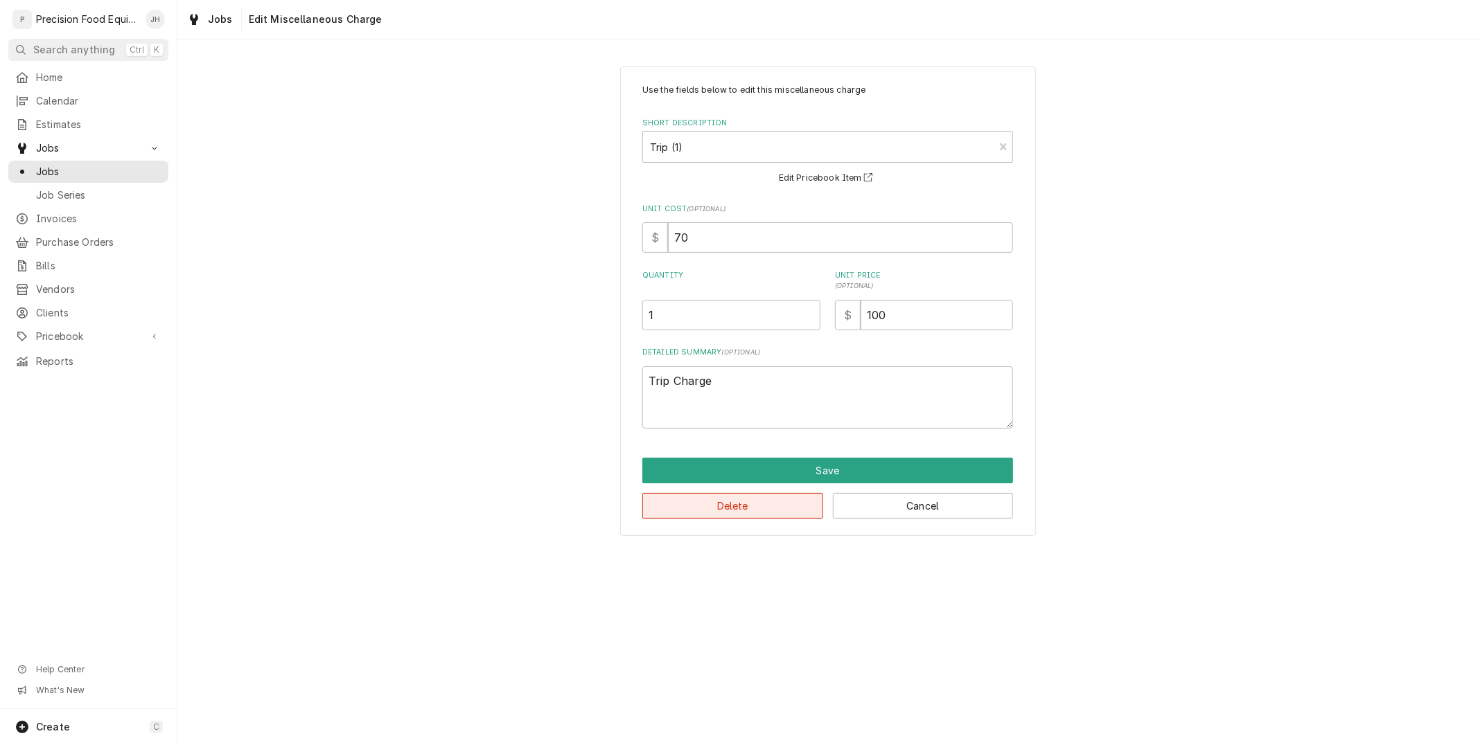
click at [791, 499] on button "Delete" at bounding box center [732, 506] width 181 height 26
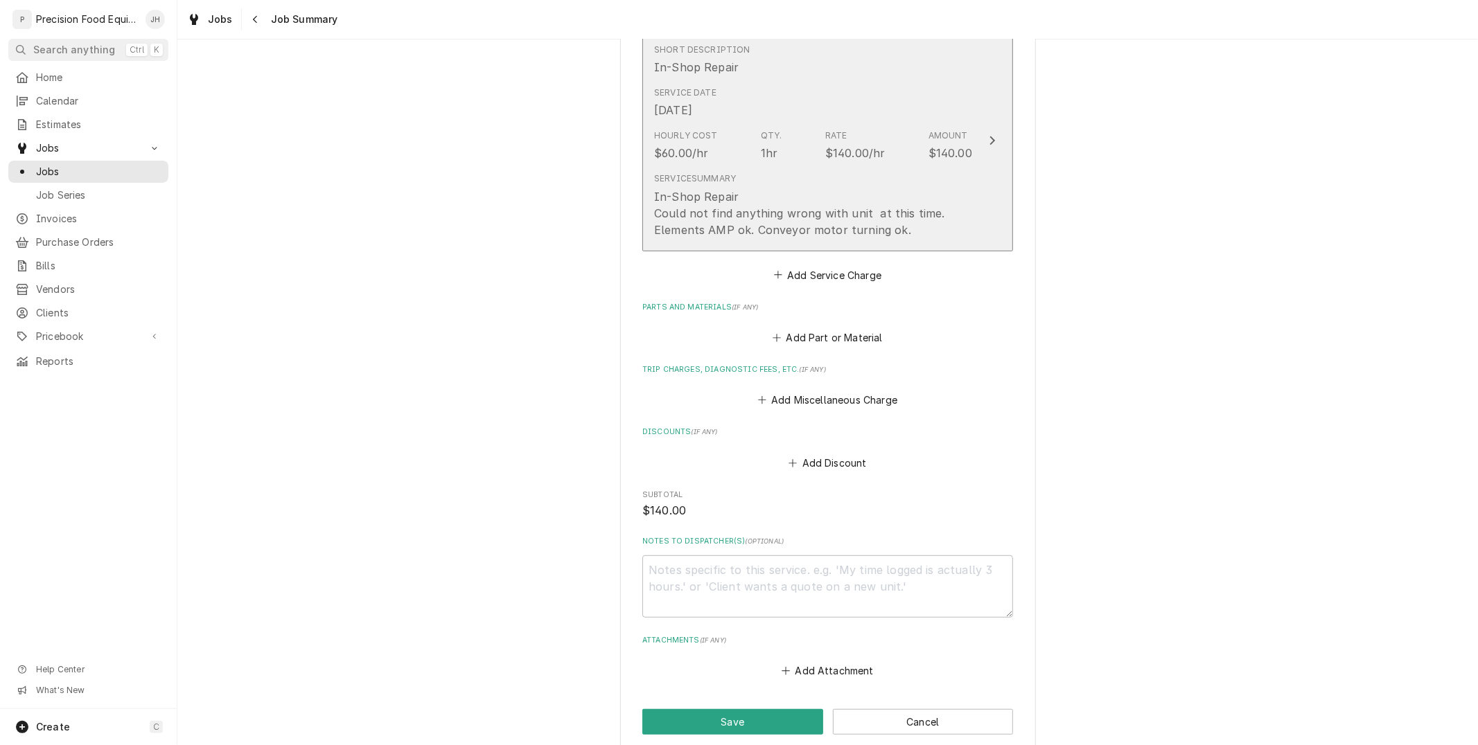
scroll to position [384, 0]
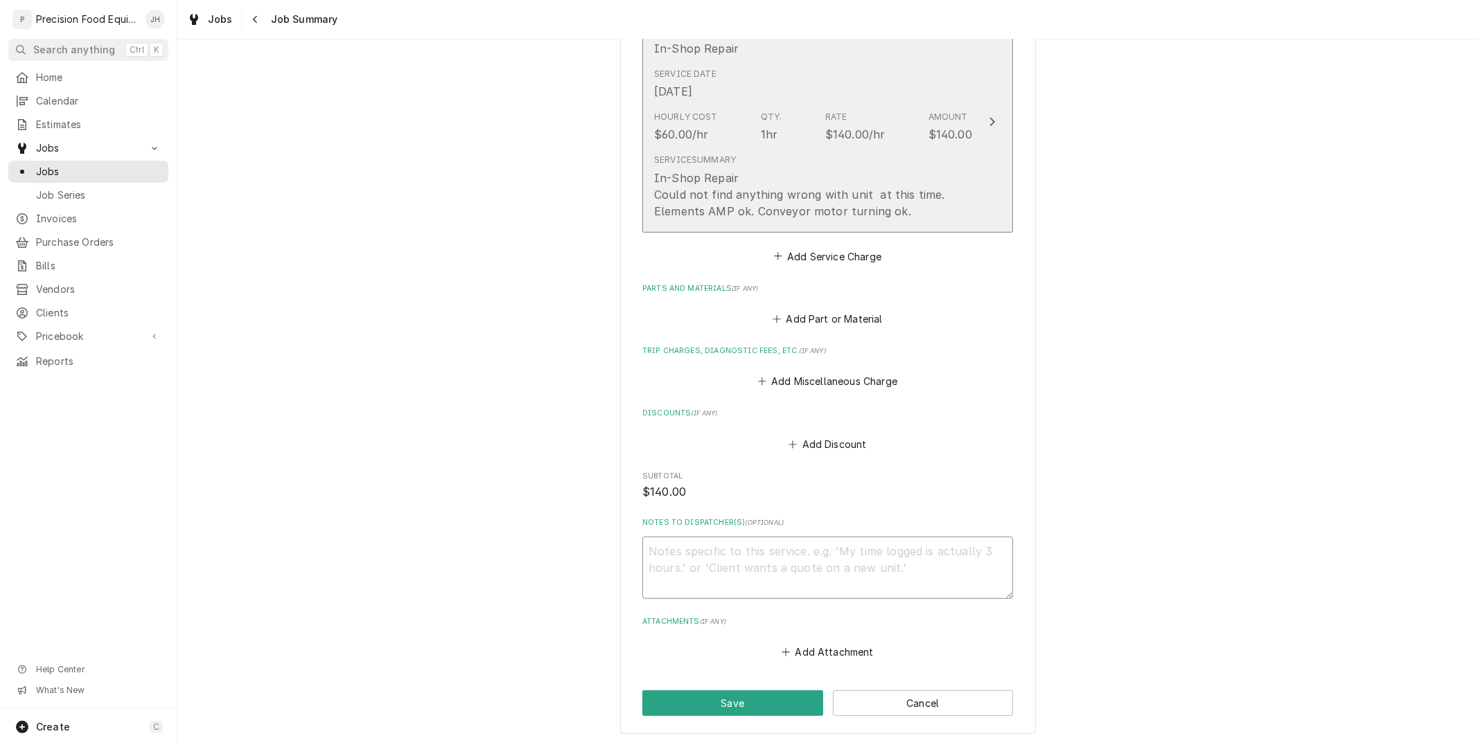
click at [865, 572] on textarea "Notes to Dispatcher(s) ( optional )" at bounding box center [827, 568] width 371 height 62
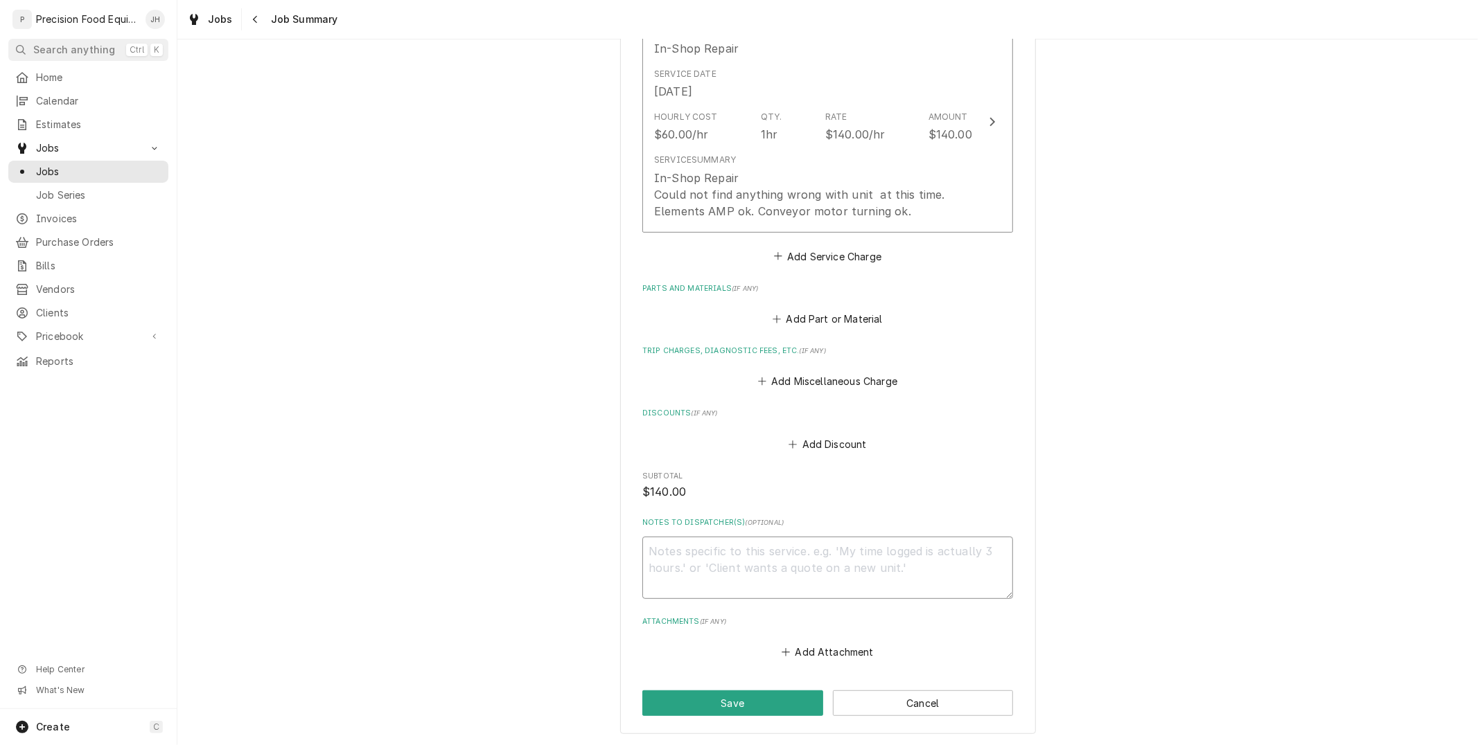
type textarea "x"
type textarea "r"
type textarea "x"
type textarea "re"
type textarea "x"
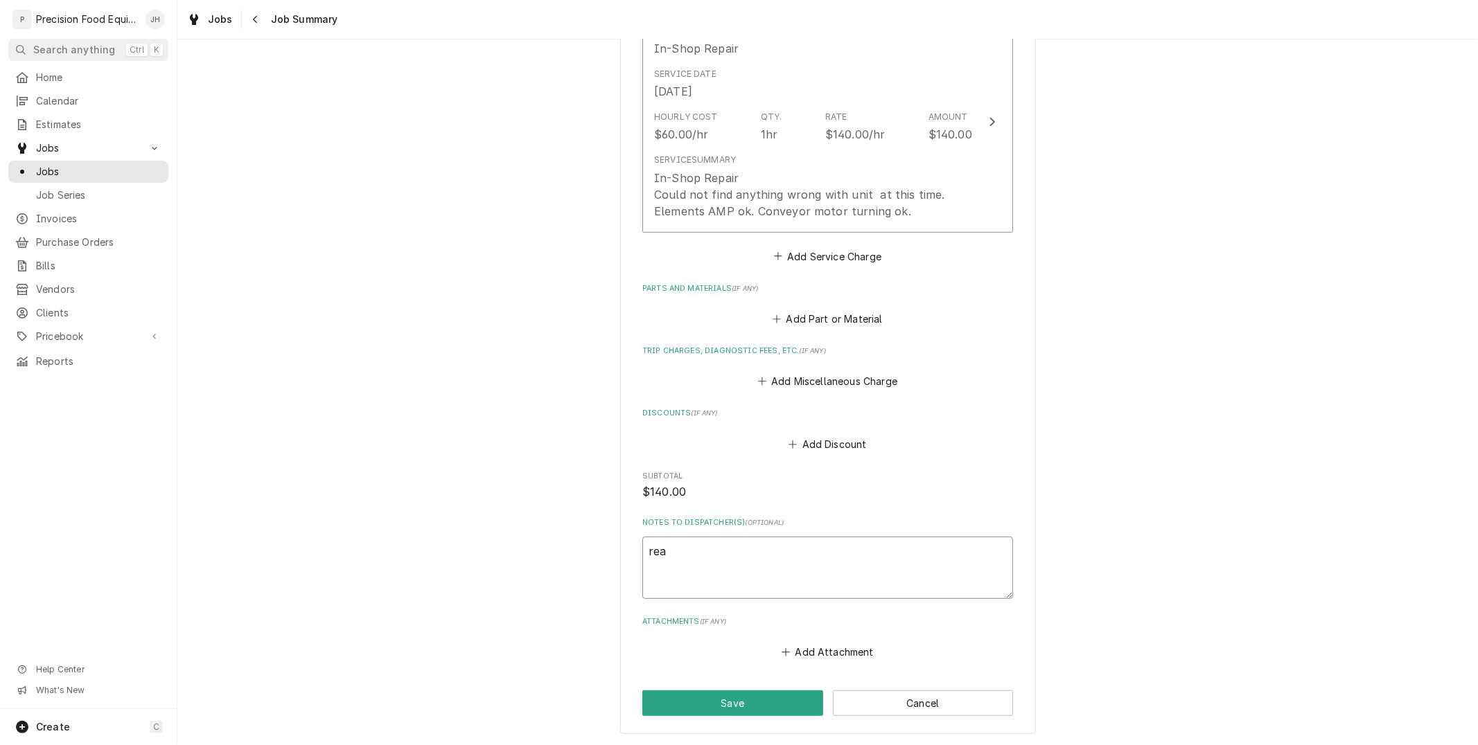
type textarea "re"
type textarea "x"
type textarea "re\"
type textarea "x"
type textarea "re"
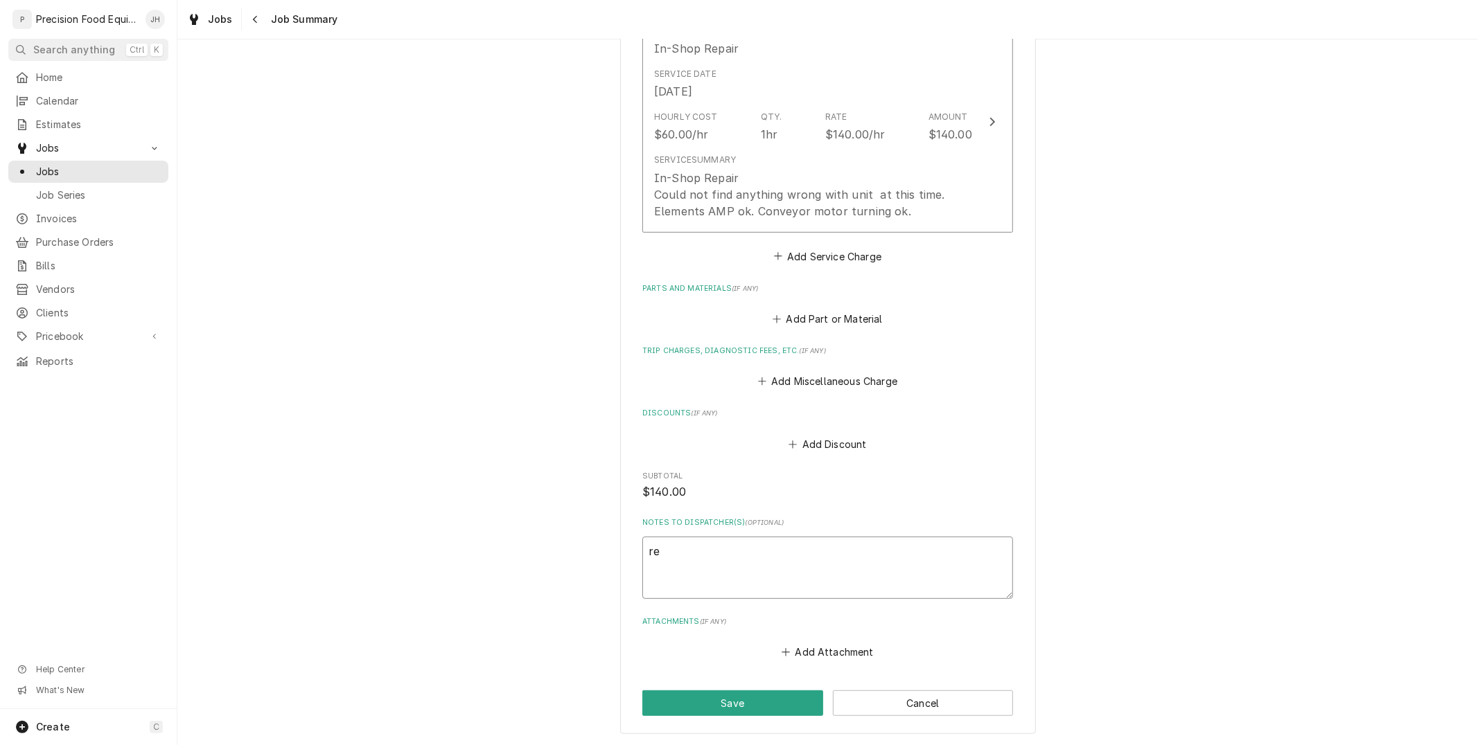
type textarea "x"
type textarea "r"
type textarea "x"
type textarea "R"
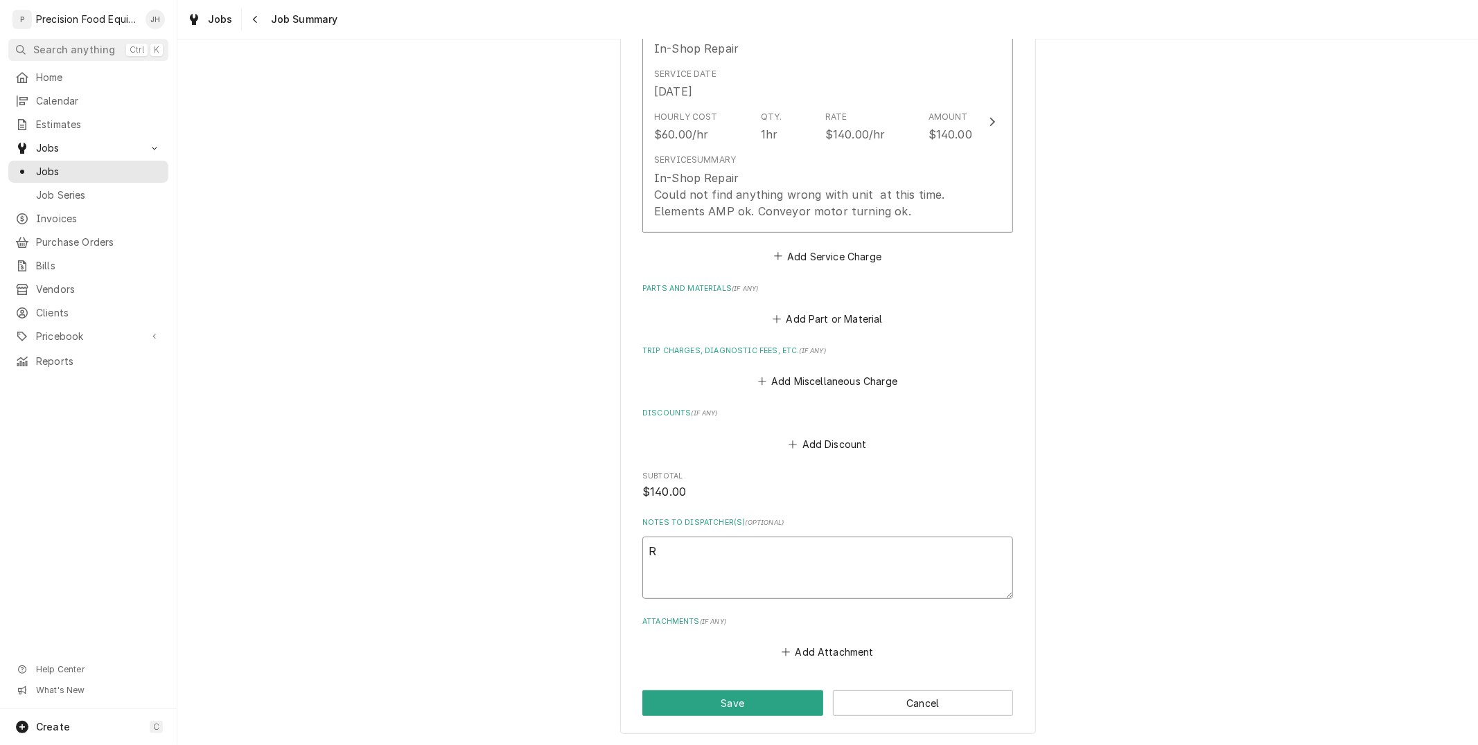
type textarea "x"
type textarea "Re"
type textarea "x"
type textarea "Rea"
type textarea "x"
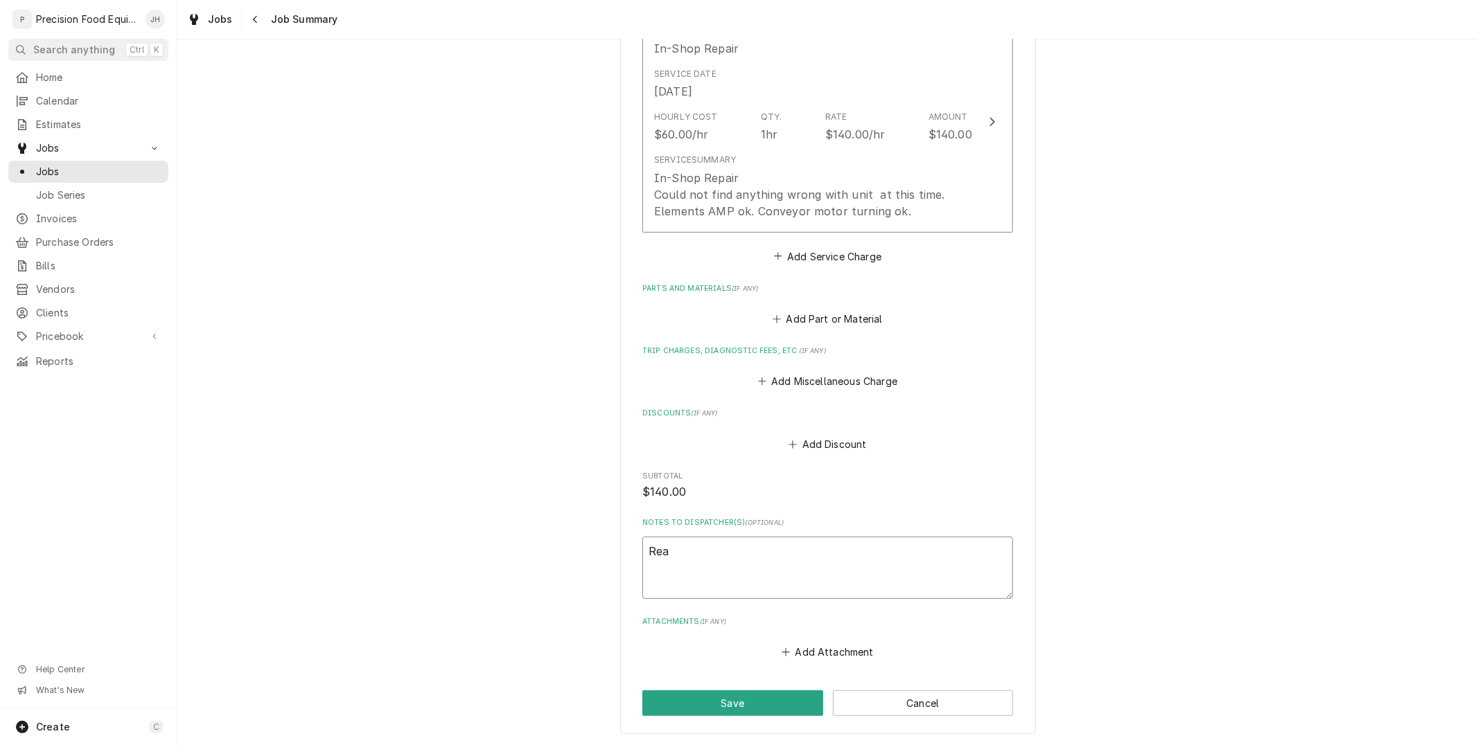
type textarea "Read"
type textarea "x"
type textarea "Readk"
type textarea "x"
type textarea "Readky"
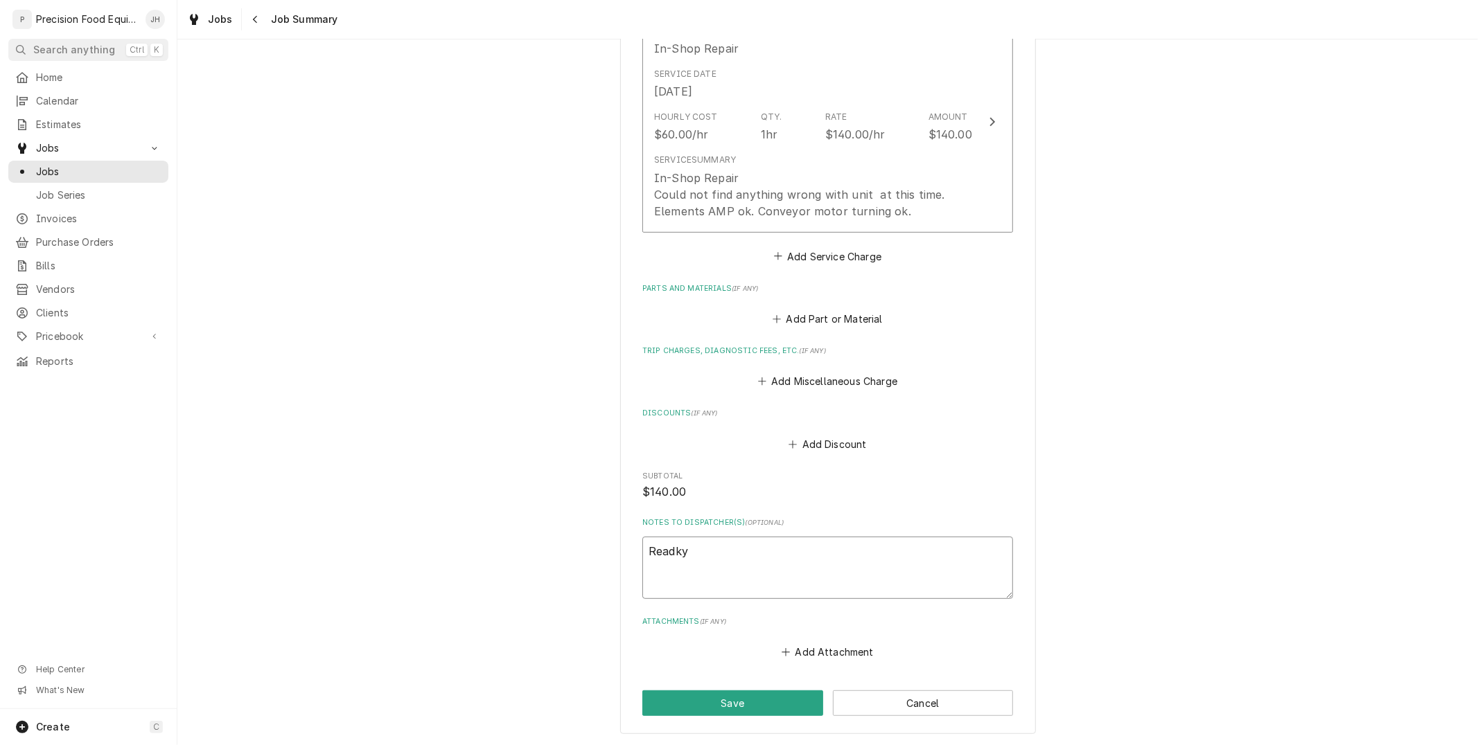
type textarea "x"
type textarea "Readky"
type textarea "x"
type textarea "Readky \"
type textarea "x"
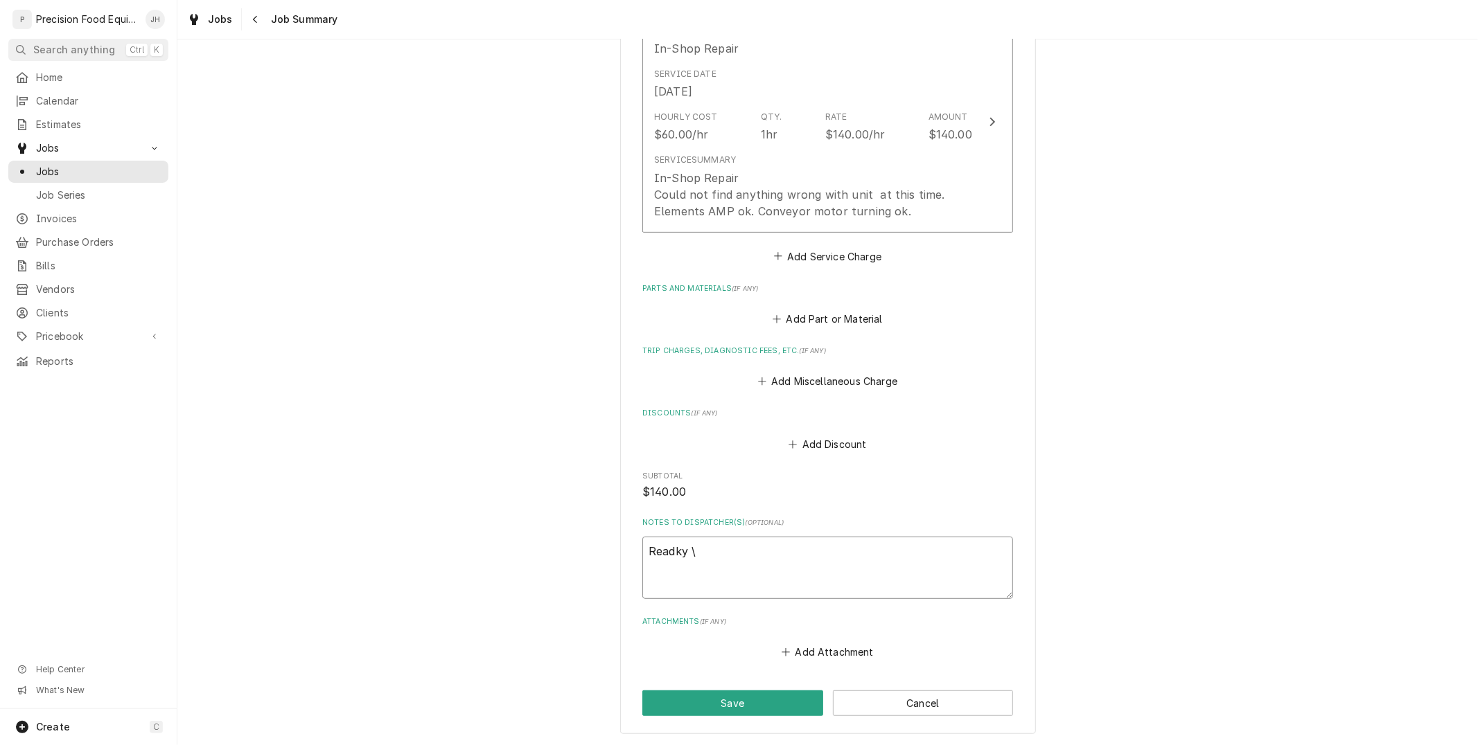
type textarea "Readky"
type textarea "x"
type textarea "Readky"
type textarea "x"
type textarea "Readk"
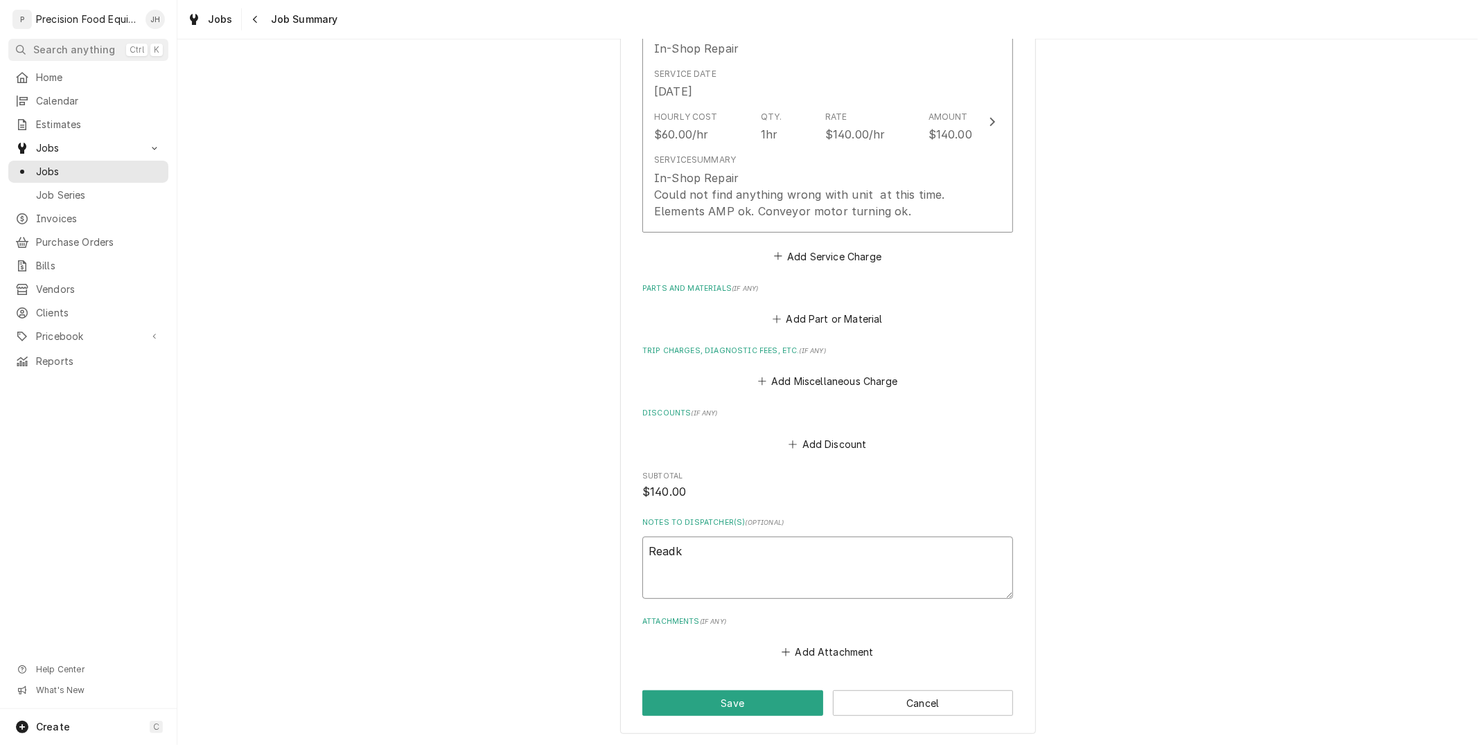
type textarea "x"
type textarea "Read"
type textarea "x"
type textarea "Ready"
type textarea "x"
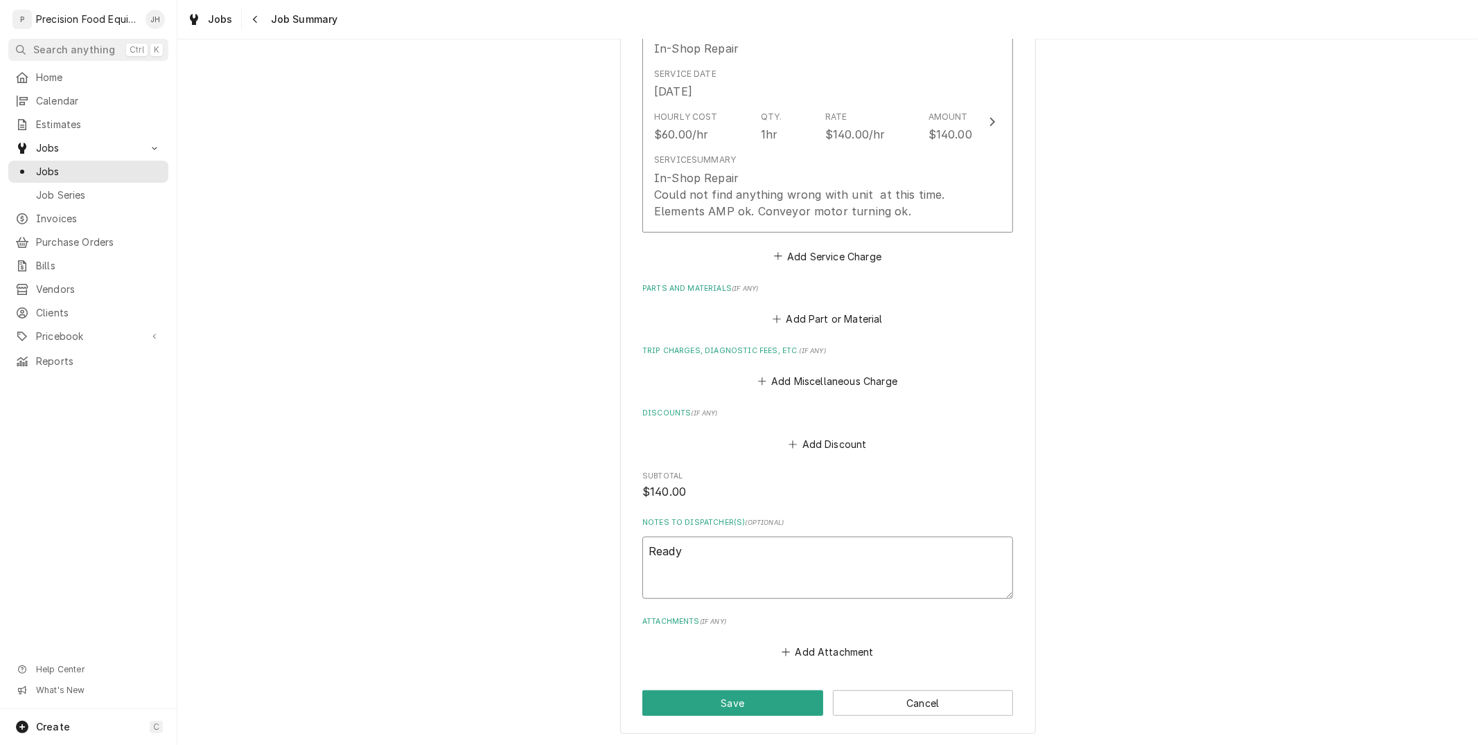
type textarea "Ready"
type textarea "x"
type textarea "Ready t"
type textarea "x"
type textarea "Ready to"
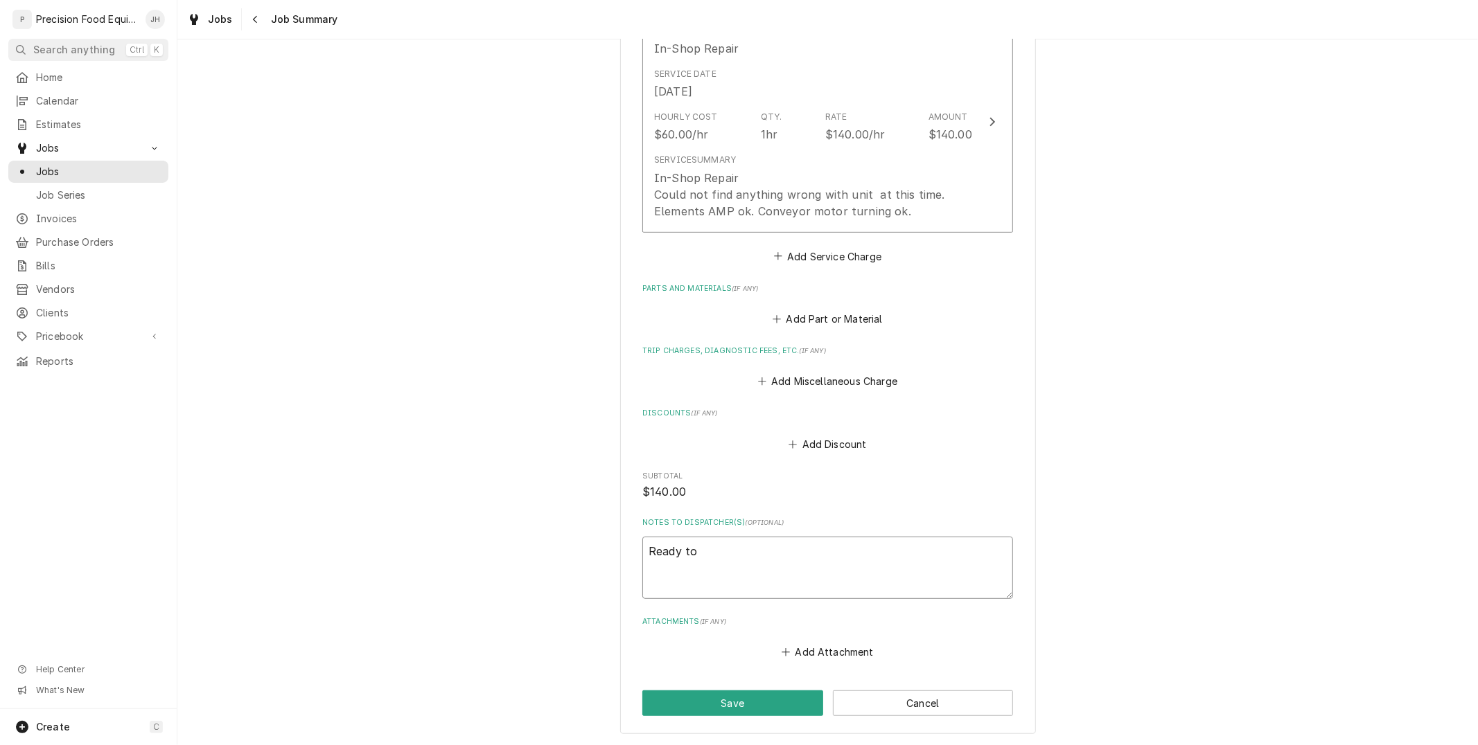
type textarea "x"
type textarea "Ready to"
type textarea "x"
type textarea "Ready to i"
type textarea "x"
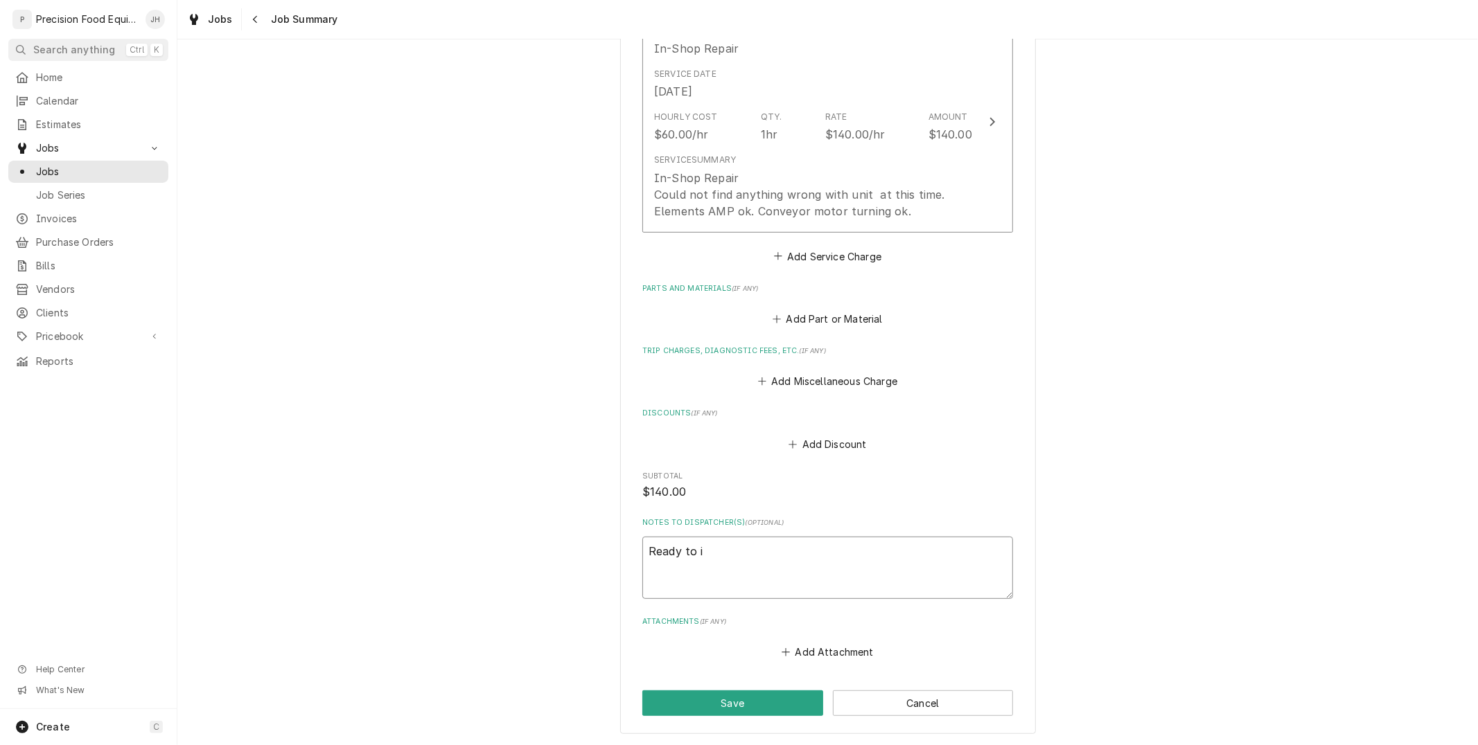
type textarea "Ready to in"
type textarea "x"
type textarea "Ready to invo"
type textarea "x"
type textarea "Ready to invoi"
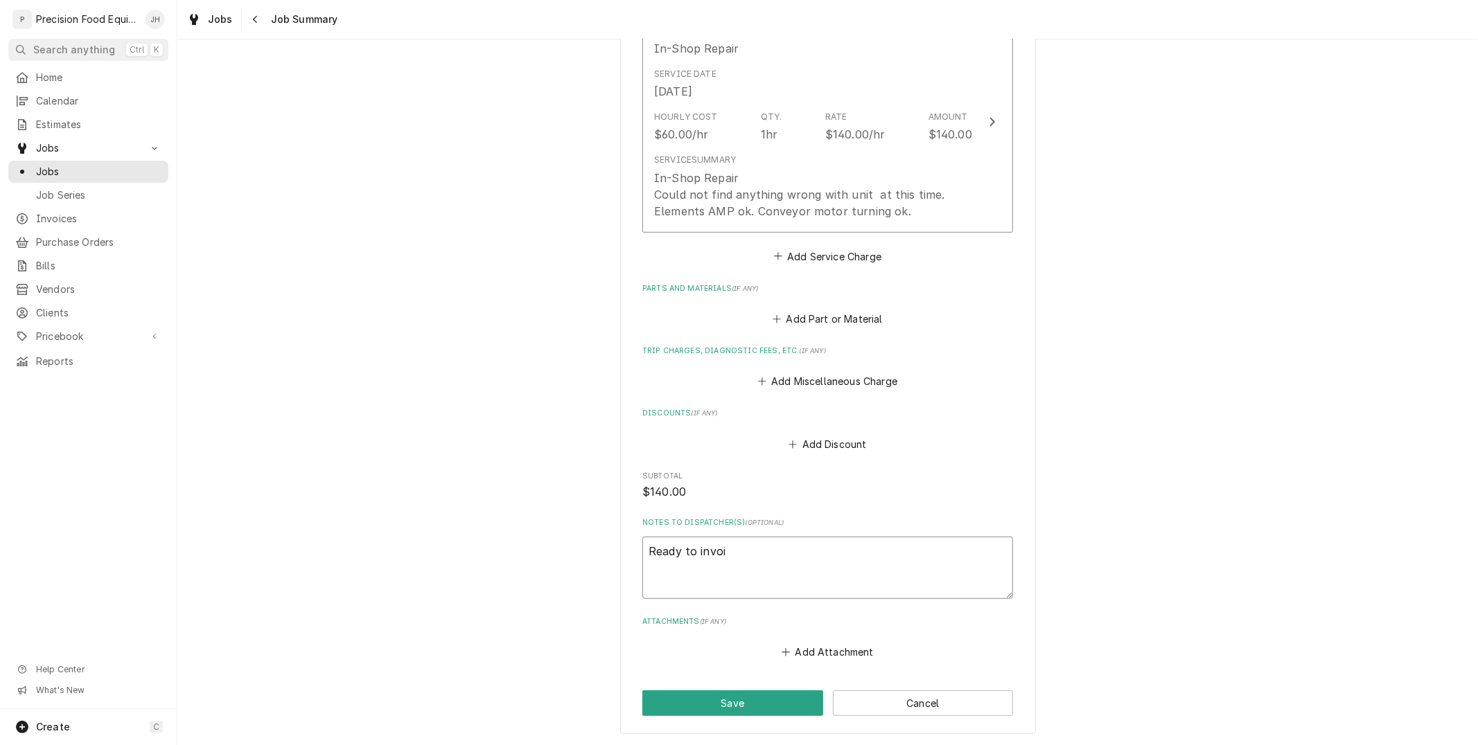
type textarea "x"
type textarea "Ready to invoic"
type textarea "x"
type textarea "Ready to invoice"
type textarea "x"
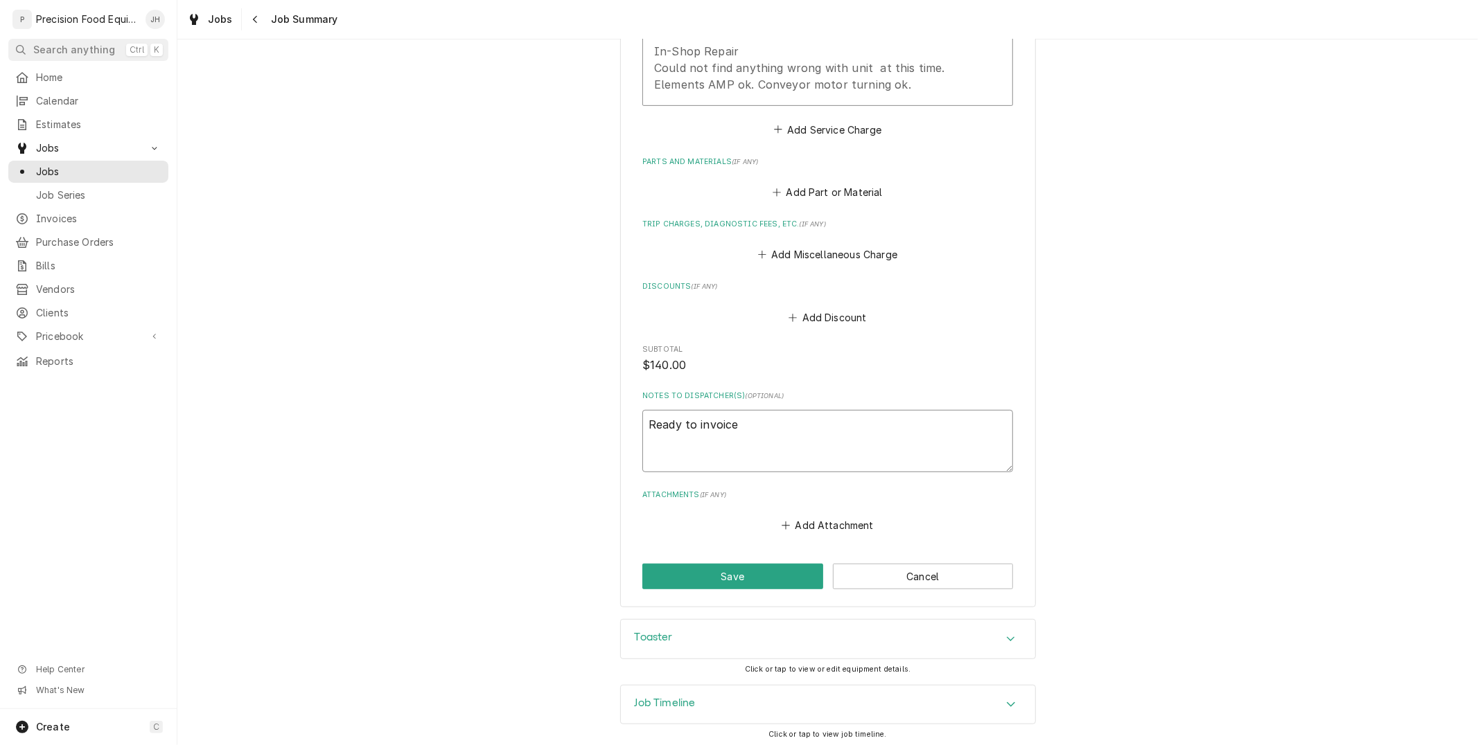
scroll to position [515, 0]
click at [828, 441] on textarea "Ready to invoice" at bounding box center [827, 437] width 371 height 62
type textarea "Ready to invoice"
click at [861, 247] on button "Add Miscellaneous Charge" at bounding box center [827, 250] width 144 height 19
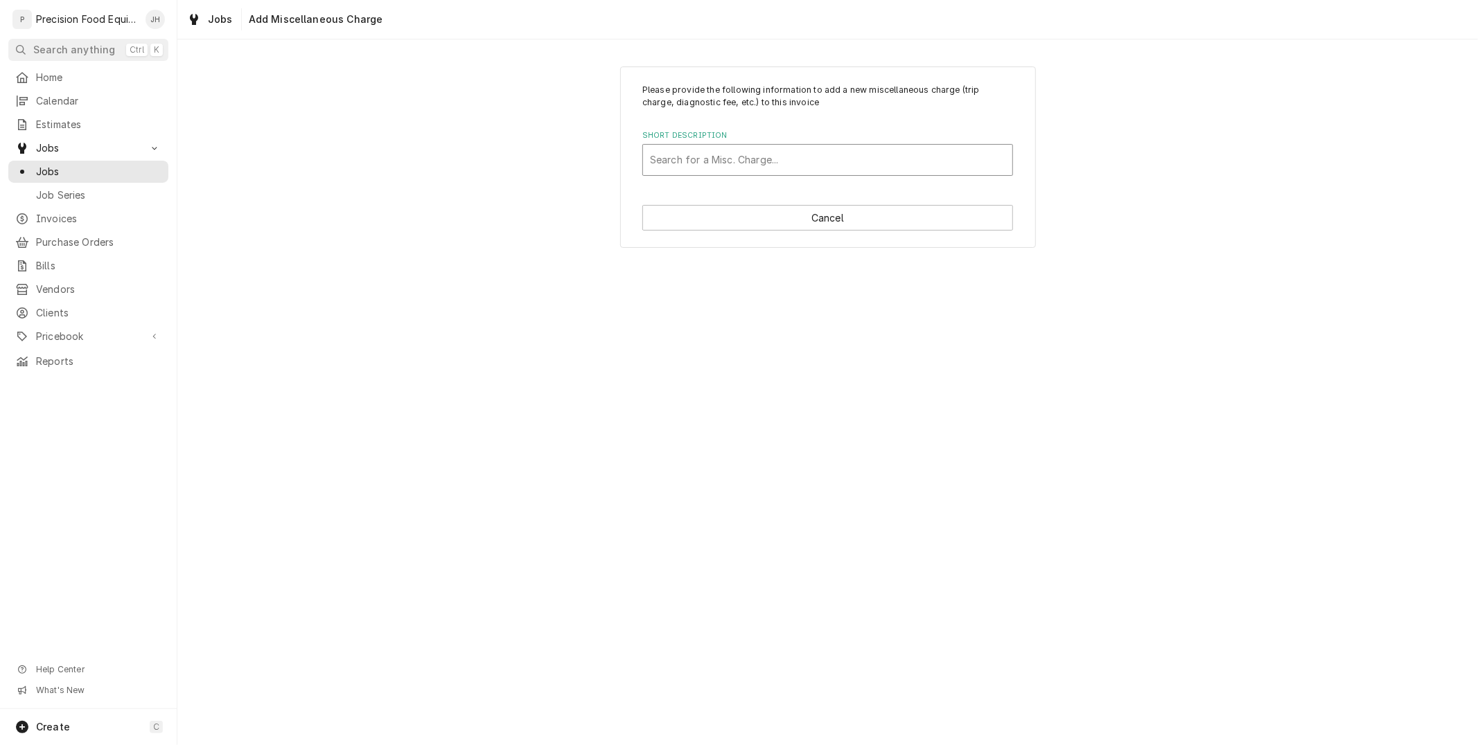
click at [824, 155] on div "Short Description" at bounding box center [827, 160] width 355 height 25
type input "tr"
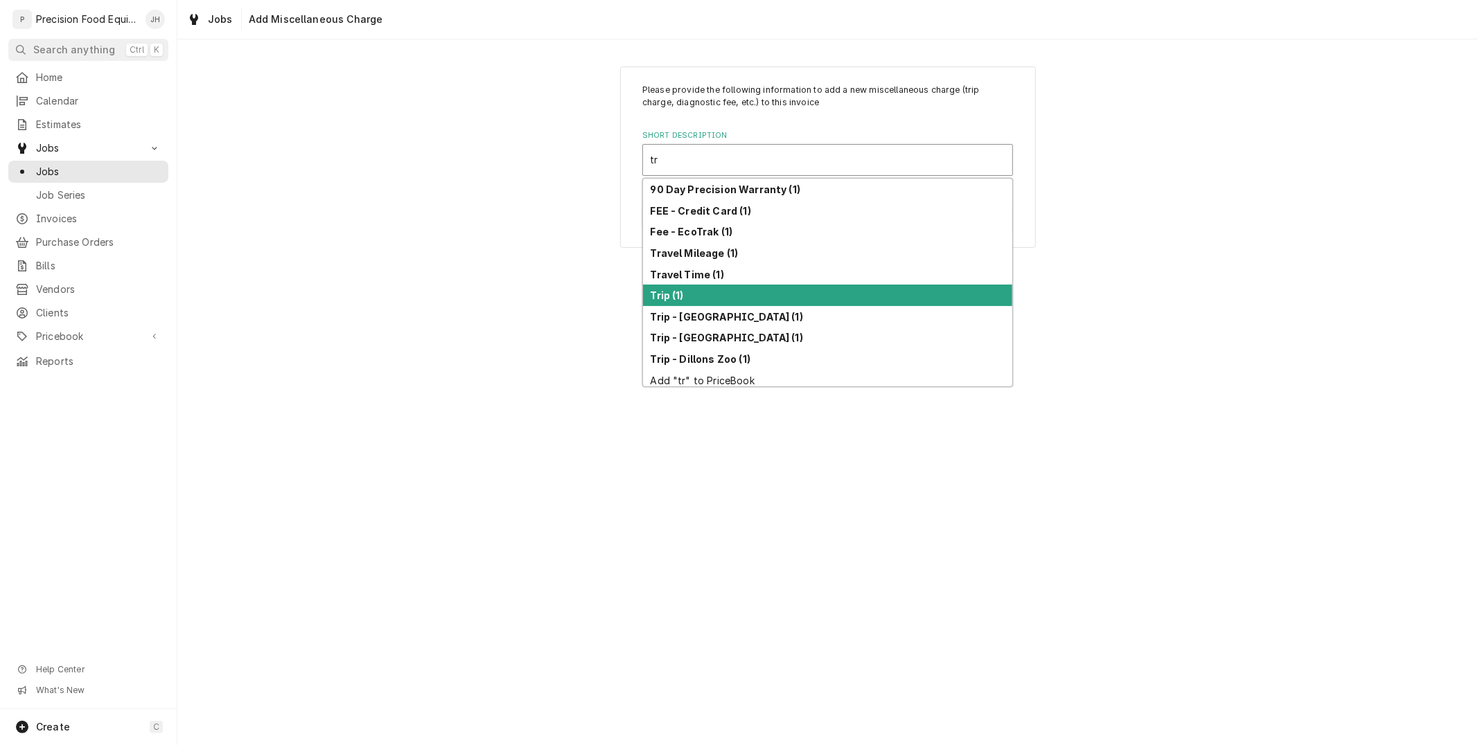
click at [749, 294] on div "Trip (1)" at bounding box center [827, 295] width 369 height 21
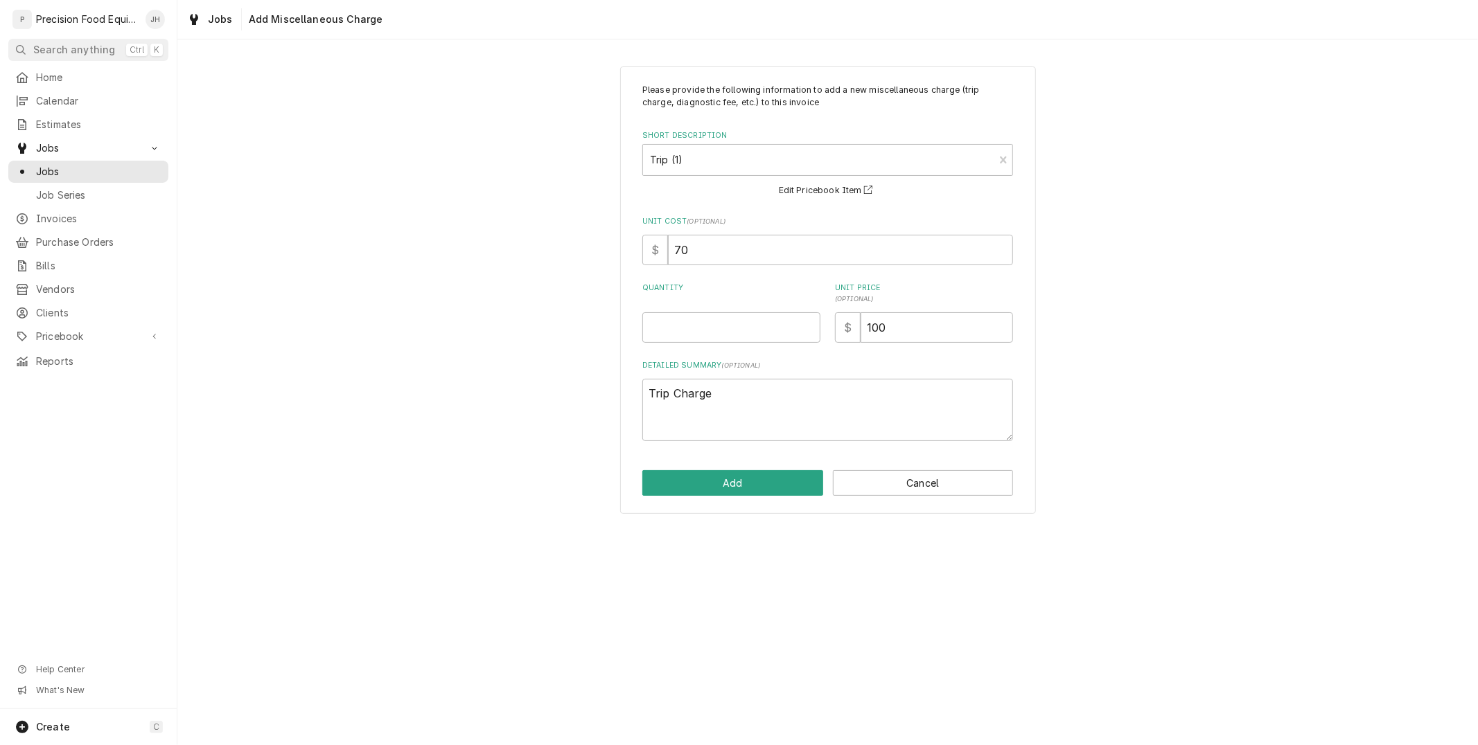
click at [749, 344] on div "Please provide the following information to add a new miscellaneous charge (tri…" at bounding box center [827, 262] width 371 height 357
click at [739, 317] on input "Quantity" at bounding box center [731, 327] width 178 height 30
type textarea "x"
type input "1"
click at [736, 492] on button "Add" at bounding box center [732, 483] width 181 height 26
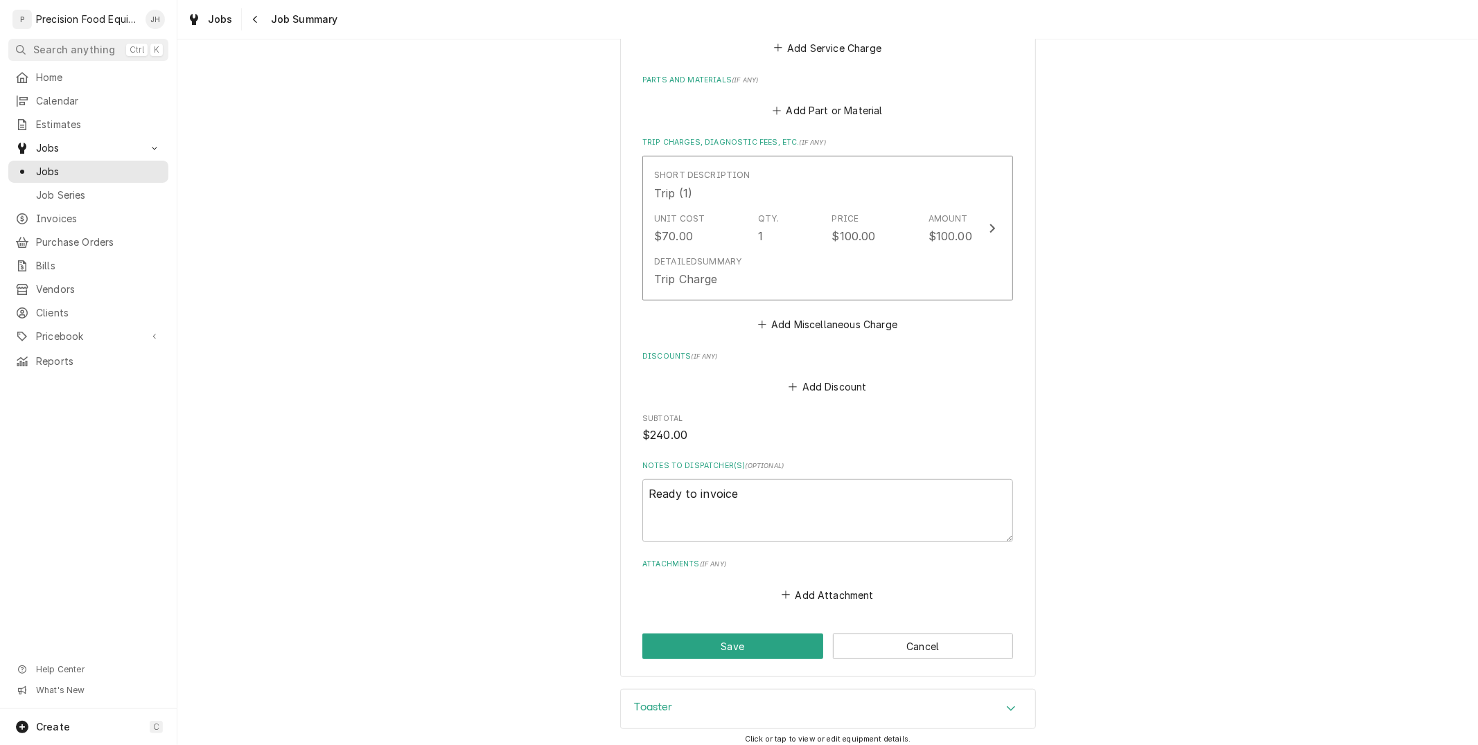
scroll to position [667, 0]
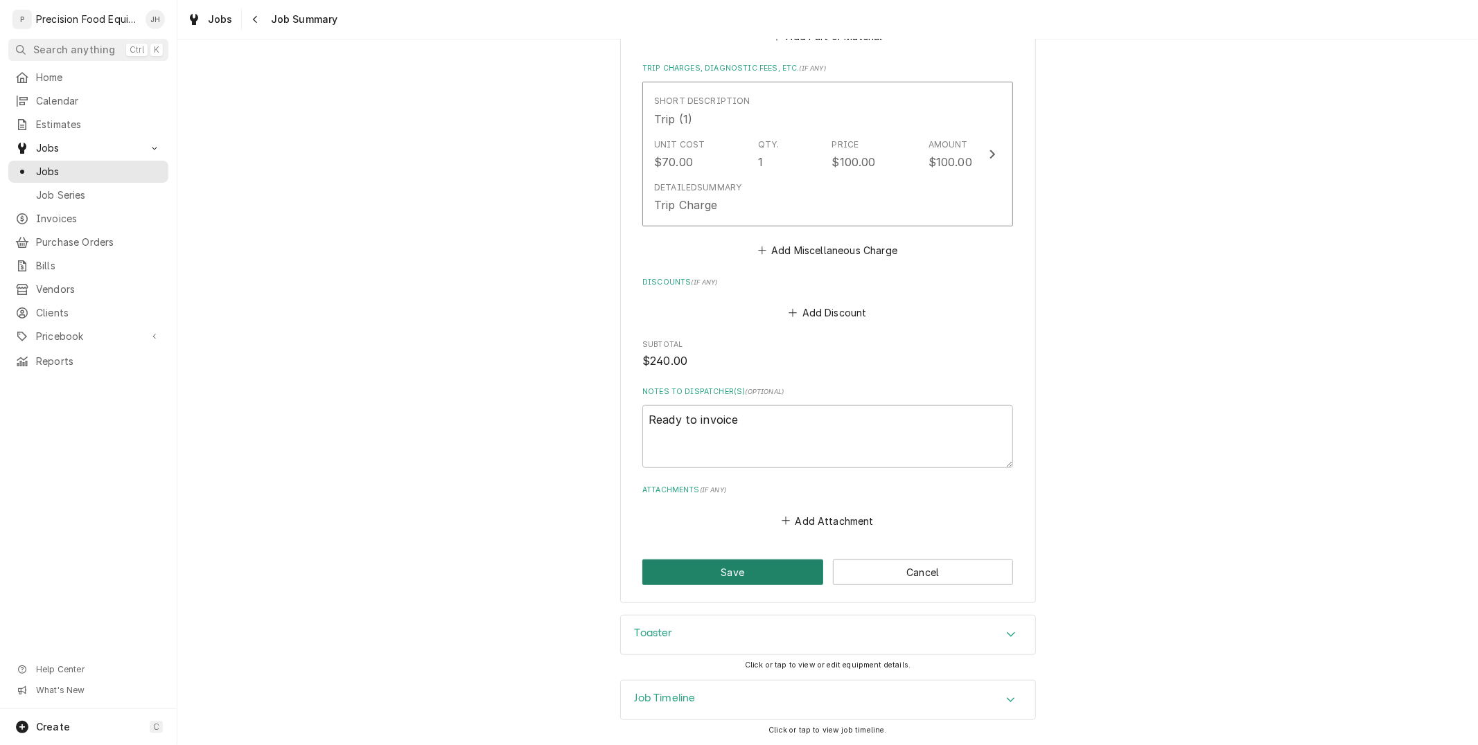
click at [769, 565] on button "Save" at bounding box center [732, 573] width 181 height 26
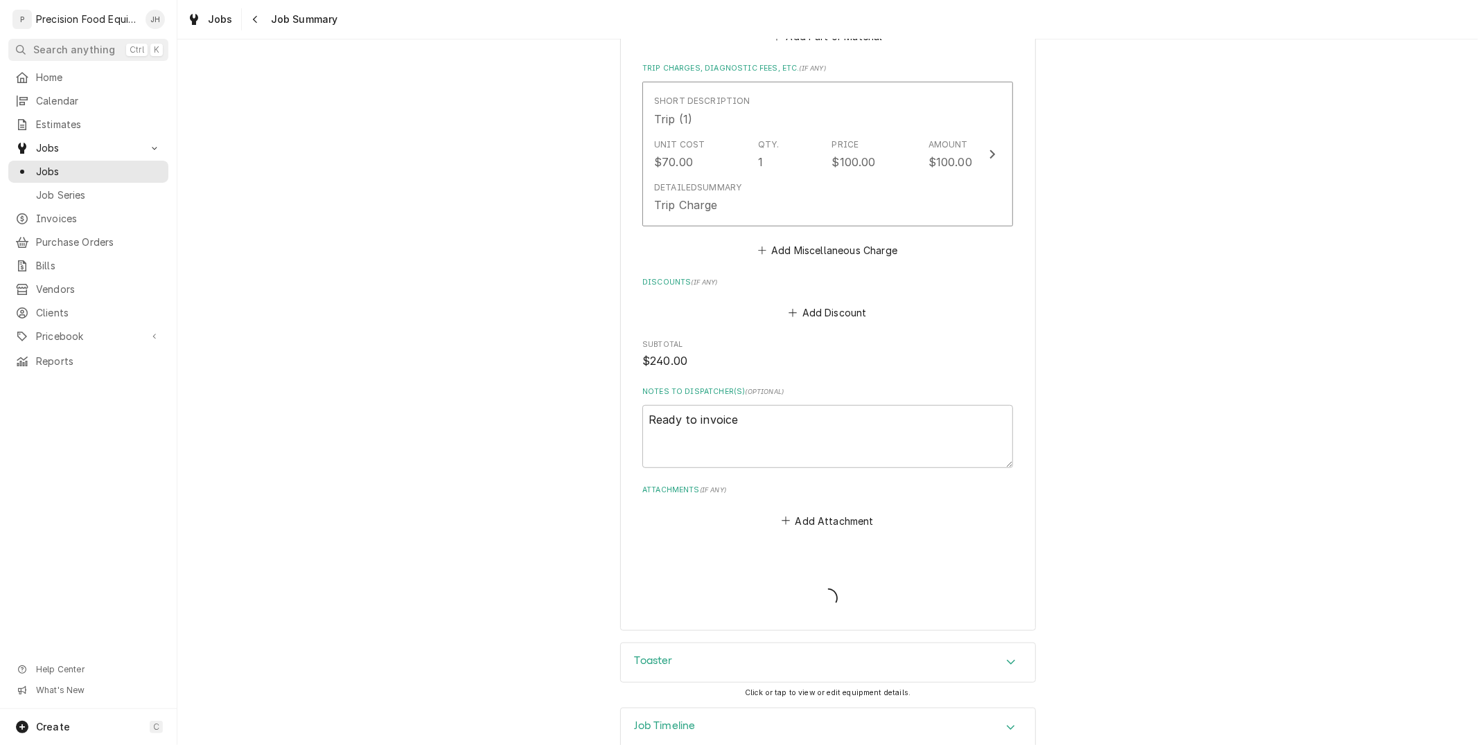
type textarea "x"
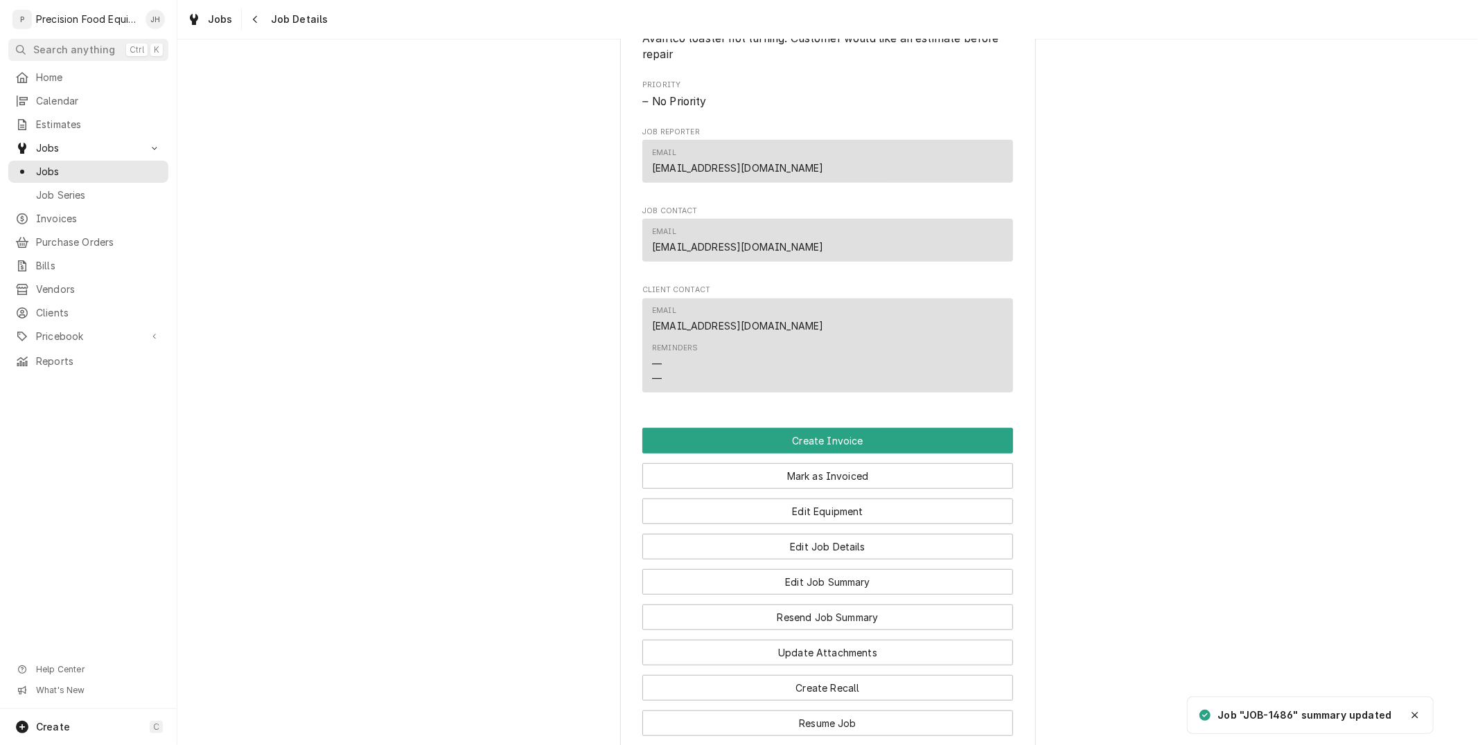
scroll to position [1015, 0]
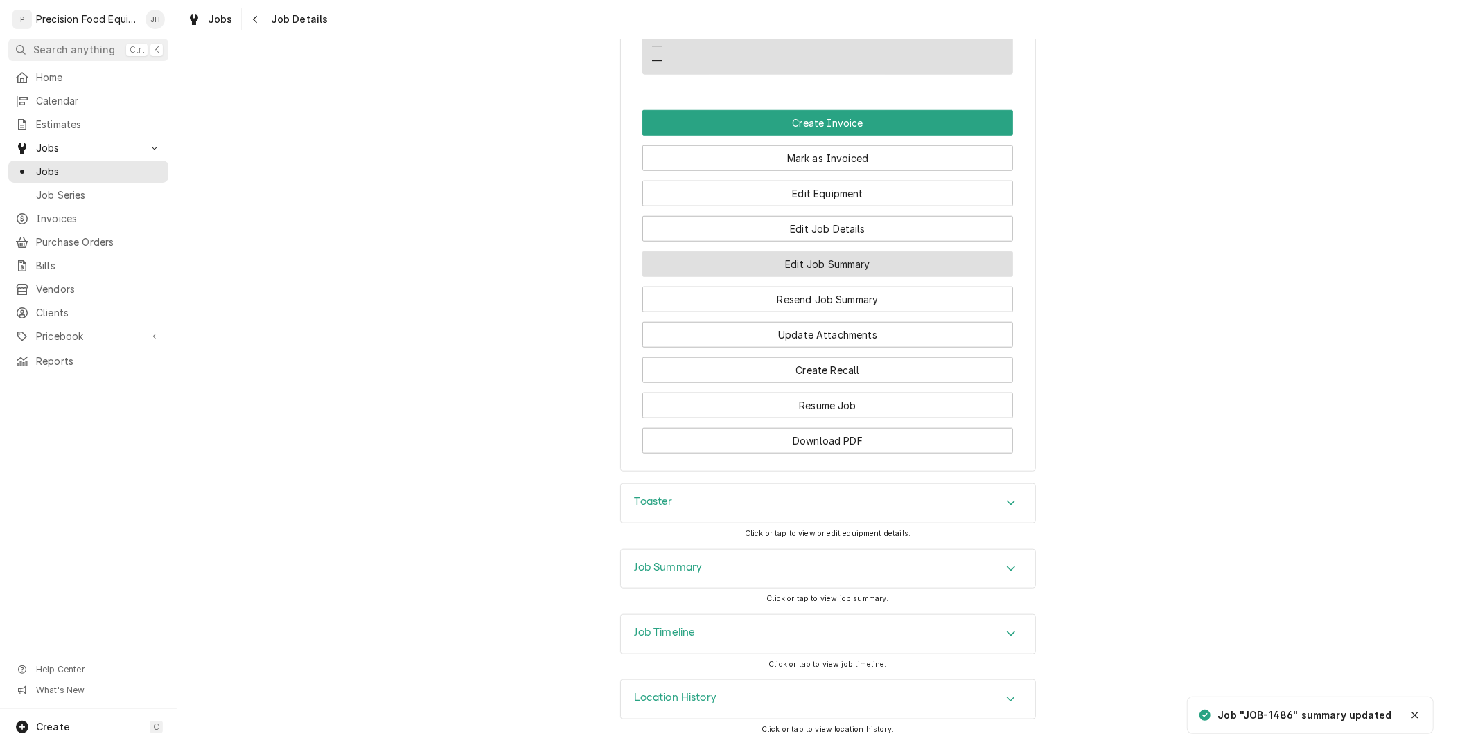
click at [865, 264] on button "Edit Job Summary" at bounding box center [827, 264] width 371 height 26
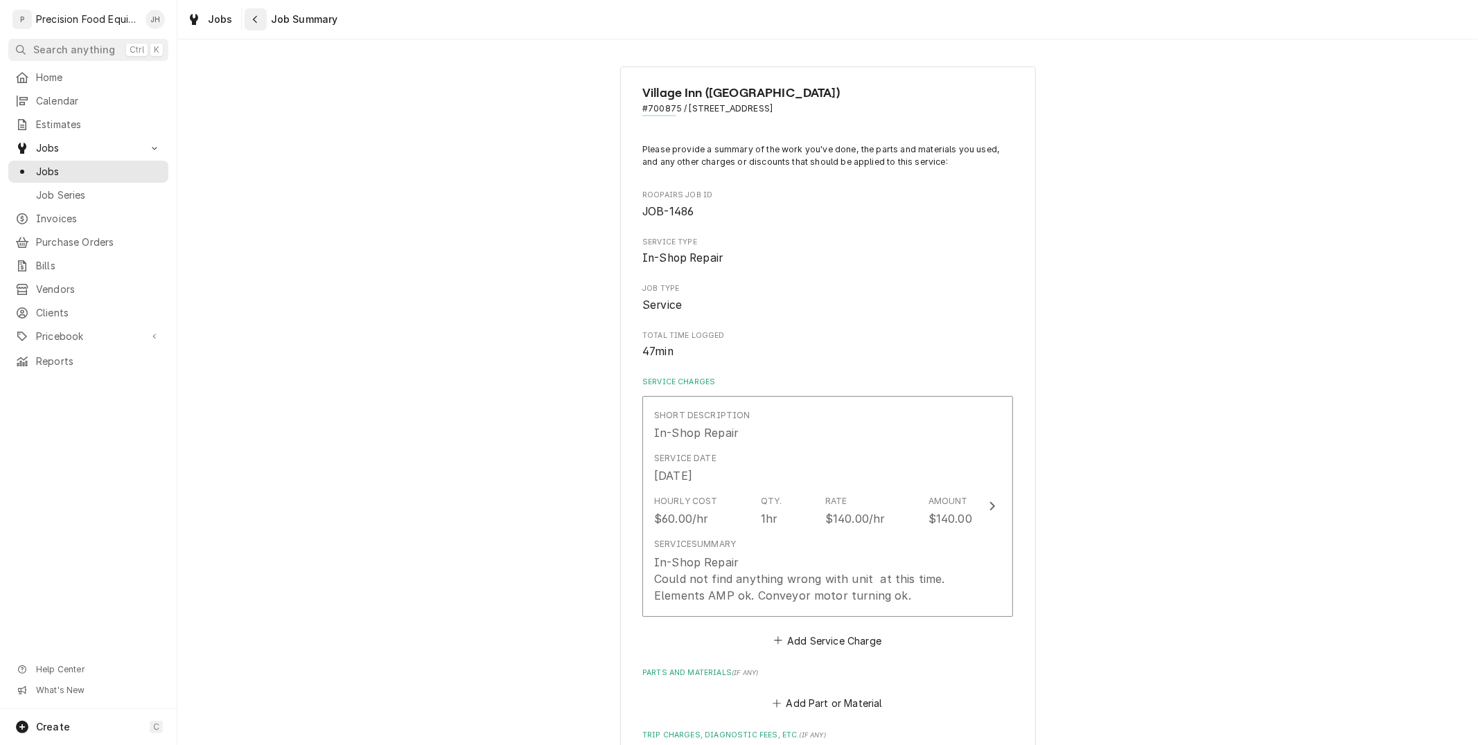
click at [245, 23] on button "Navigate back" at bounding box center [256, 19] width 22 height 22
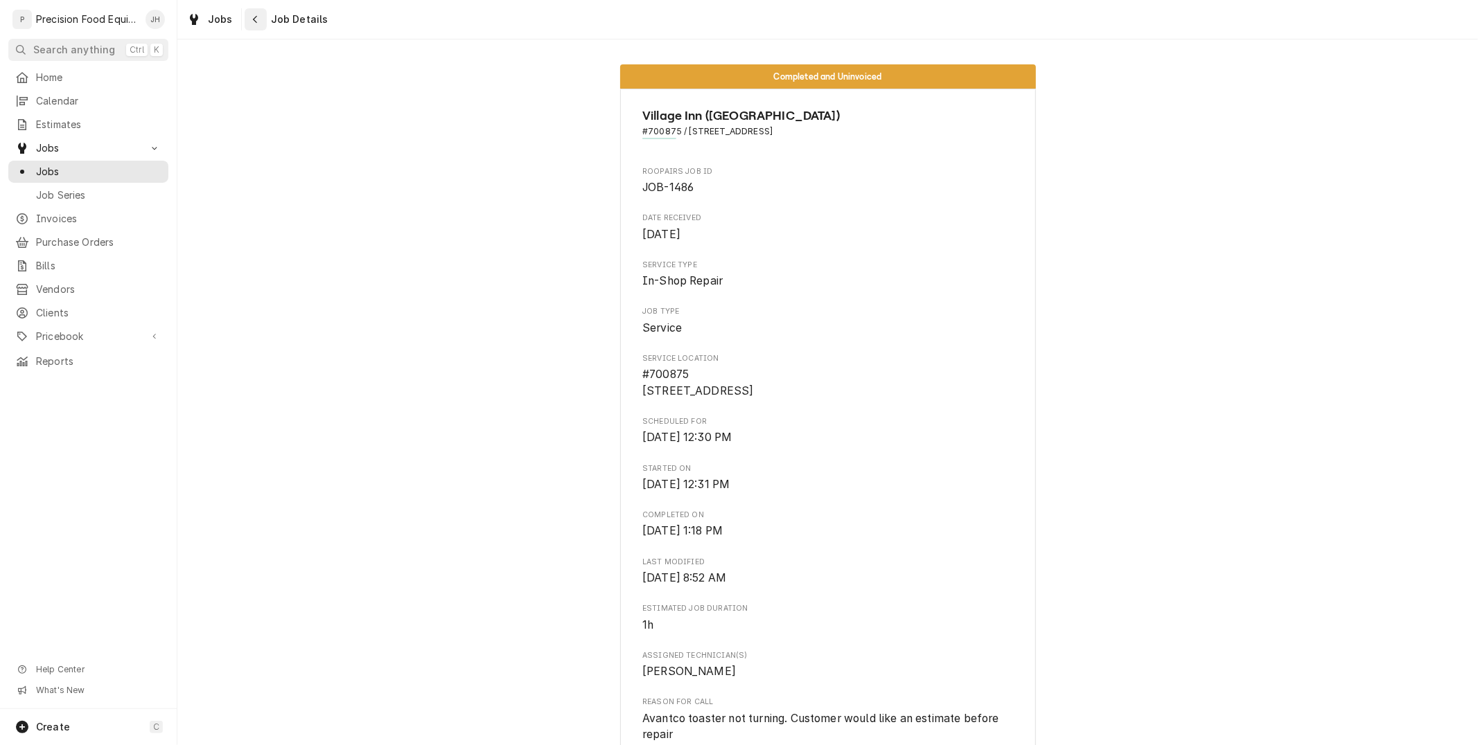
click at [258, 18] on div "Navigate back" at bounding box center [256, 19] width 14 height 14
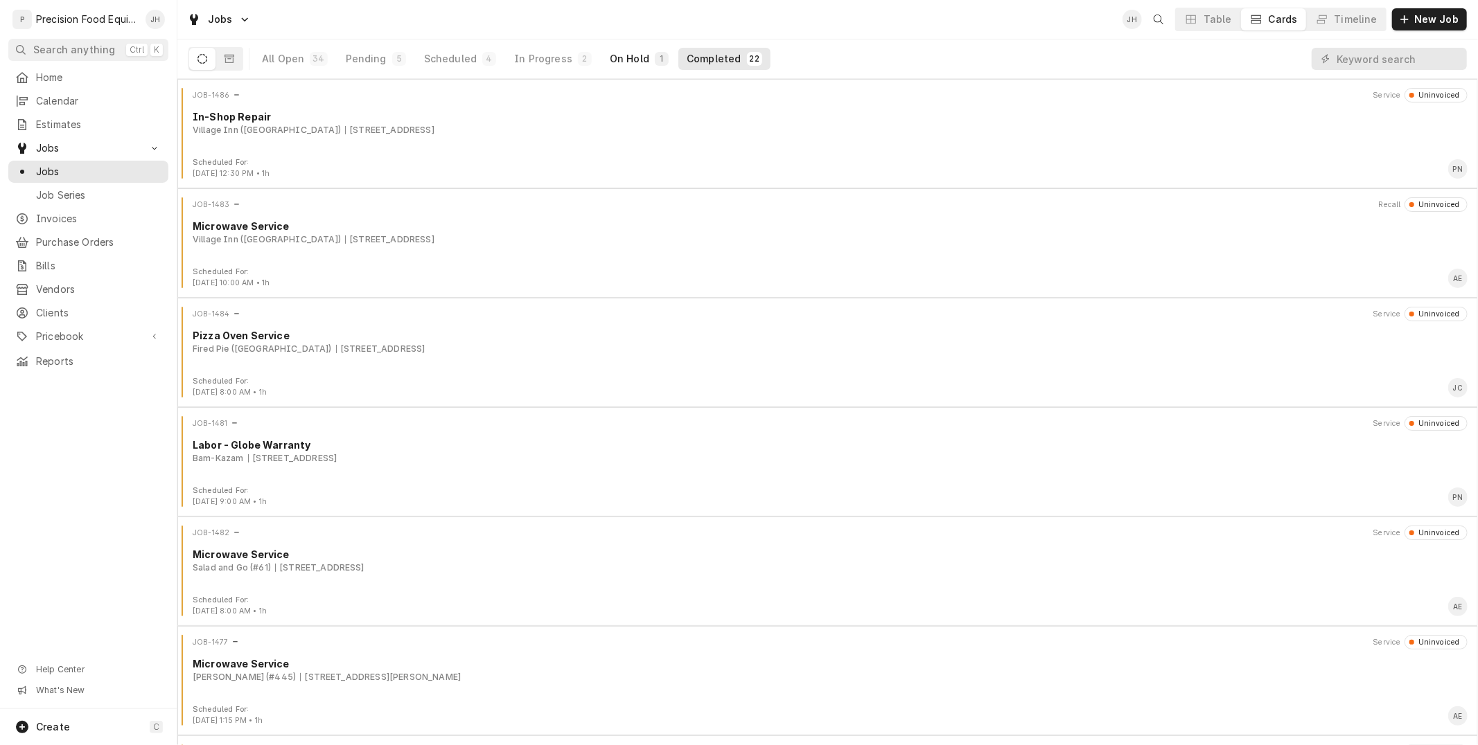
click at [655, 58] on div "1" at bounding box center [662, 59] width 14 height 14
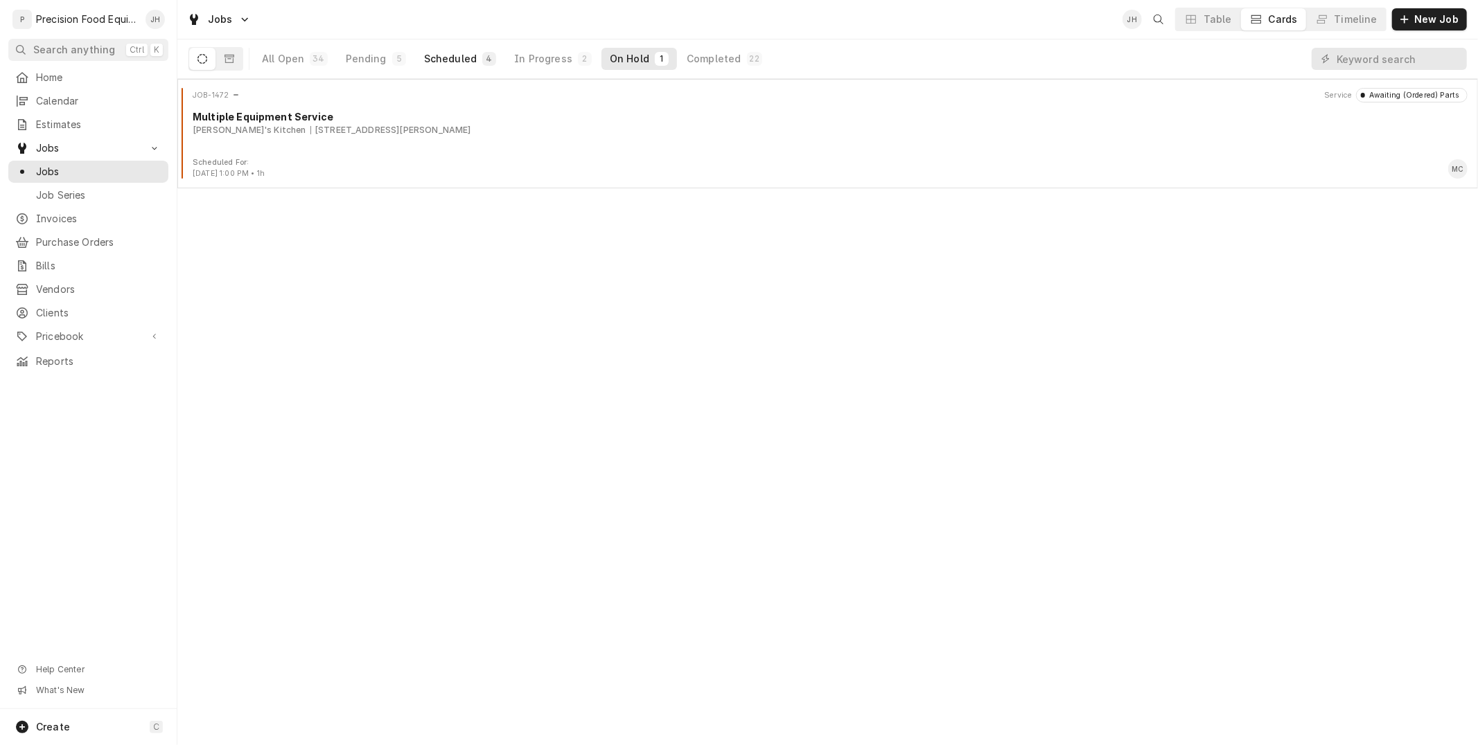
click at [450, 58] on div "Scheduled" at bounding box center [450, 59] width 53 height 14
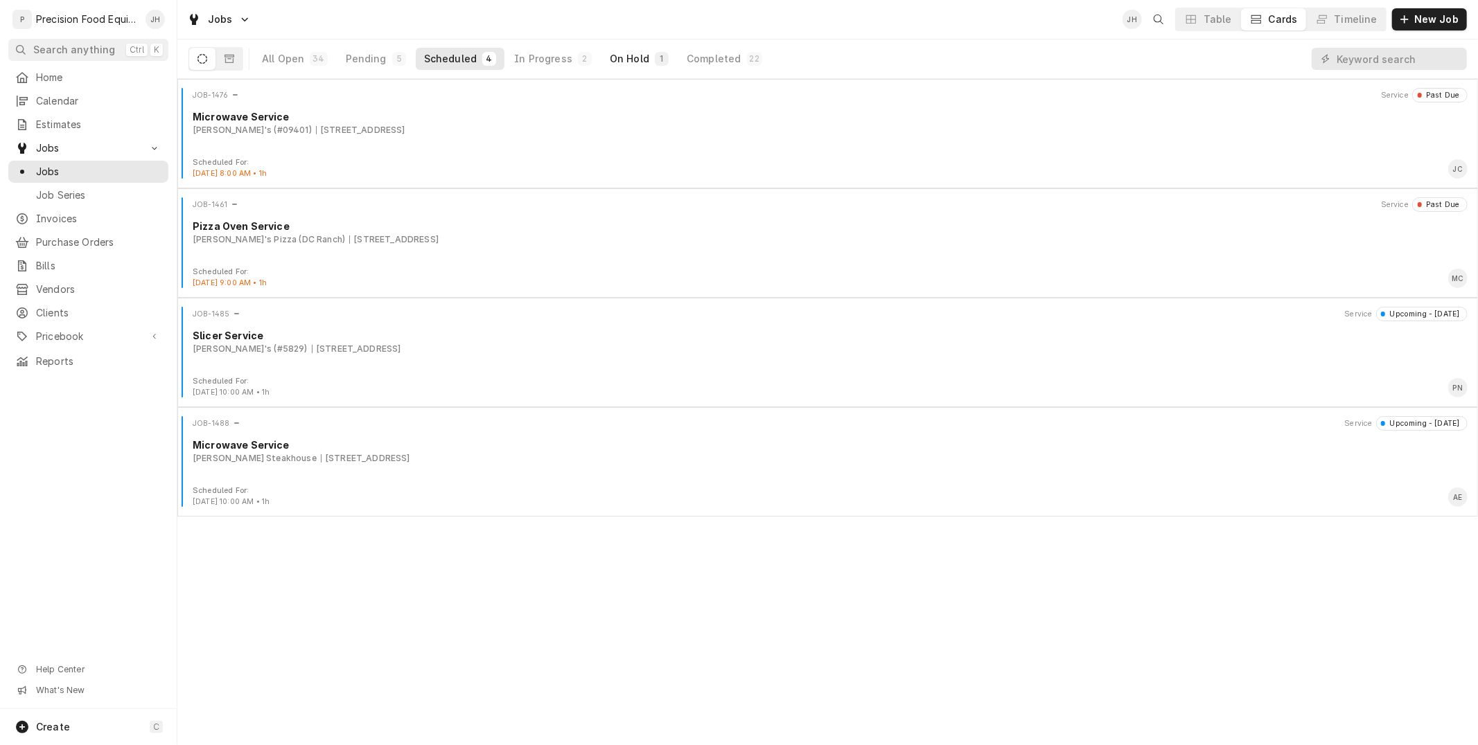
click at [615, 62] on div "On Hold" at bounding box center [629, 59] width 39 height 14
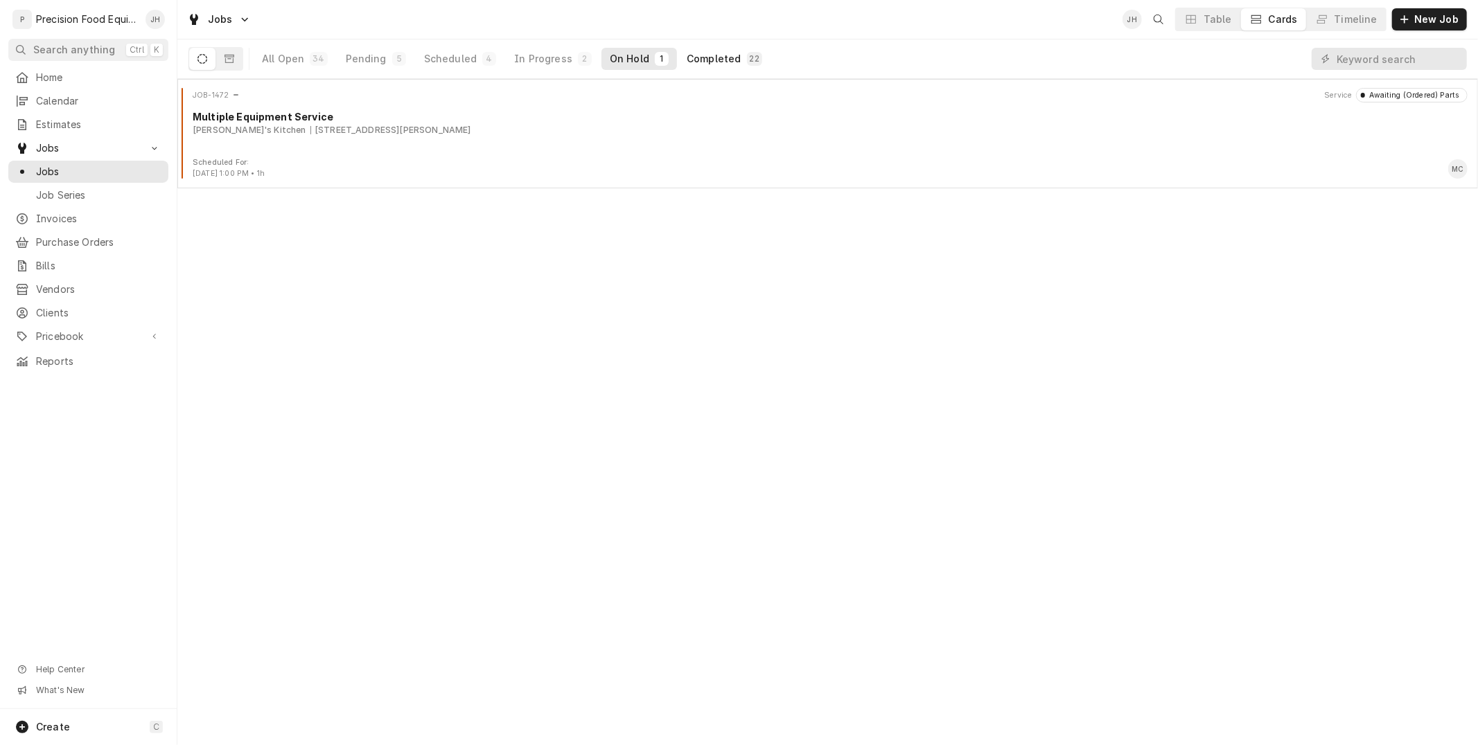
click at [720, 52] on div "Completed" at bounding box center [714, 59] width 54 height 14
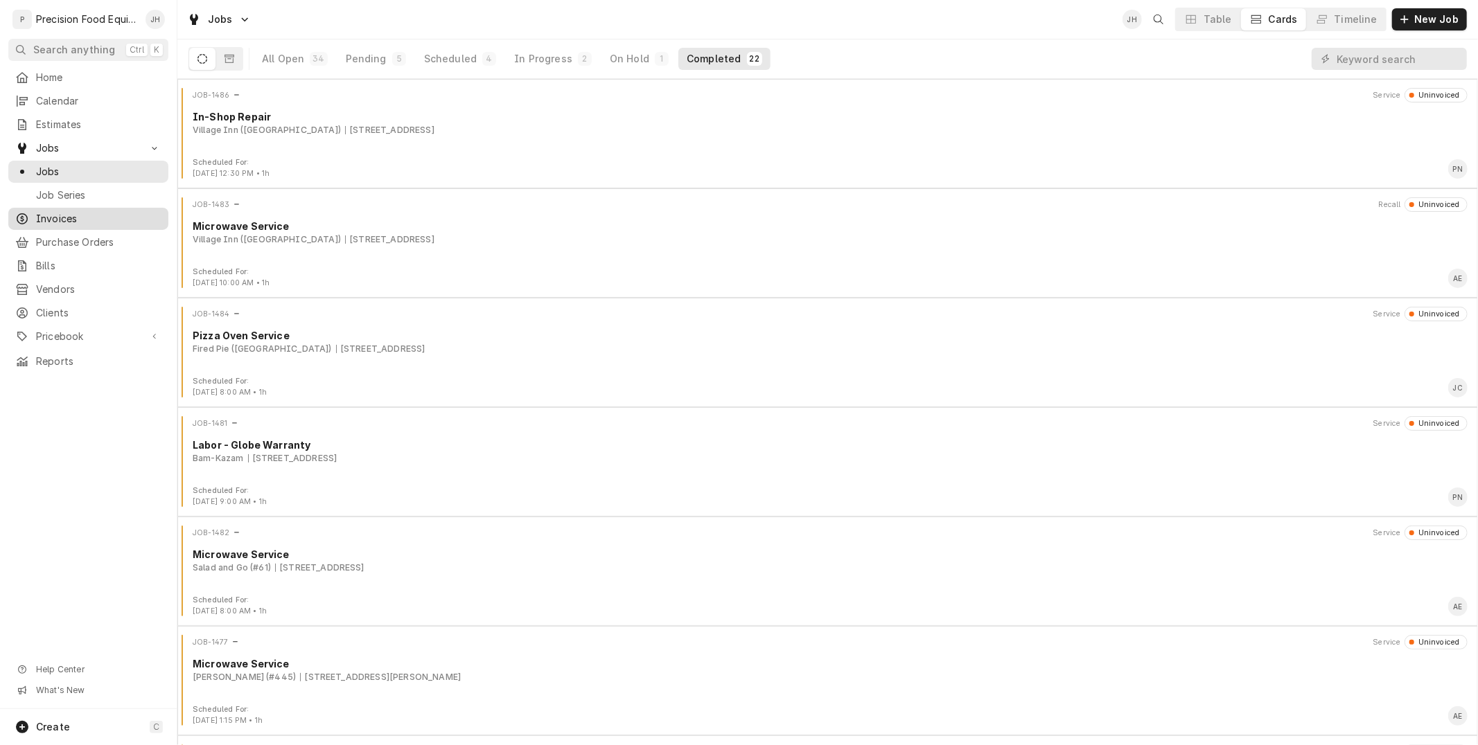
click at [70, 218] on span "Invoices" at bounding box center [98, 219] width 125 height 14
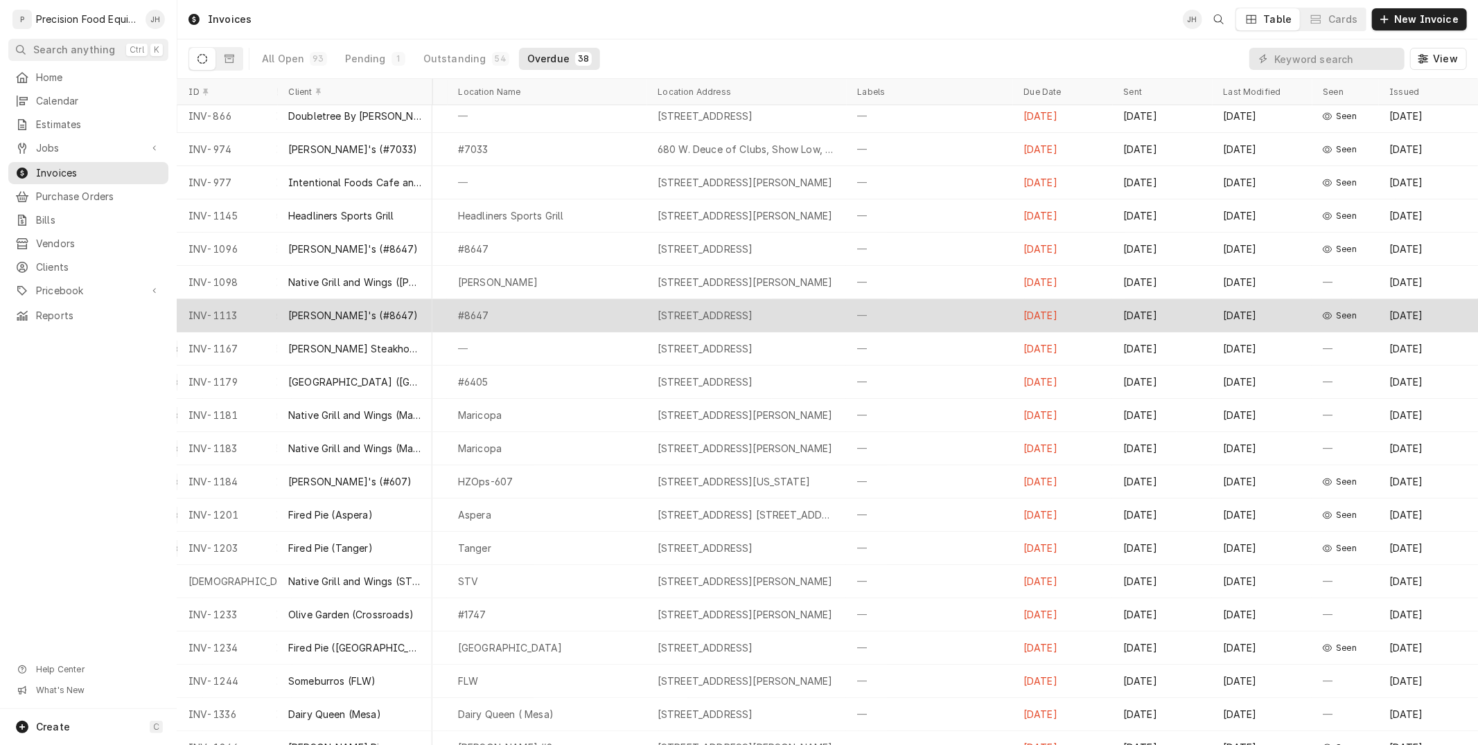
scroll to position [0, 364]
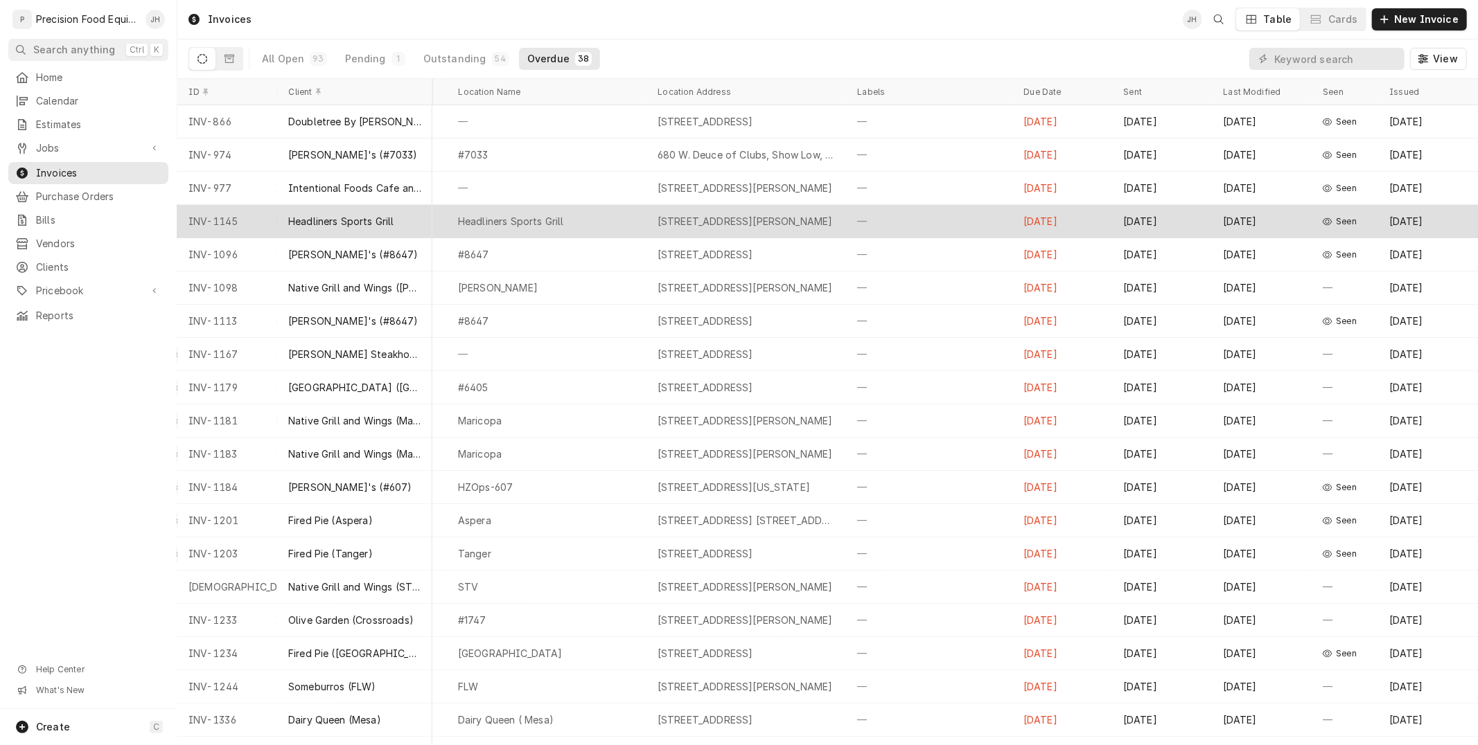
click at [1336, 216] on span "Seen" at bounding box center [1346, 221] width 21 height 11
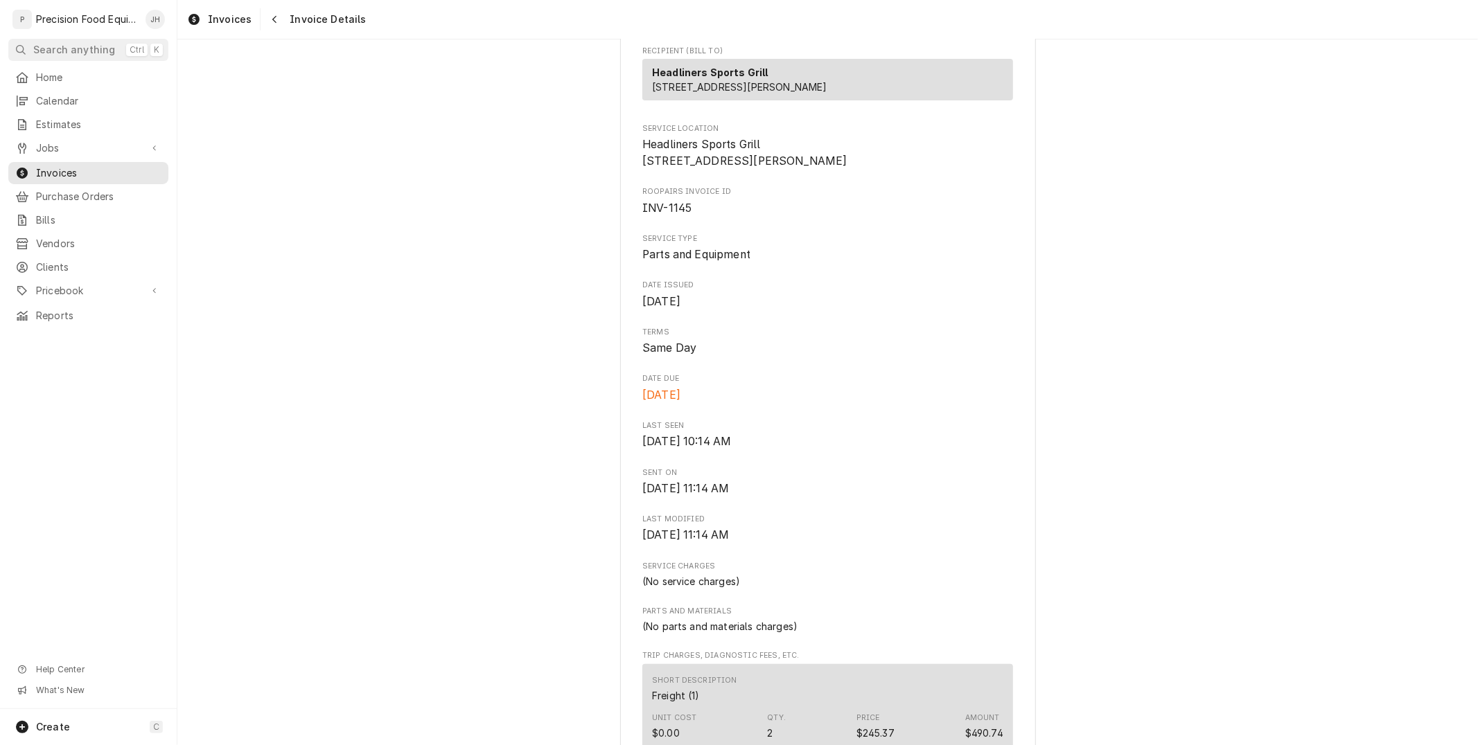
scroll to position [154, 0]
click at [267, 19] on div "Navigate back" at bounding box center [274, 19] width 14 height 14
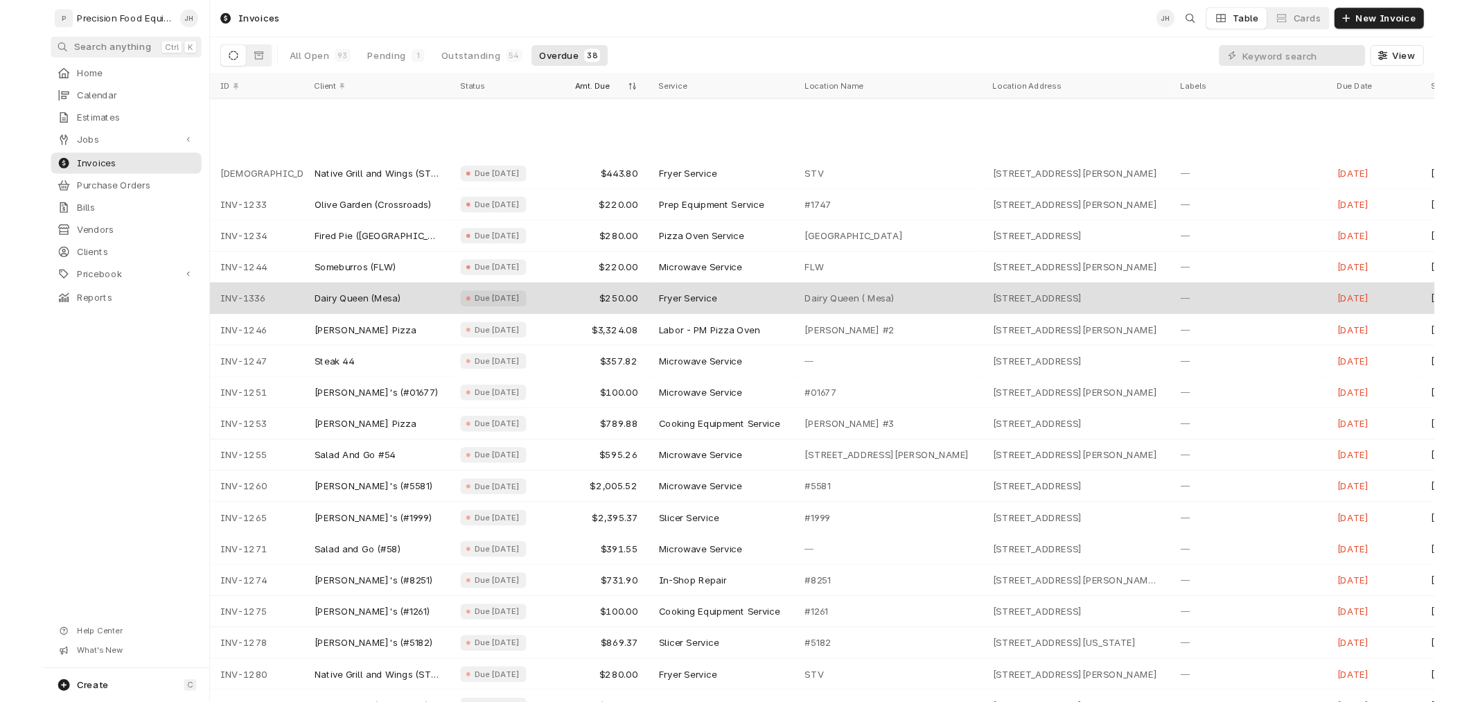
scroll to position [503, 0]
